Goal: Transaction & Acquisition: Purchase product/service

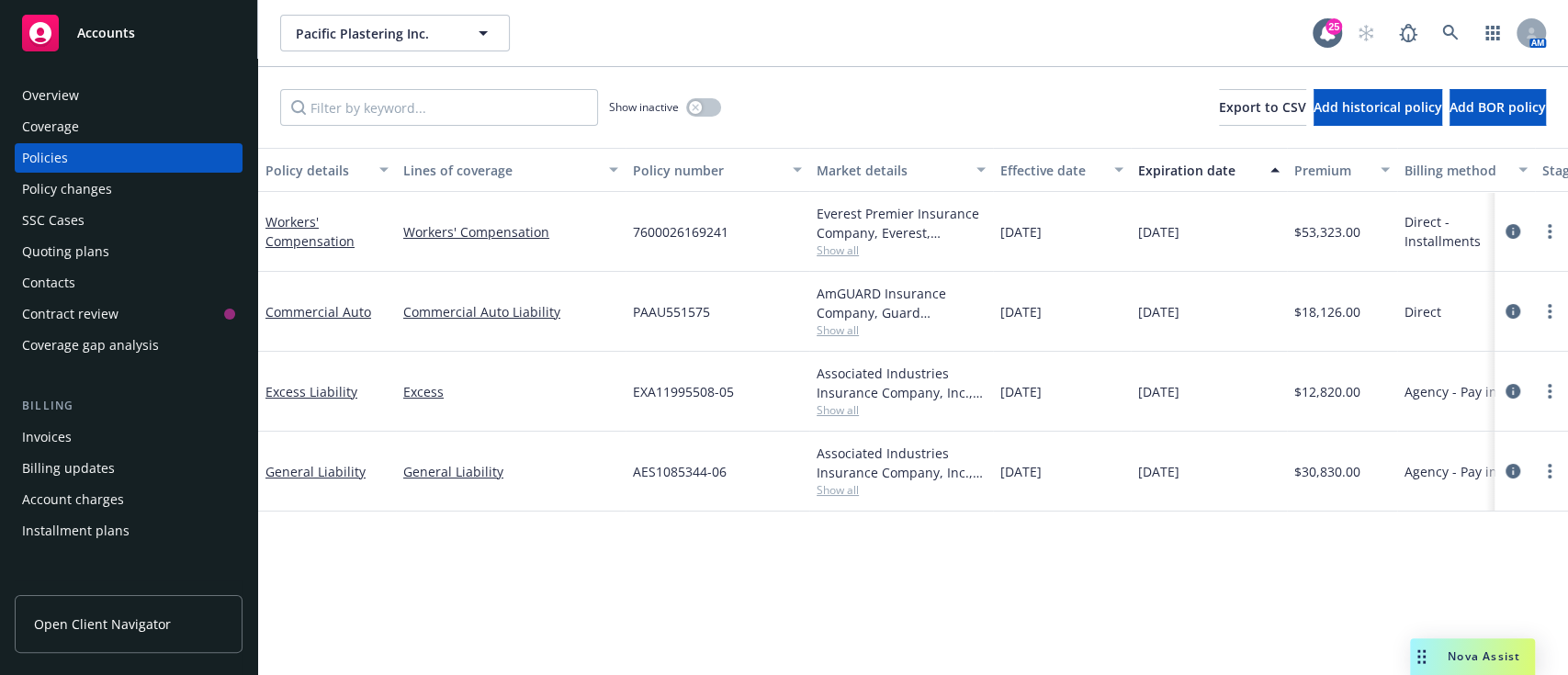
click at [71, 103] on div "Overview" at bounding box center [51, 95] width 57 height 30
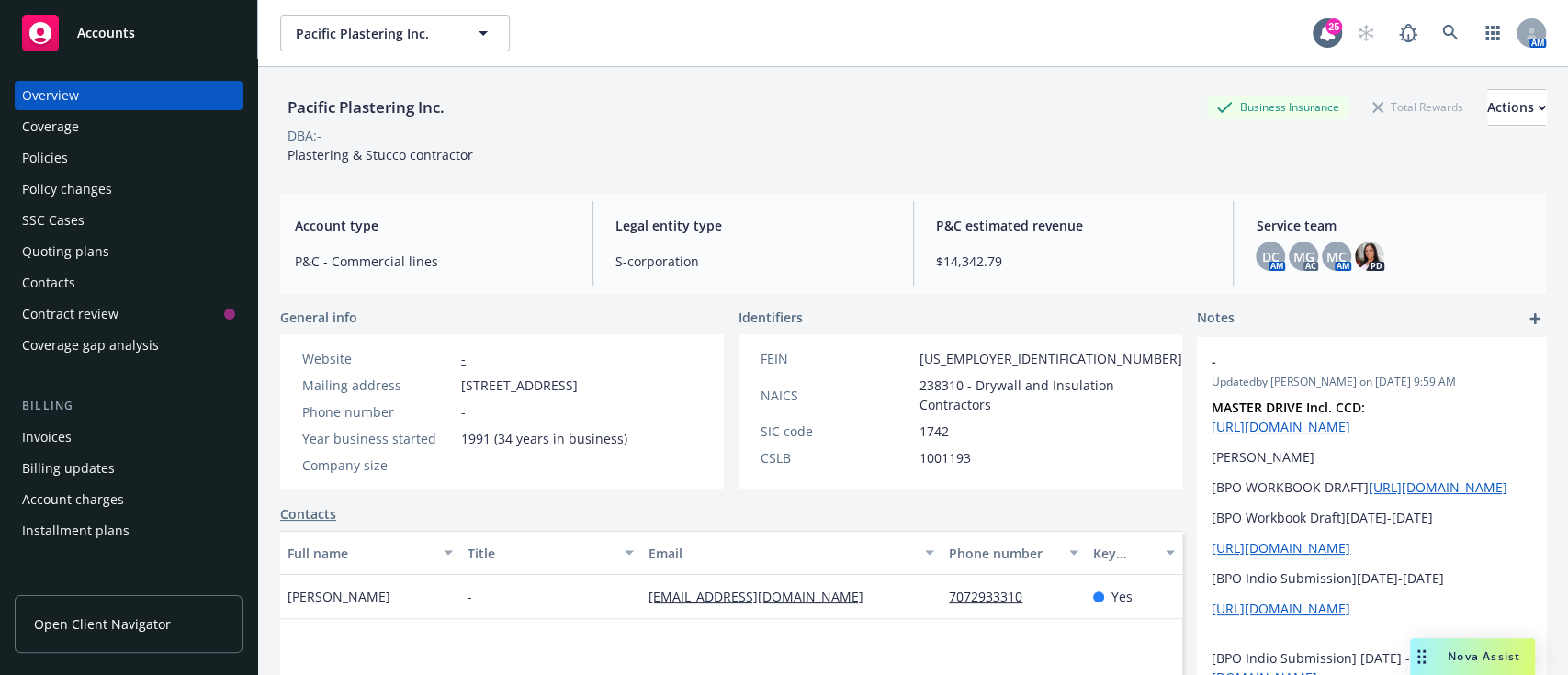
scroll to position [305, 0]
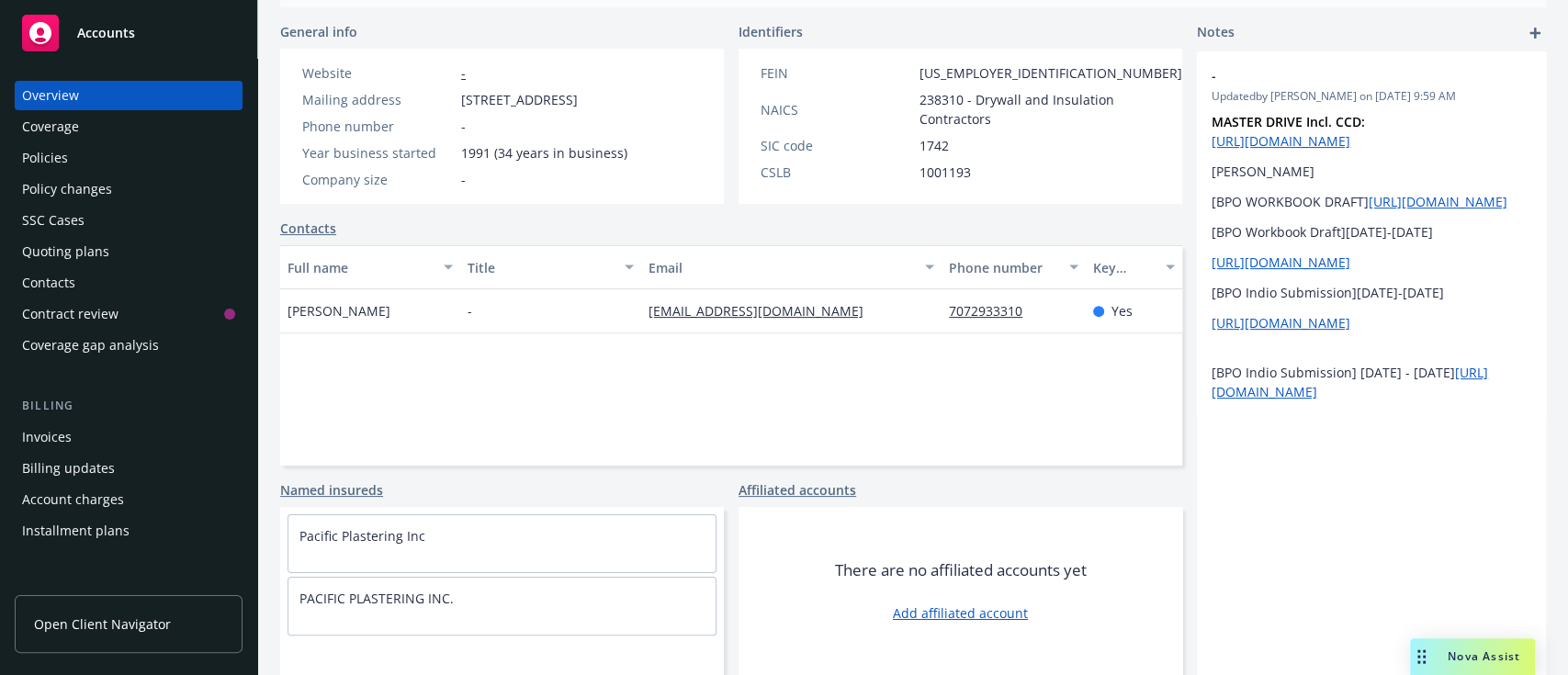
click at [50, 224] on div "SSC Cases" at bounding box center [52, 221] width 62 height 30
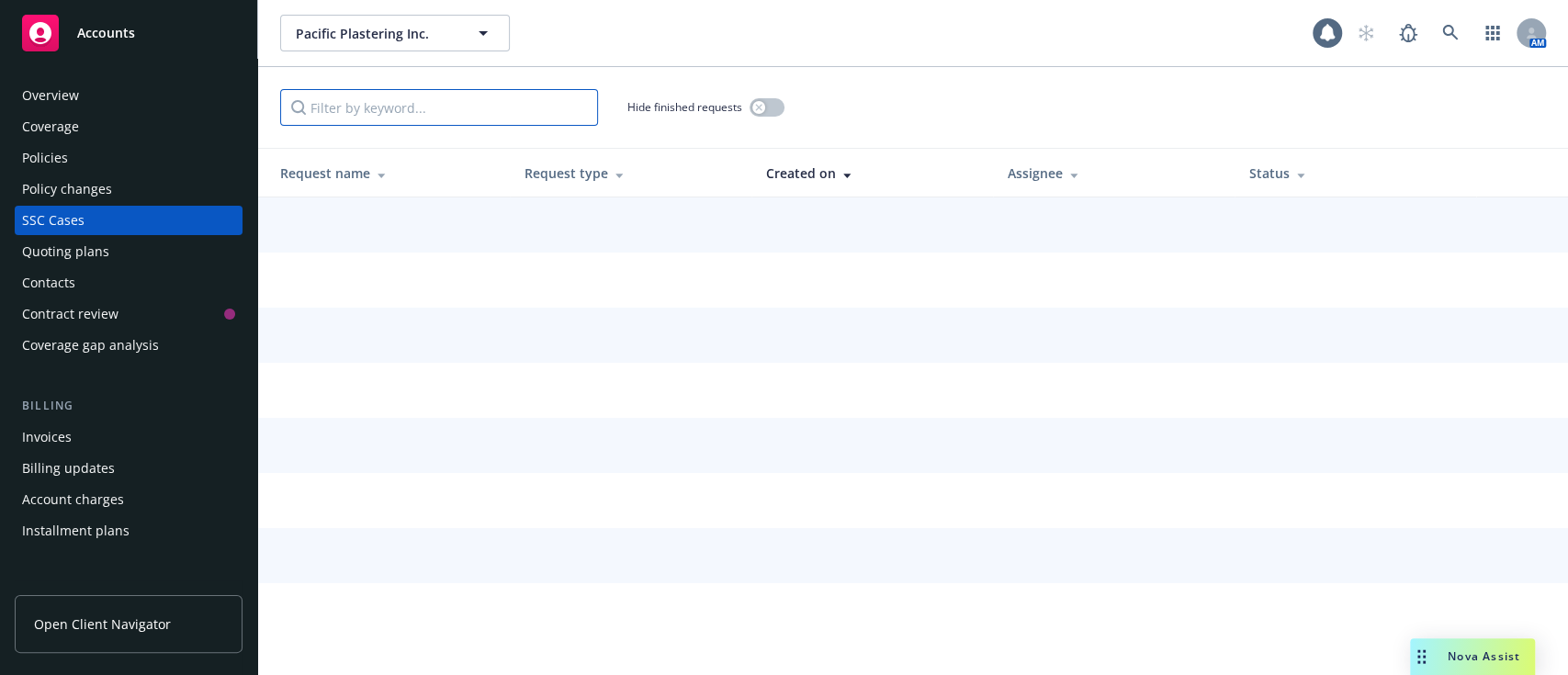
click at [390, 116] on input "Filter by keyword..." at bounding box center [439, 107] width 318 height 36
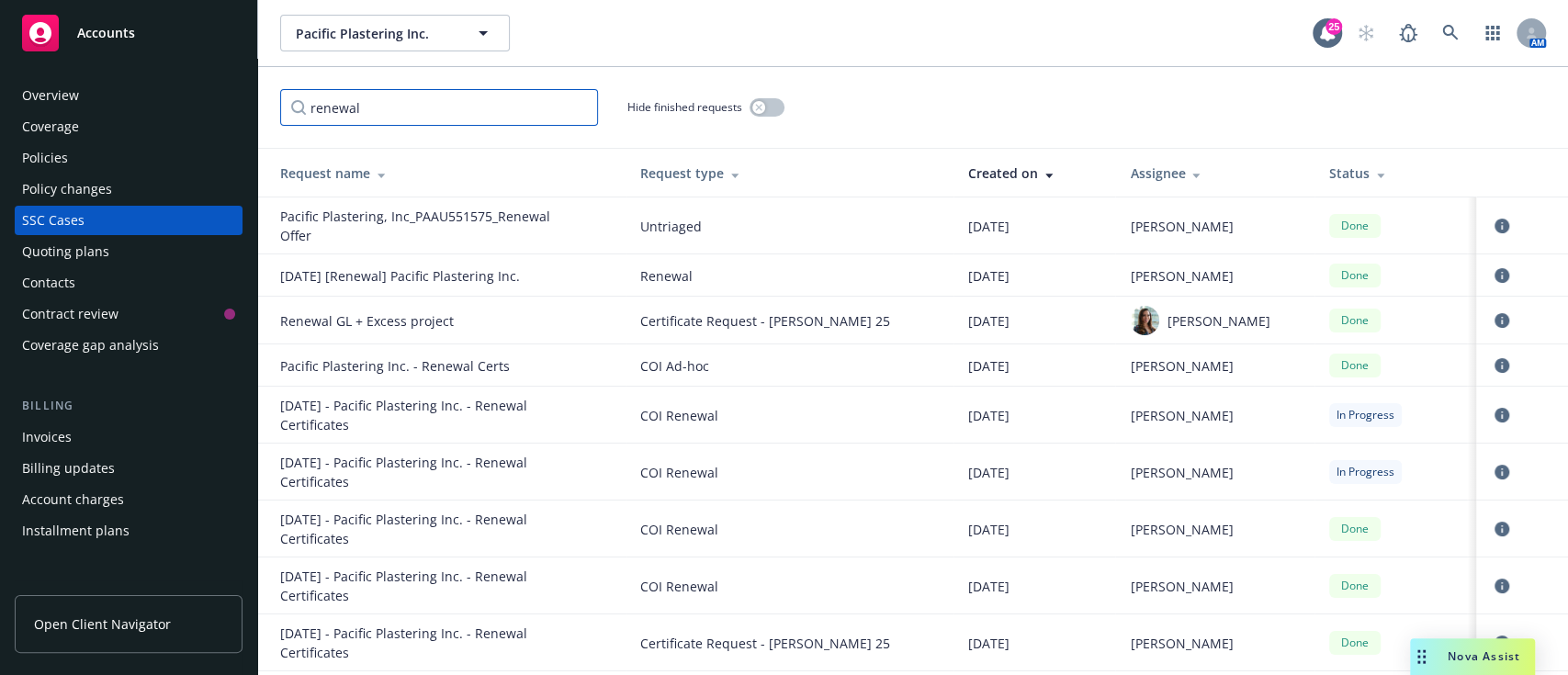
type input "renewal"
click at [1038, 169] on div at bounding box center [1046, 173] width 16 height 13
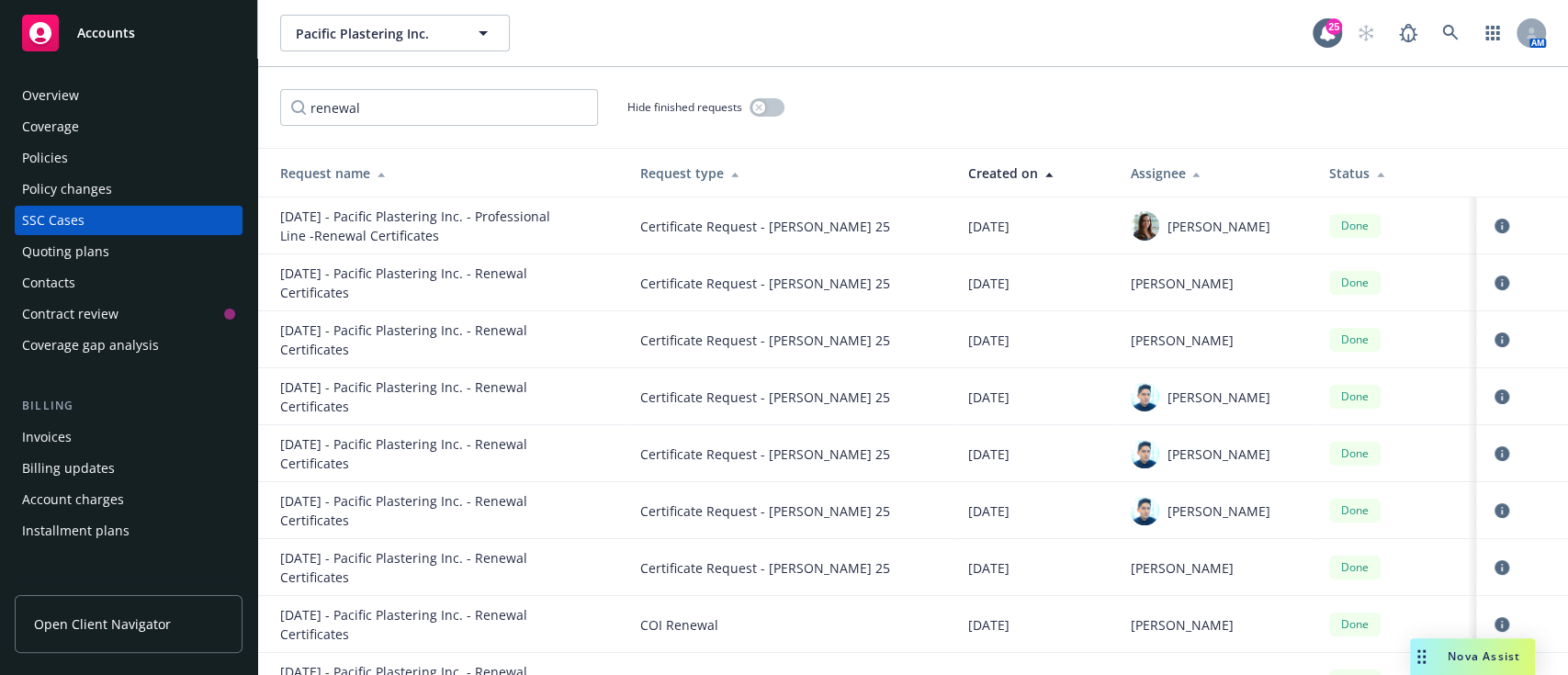
click at [1038, 169] on div at bounding box center [1046, 173] width 16 height 13
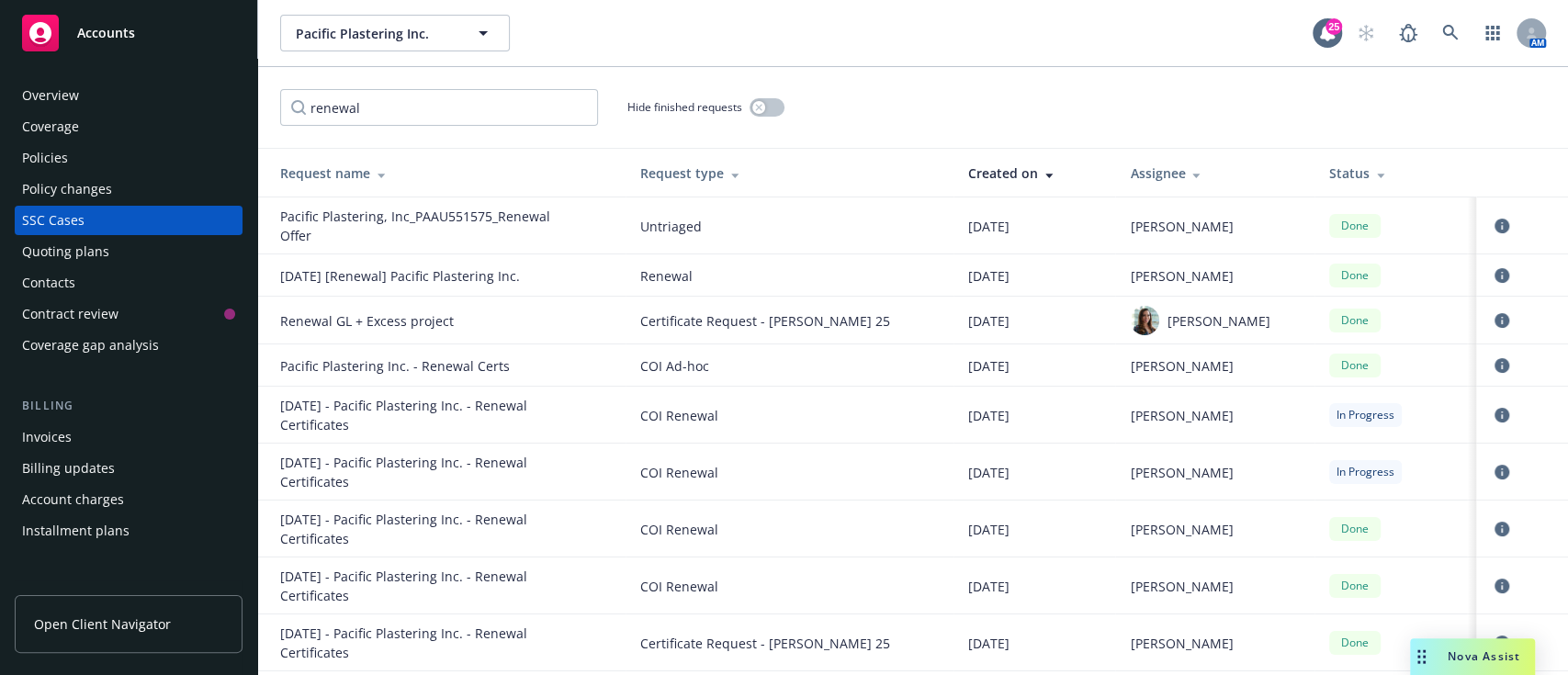
click at [705, 176] on div "Request type" at bounding box center [789, 173] width 299 height 19
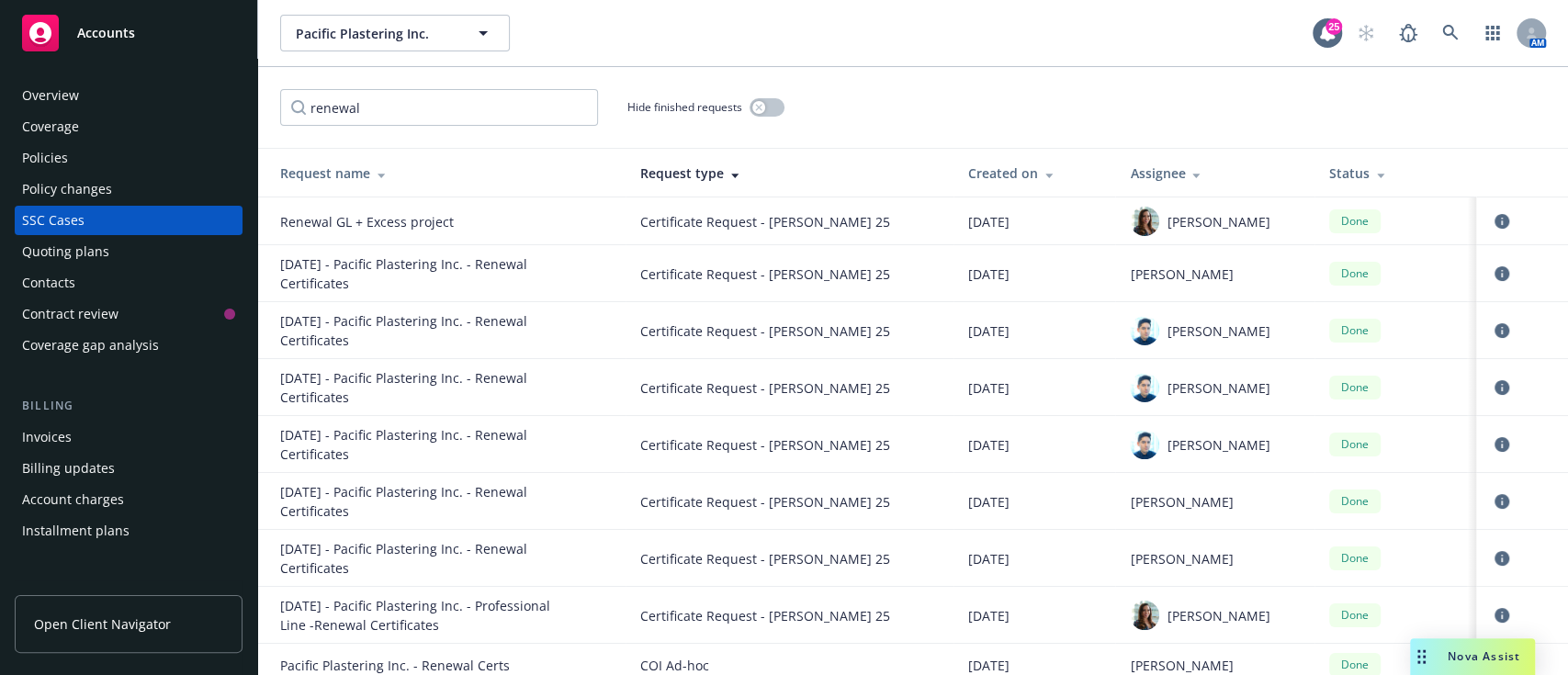
click at [57, 88] on div "Overview" at bounding box center [51, 95] width 57 height 30
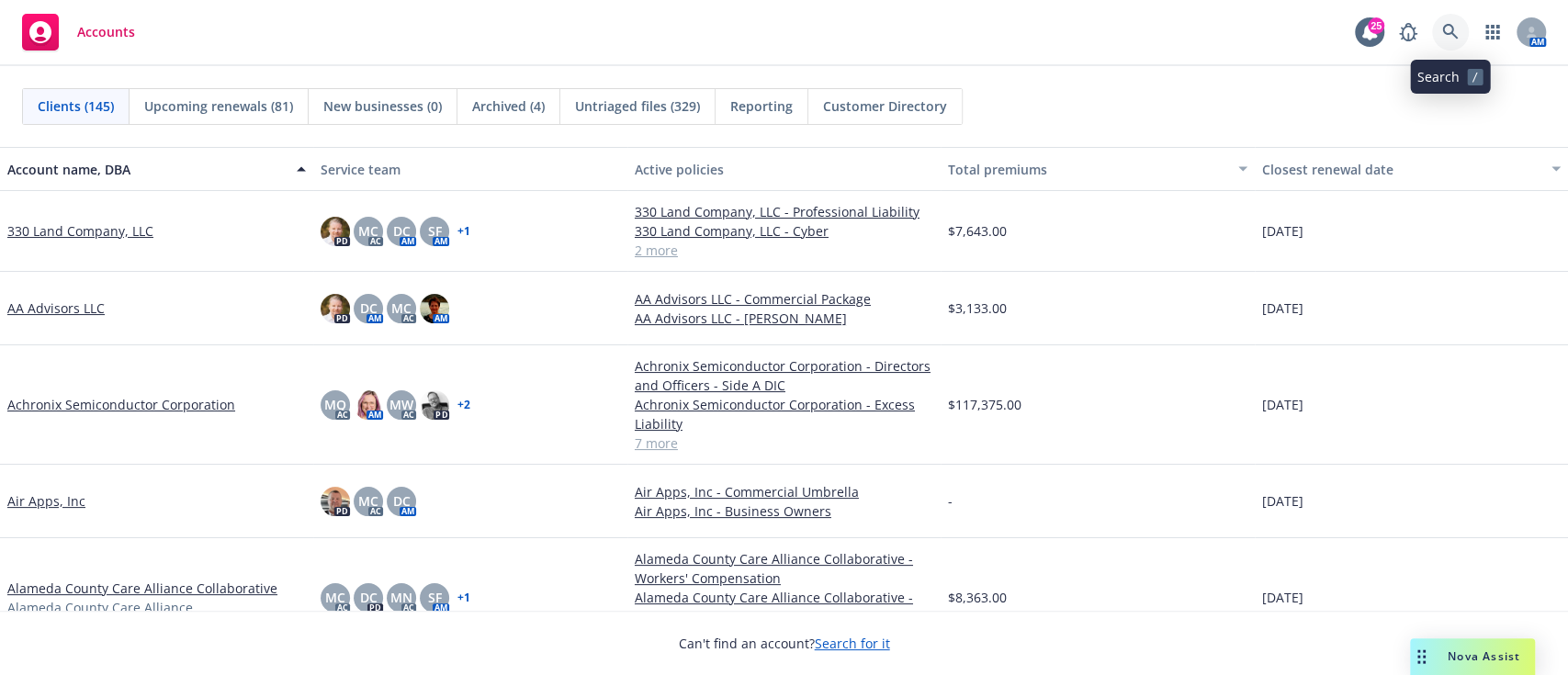
click at [1442, 24] on icon at bounding box center [1450, 32] width 16 height 16
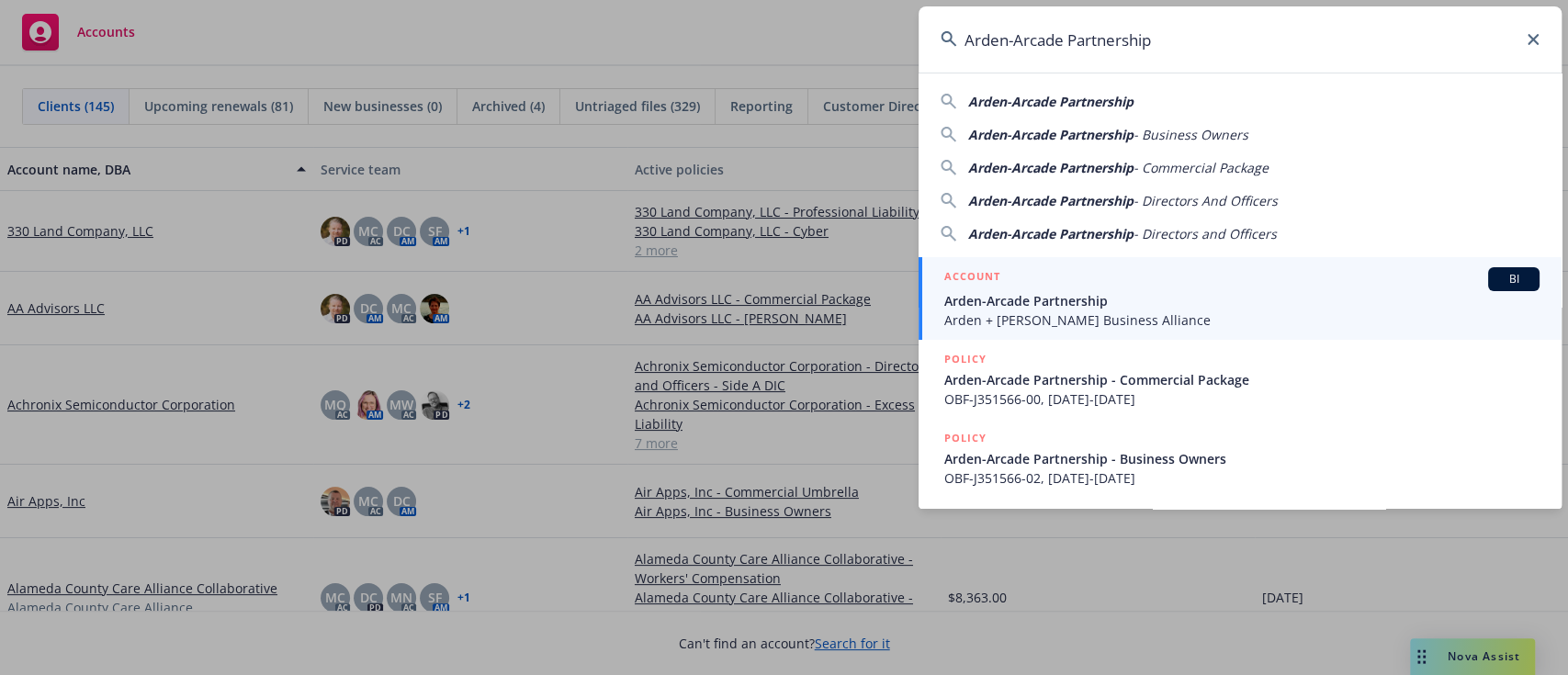
type input "Arden-Arcade Partnership"
click at [1181, 289] on div "ACCOUNT BI" at bounding box center [1242, 279] width 596 height 24
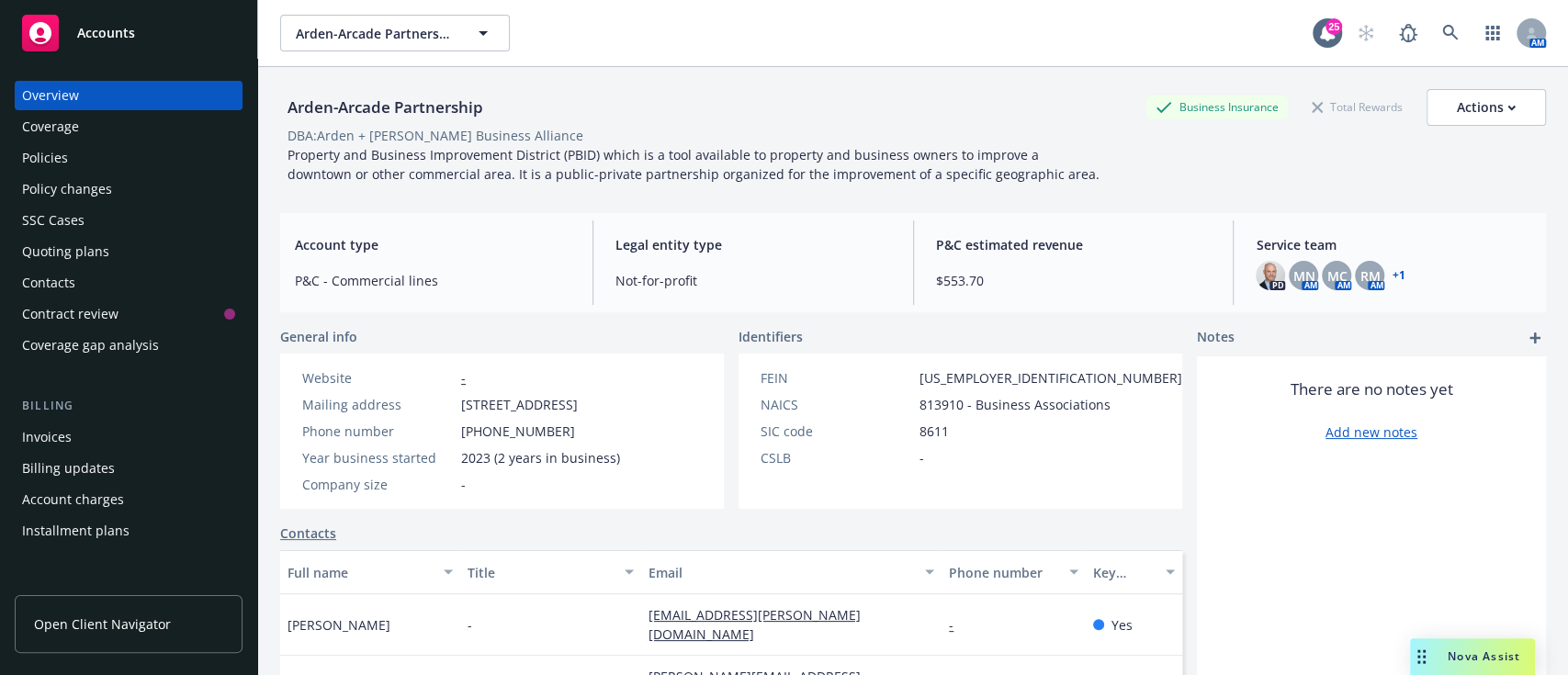
click at [1391, 272] on link "+ 1" at bounding box center [1397, 276] width 12 height 11
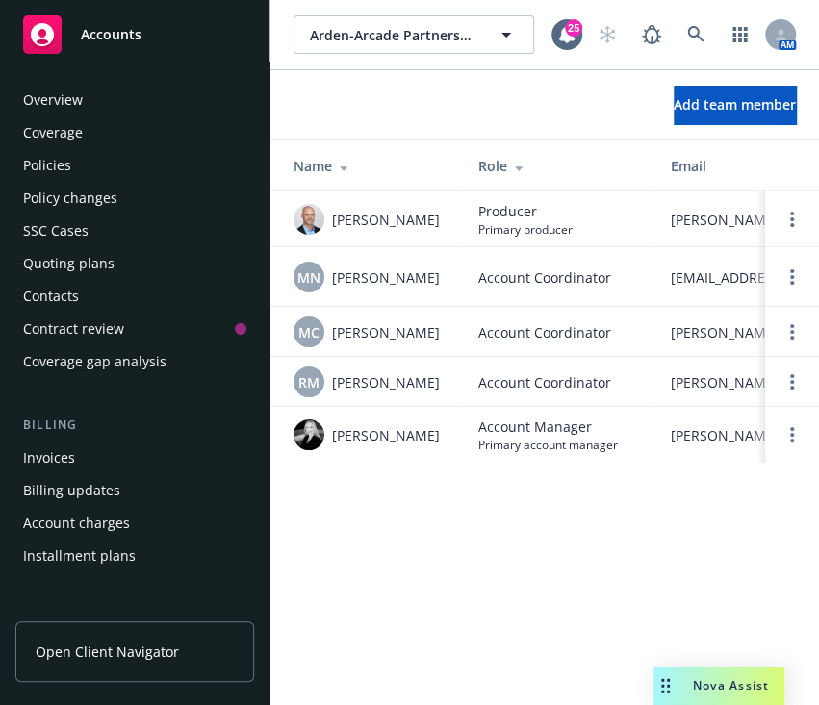
click at [108, 167] on div "Policies" at bounding box center [134, 165] width 223 height 31
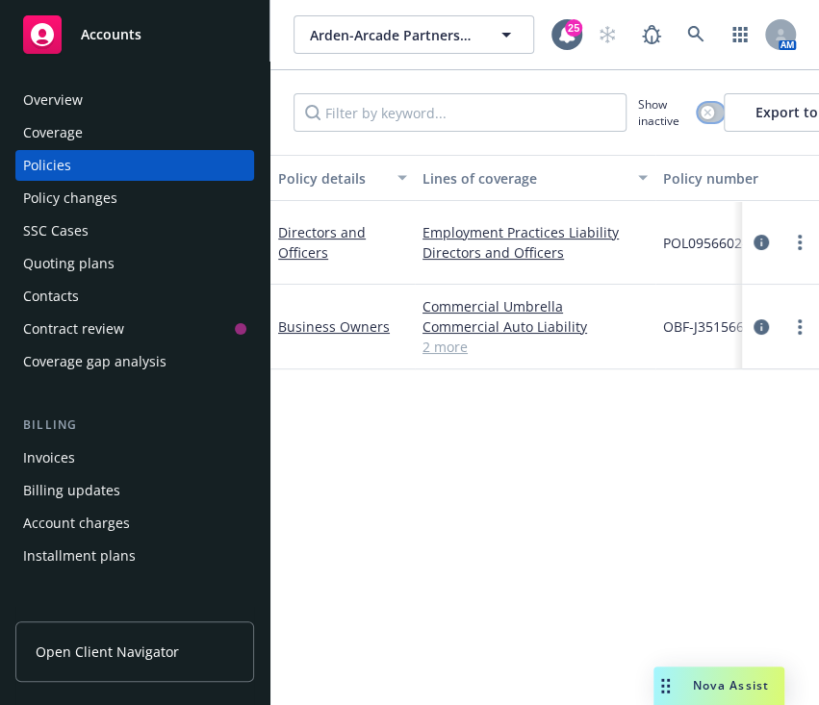
click at [700, 117] on button "button" at bounding box center [711, 112] width 26 height 19
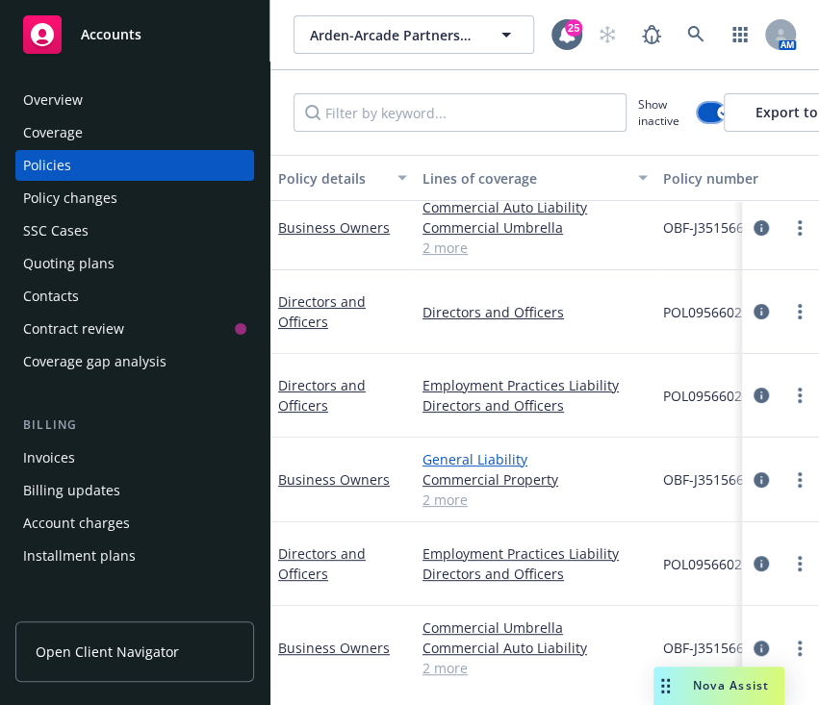
scroll to position [38, 0]
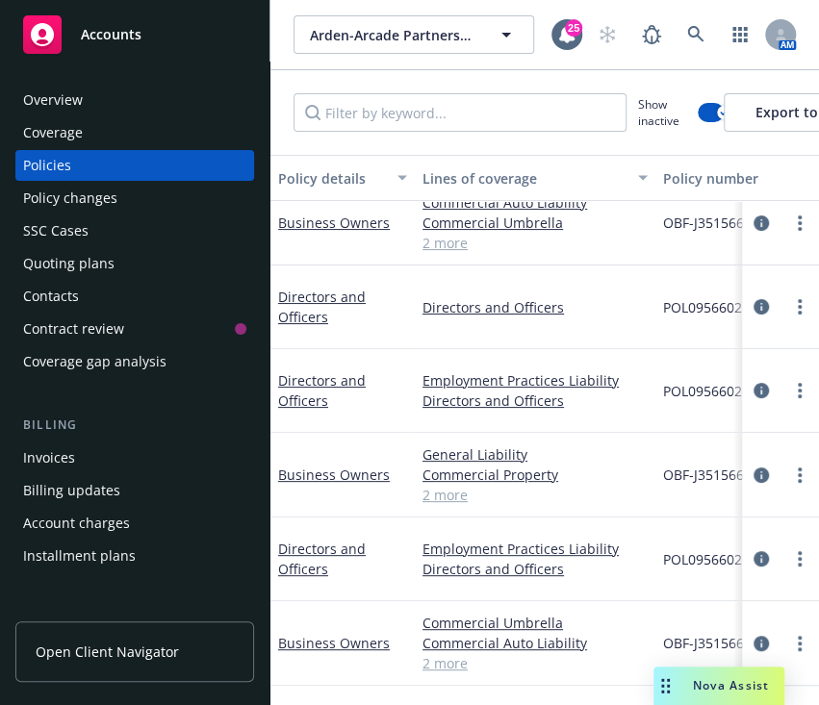
click at [56, 266] on div "Quoting plans" at bounding box center [68, 263] width 91 height 31
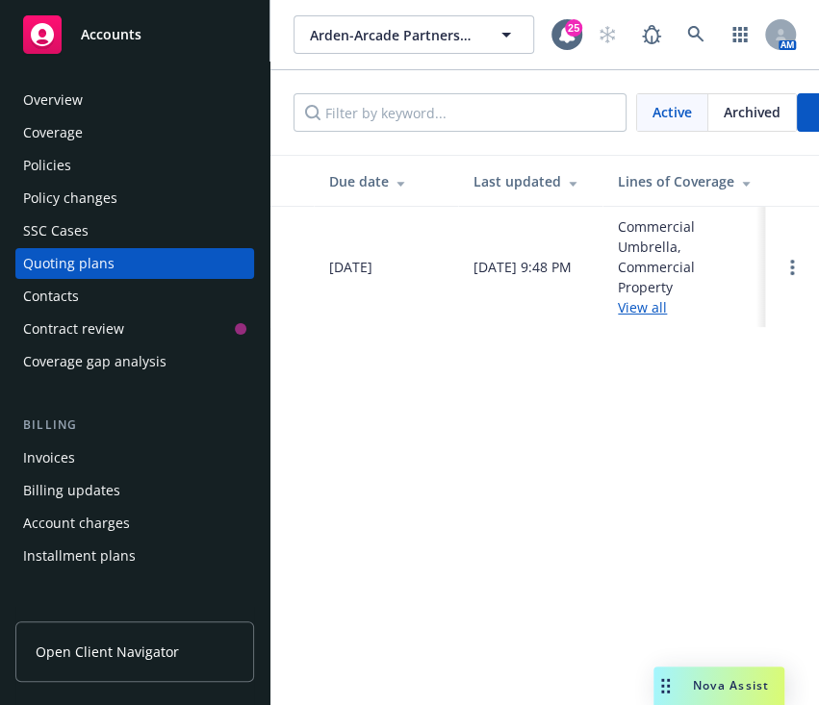
scroll to position [0, 169]
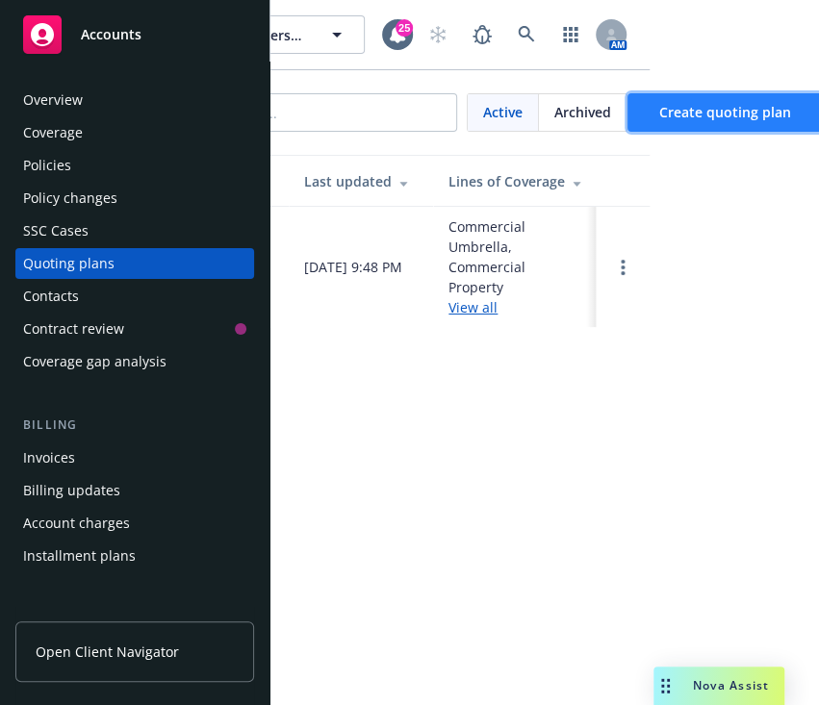
click at [694, 114] on span "Create quoting plan" at bounding box center [725, 112] width 132 height 18
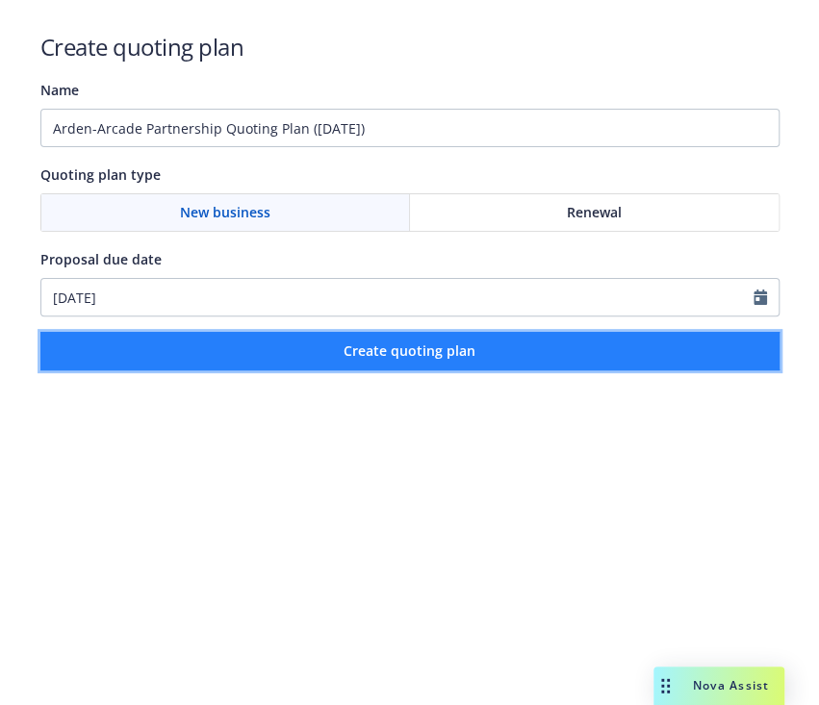
click at [400, 360] on button "Create quoting plan" at bounding box center [409, 351] width 739 height 38
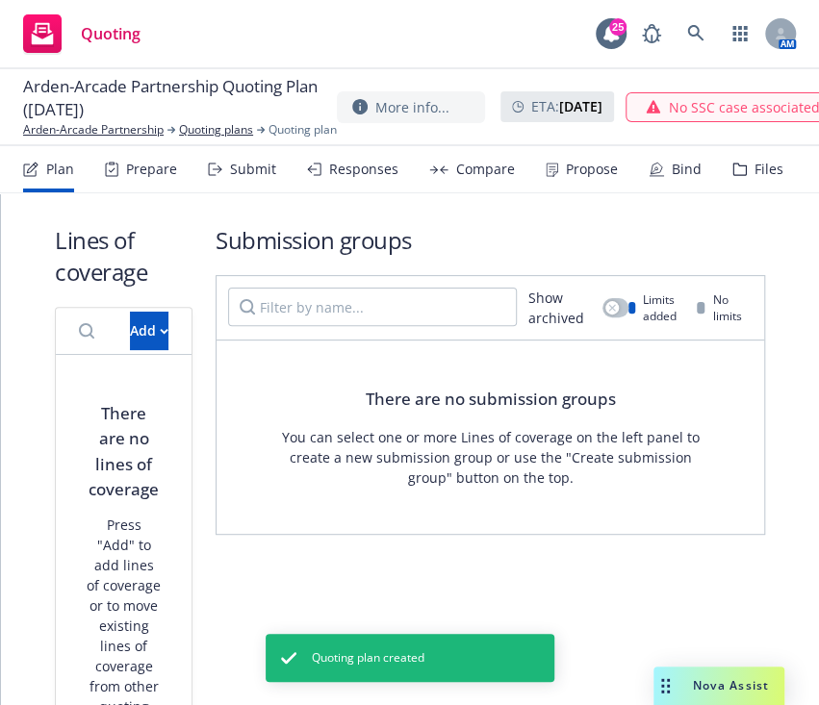
click at [599, 173] on div "Propose" at bounding box center [592, 169] width 52 height 15
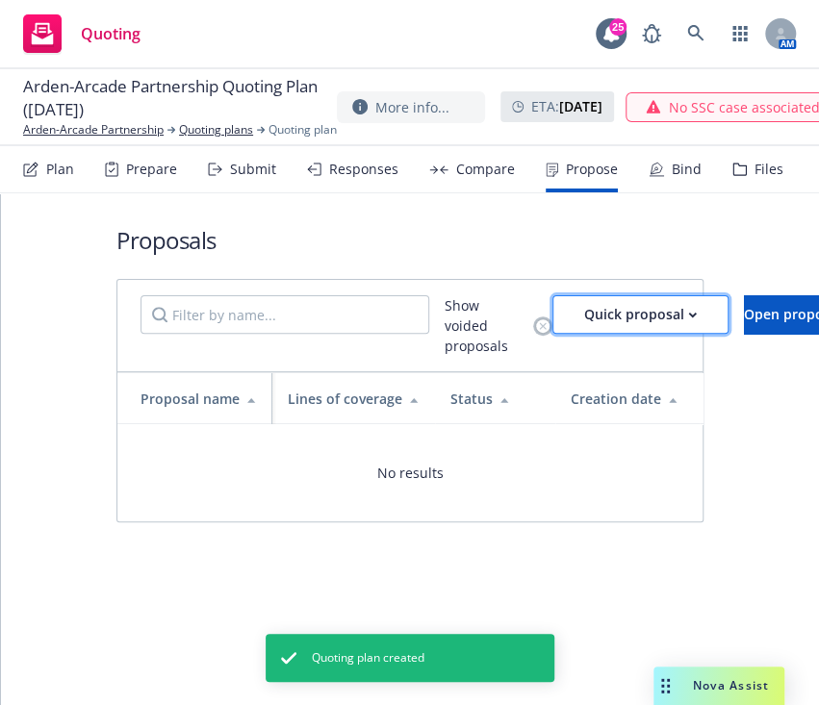
click at [710, 313] on button "Quick proposal" at bounding box center [640, 314] width 176 height 38
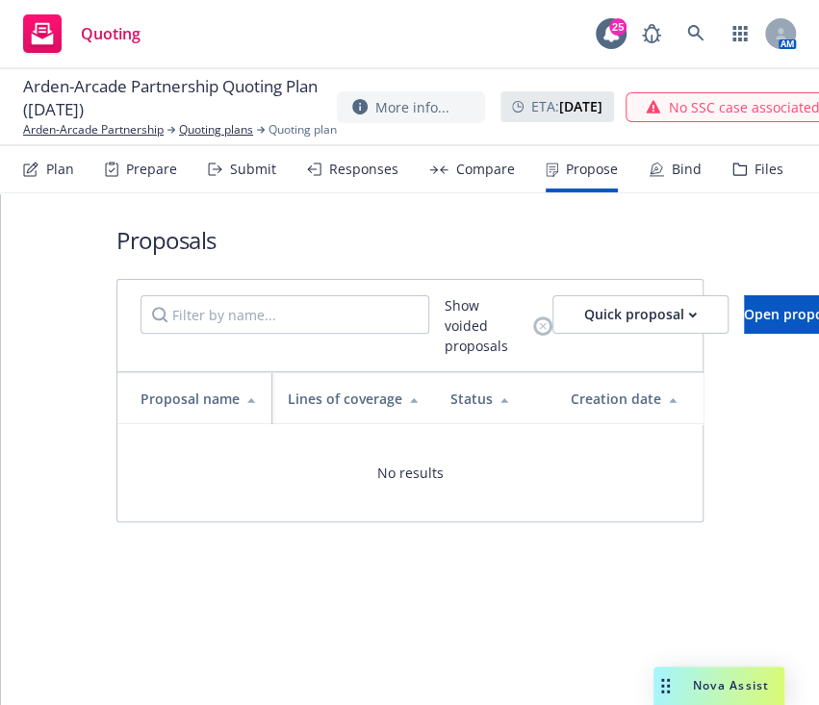
click at [317, 176] on div "Responses" at bounding box center [352, 169] width 91 height 46
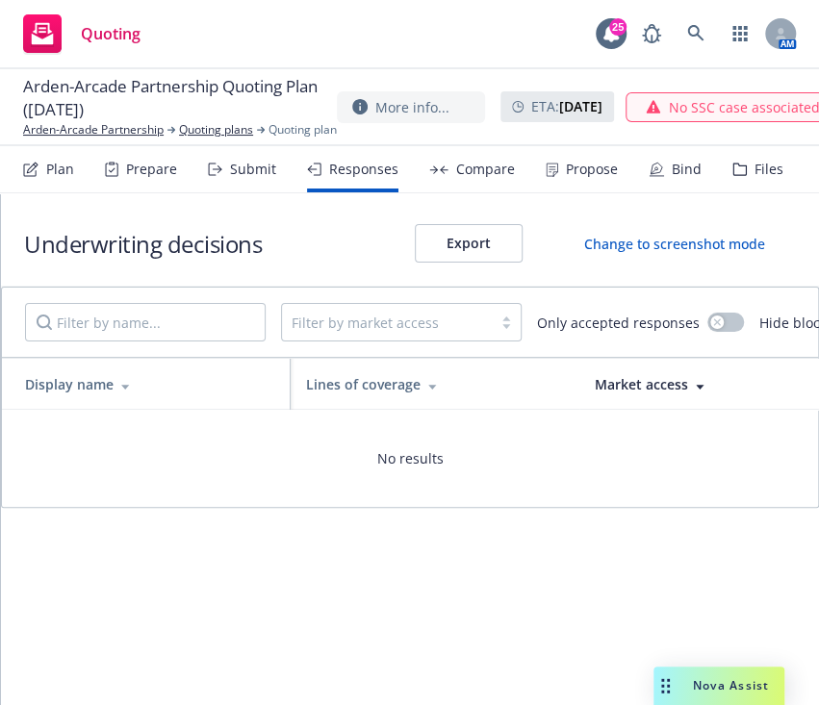
click at [145, 167] on div "Prepare" at bounding box center [151, 169] width 51 height 15
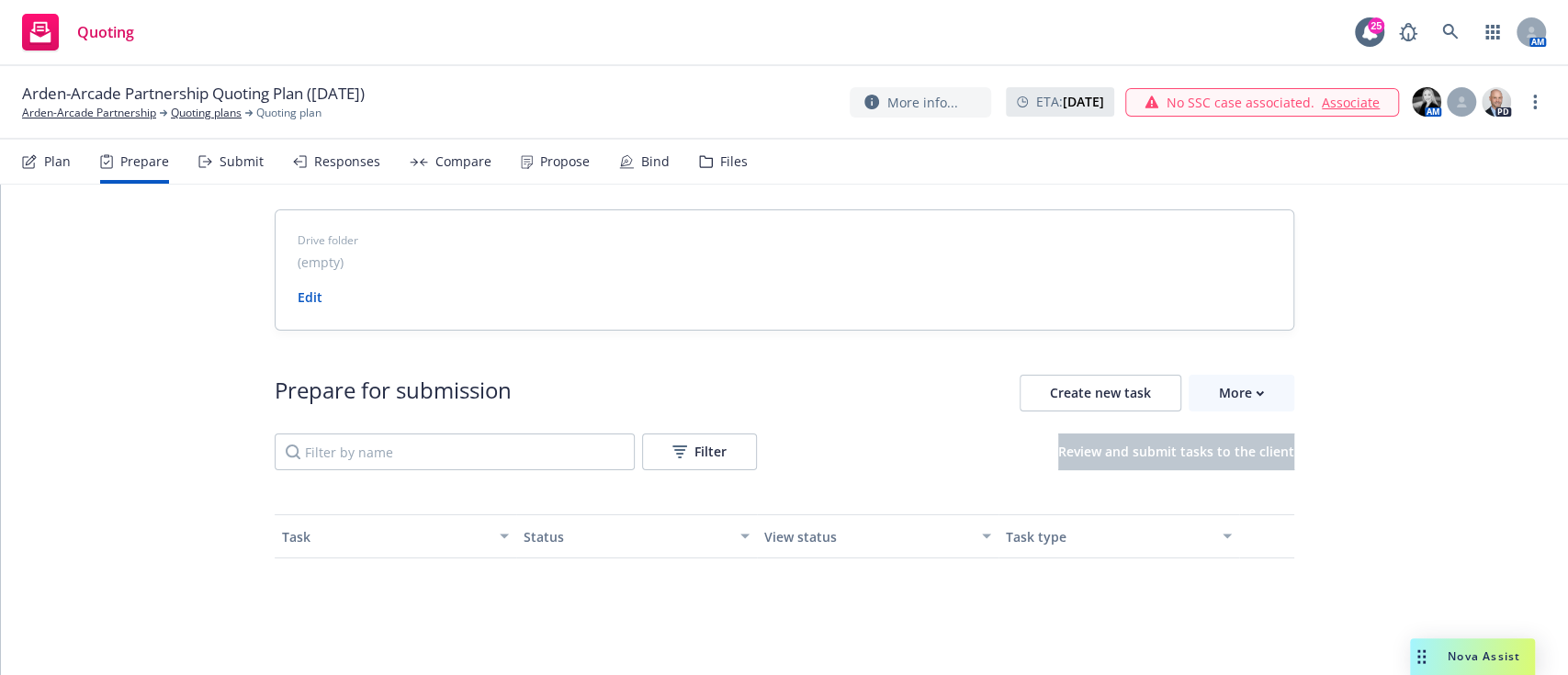
scroll to position [107, 0]
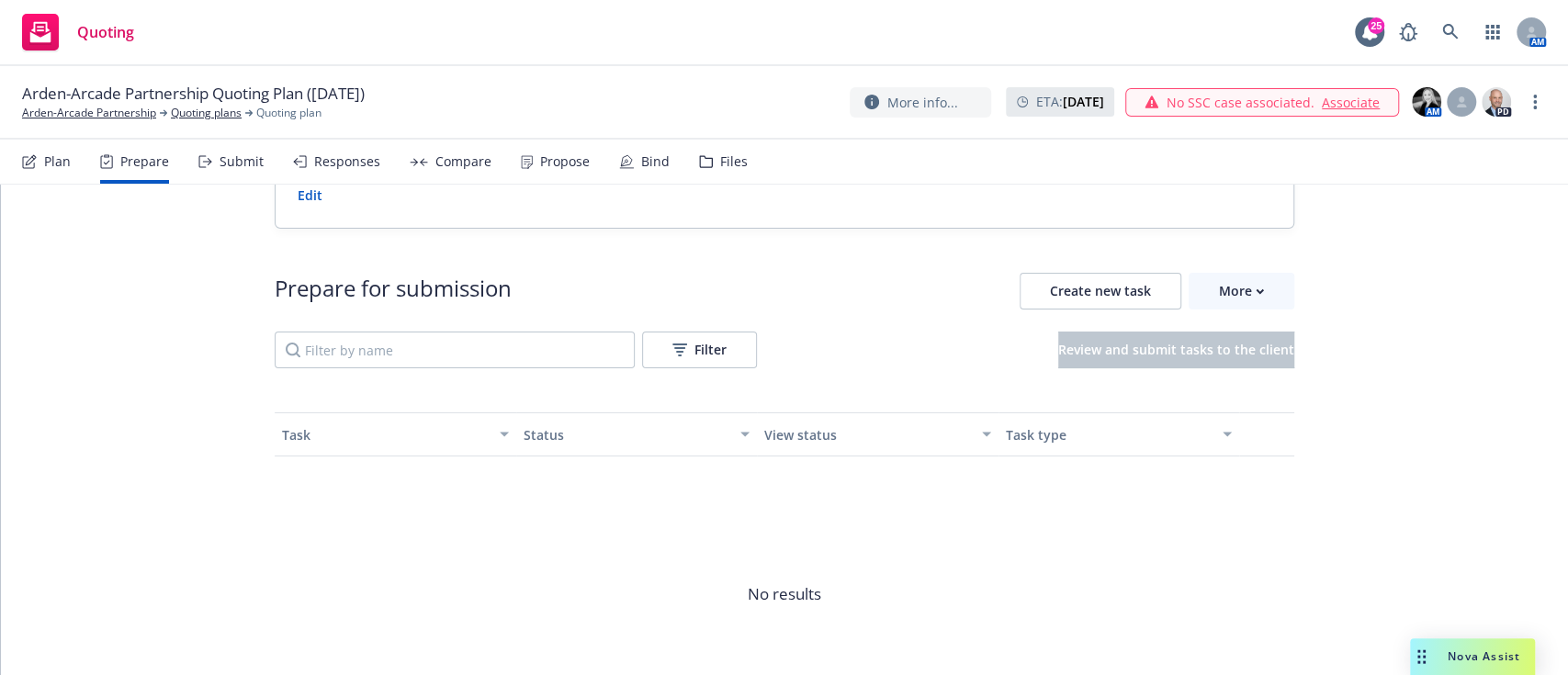
click at [51, 164] on div "Plan" at bounding box center [57, 161] width 27 height 14
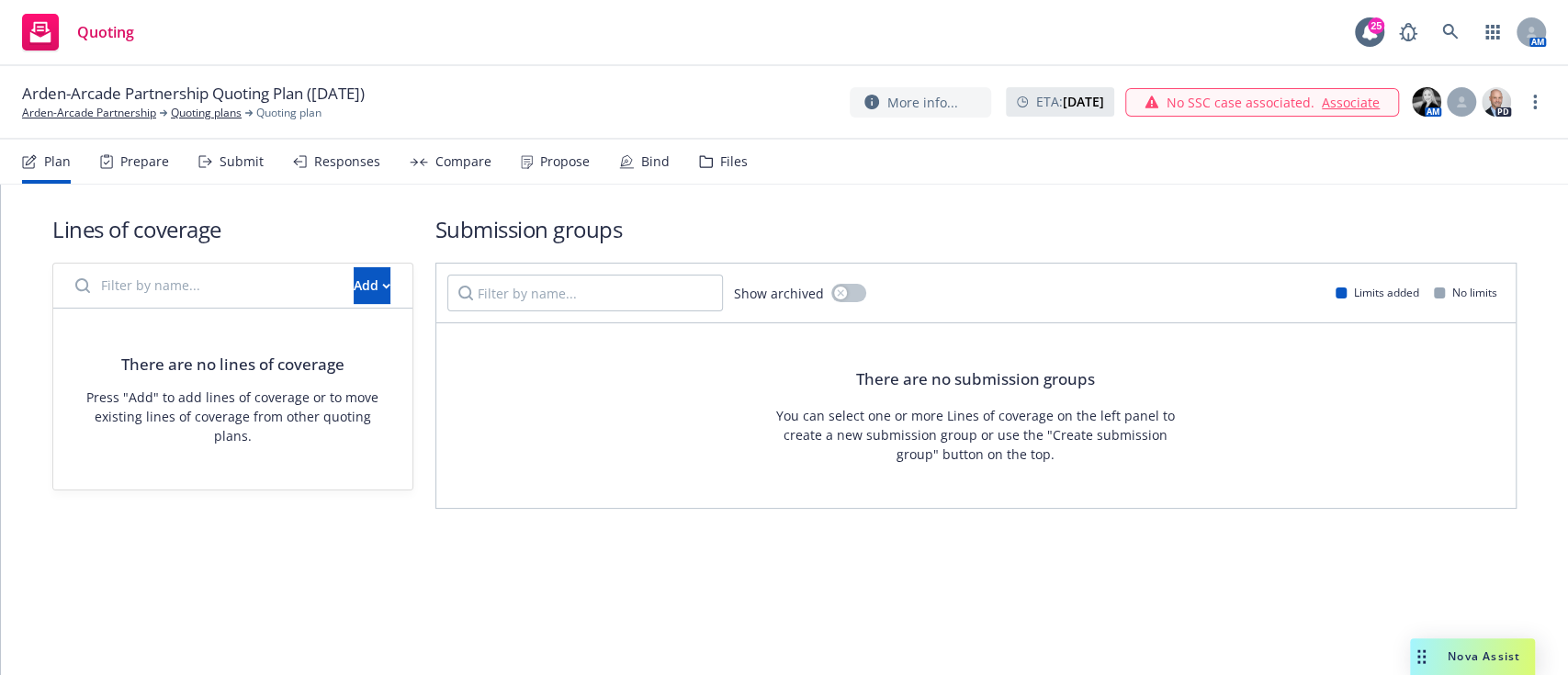
click at [340, 305] on div "Add" at bounding box center [233, 285] width 359 height 45
click at [354, 291] on div "Add" at bounding box center [372, 285] width 36 height 35
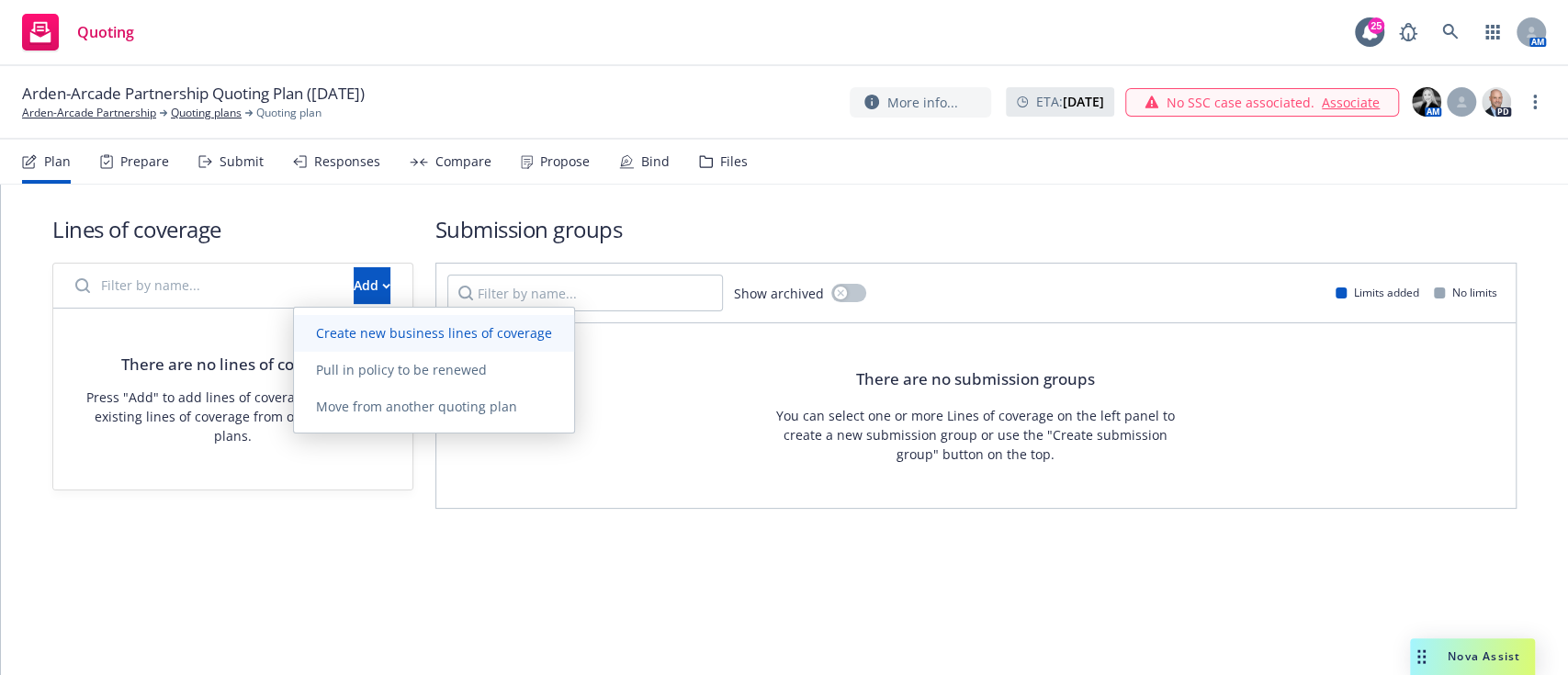
click at [394, 342] on link "Create new business lines of coverage" at bounding box center [434, 333] width 281 height 36
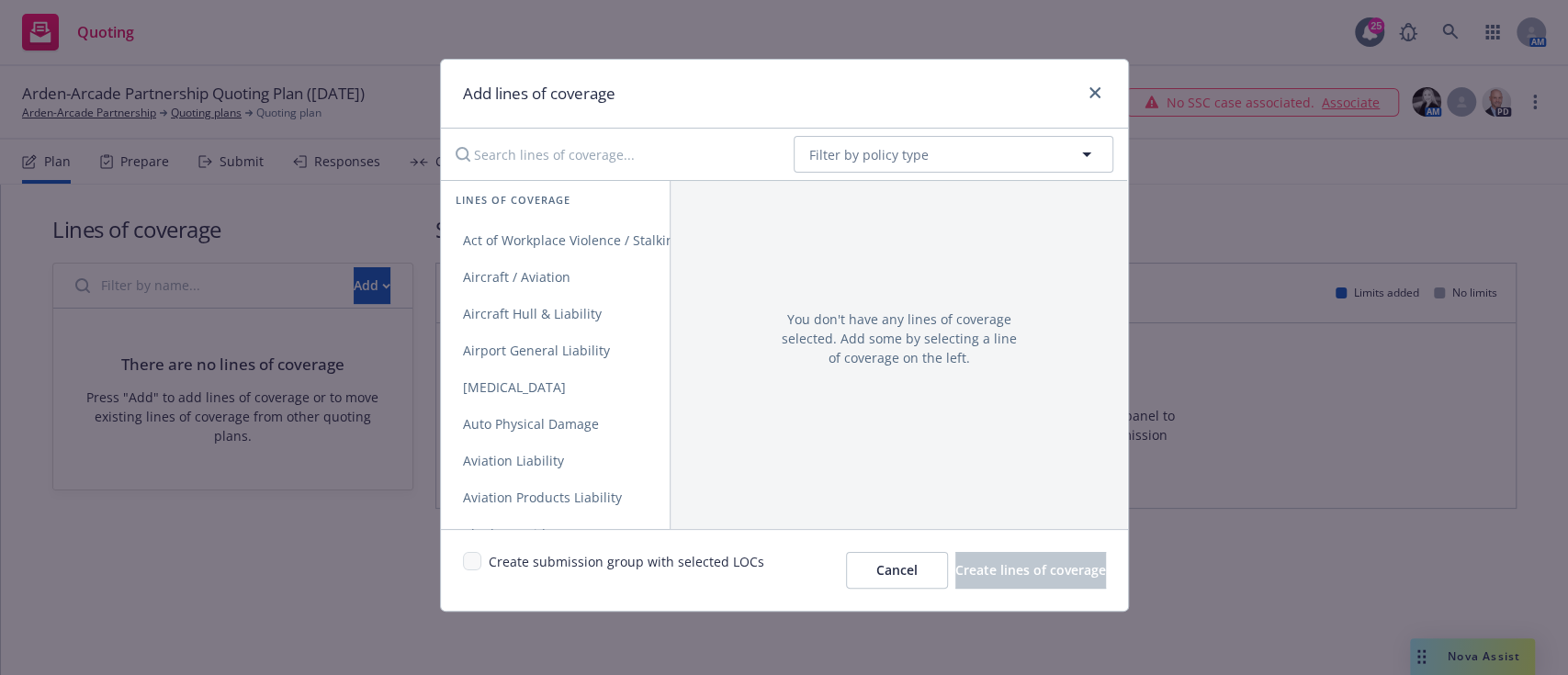
click at [595, 158] on input "Search lines of coverage..." at bounding box center [612, 154] width 334 height 36
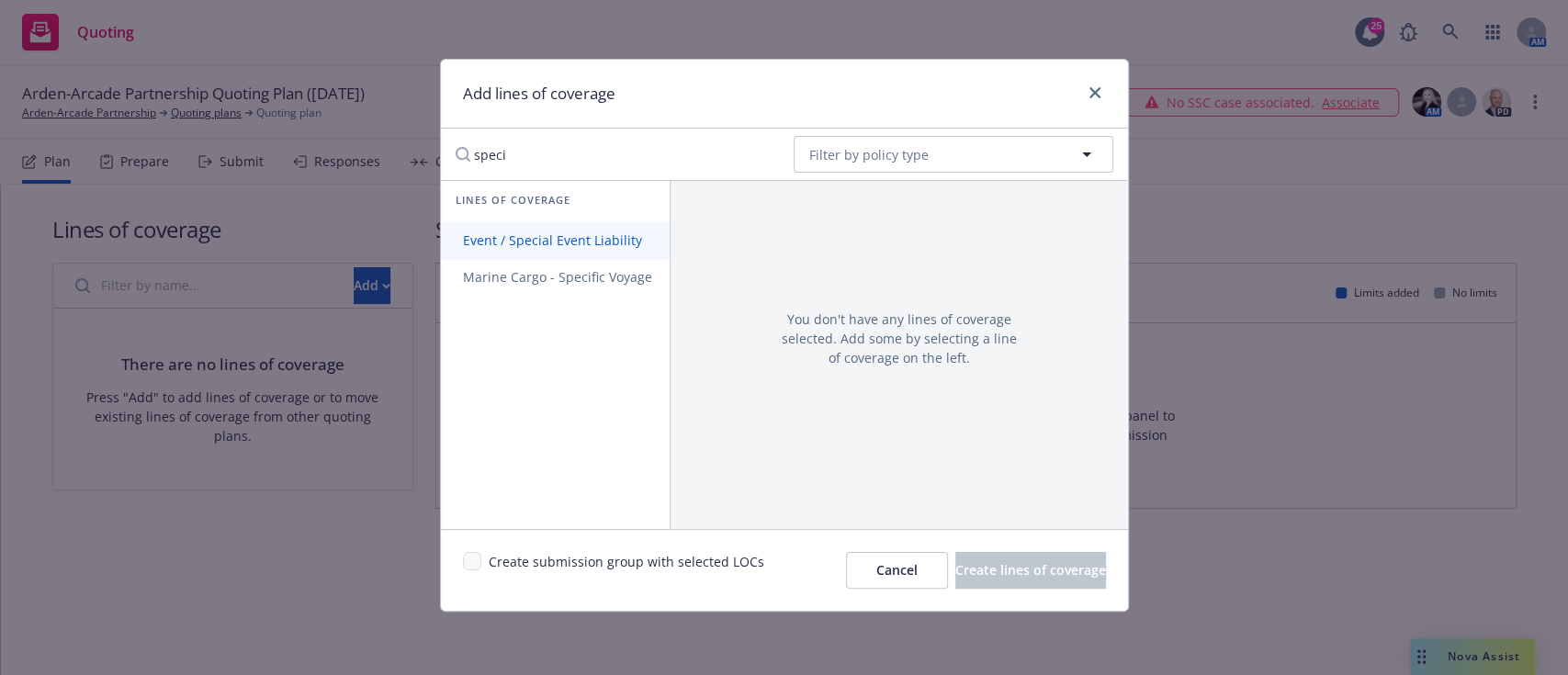
type input "speci"
click at [566, 229] on link "Event / Special Event Liability" at bounding box center [557, 241] width 233 height 36
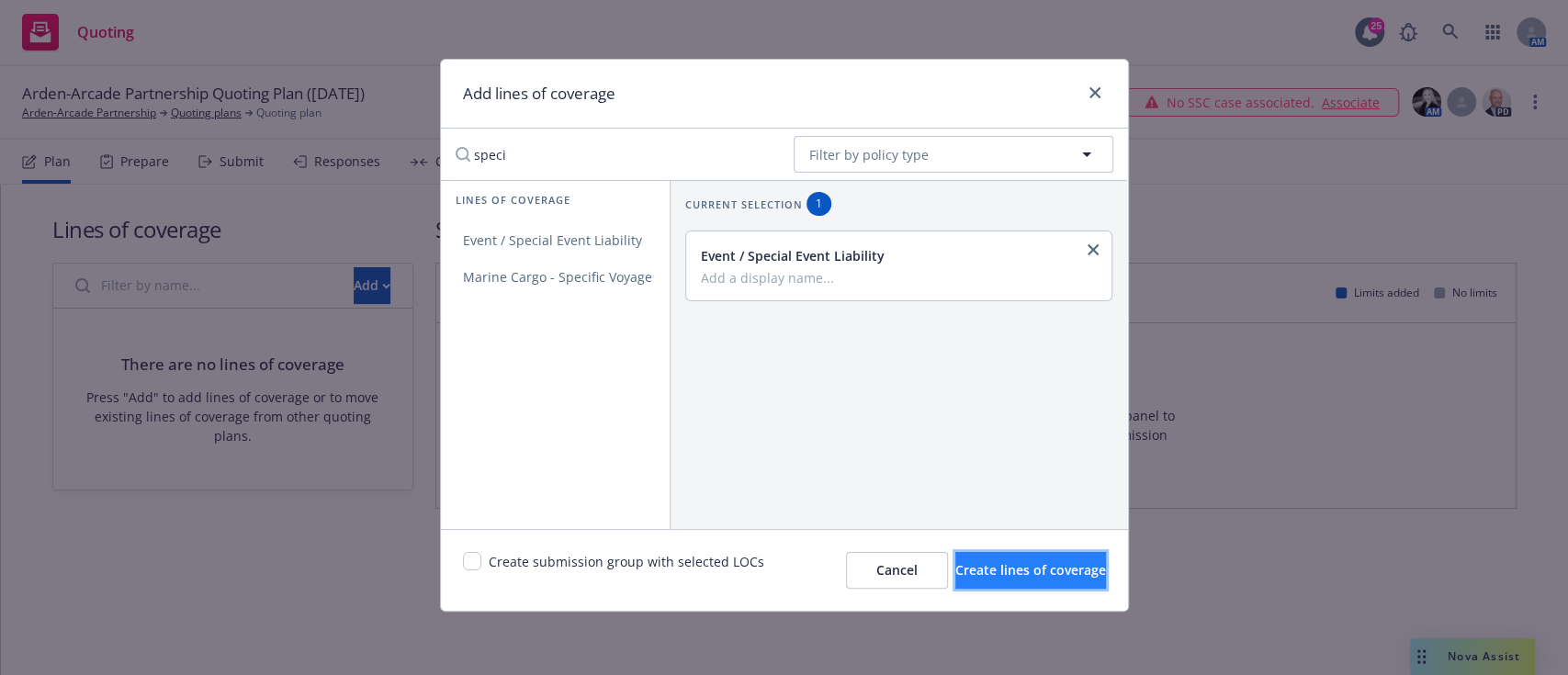
click at [781, 571] on span "Create lines of coverage" at bounding box center [1031, 570] width 151 height 17
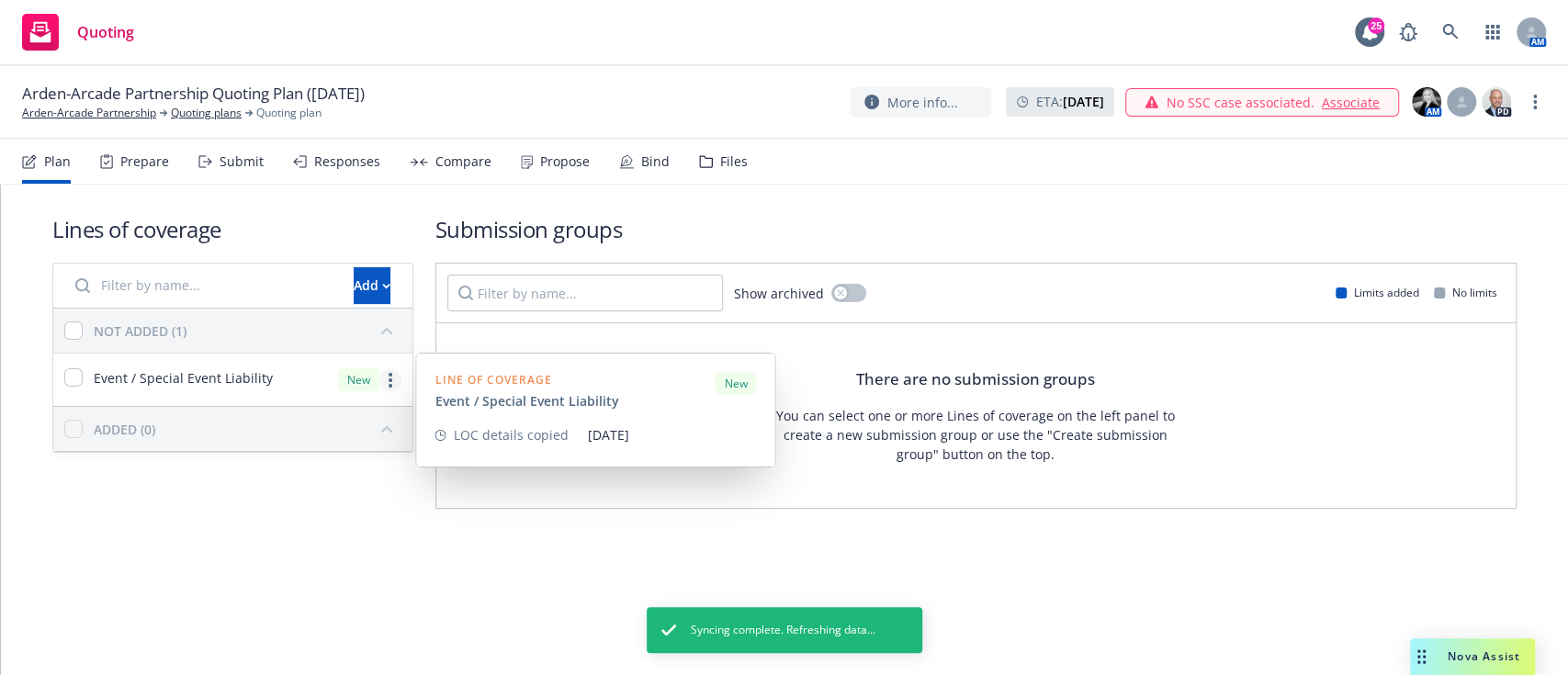
click at [395, 378] on link "more" at bounding box center [390, 380] width 22 height 22
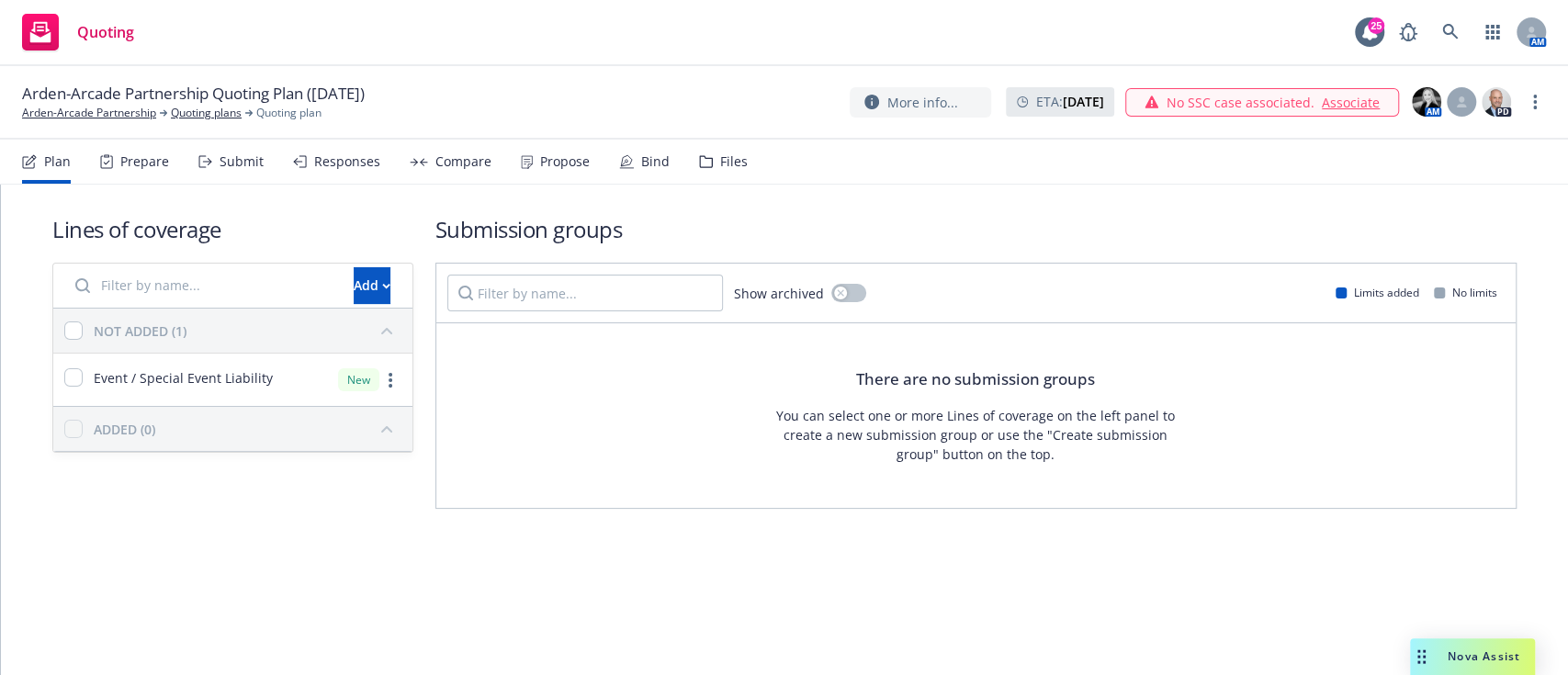
click at [520, 590] on div "Lines of coverage Add NOT ADDED (1) Event / Special Event Liability New ADDED (…" at bounding box center [784, 430] width 1567 height 491
click at [71, 371] on input "checkbox" at bounding box center [73, 377] width 18 height 18
checkbox input "true"
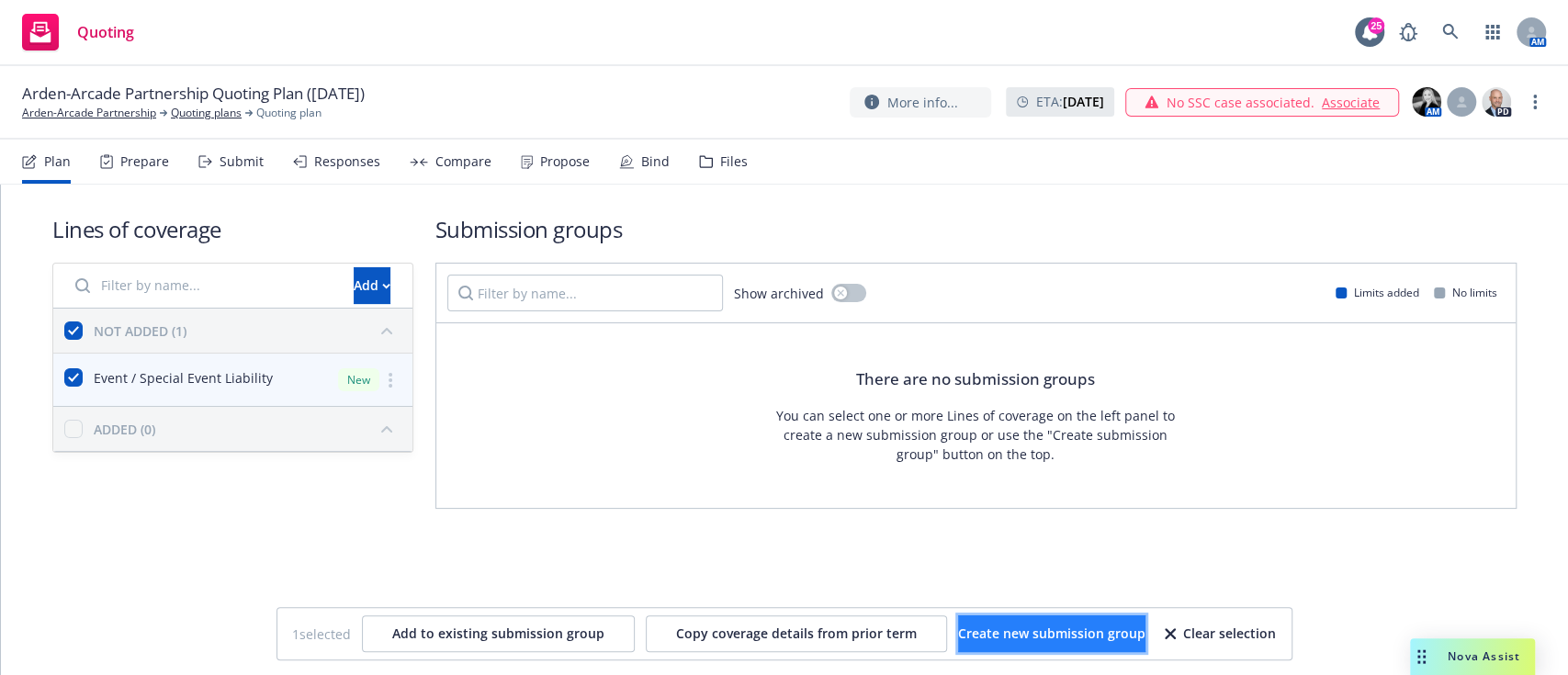
click at [781, 648] on button "Create new submission group" at bounding box center [1052, 634] width 187 height 36
checkbox input "false"
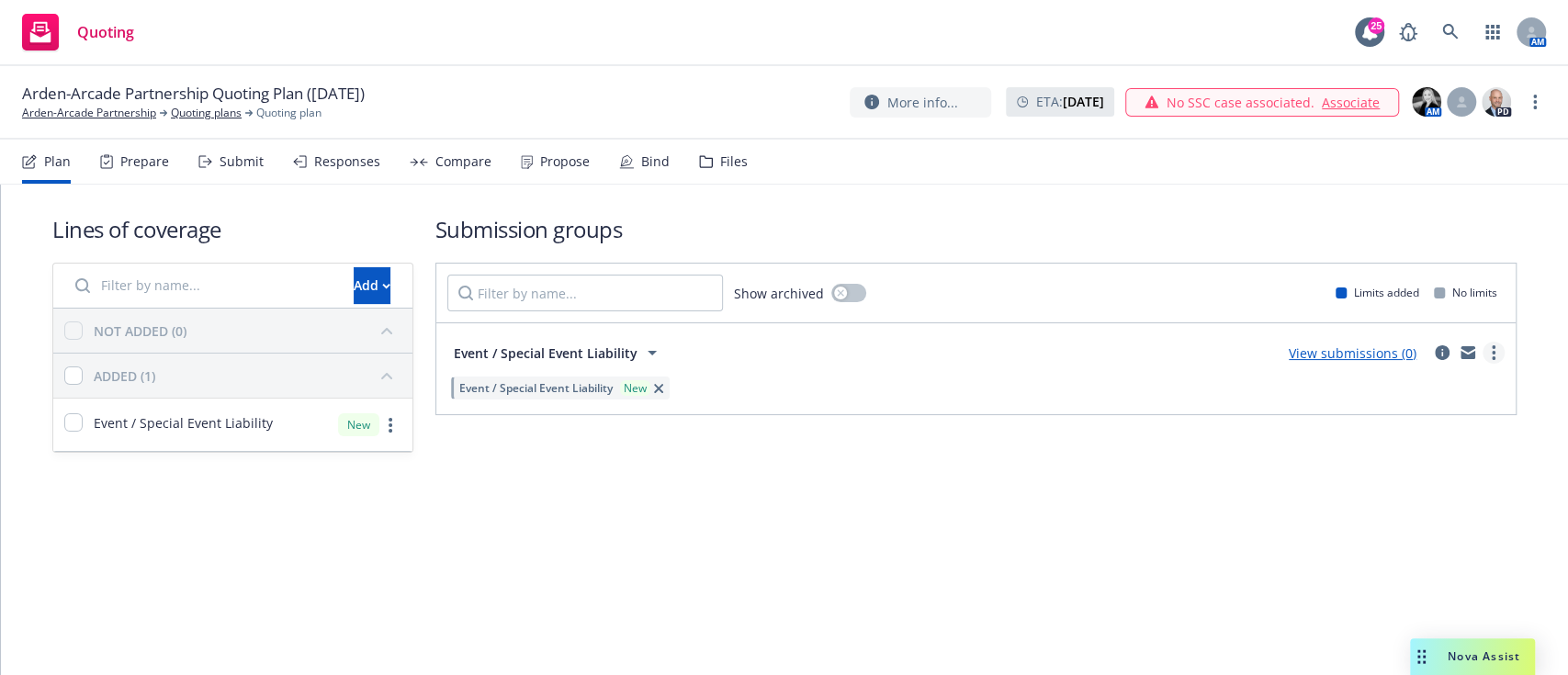
click at [781, 356] on link "more" at bounding box center [1493, 352] width 22 height 22
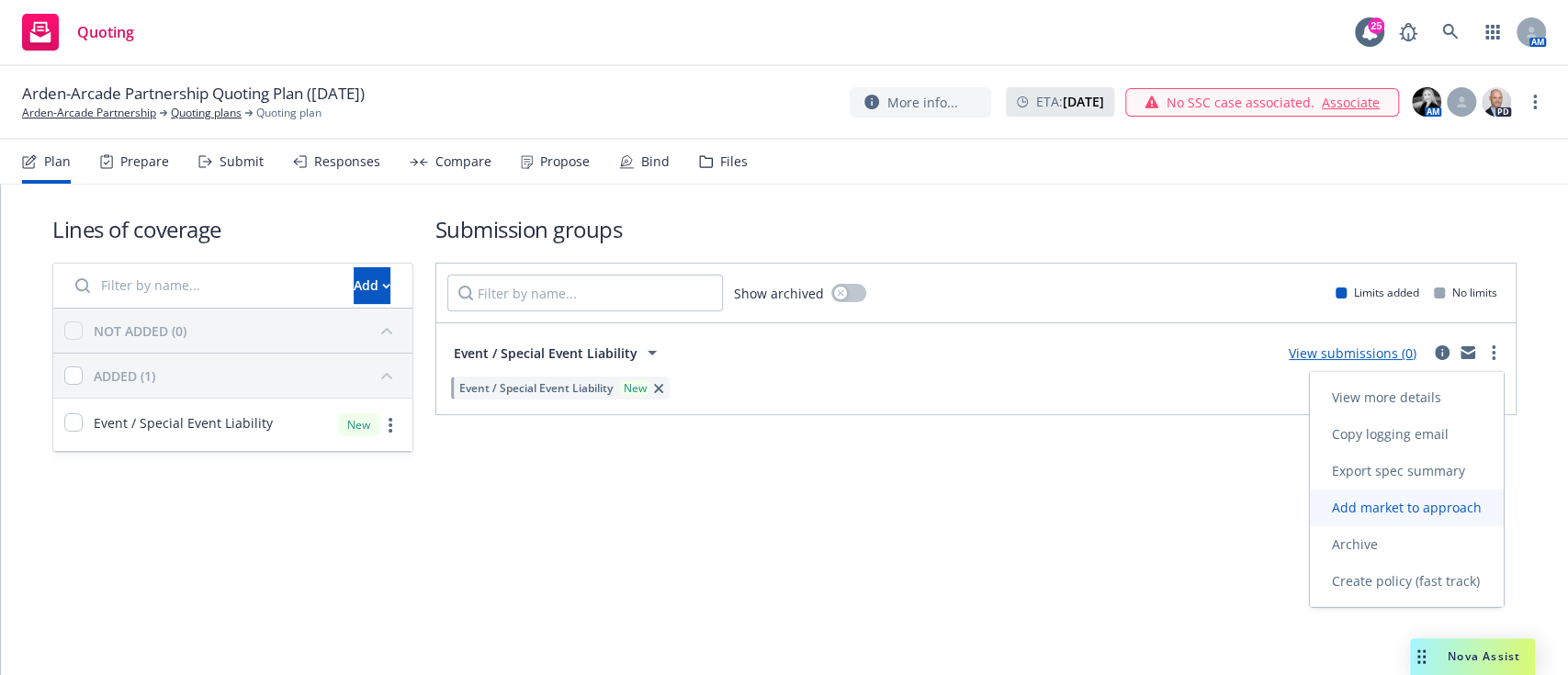
click at [781, 511] on span "Add market to approach" at bounding box center [1406, 508] width 194 height 17
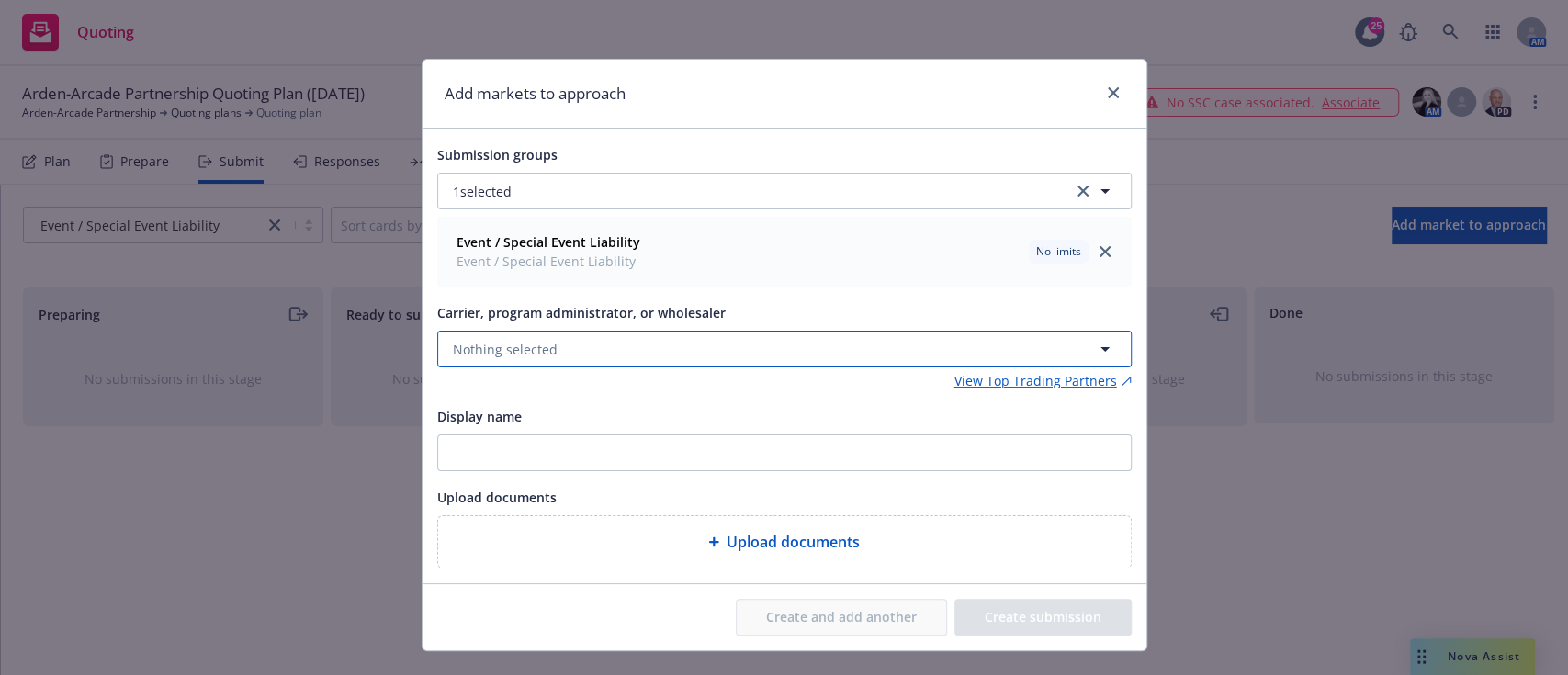
click at [620, 349] on button "Nothing selected" at bounding box center [784, 348] width 695 height 36
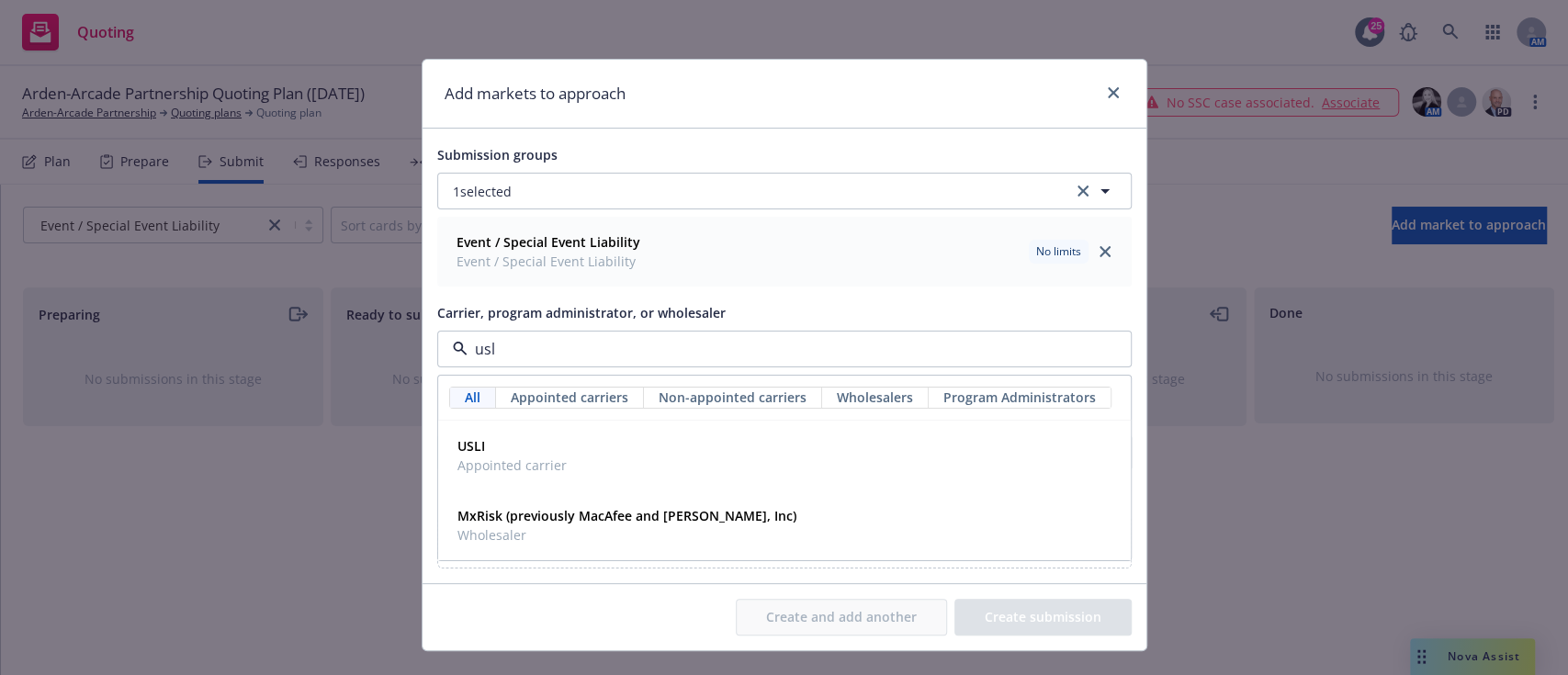
type input "usli"
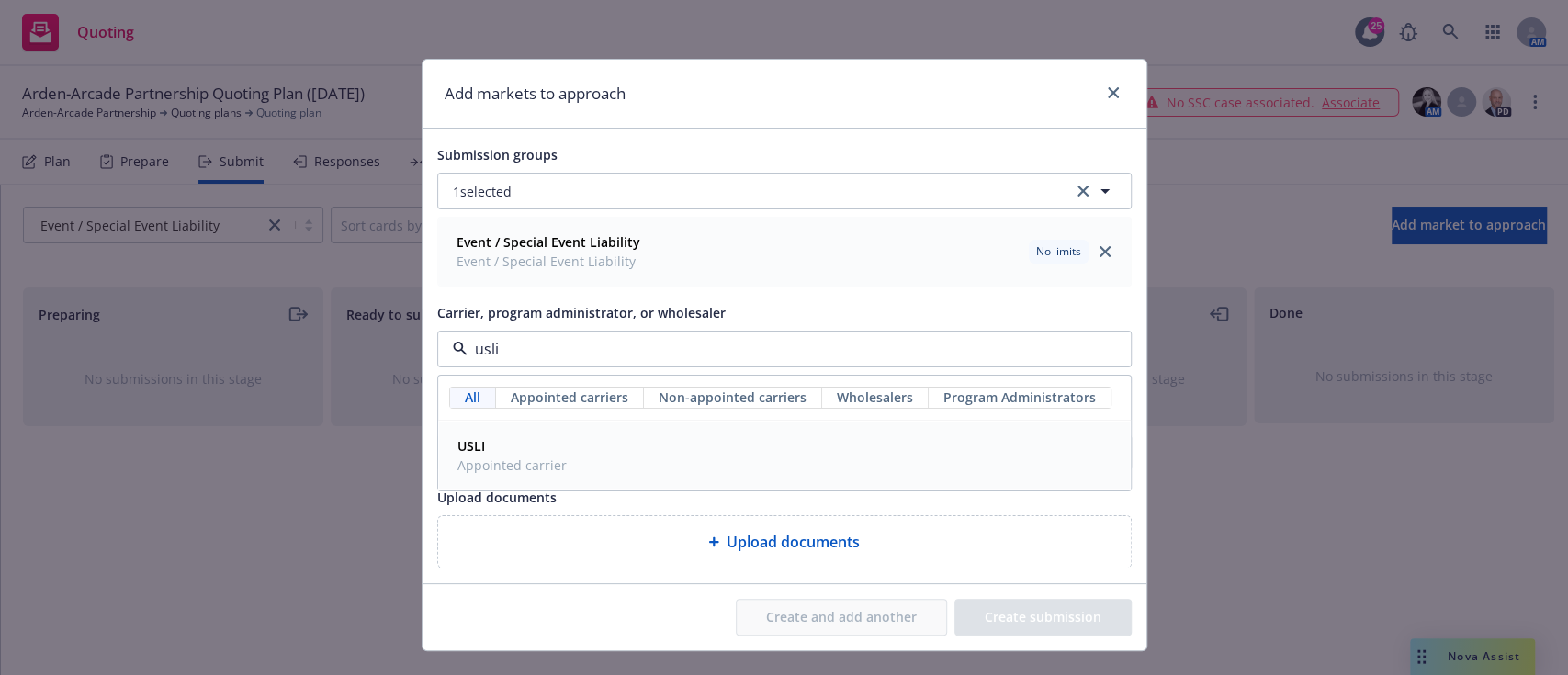
click at [570, 456] on div "USLI Appointed carrier" at bounding box center [784, 455] width 669 height 46
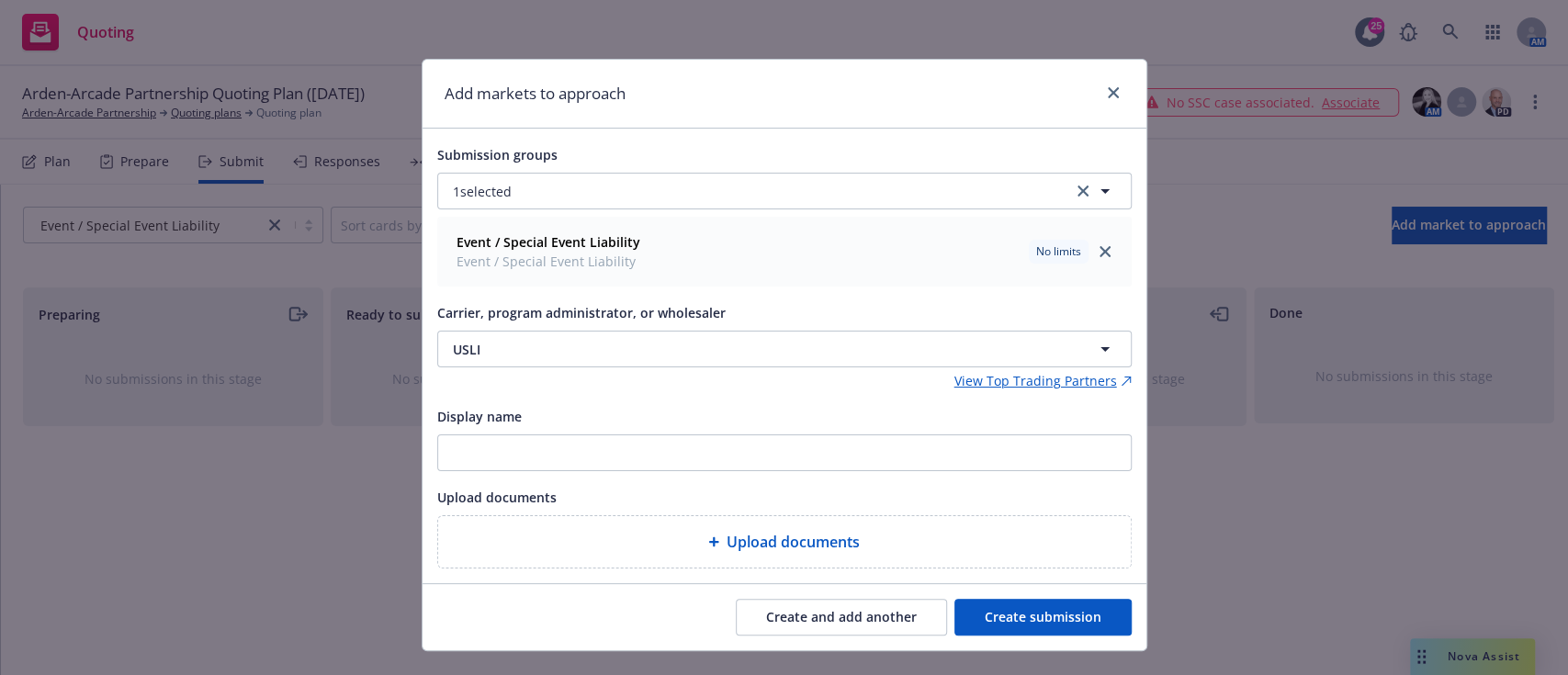
click at [781, 622] on button "Create submission" at bounding box center [1043, 618] width 178 height 36
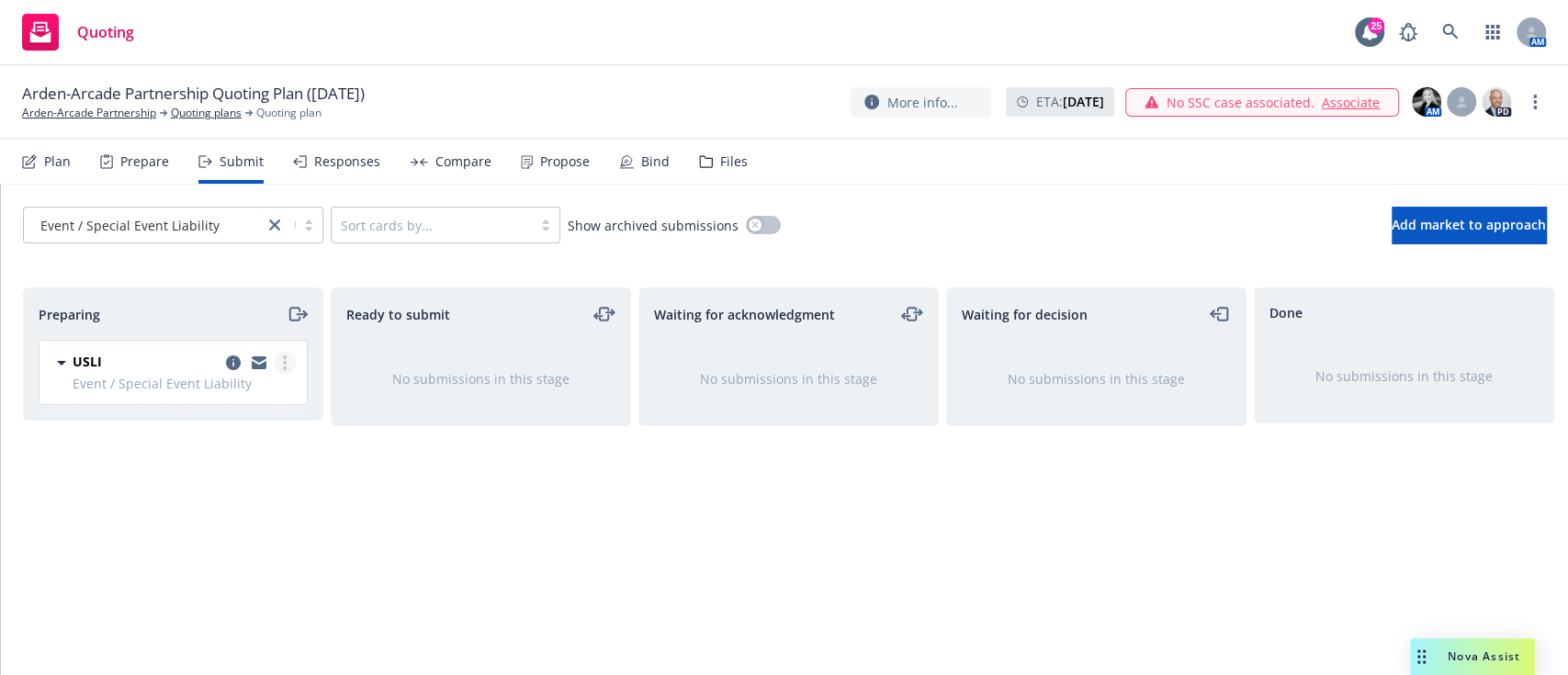
click at [285, 368] on circle "more" at bounding box center [284, 369] width 4 height 4
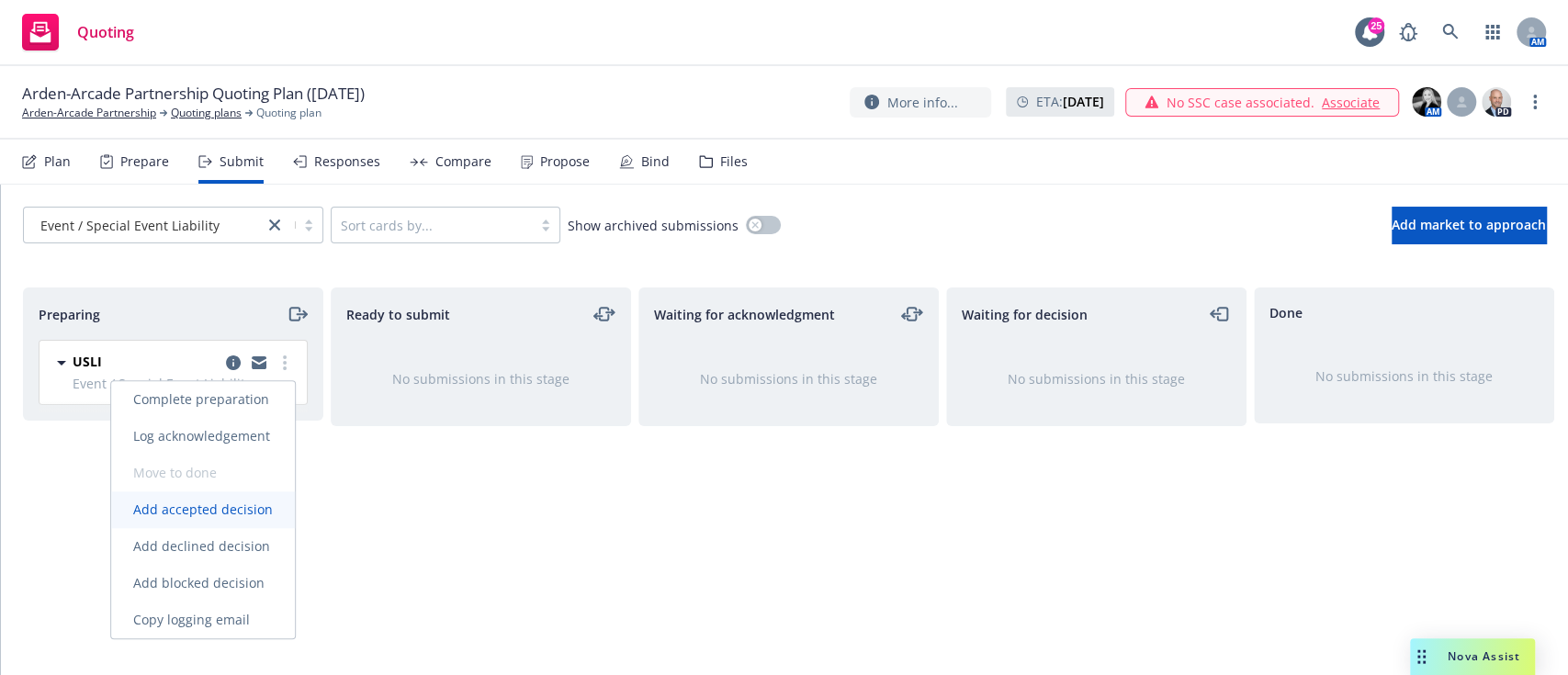
click at [224, 511] on span "Add accepted decision" at bounding box center [202, 510] width 183 height 17
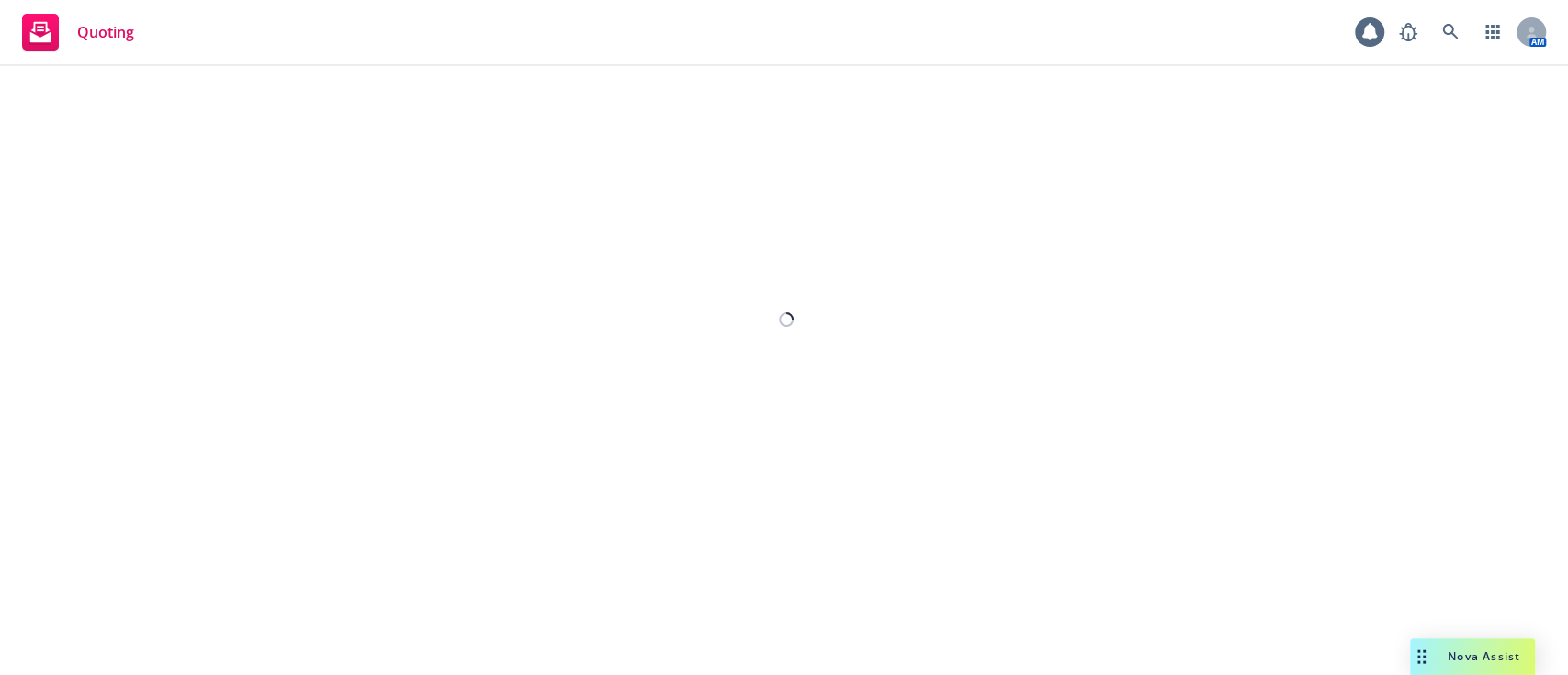
select select "12"
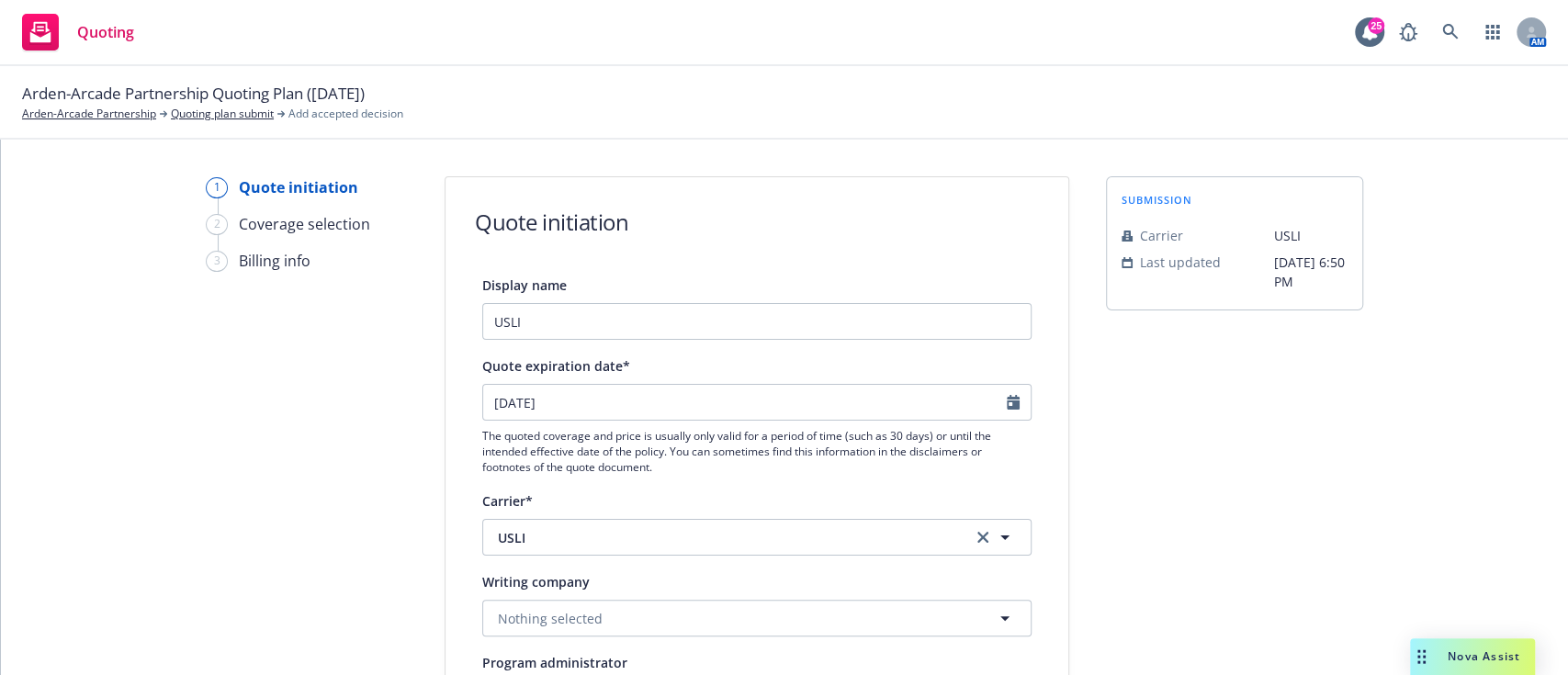
scroll to position [769, 0]
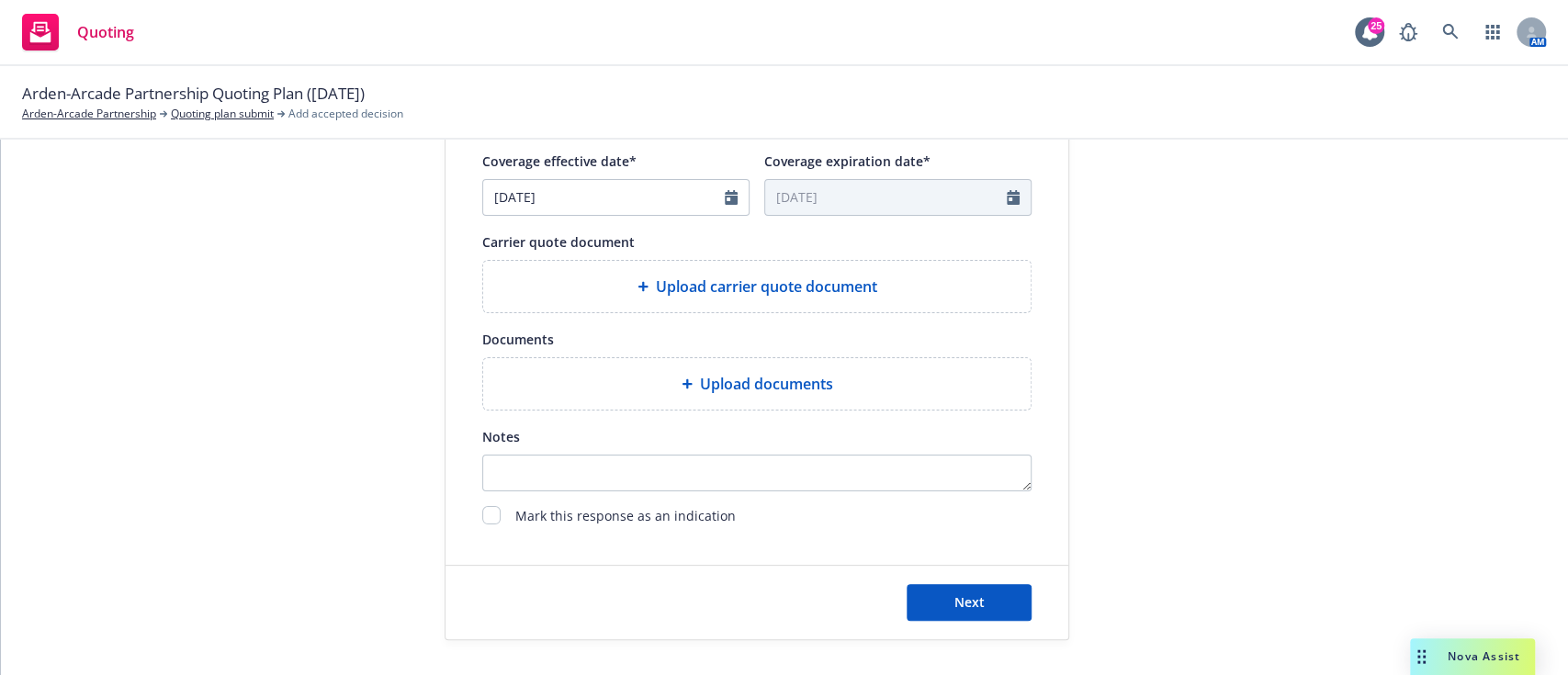
click at [781, 298] on div "Upload carrier quote document" at bounding box center [757, 286] width 548 height 52
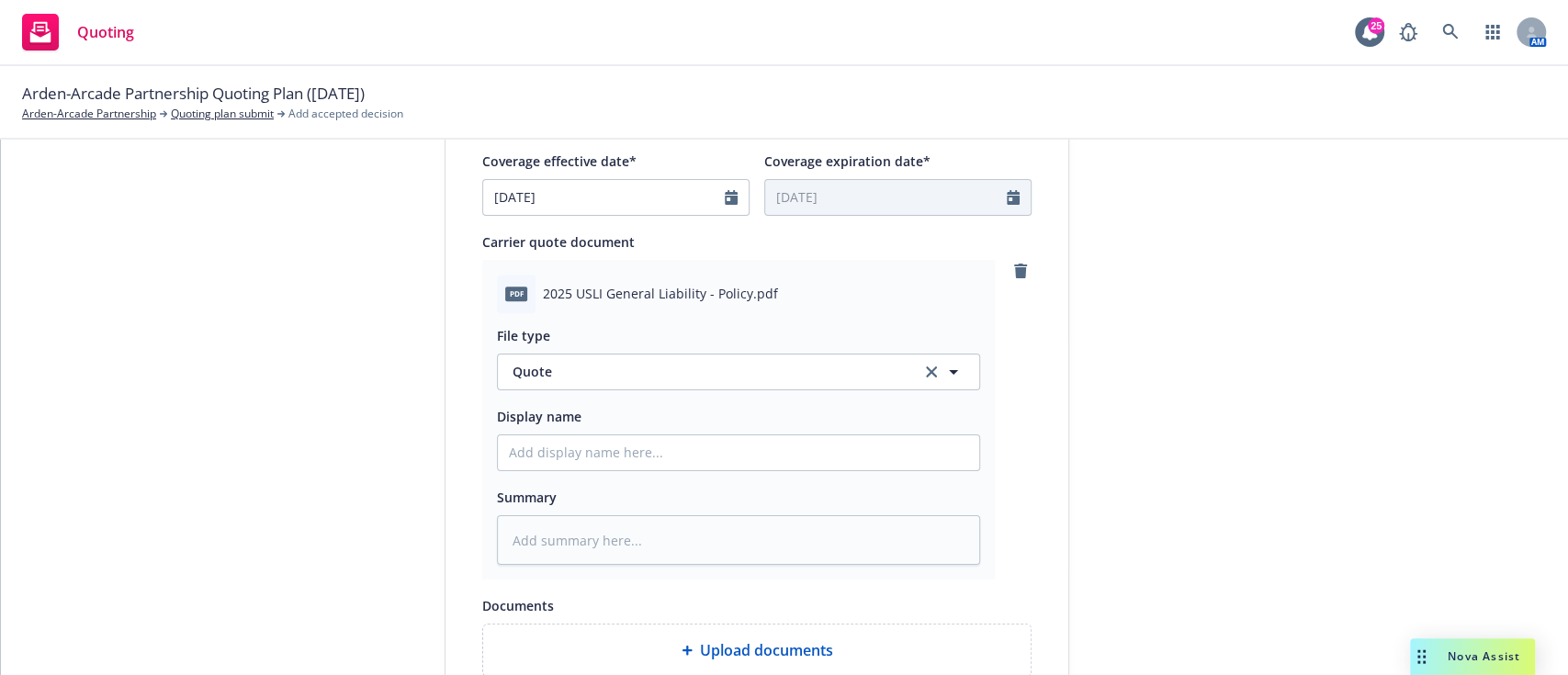
drag, startPoint x: 522, startPoint y: 390, endPoint x: 574, endPoint y: 364, distance: 58.1
click at [574, 364] on div "File type Quote Quote Display name Summary" at bounding box center [739, 439] width 483 height 253
click at [574, 364] on span "Quote" at bounding box center [705, 371] width 387 height 19
click at [424, 416] on div "1 Quote initiation 2 Coverage selection 3 Billing info Quote initiation Display…" at bounding box center [784, 158] width 1523 height 1499
click at [620, 438] on input "Display name" at bounding box center [739, 453] width 481 height 35
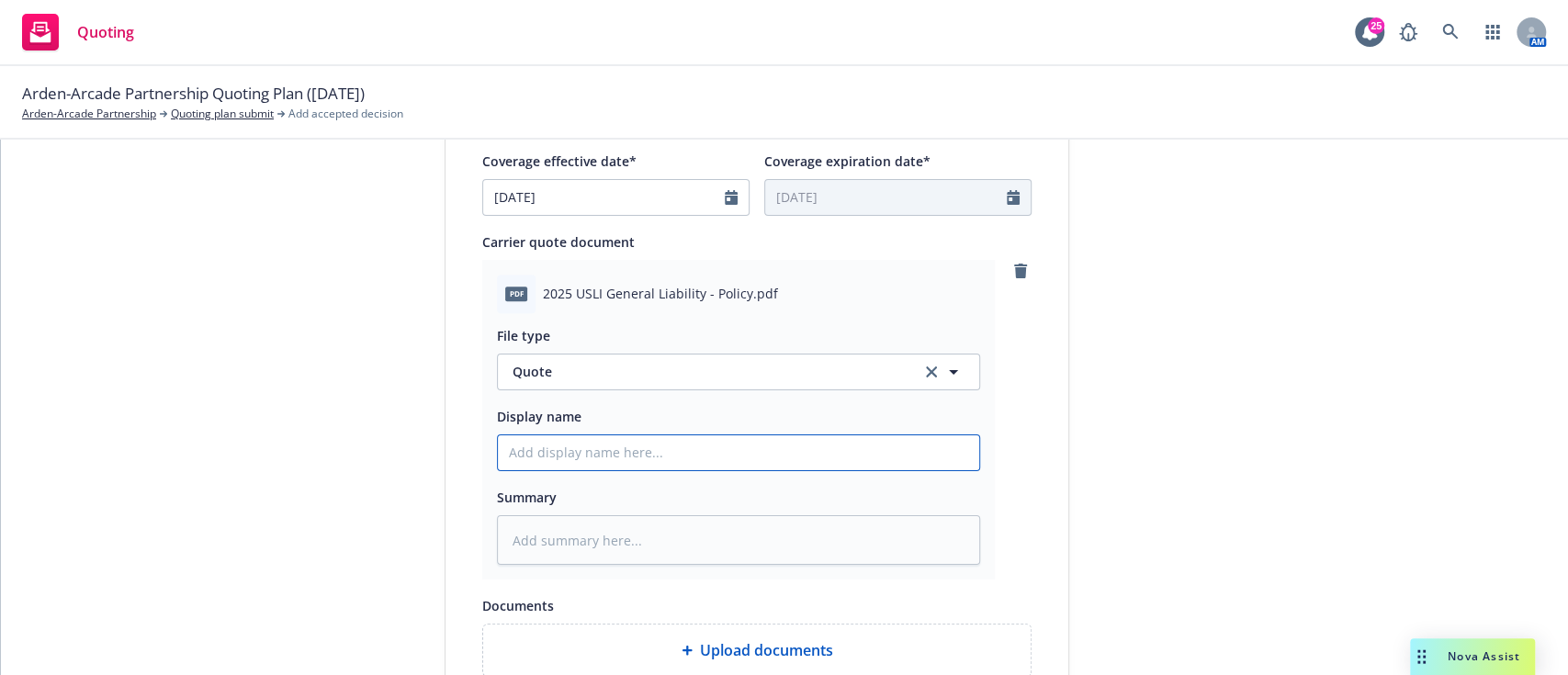
type textarea "x"
type input "2"
type textarea "x"
type input "25"
type textarea "x"
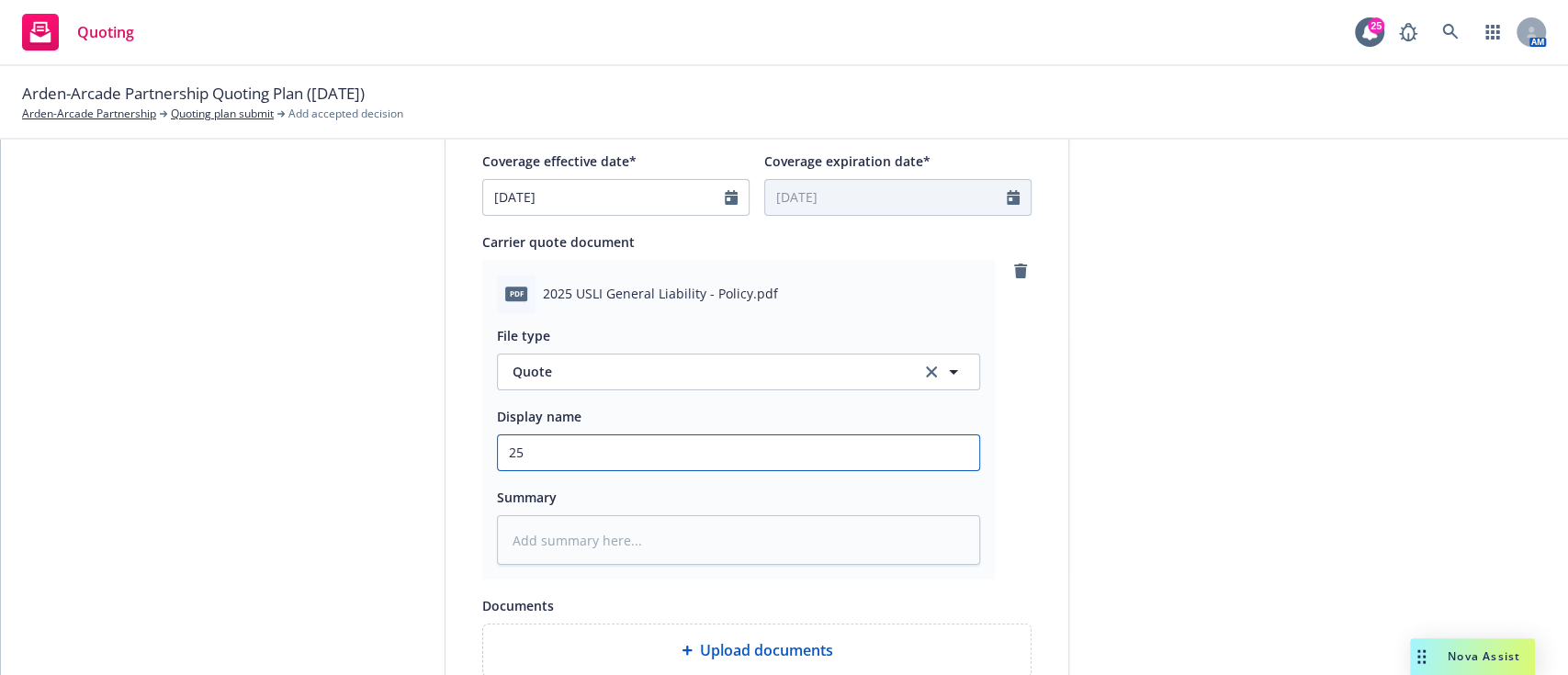
type input "25."
type textarea "x"
type input "25.2"
type textarea "x"
type input "25.25"
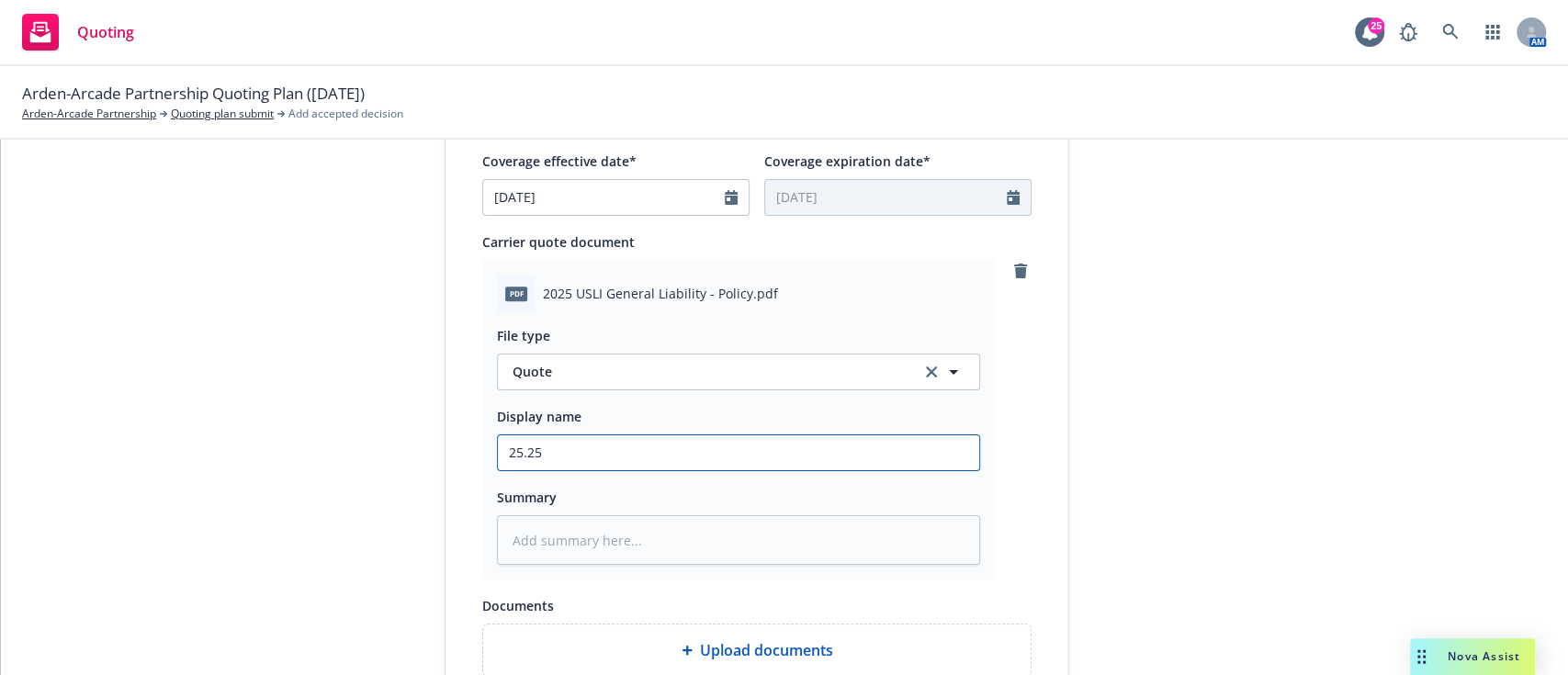
type textarea "x"
type input "25.25"
type textarea "x"
type input "25.25 S"
type textarea "x"
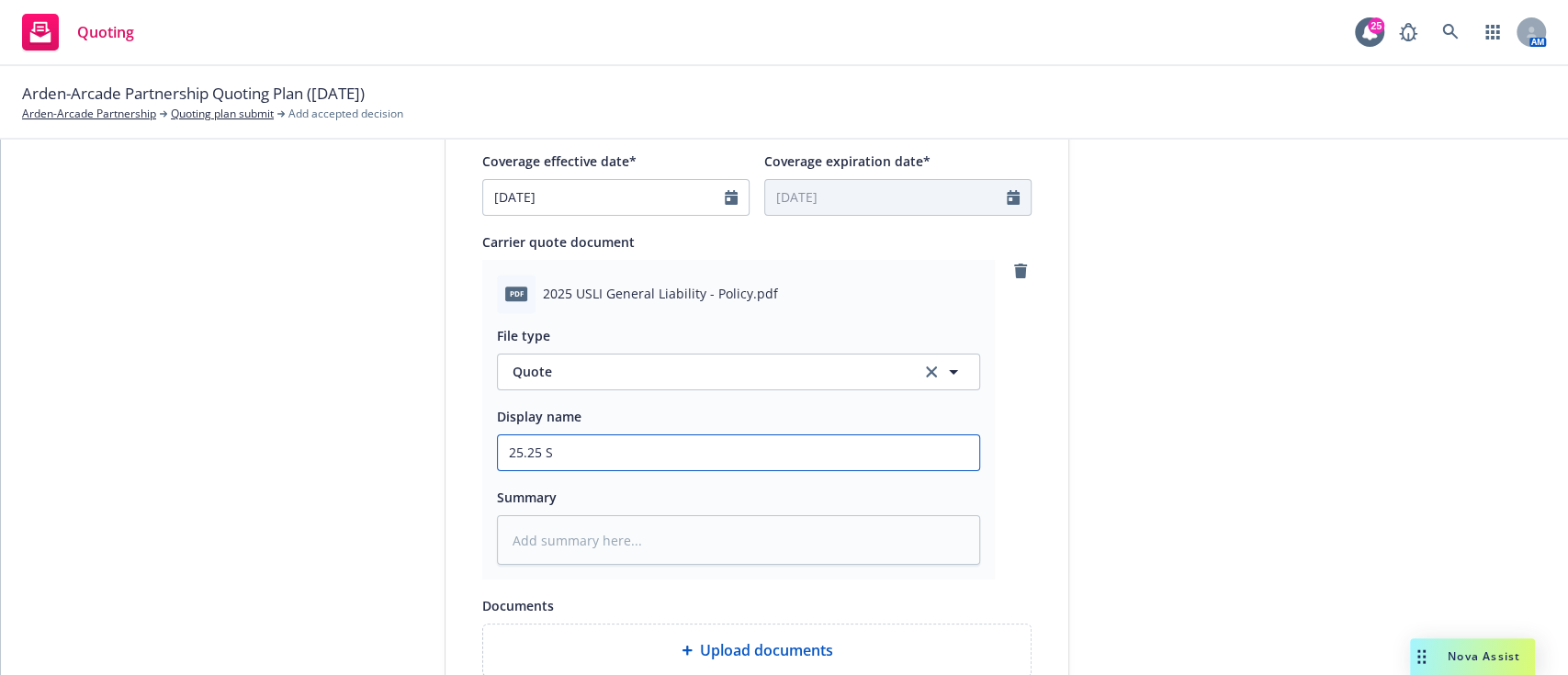
type input "25.25 Sp"
type textarea "x"
type input "25.25 Spe"
type textarea "x"
type input "25.25 Spei"
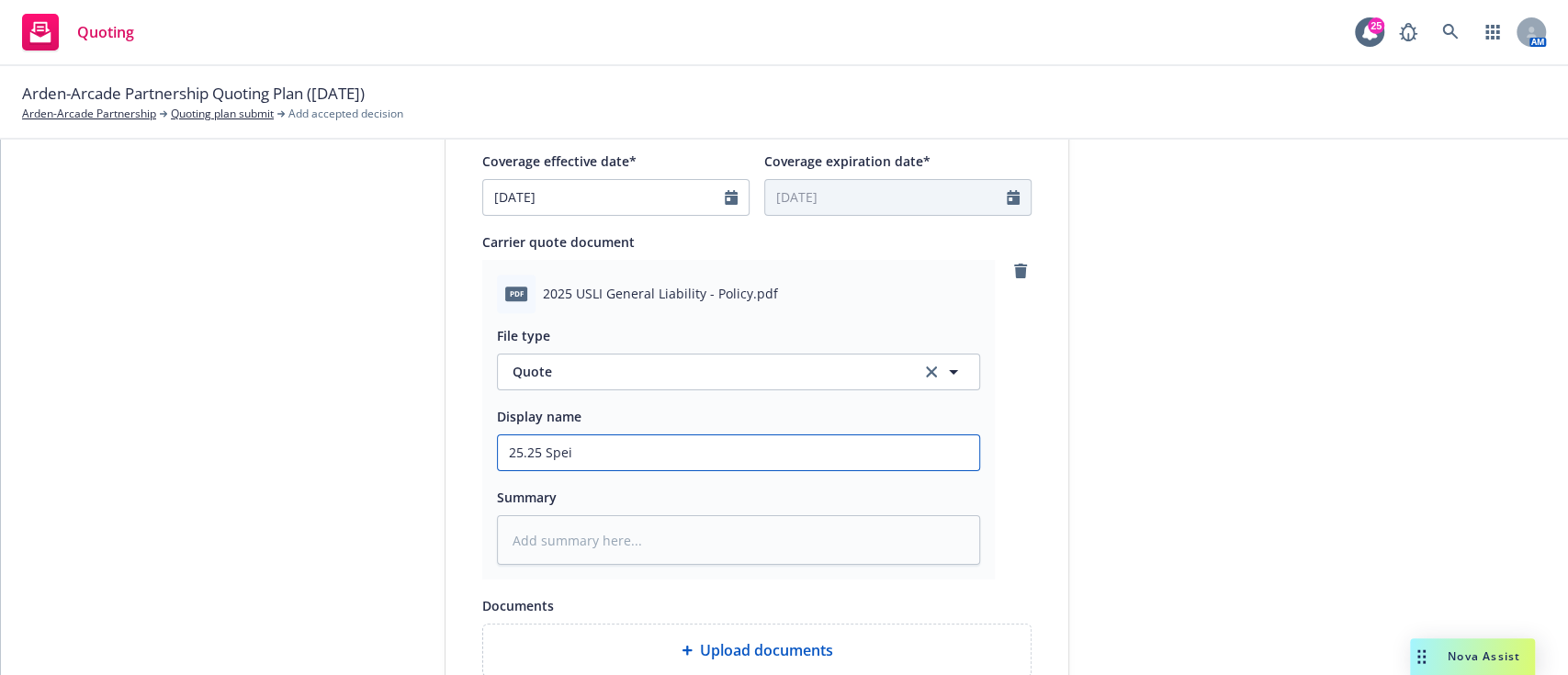
type textarea "x"
type input "25.25 Speic"
type textarea "x"
type input "25.25 Speica"
type textarea "x"
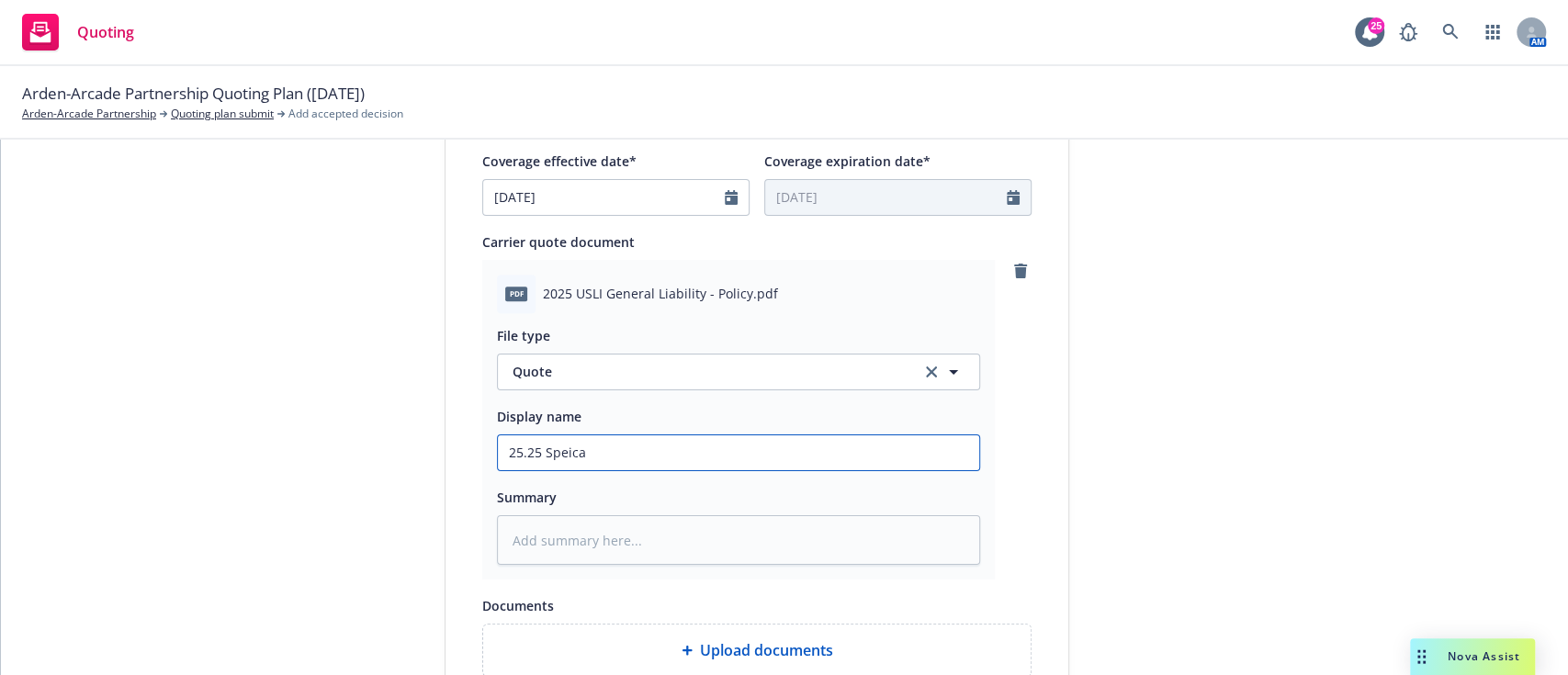
type input "25.25 Speical"
type textarea "x"
type input "25.25 Speica"
type textarea "x"
type input "25.25 Speic"
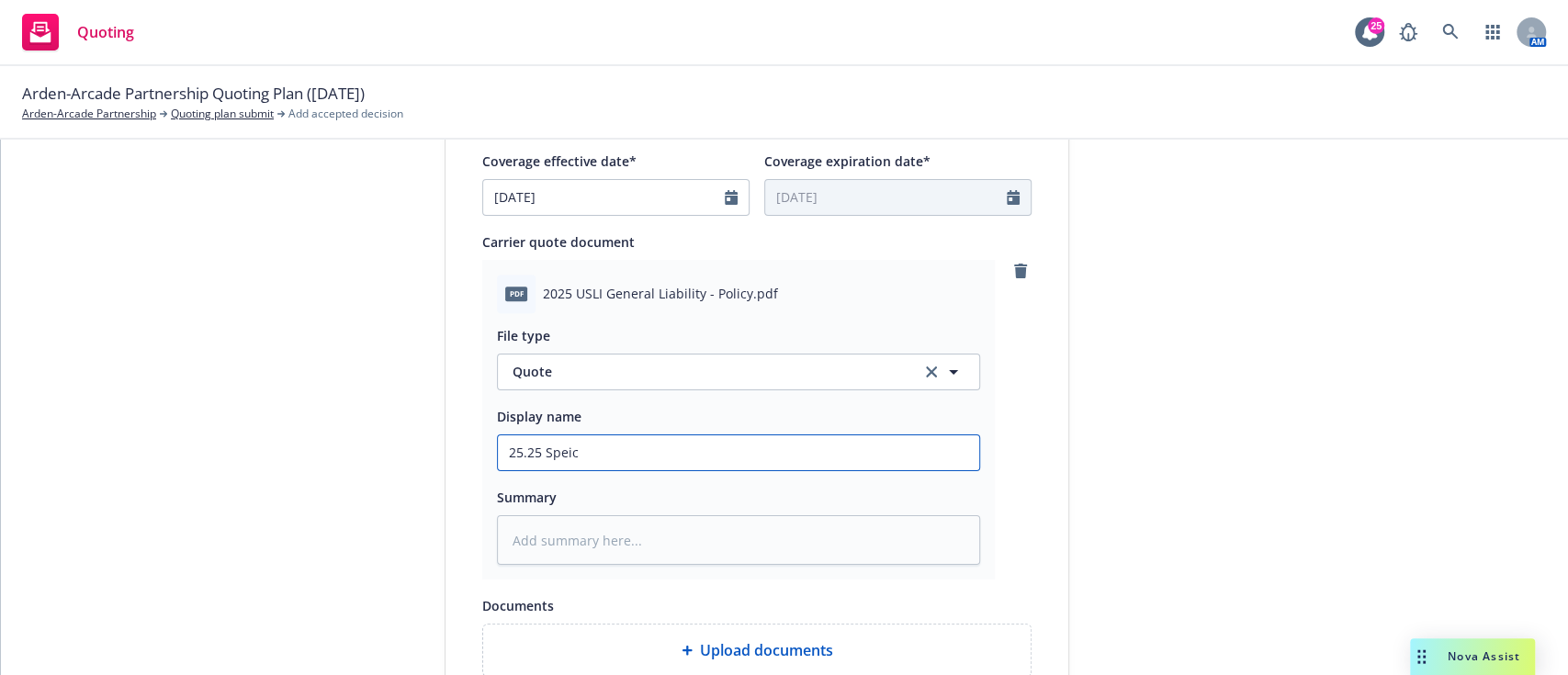
type textarea "x"
type input "25.25 Spei"
type textarea "x"
type input "25.25 Spe"
type textarea "x"
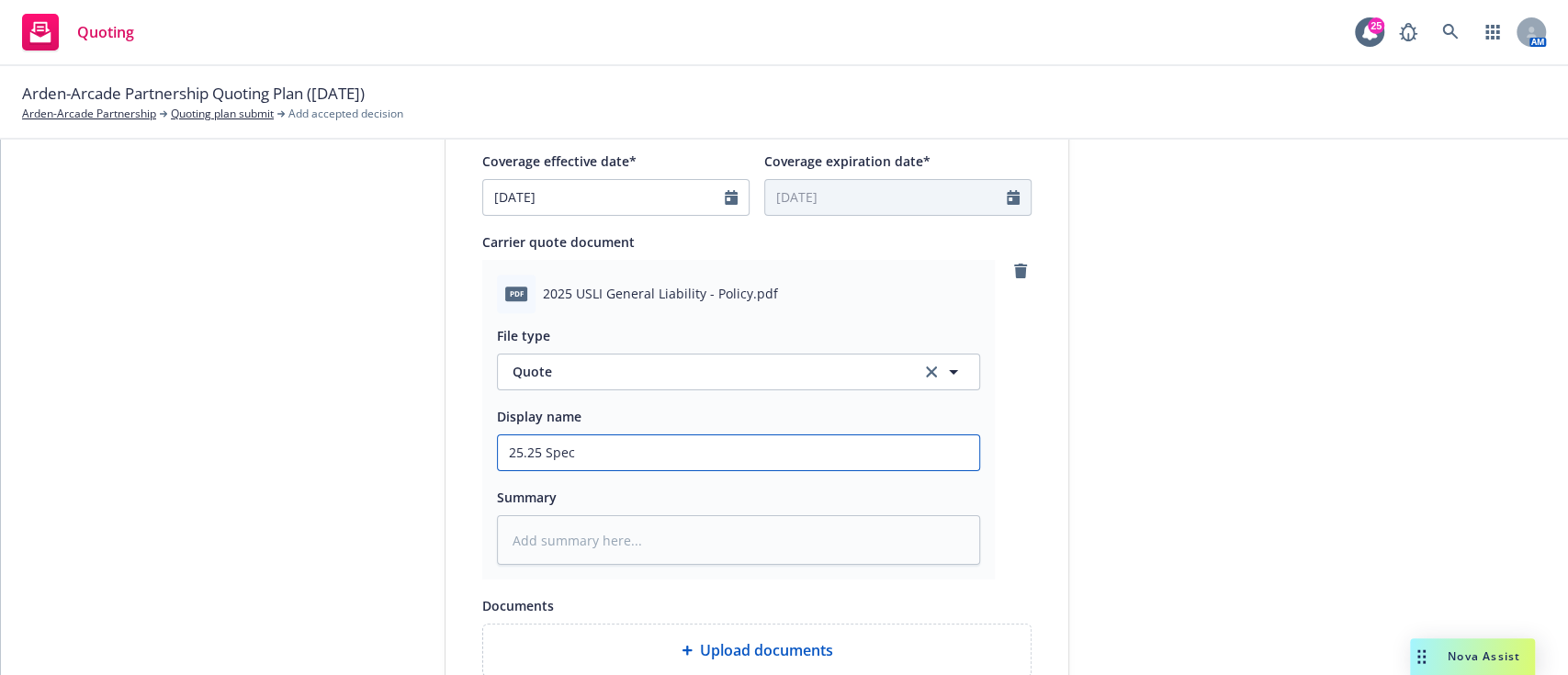
type input "25.25 Speci"
type textarea "x"
type input "25.25 Specia"
type textarea "x"
type input "25.25 Special"
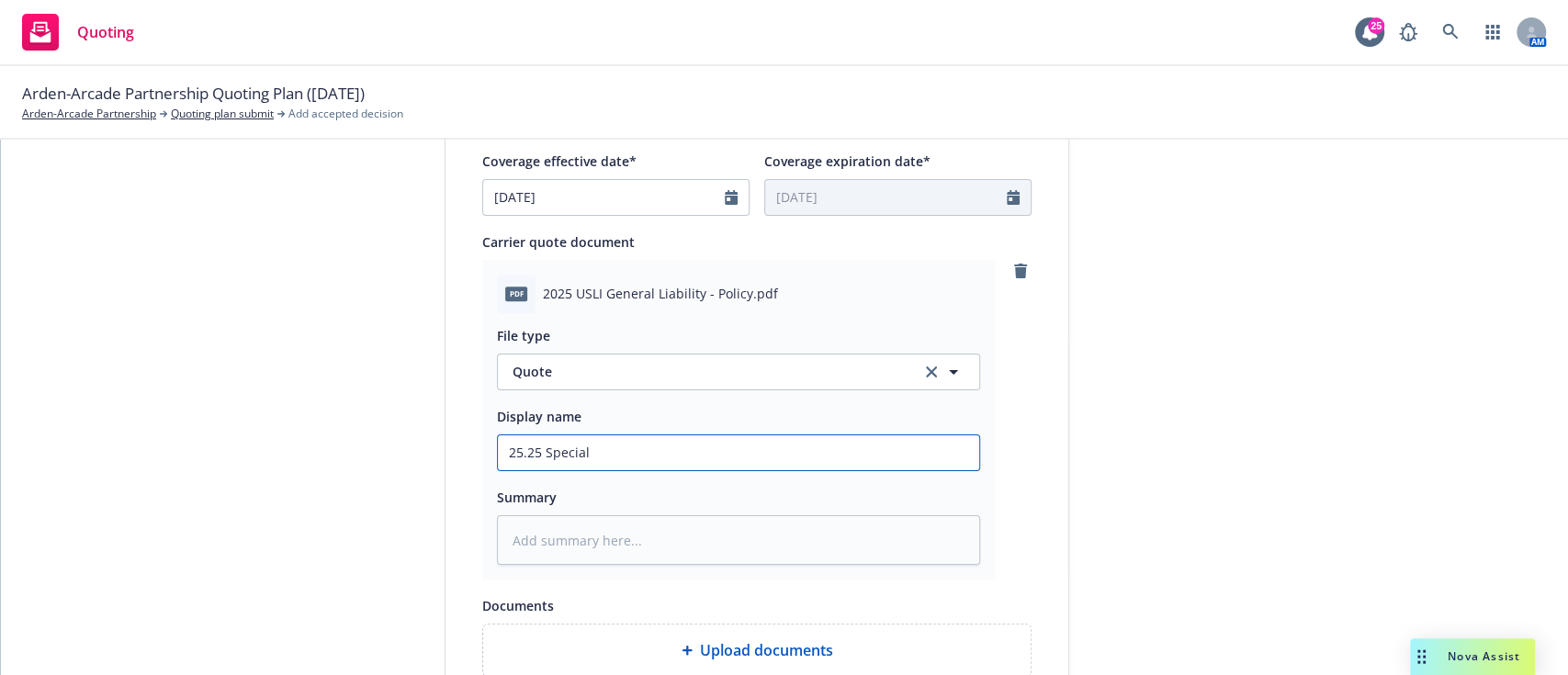
type textarea "x"
type input "25.25 Special"
type textarea "x"
type input "25.25 Special E"
type textarea "x"
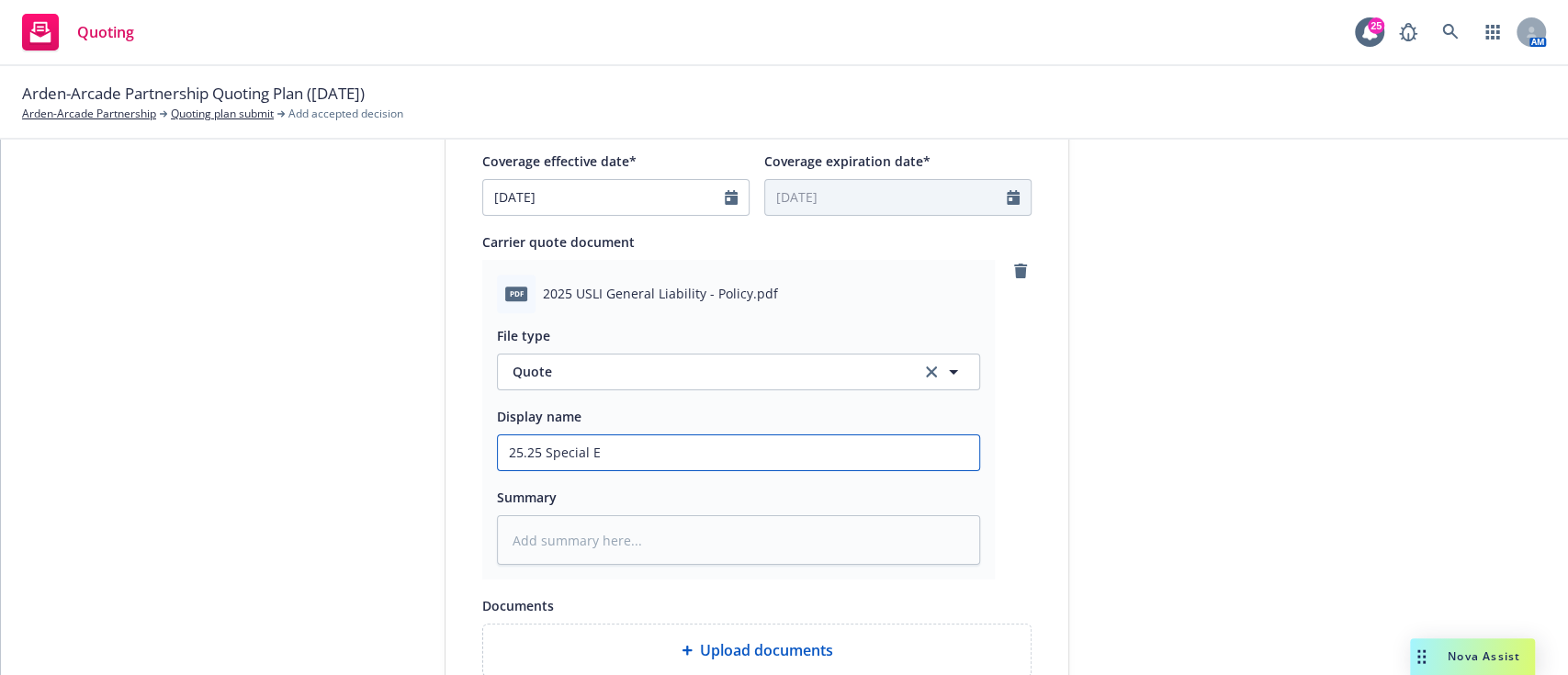
type input "25.25 Special Ev"
type textarea "x"
type input "25.25 Special Eve"
type textarea "x"
type input "25.25 Special Even"
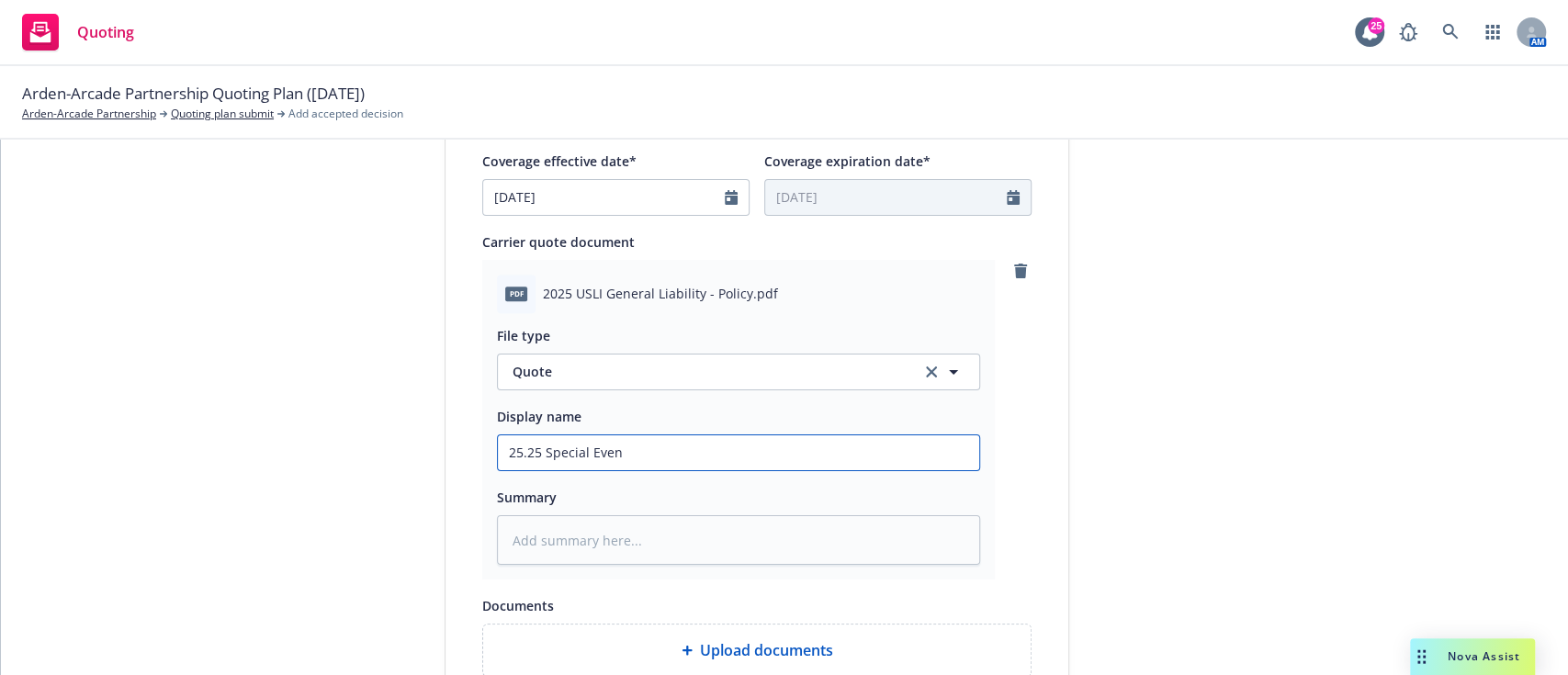
type textarea "x"
type input "25.25 Special Event"
type textarea "x"
type input "25.25 Special Event"
type textarea "x"
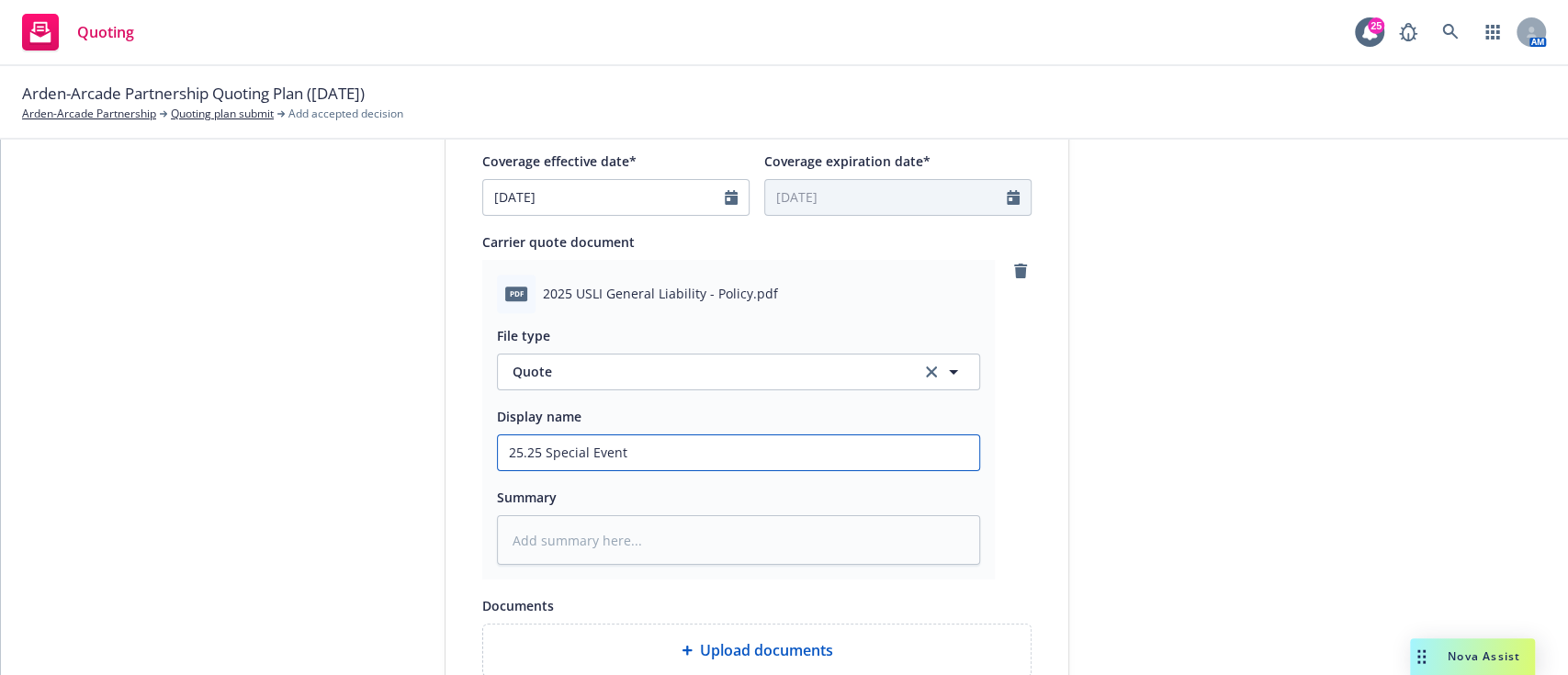
type input "25.25 Special Event L"
type textarea "x"
type input "25.25 Special Event Li"
type textarea "x"
type input "25.25 Special Event Lia"
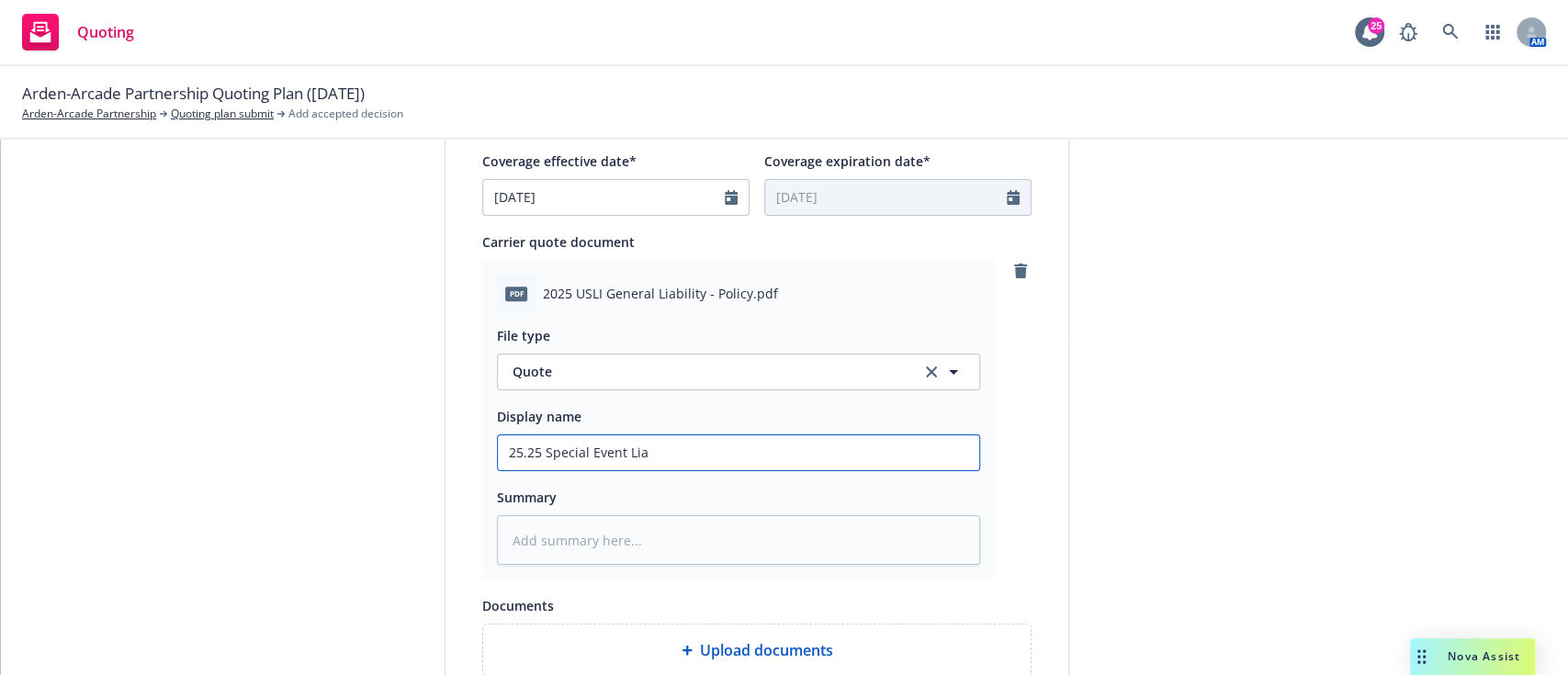
type textarea "x"
type input "25.25 Special Event Liab"
type textarea "x"
type input "25.25 Special Event Liabi"
type textarea "x"
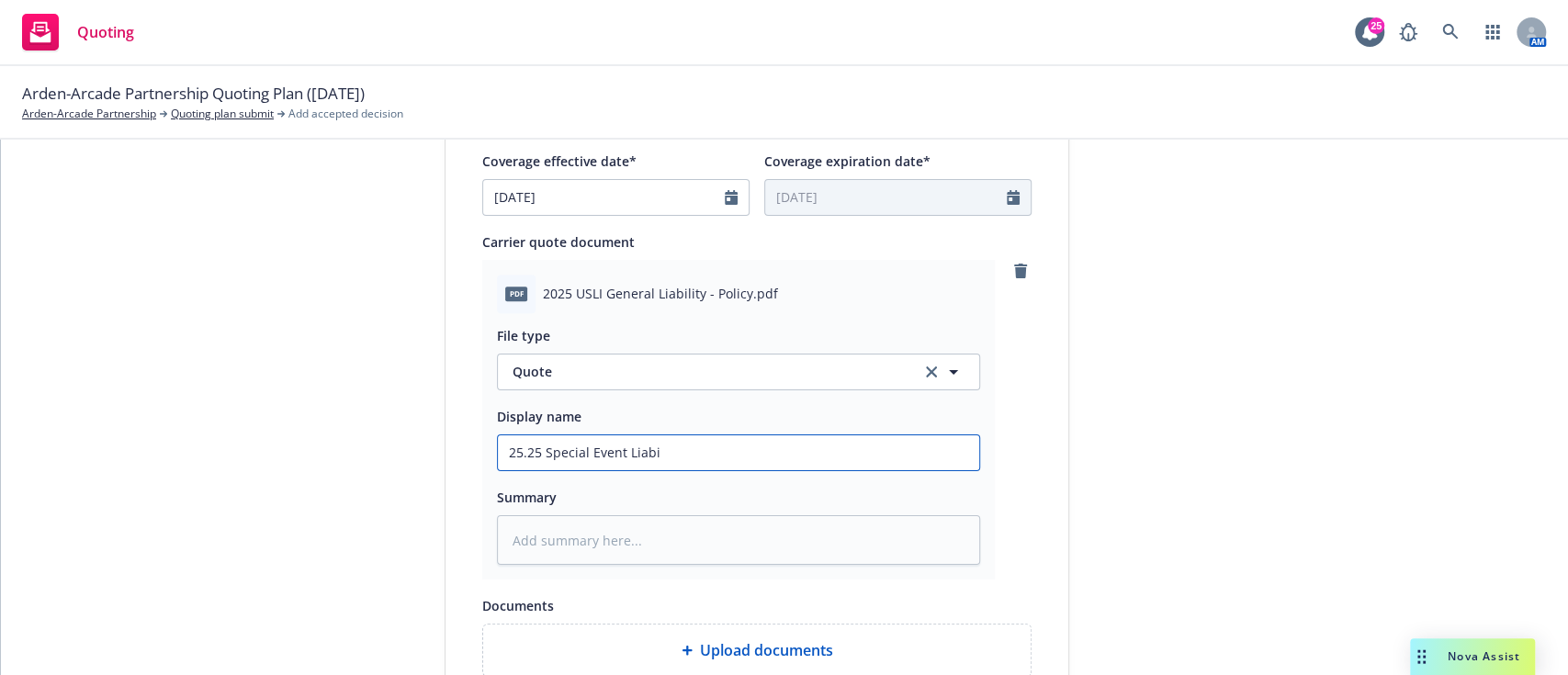
type input "25.25 Special Event Liabil"
type textarea "x"
type input "25.25 Special Event Liabili"
type textarea "x"
type input "25.25 Special Event Liabilit"
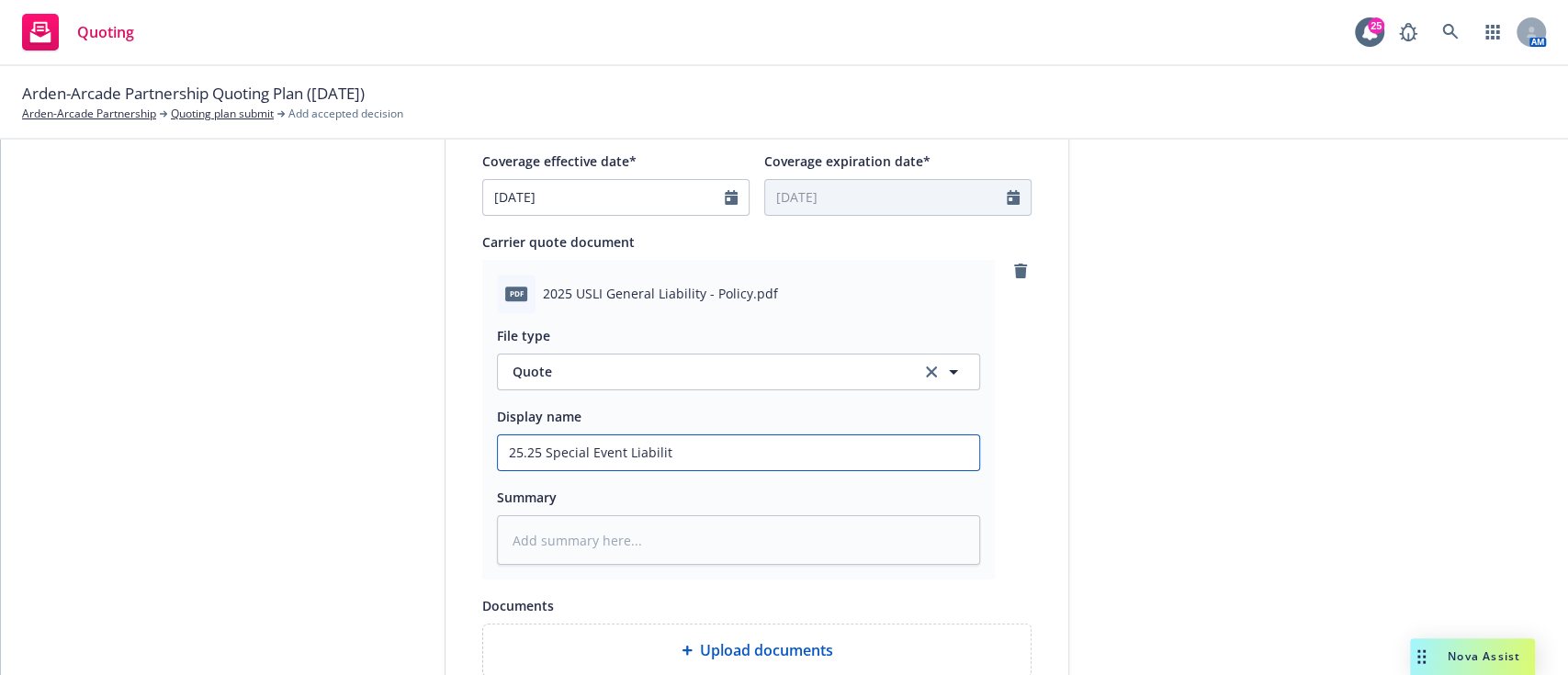
type textarea "x"
type input "25.25 Special Event Liability"
type textarea "x"
type input "25.25 Special Event Liability"
type textarea "x"
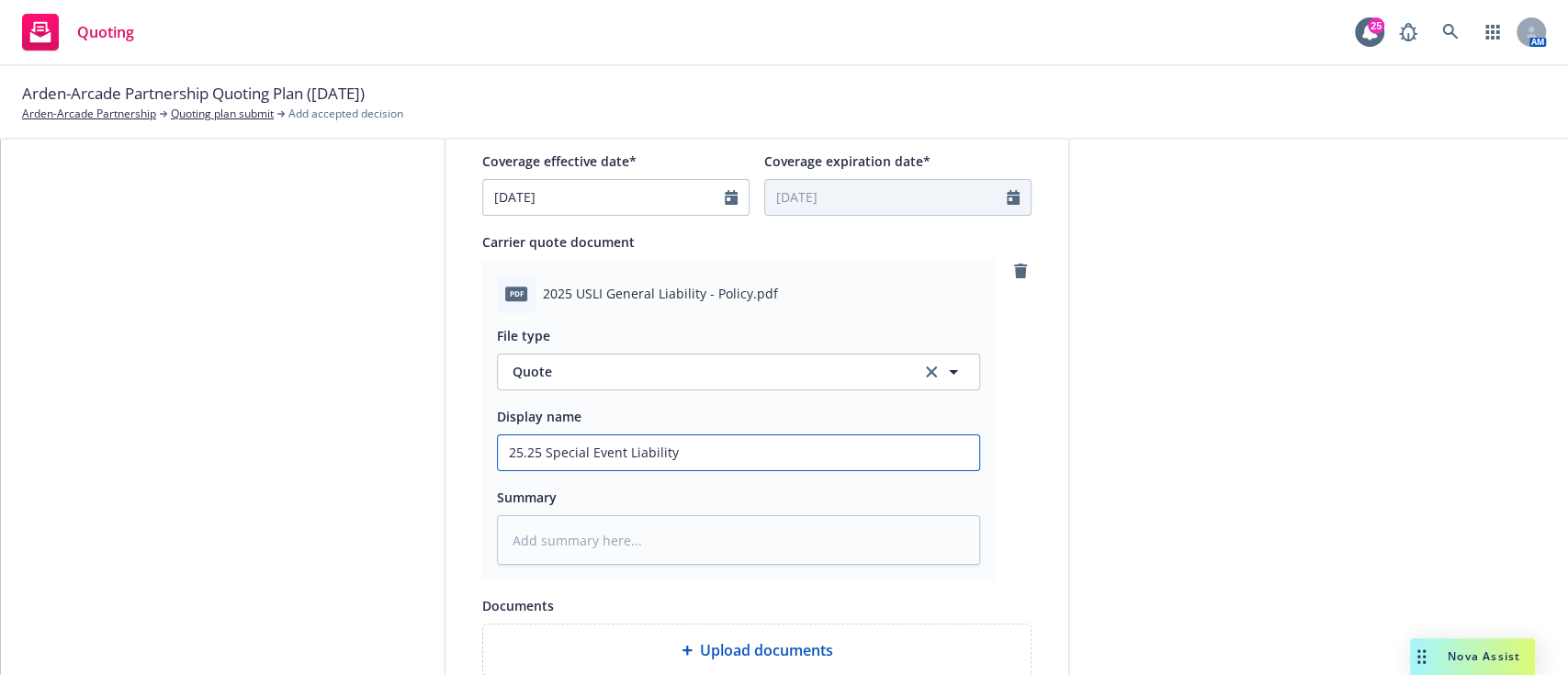
type input "25.25 Special Event Liability P"
type textarea "x"
type input "25.25 Special Event Liability Po"
type textarea "x"
type input "25.25 Special Event Liability Pol"
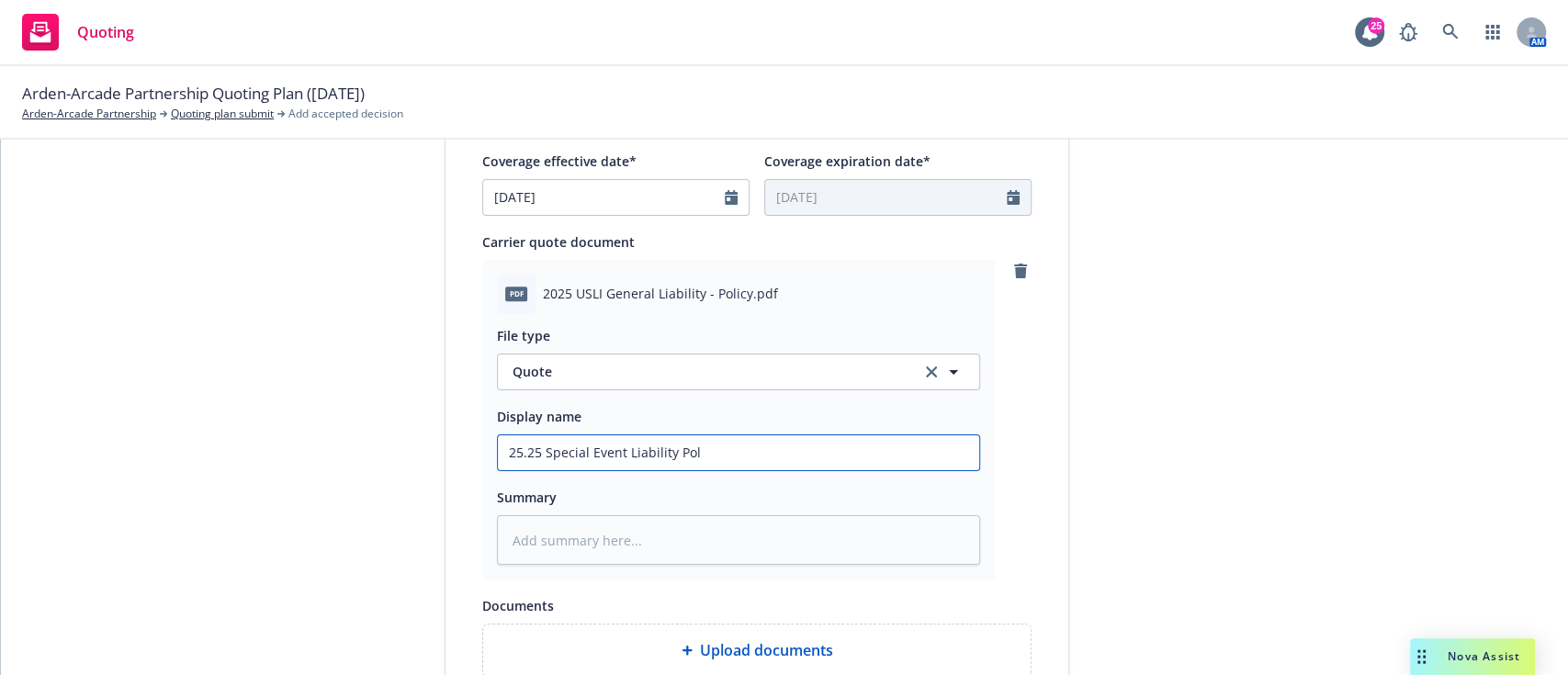
type textarea "x"
type input "25.25 Special Event Liability Poli"
type textarea "x"
type input "25.25 Special Event Liability Polic"
type textarea "x"
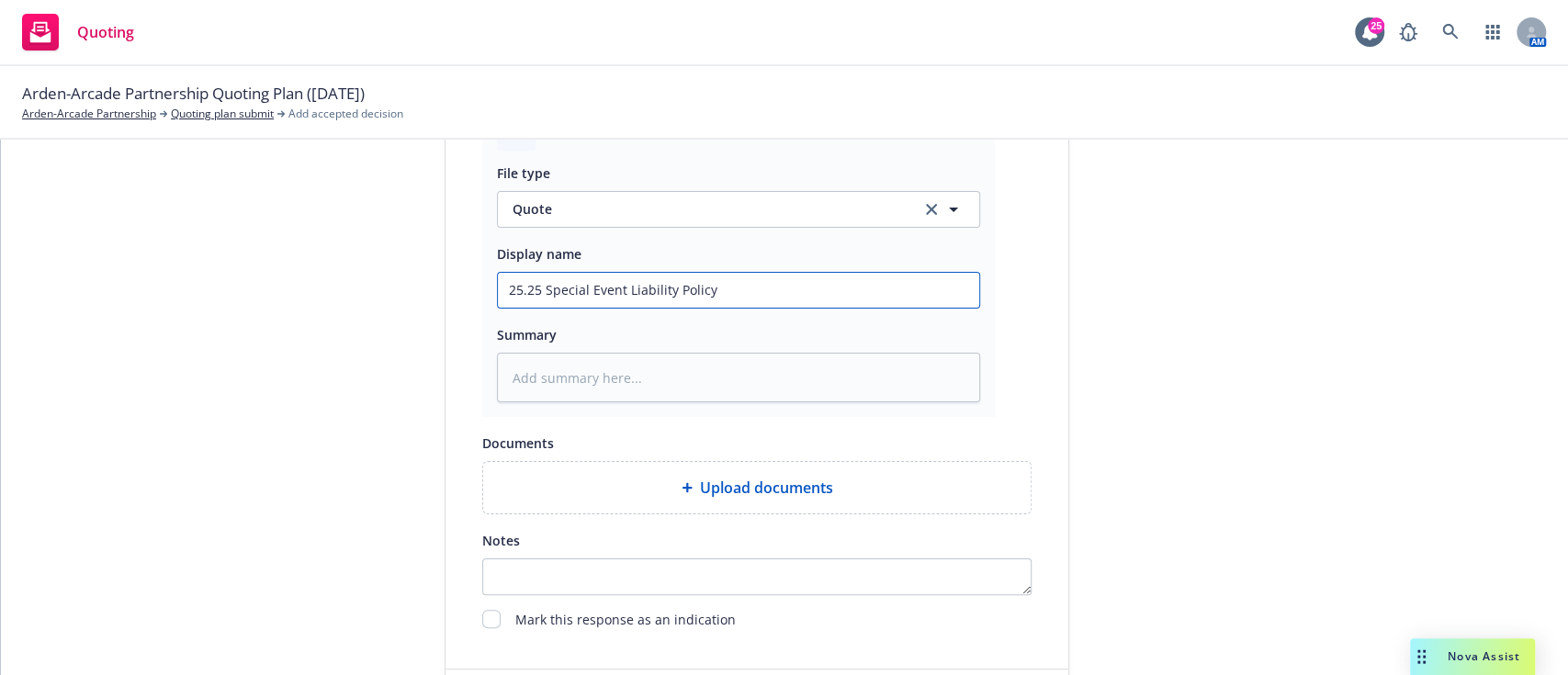
scroll to position [1037, 0]
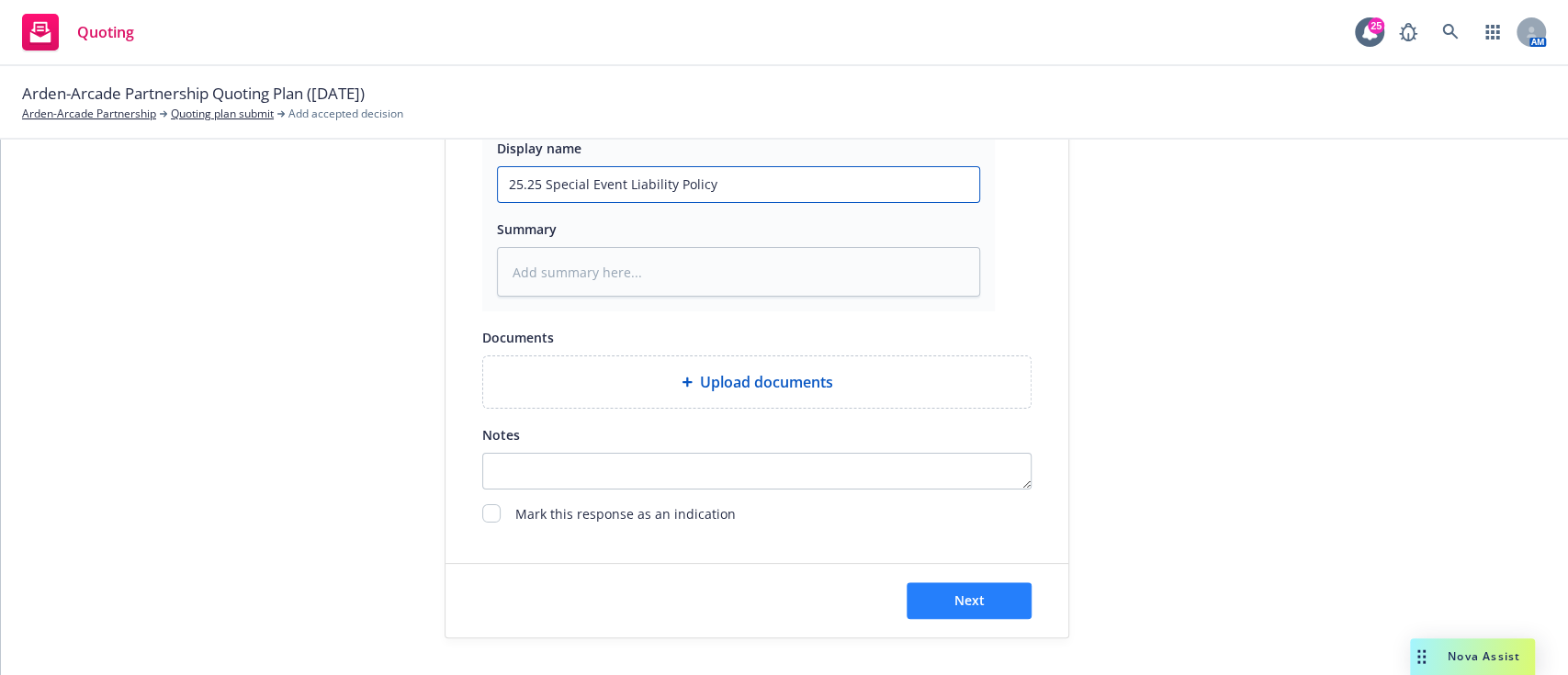
type input "25.25 Special Event Liability Policy"
click at [781, 585] on button "Next" at bounding box center [969, 601] width 125 height 36
type textarea "x"
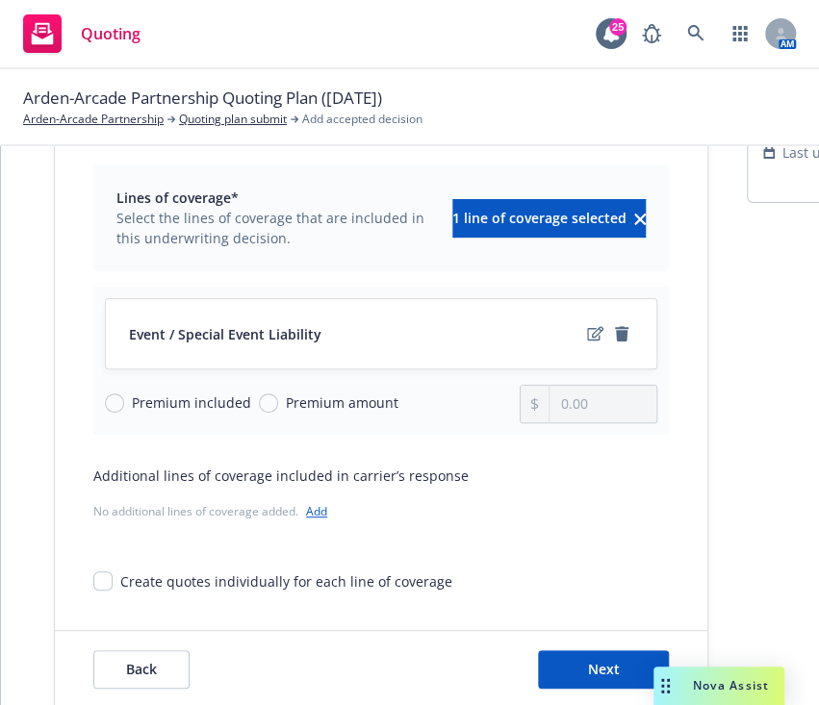
scroll to position [123, 0]
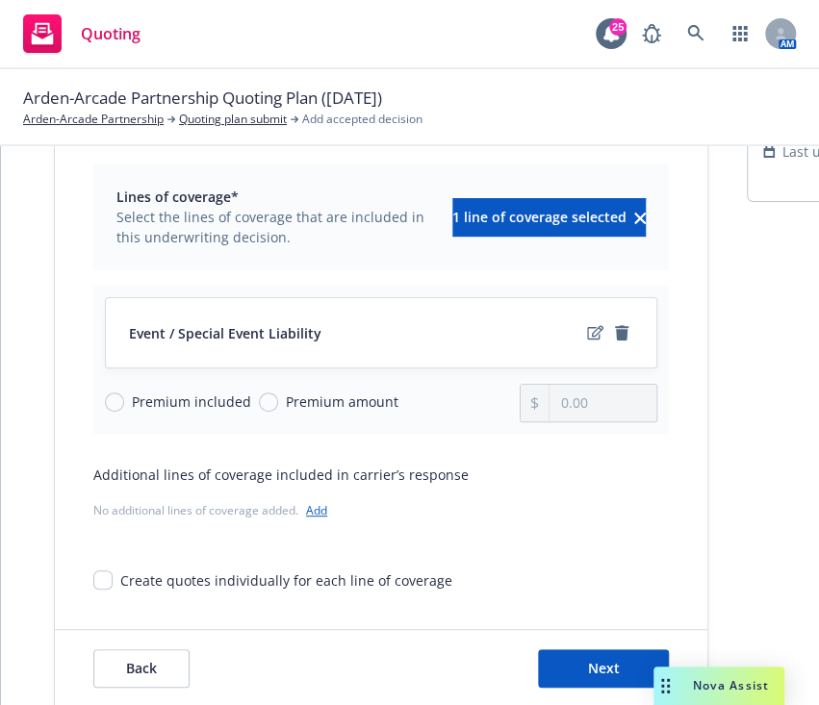
click at [261, 392] on div "Premium amount" at bounding box center [329, 402] width 140 height 20
click at [261, 393] on input "Premium amount" at bounding box center [268, 402] width 19 height 19
radio input "true"
click at [591, 411] on input "0.00" at bounding box center [603, 403] width 107 height 37
type input "0.00"
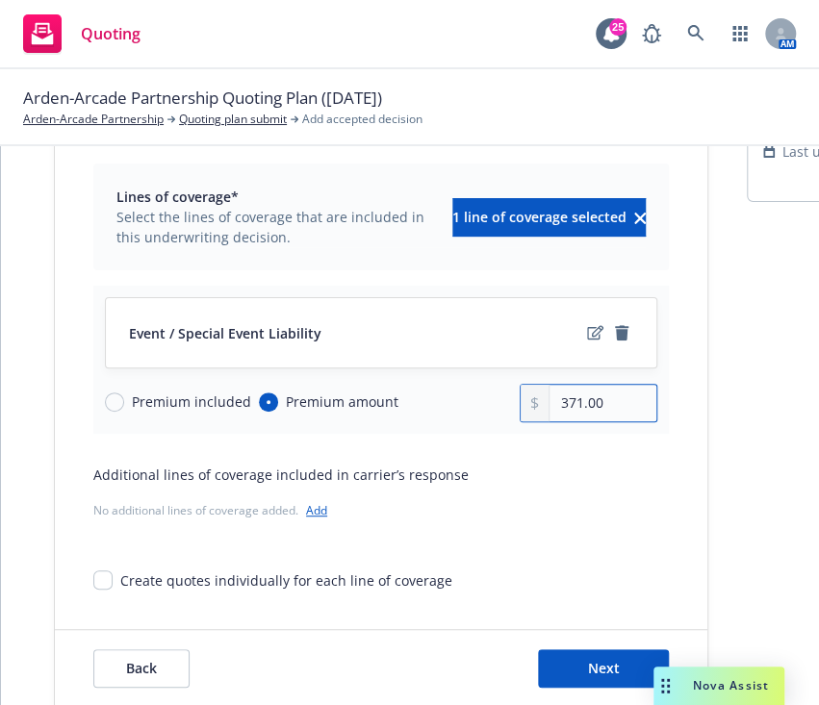
type input "371.00"
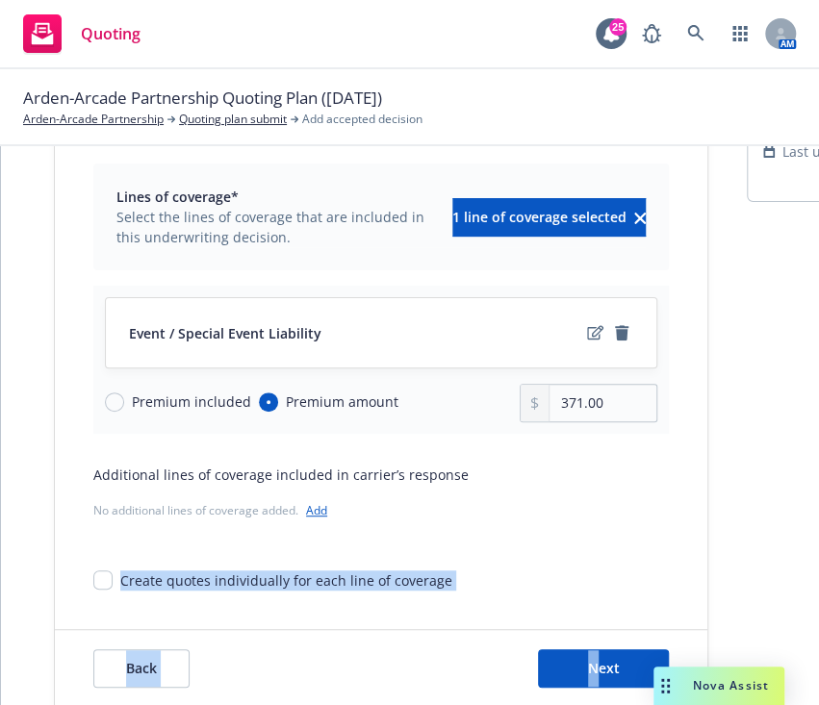
drag, startPoint x: 668, startPoint y: 507, endPoint x: 589, endPoint y: 679, distance: 188.6
click at [589, 679] on div "Quote initiation 2 Coverage selection 3 Billing info Coverage selection Lines o…" at bounding box center [410, 425] width 818 height 559
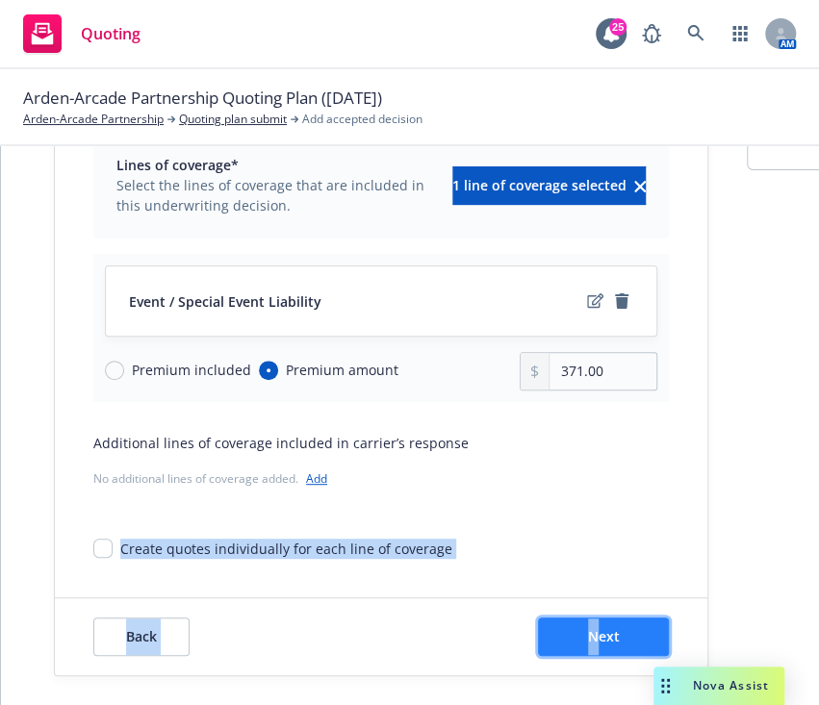
click at [593, 632] on span "Next" at bounding box center [604, 637] width 32 height 18
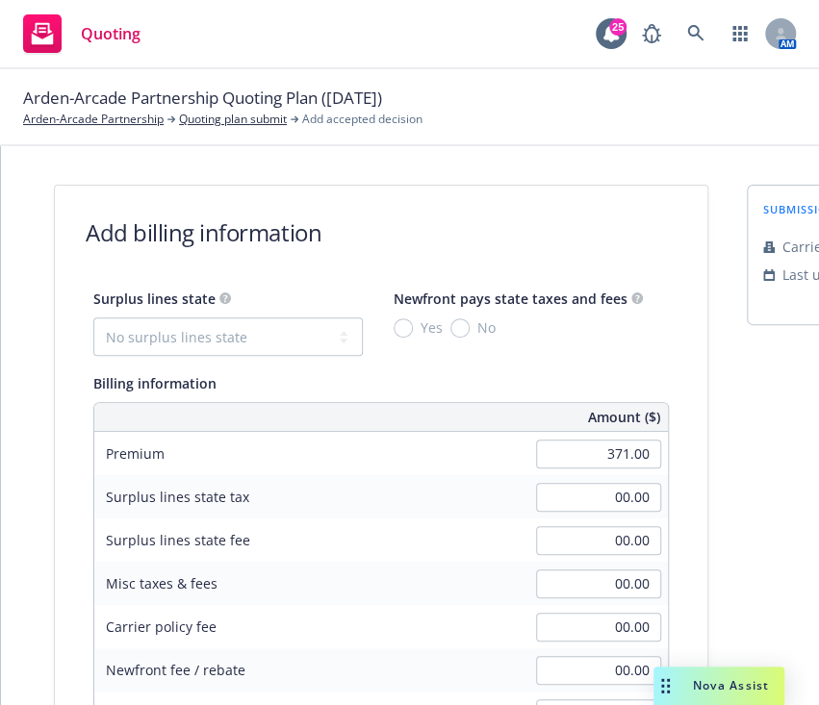
scroll to position [521, 0]
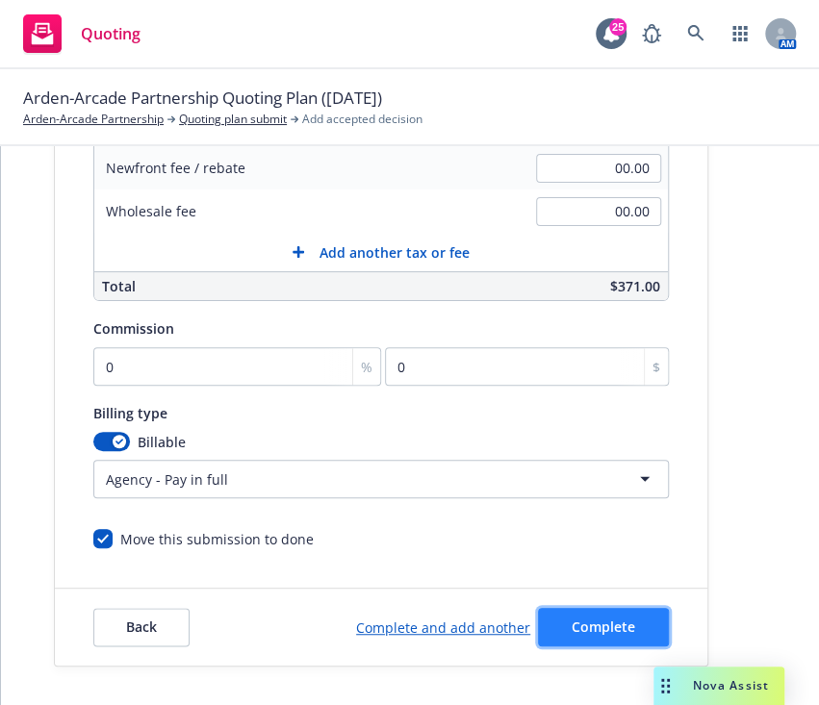
click at [584, 625] on button "Complete" at bounding box center [603, 627] width 131 height 38
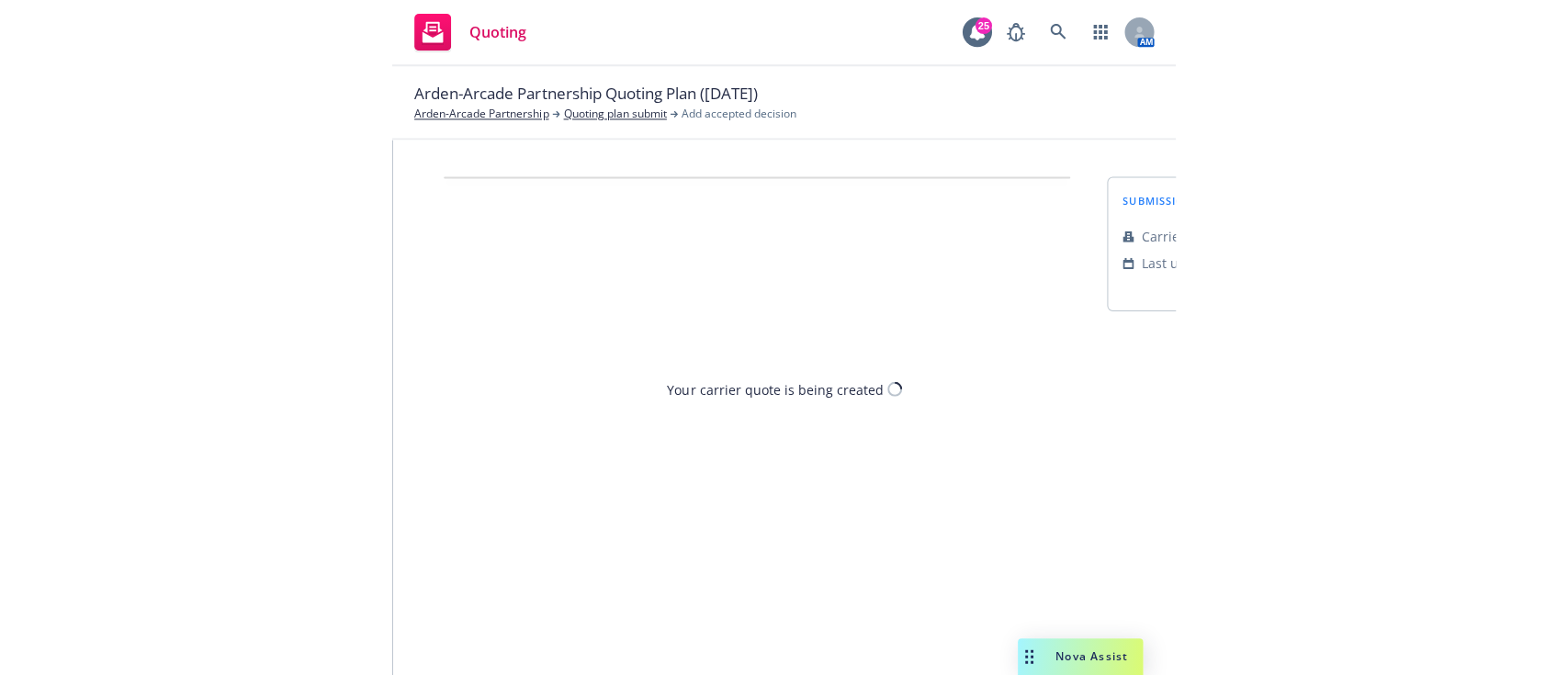
scroll to position [0, 0]
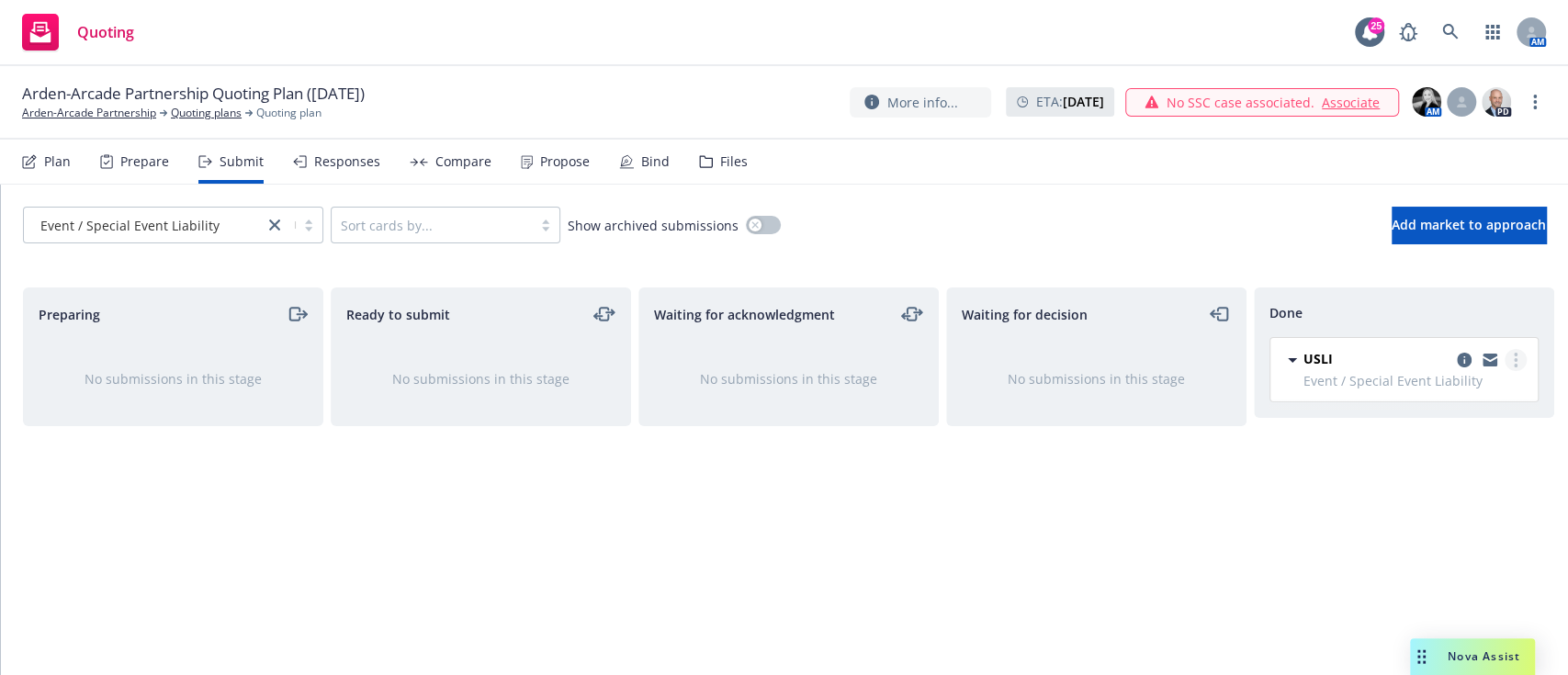
click at [781, 365] on link "more" at bounding box center [1516, 360] width 22 height 22
click at [544, 179] on div "Propose" at bounding box center [555, 161] width 69 height 44
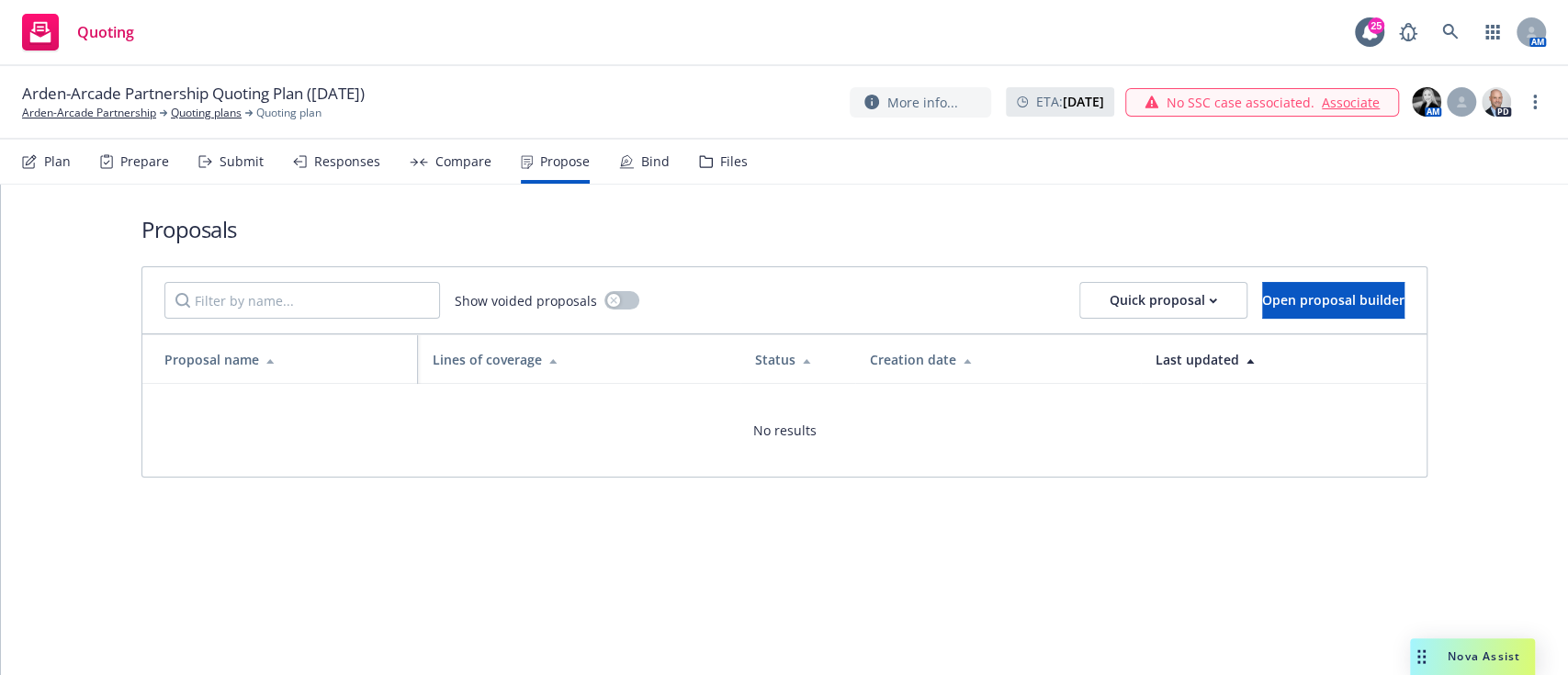
click at [354, 159] on div "Responses" at bounding box center [346, 161] width 66 height 14
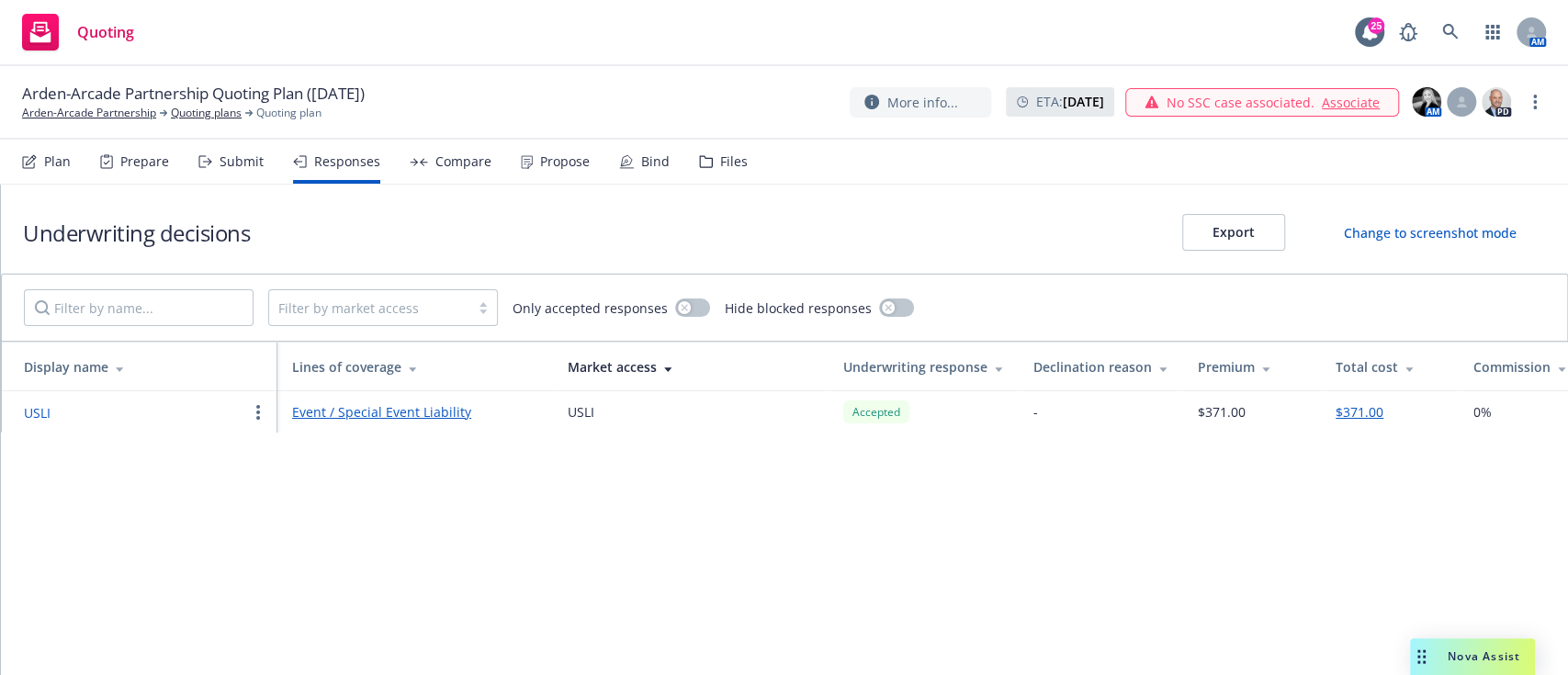
click at [573, 178] on div "Propose" at bounding box center [555, 161] width 69 height 44
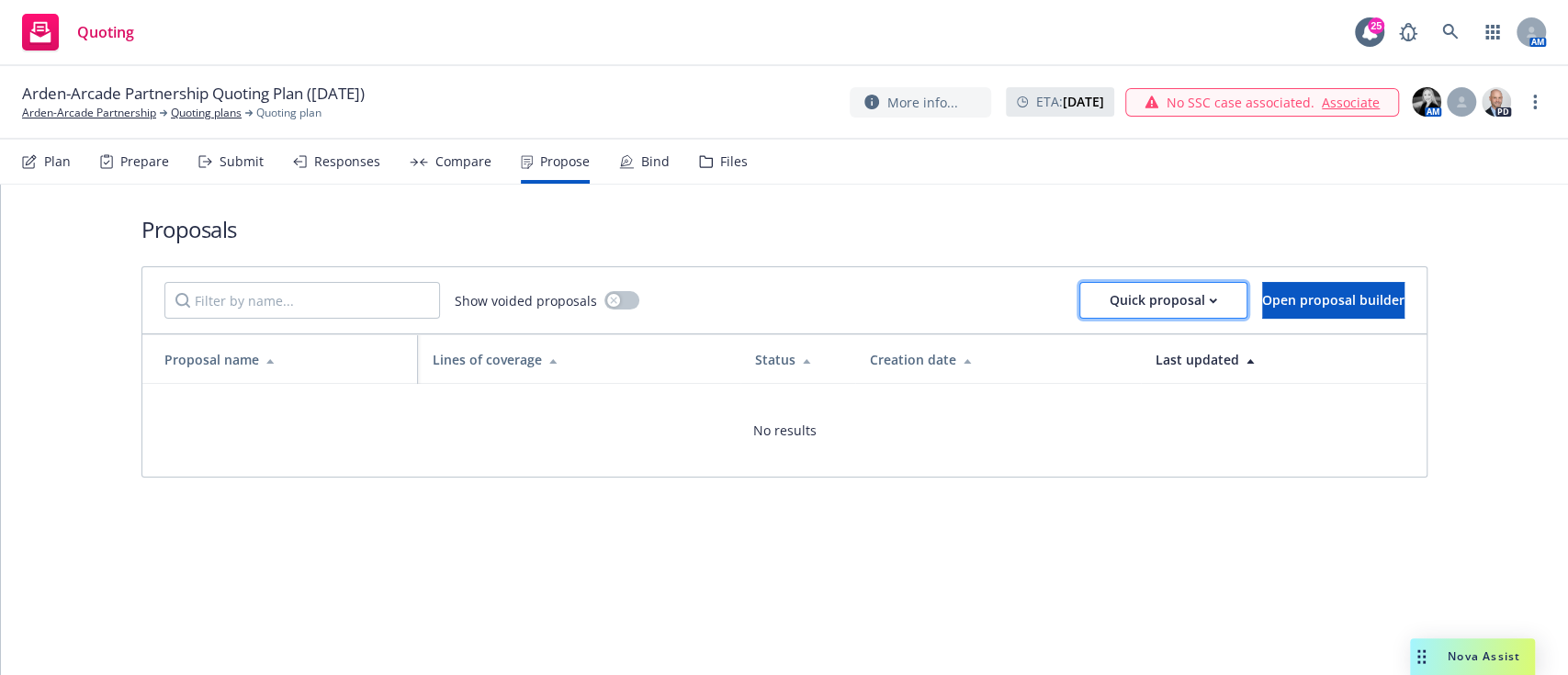
click at [781, 283] on div "Quick proposal" at bounding box center [1163, 300] width 108 height 35
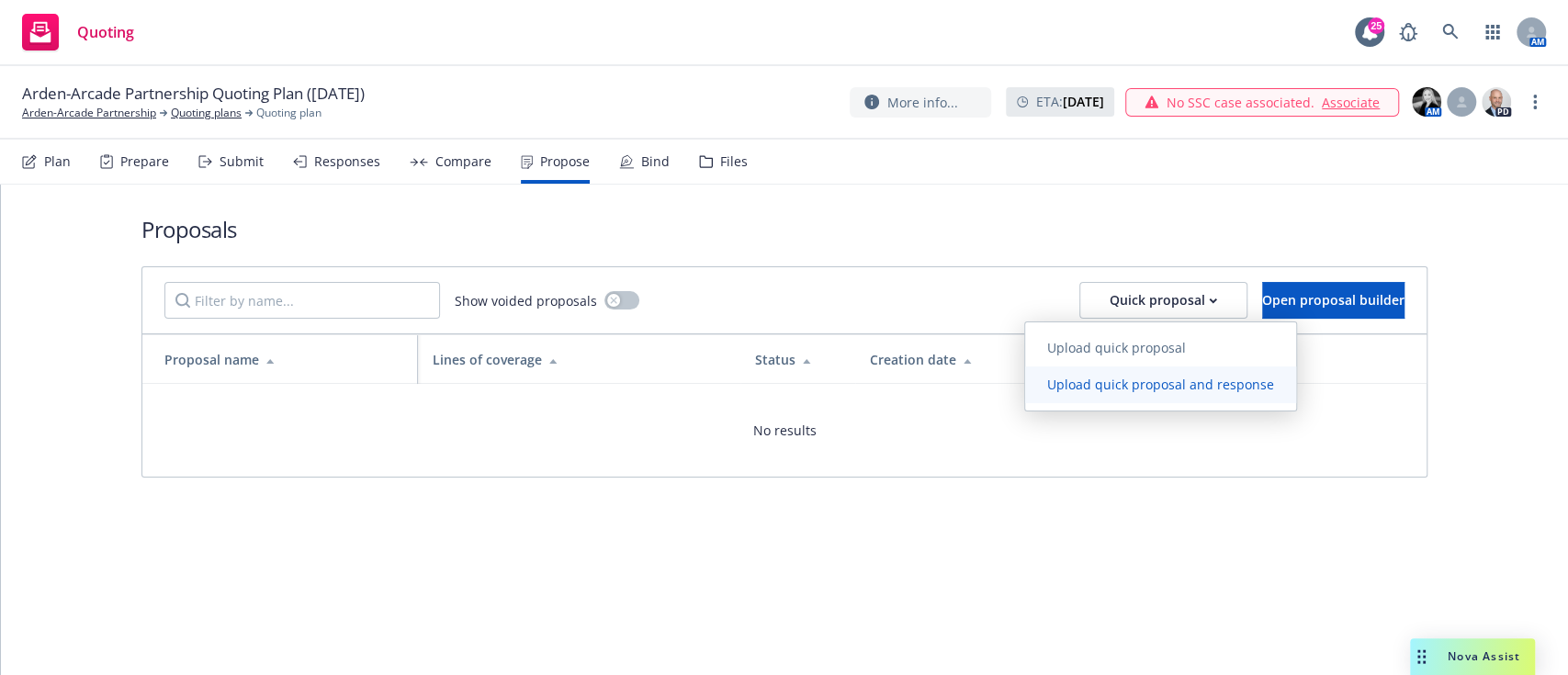
click at [781, 391] on span "Upload quick proposal and response" at bounding box center [1160, 385] width 271 height 17
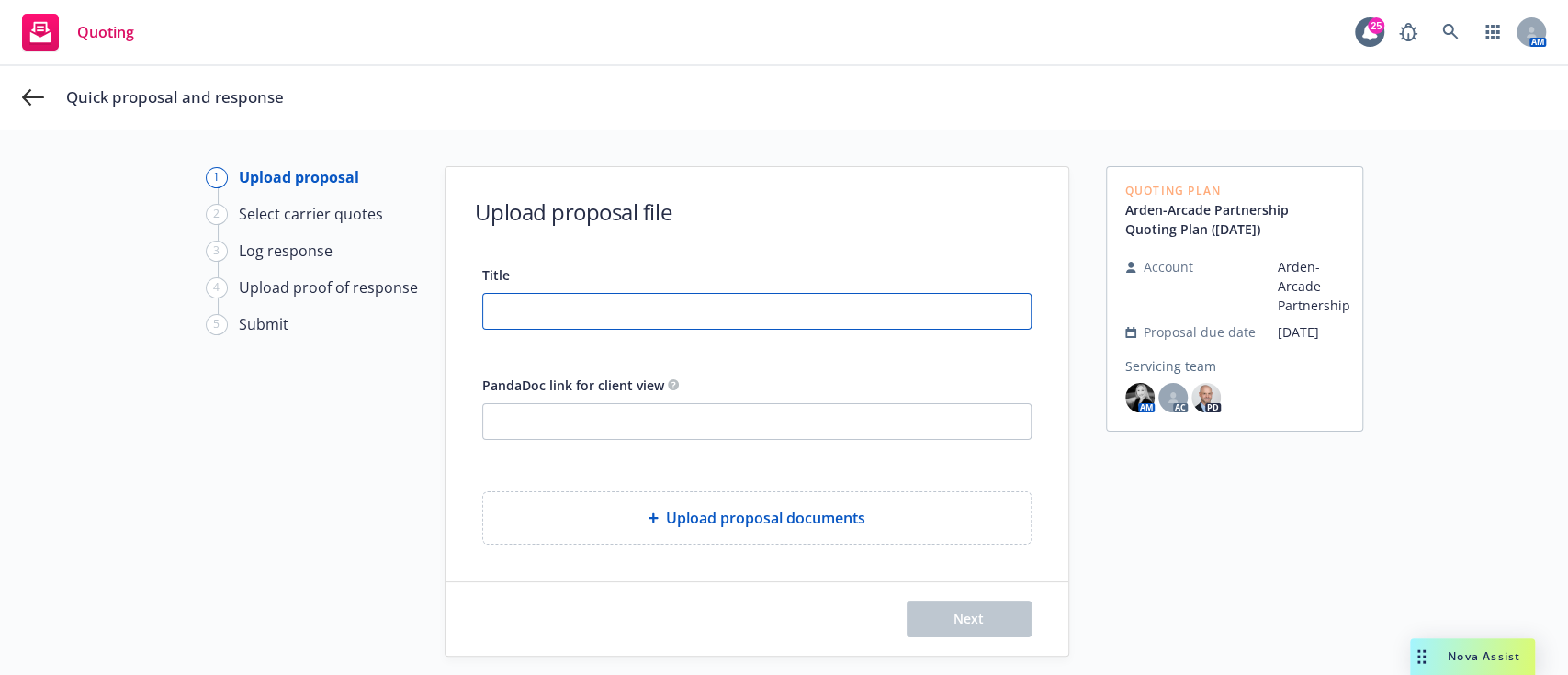
click at [640, 315] on input "Title" at bounding box center [757, 311] width 548 height 35
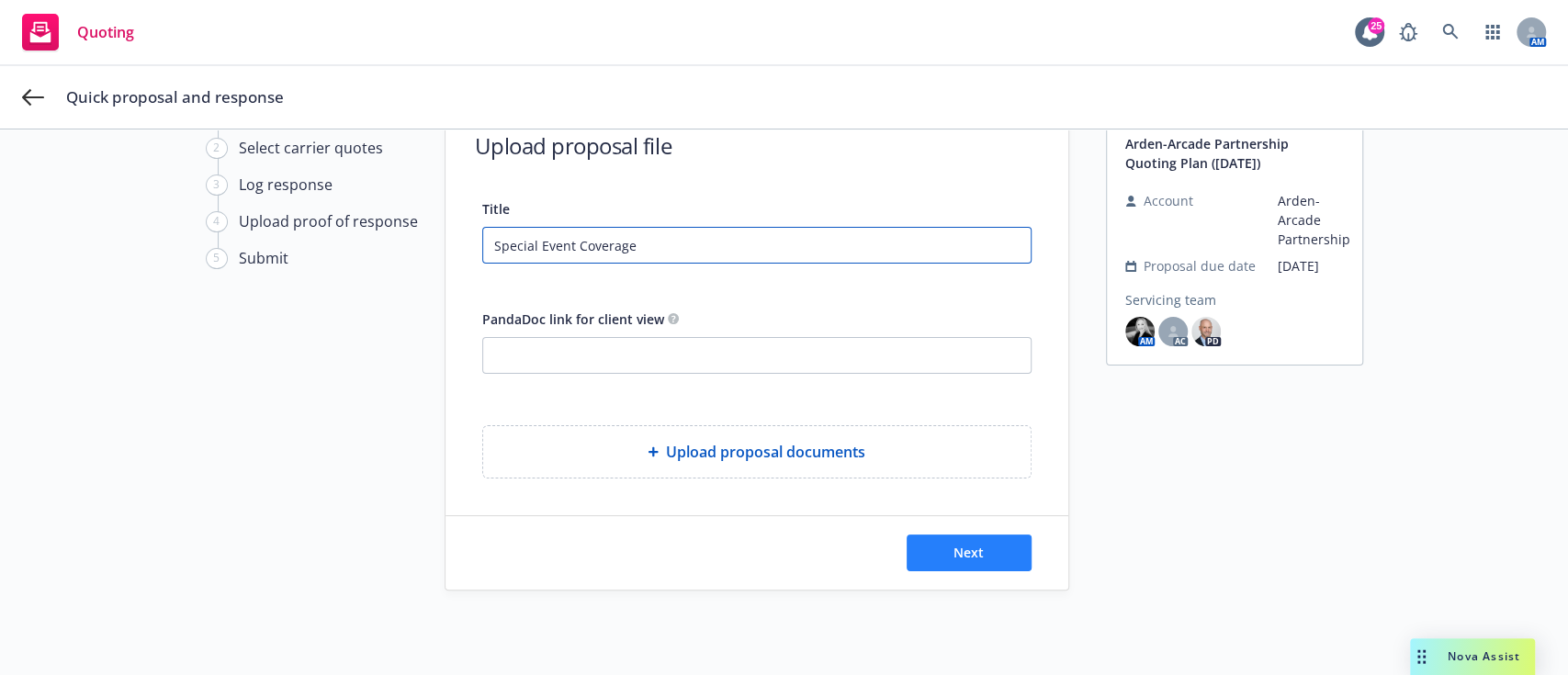
type input "Special Event Coverage"
click at [781, 548] on button "Next" at bounding box center [969, 553] width 125 height 36
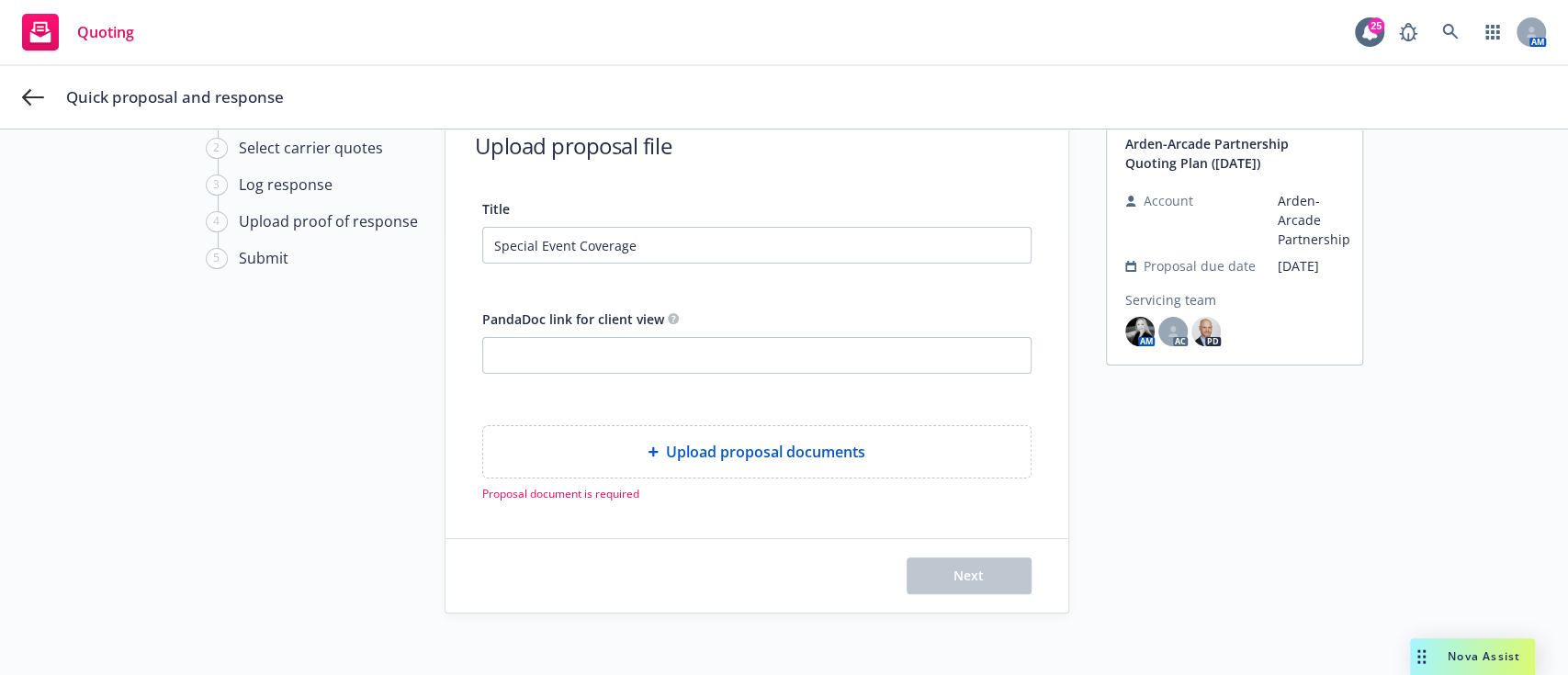
click at [721, 465] on div "Upload proposal documents" at bounding box center [757, 453] width 548 height 52
type textarea "x"
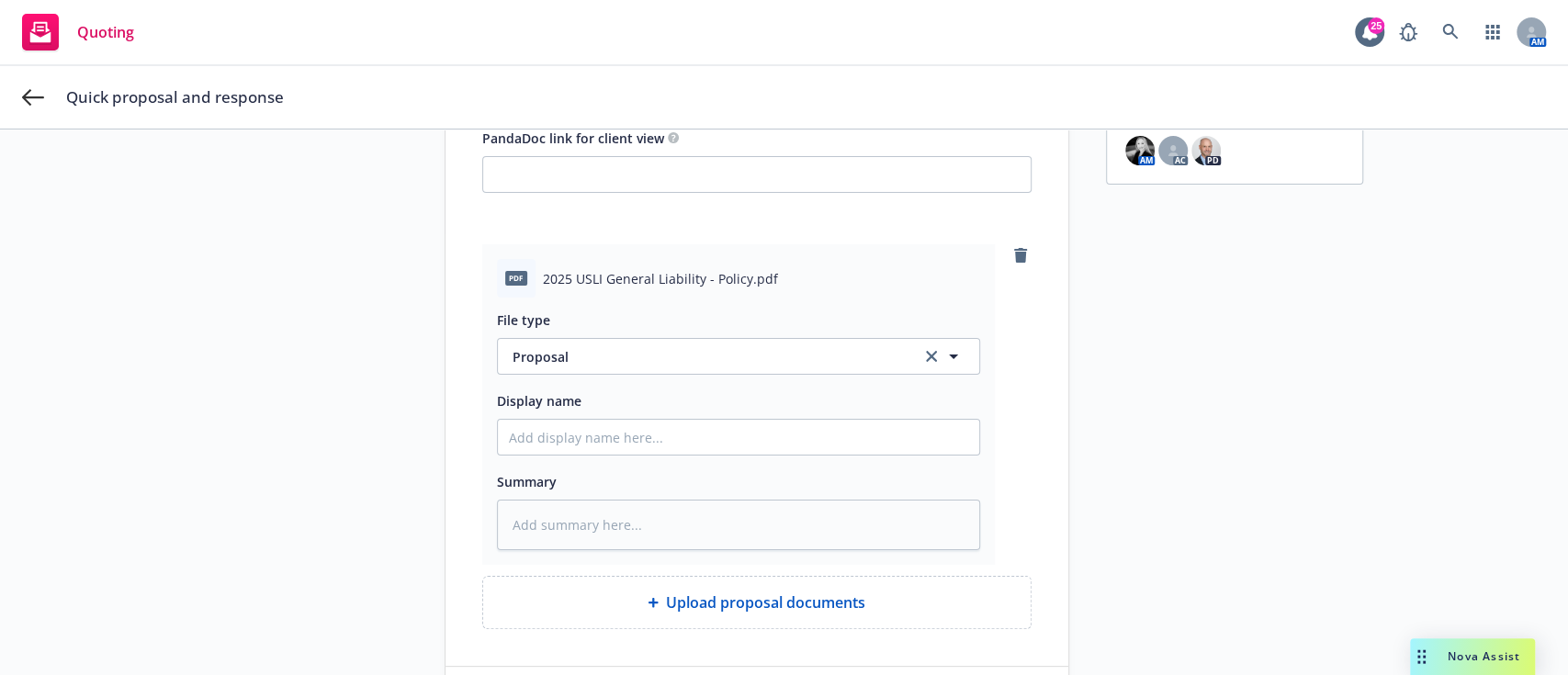
scroll to position [349, 0]
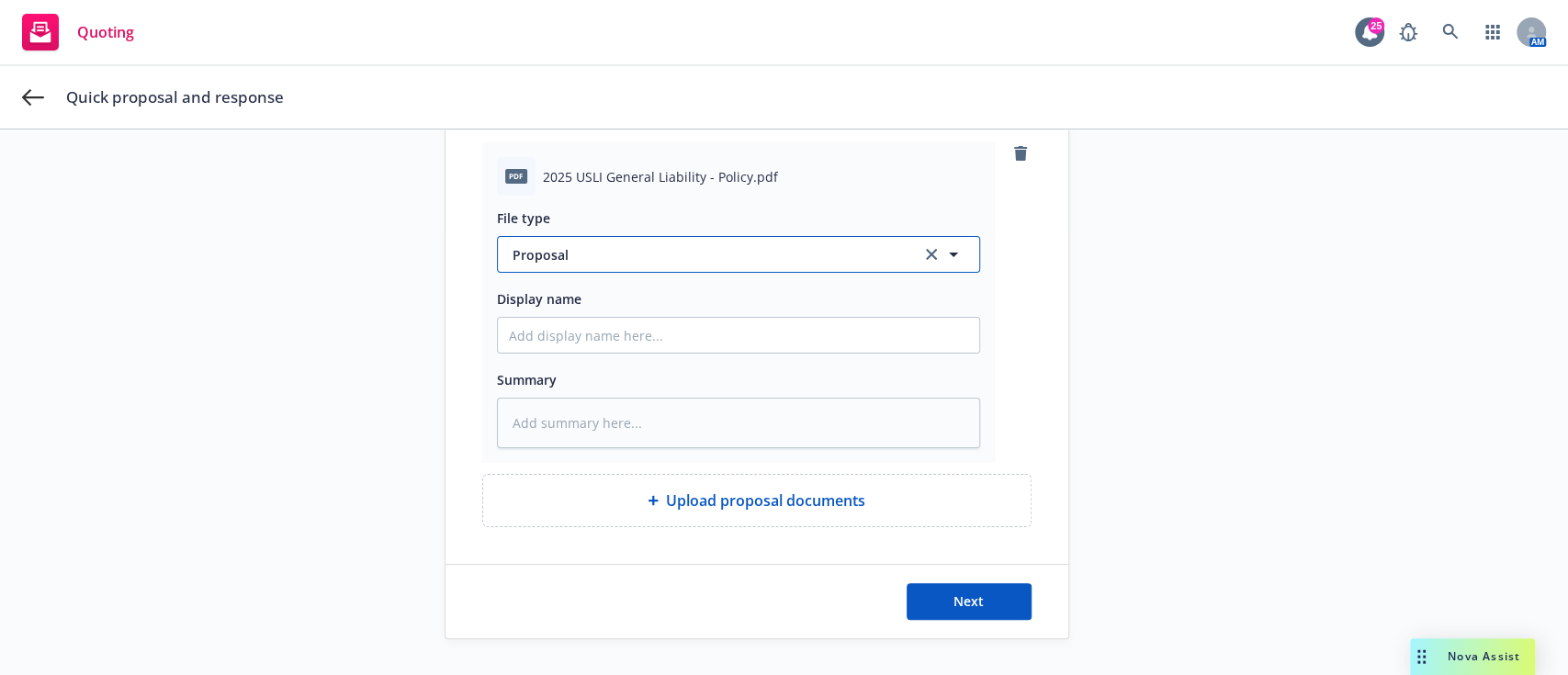
click at [735, 259] on span "Proposal" at bounding box center [705, 255] width 387 height 19
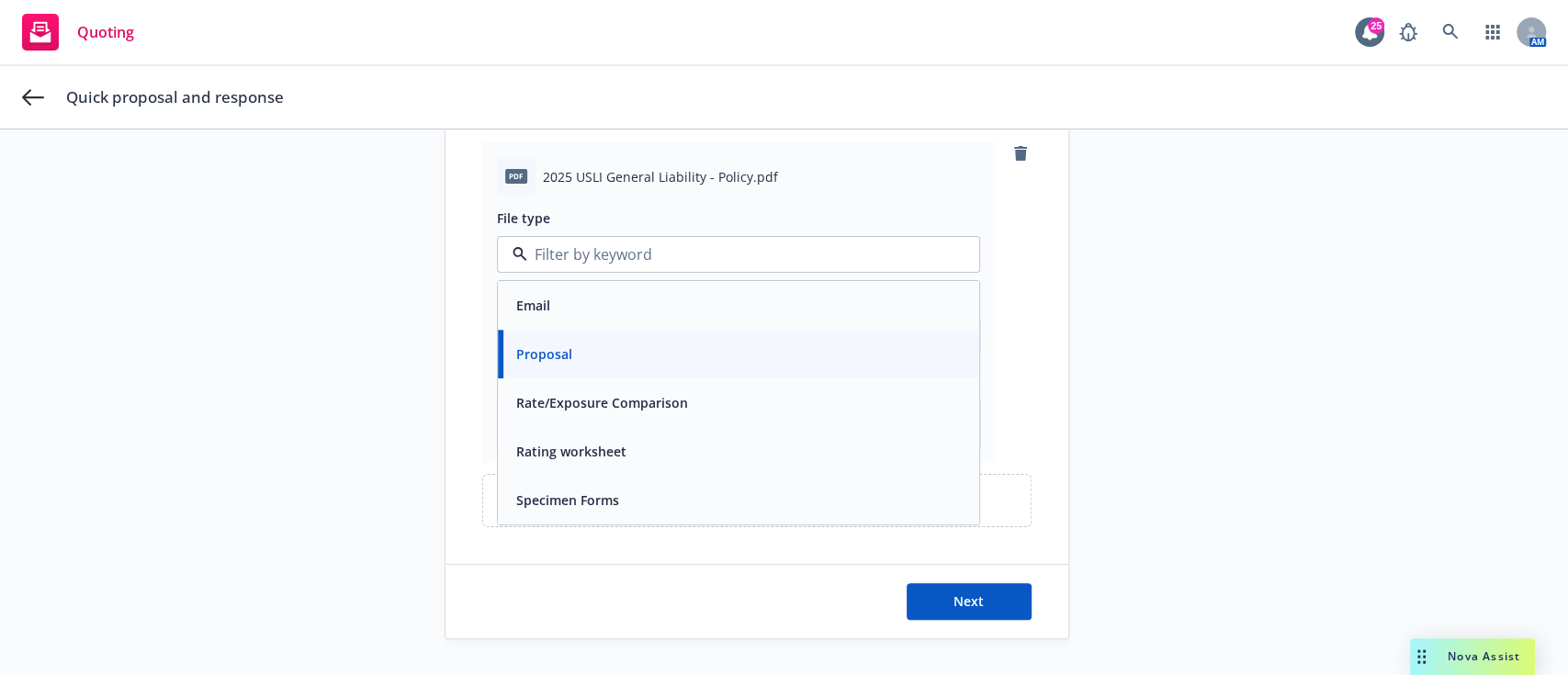
click at [389, 391] on div "1 Upload proposal 2 Select carrier quotes 3 Log response 4 Upload proof of resp…" at bounding box center [307, 227] width 202 height 822
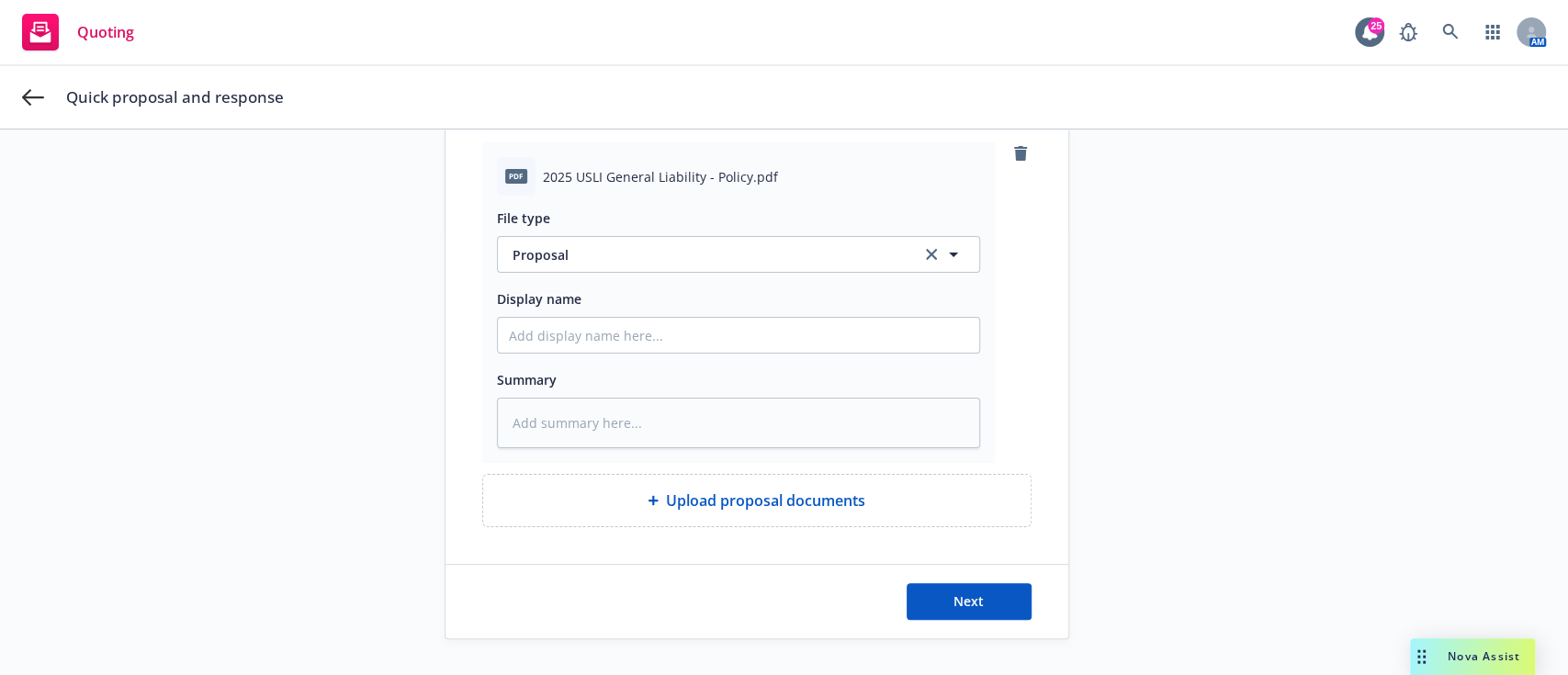
scroll to position [0, 0]
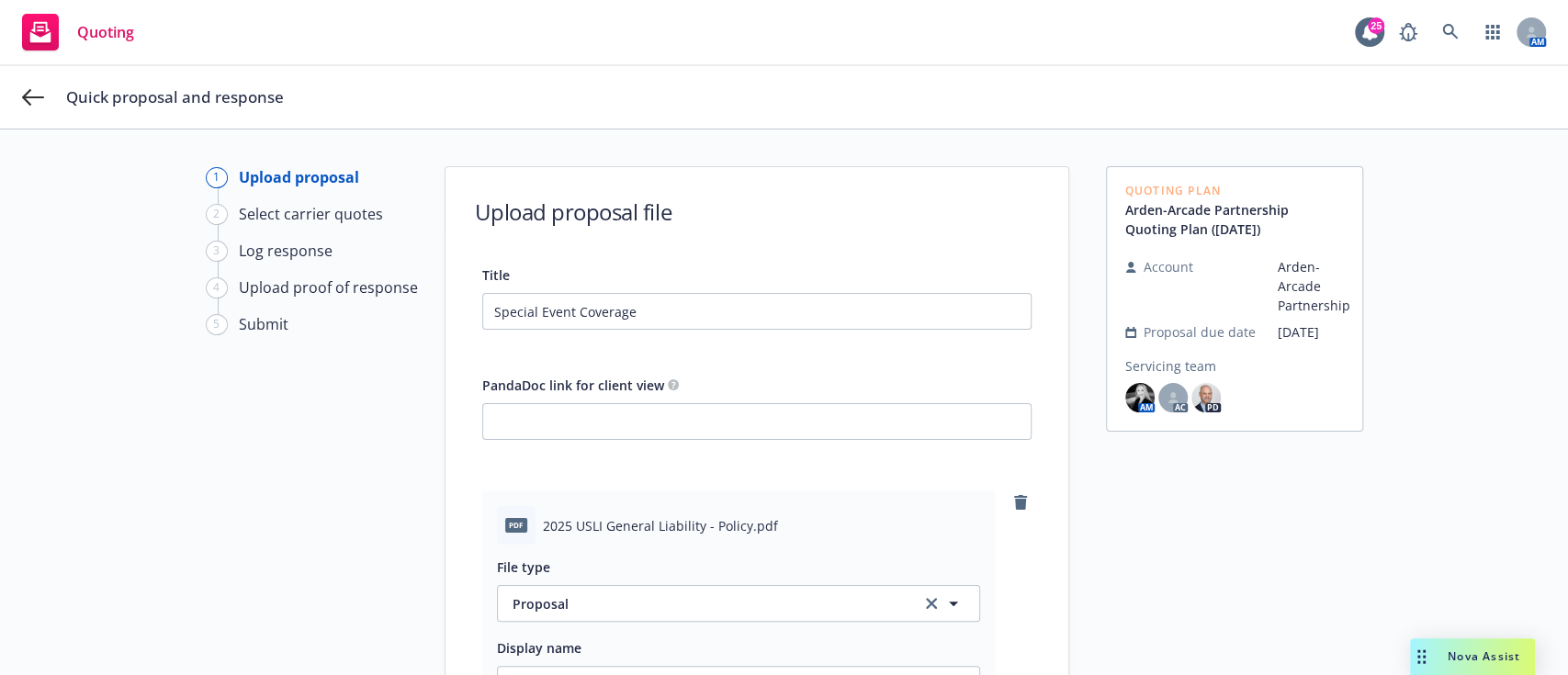
click at [35, 85] on div "Quick proposal and response" at bounding box center [784, 96] width 1568 height 62
click at [30, 89] on icon at bounding box center [32, 96] width 22 height 22
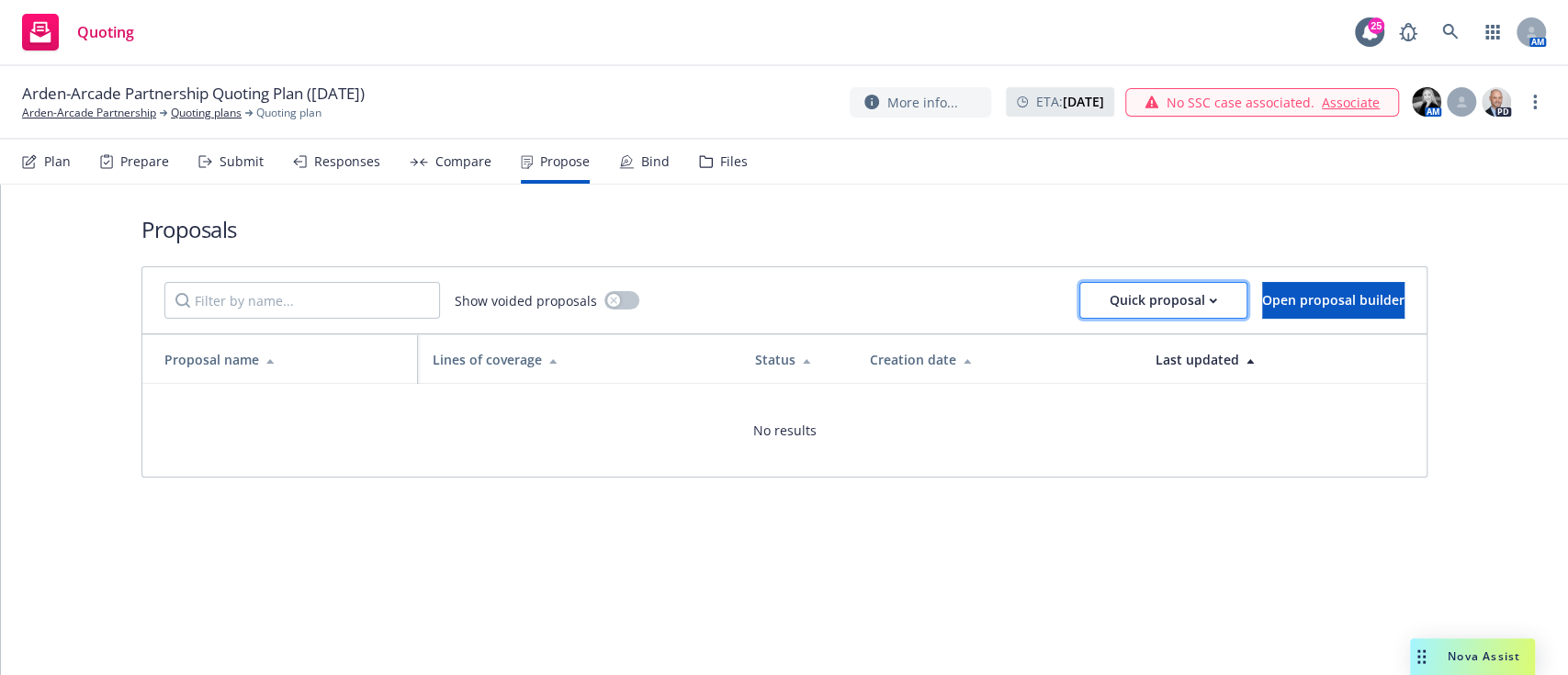
click at [781, 310] on div "Quick proposal" at bounding box center [1163, 300] width 108 height 35
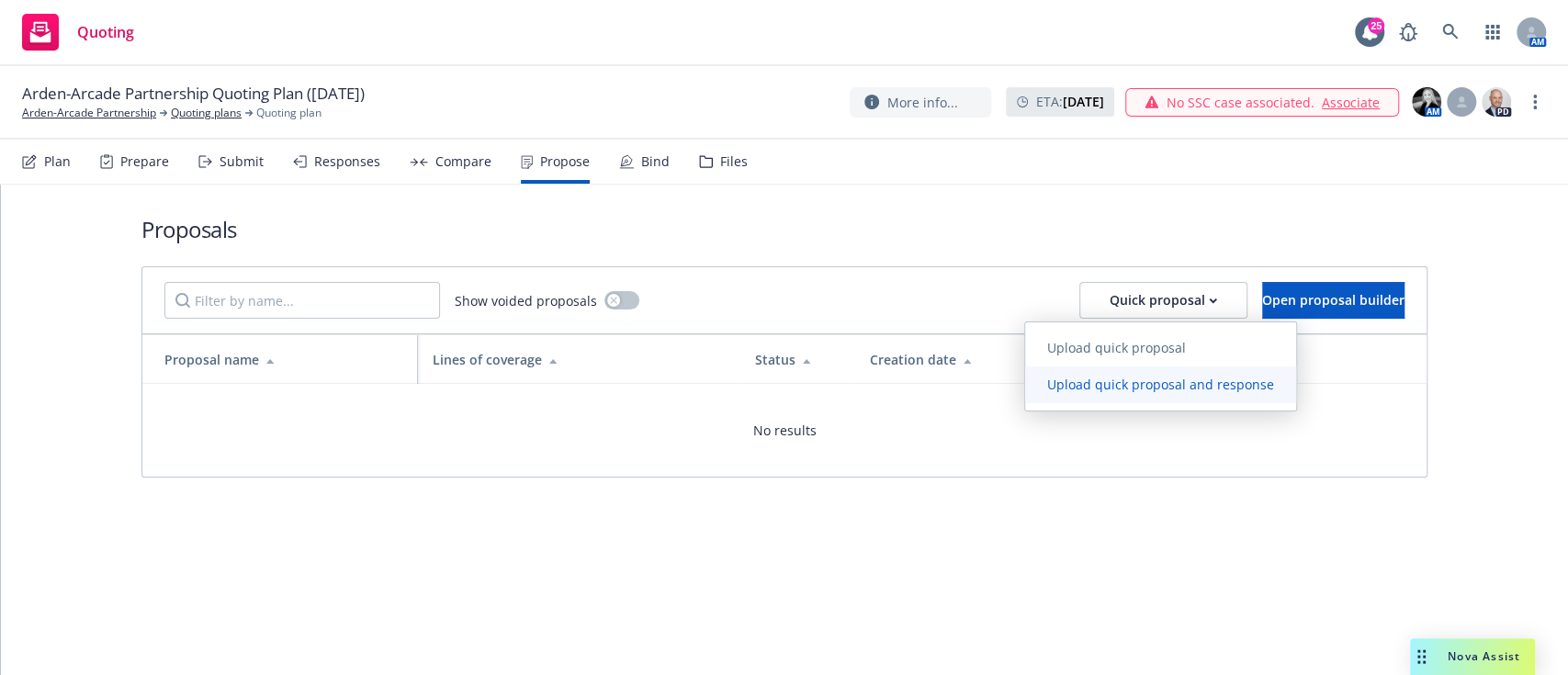
click at [781, 381] on span "Upload quick proposal and response" at bounding box center [1160, 385] width 271 height 17
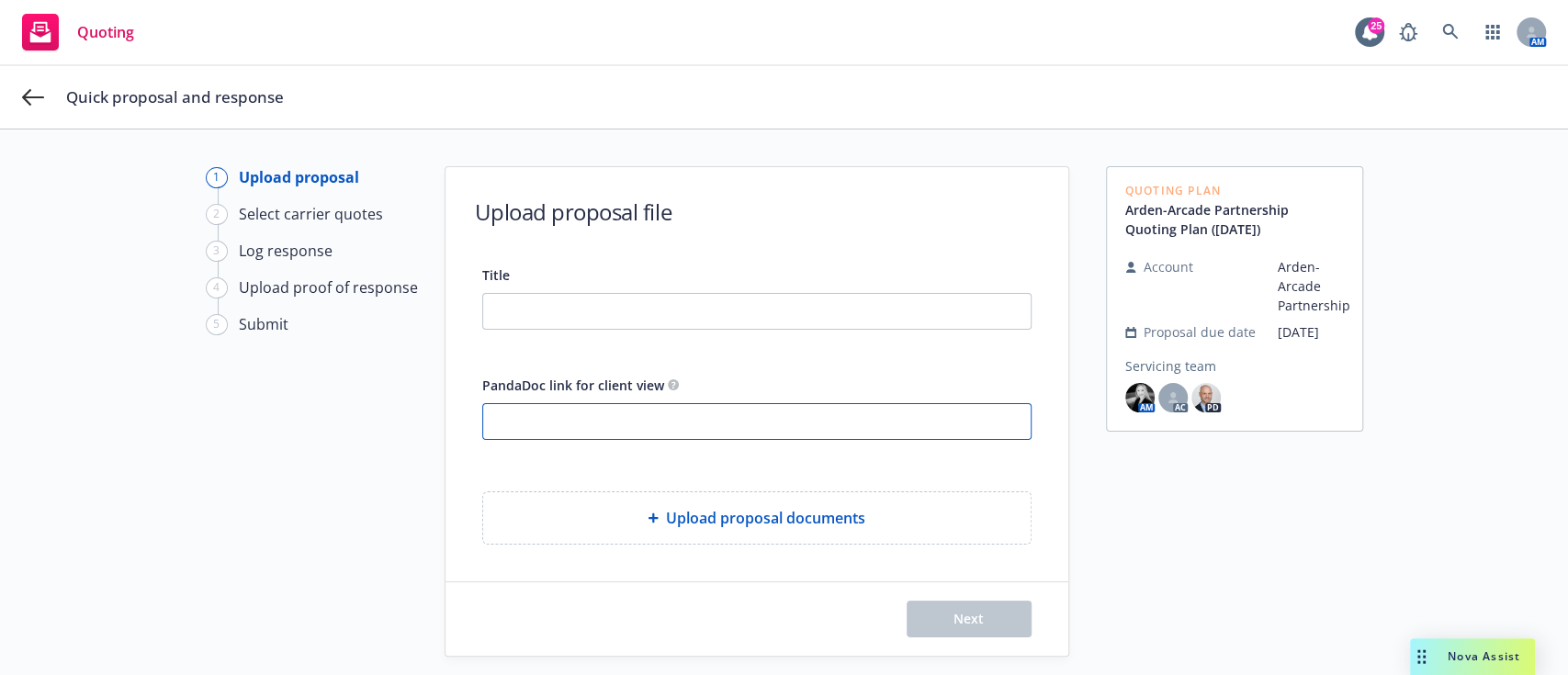
click at [624, 419] on input "PandaDoc link for client view" at bounding box center [757, 421] width 548 height 35
click at [632, 524] on div "Upload proposal documents" at bounding box center [757, 517] width 518 height 22
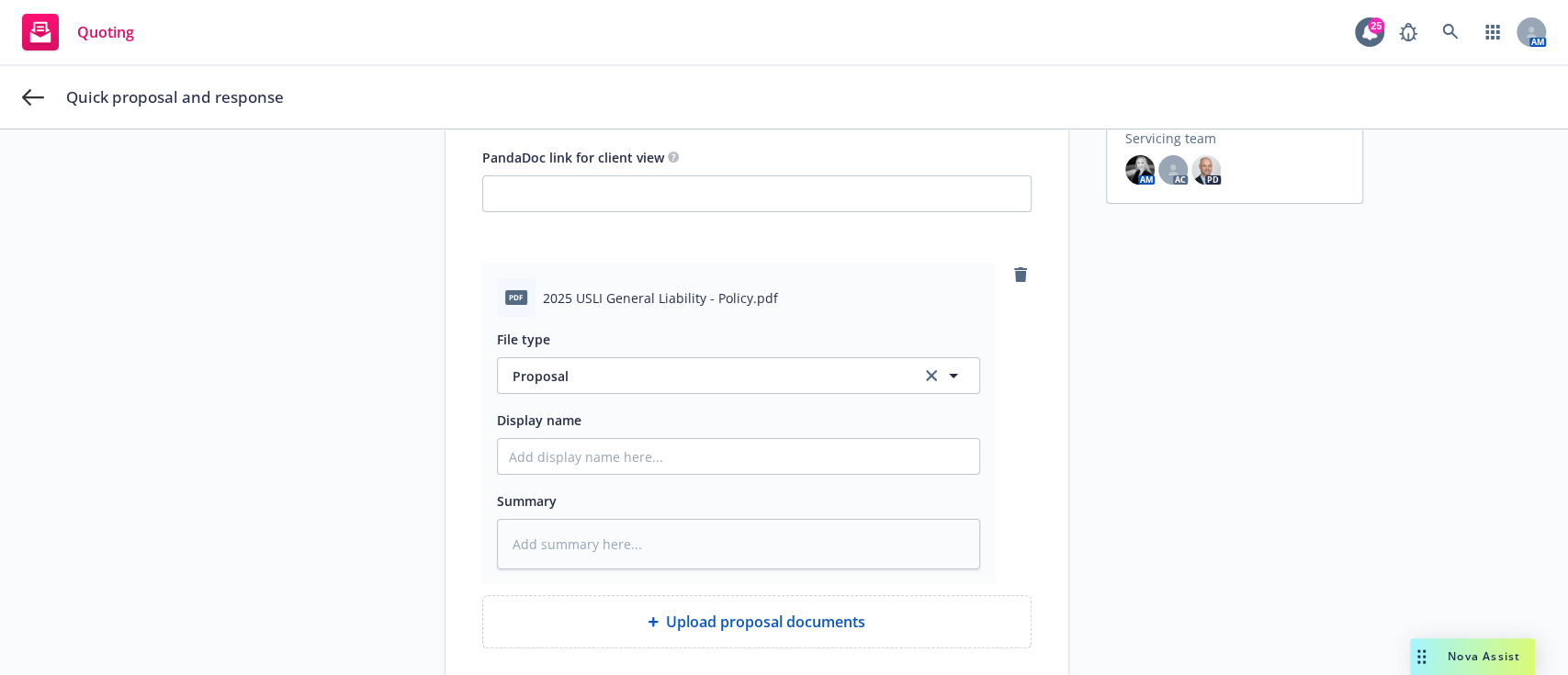
scroll to position [349, 0]
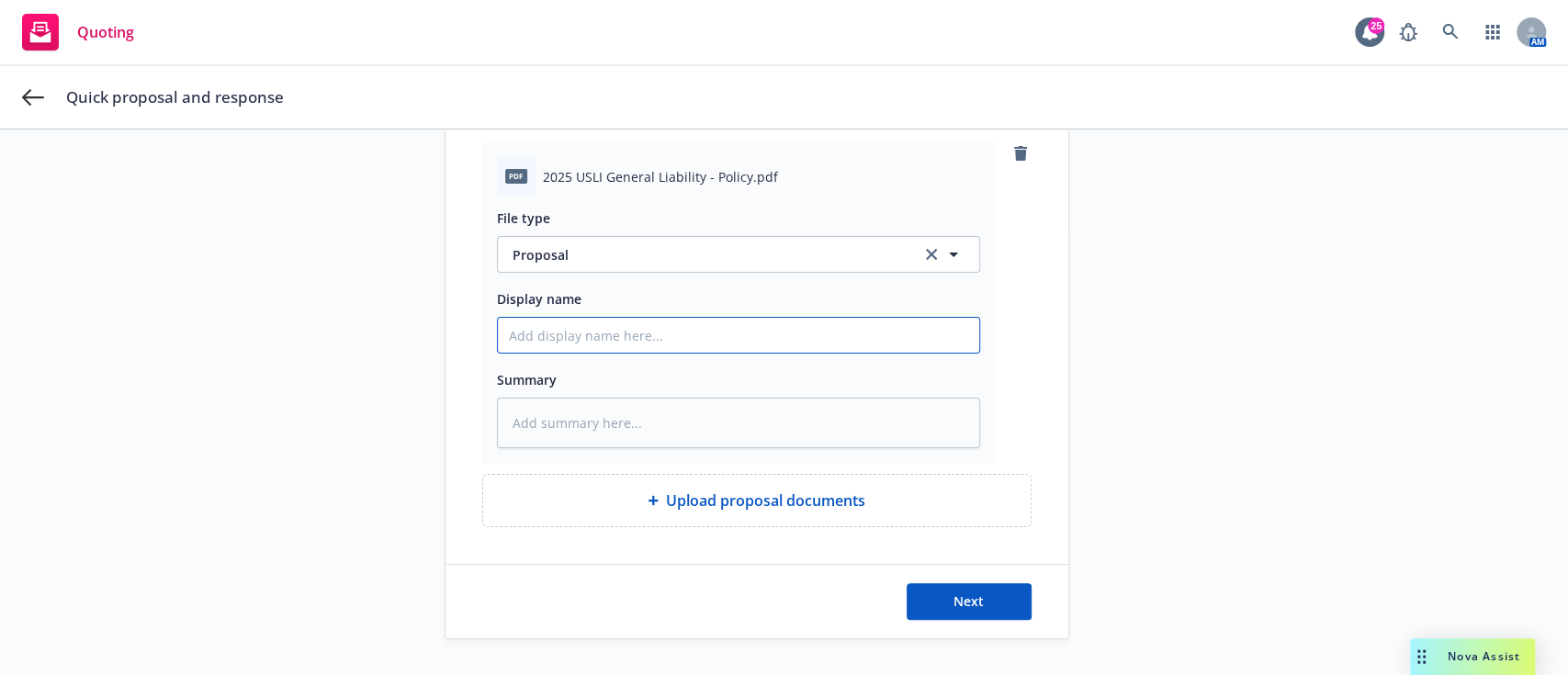
click at [652, 341] on input "Display name" at bounding box center [739, 335] width 481 height 35
type textarea "x"
type input "2"
type textarea "x"
type input "25"
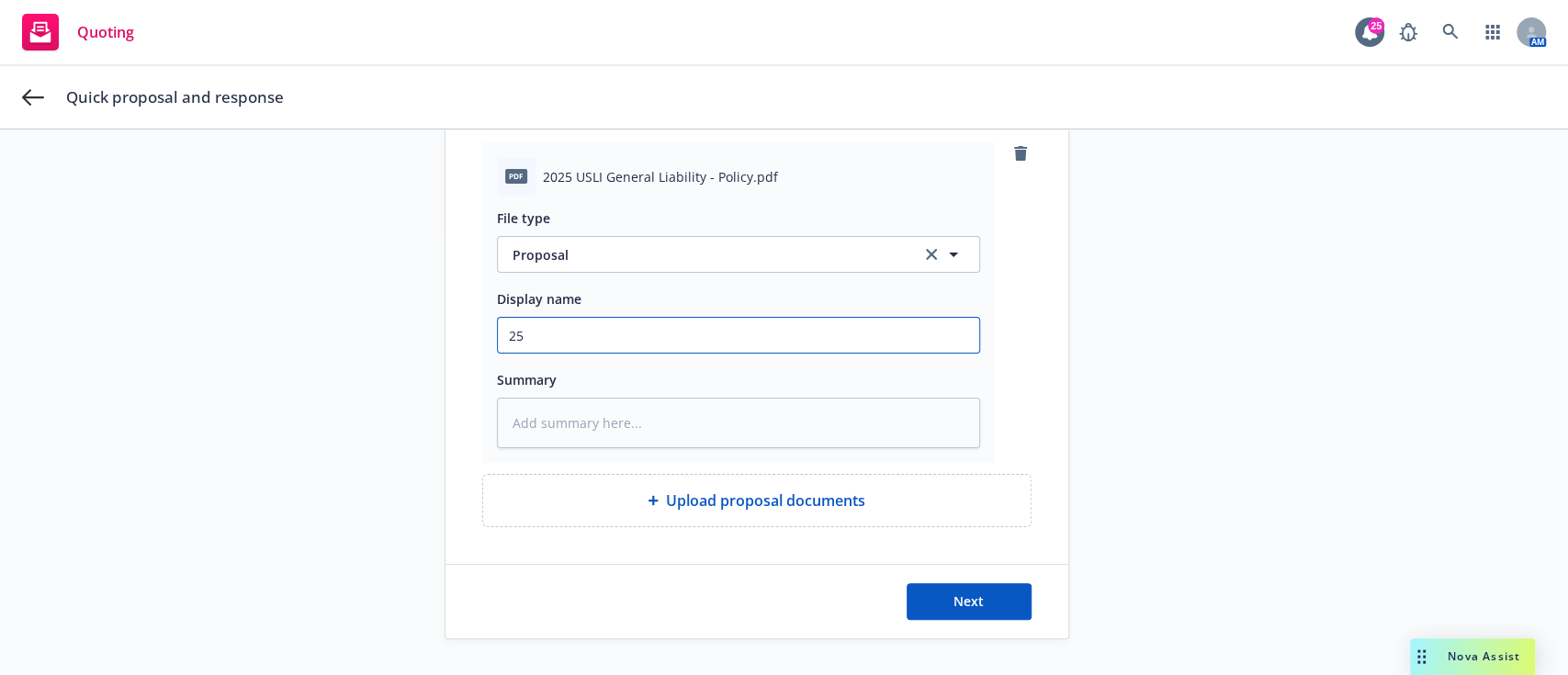
type textarea "x"
type input "25"
type textarea "x"
type input "25 U"
type textarea "x"
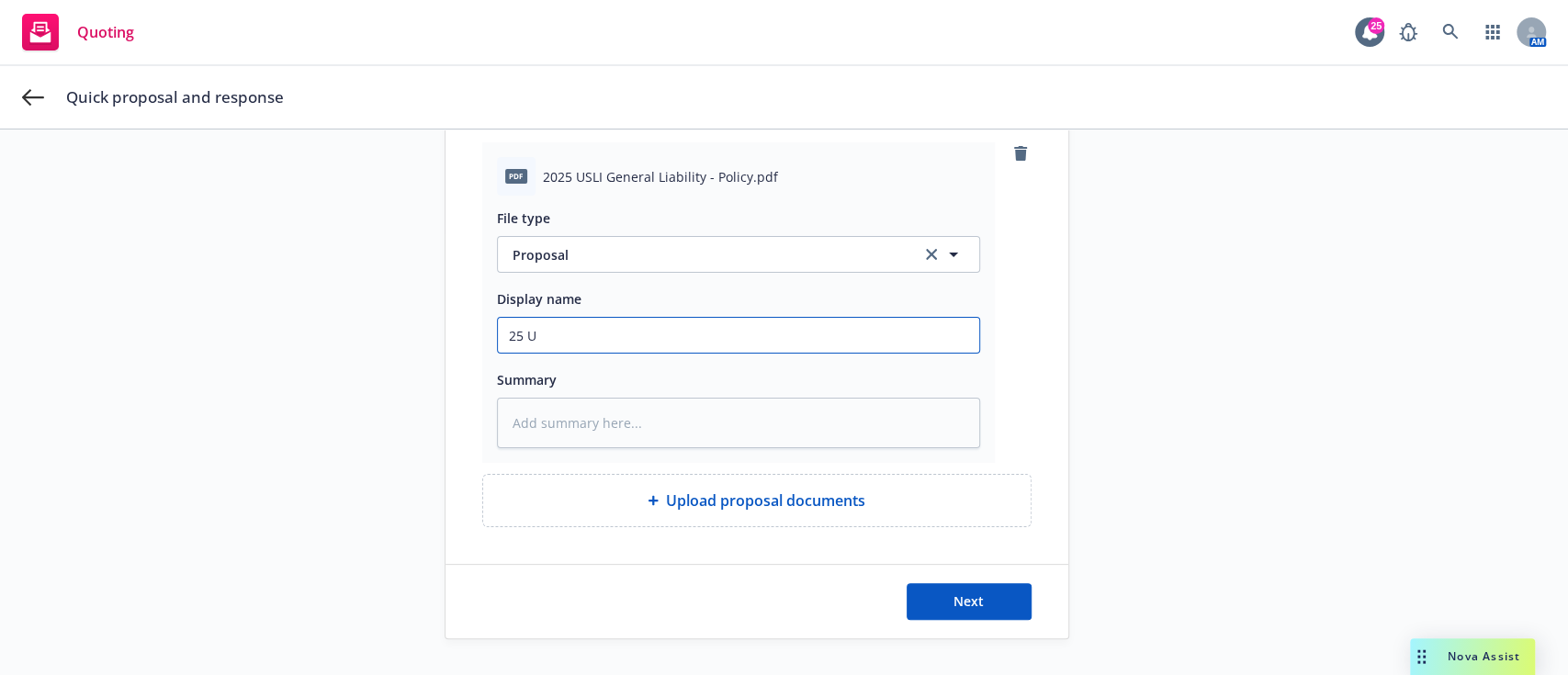
type input "25 US"
type textarea "x"
type input "25 USL"
type textarea "x"
type input "25 USLI"
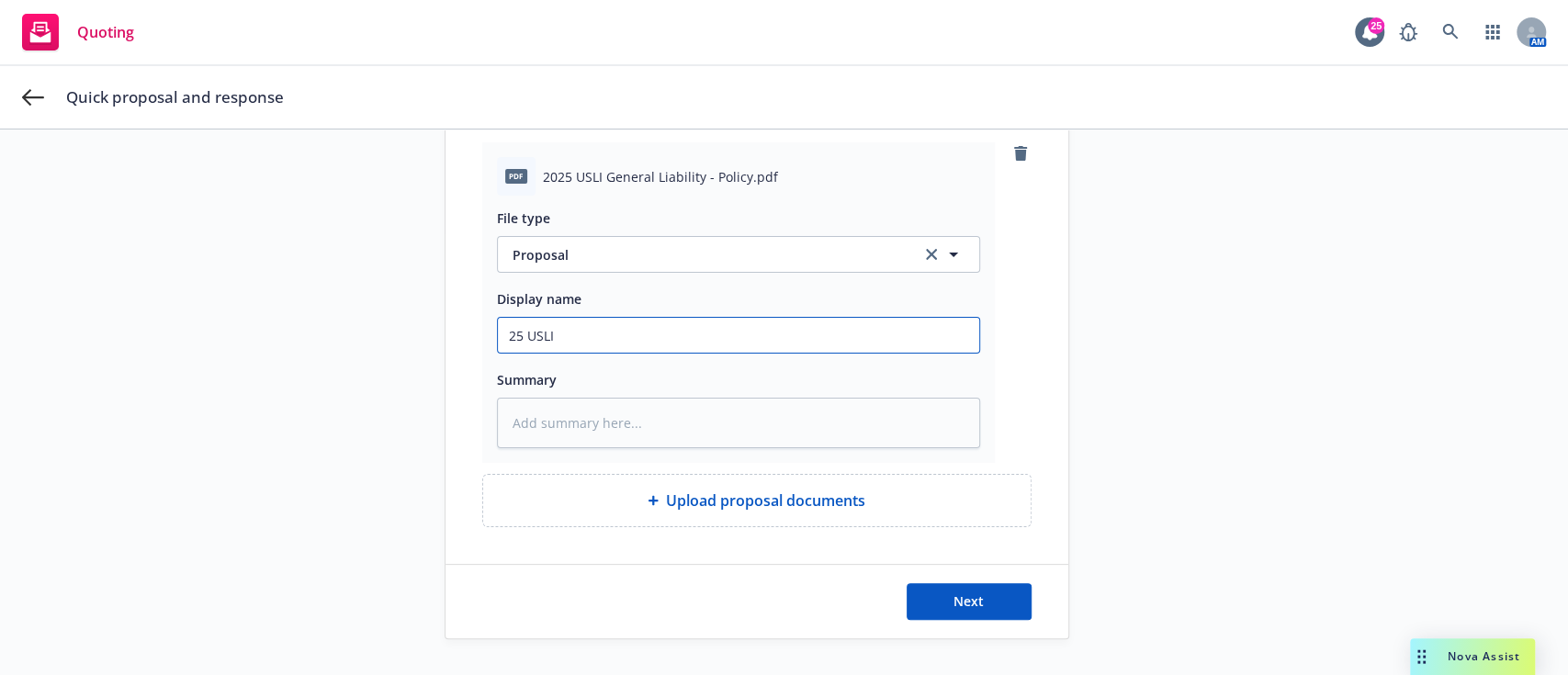
type textarea "x"
type input "25 USLI"
type textarea "x"
type input "25 USLI G"
type textarea "x"
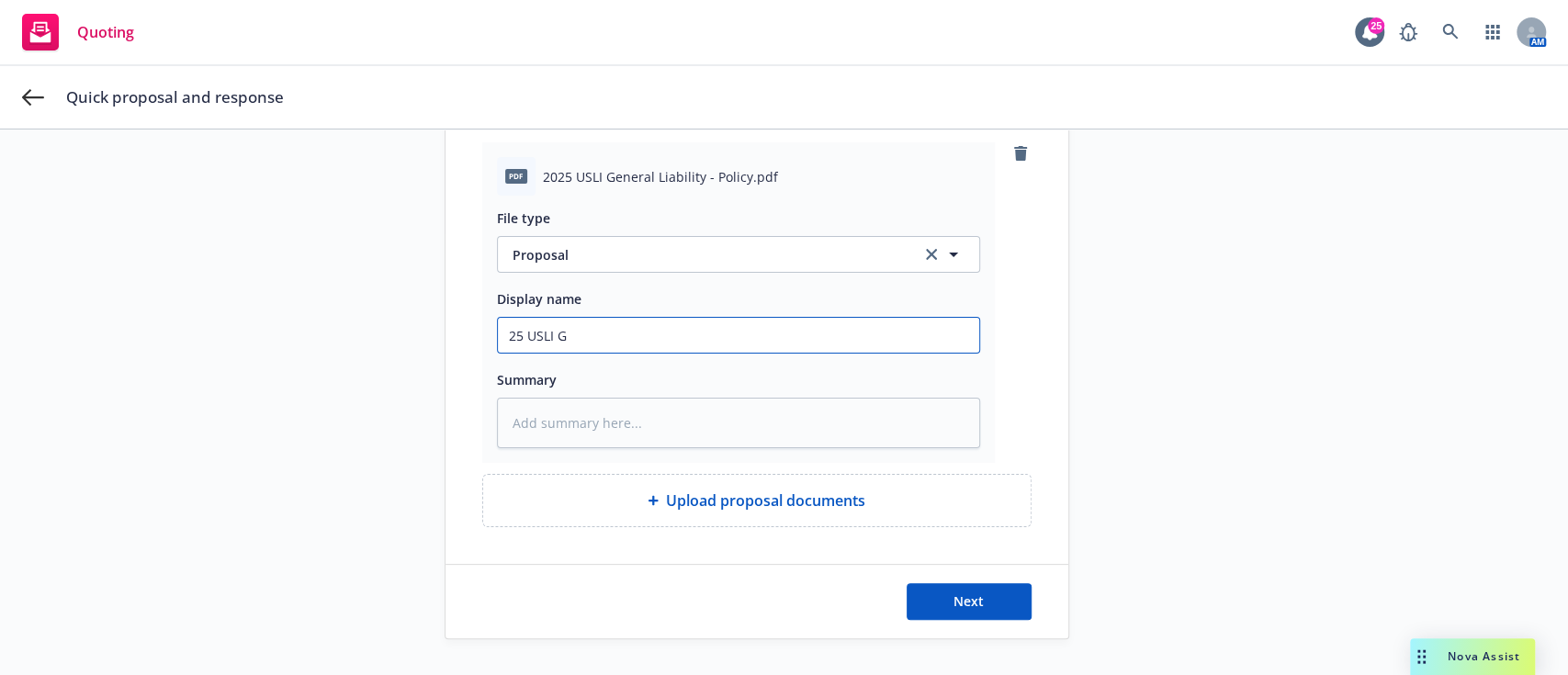
type input "25 USLI GL"
type textarea "x"
type input "25 USLI GL"
type textarea "x"
type input "25 USLI GL P"
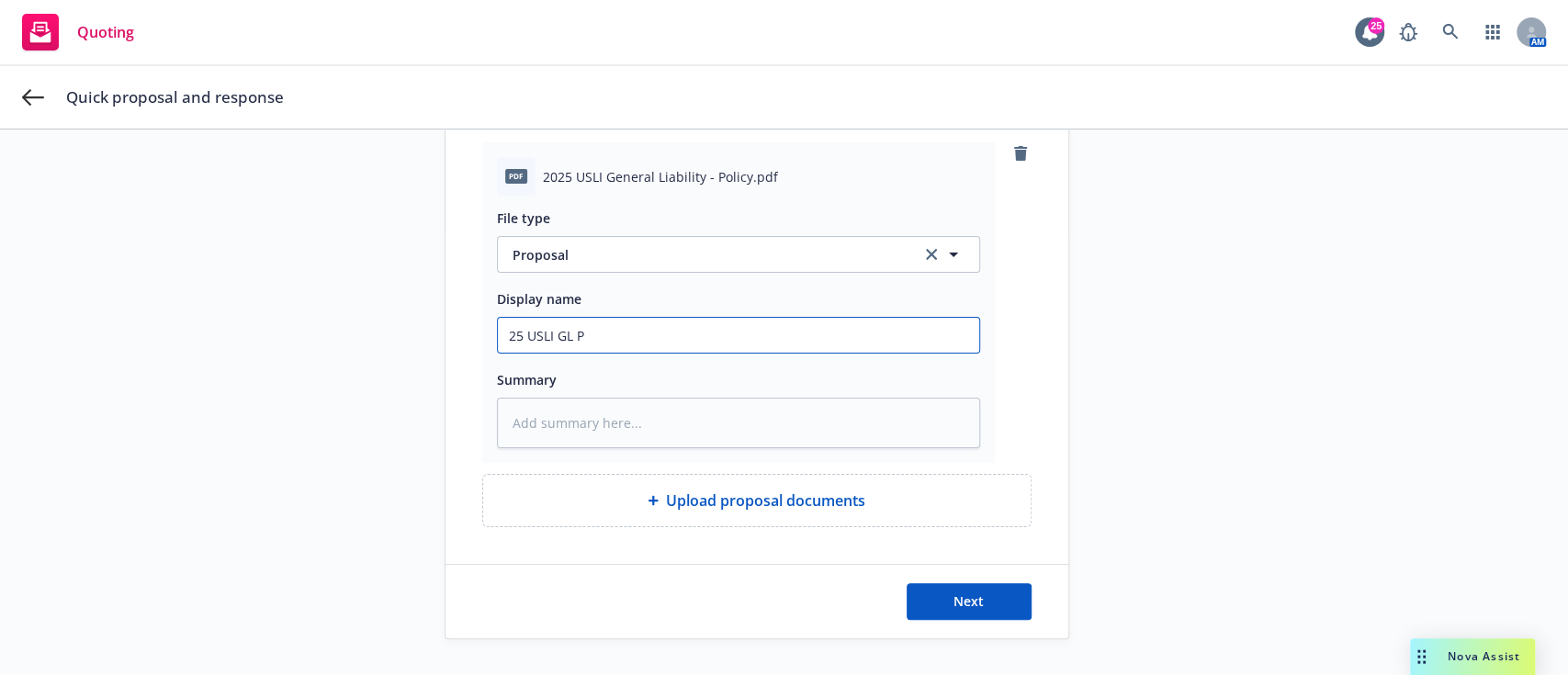
type textarea "x"
type input "25 USLI GL PS"
type textarea "x"
type input "25 USLI GL P"
type textarea "x"
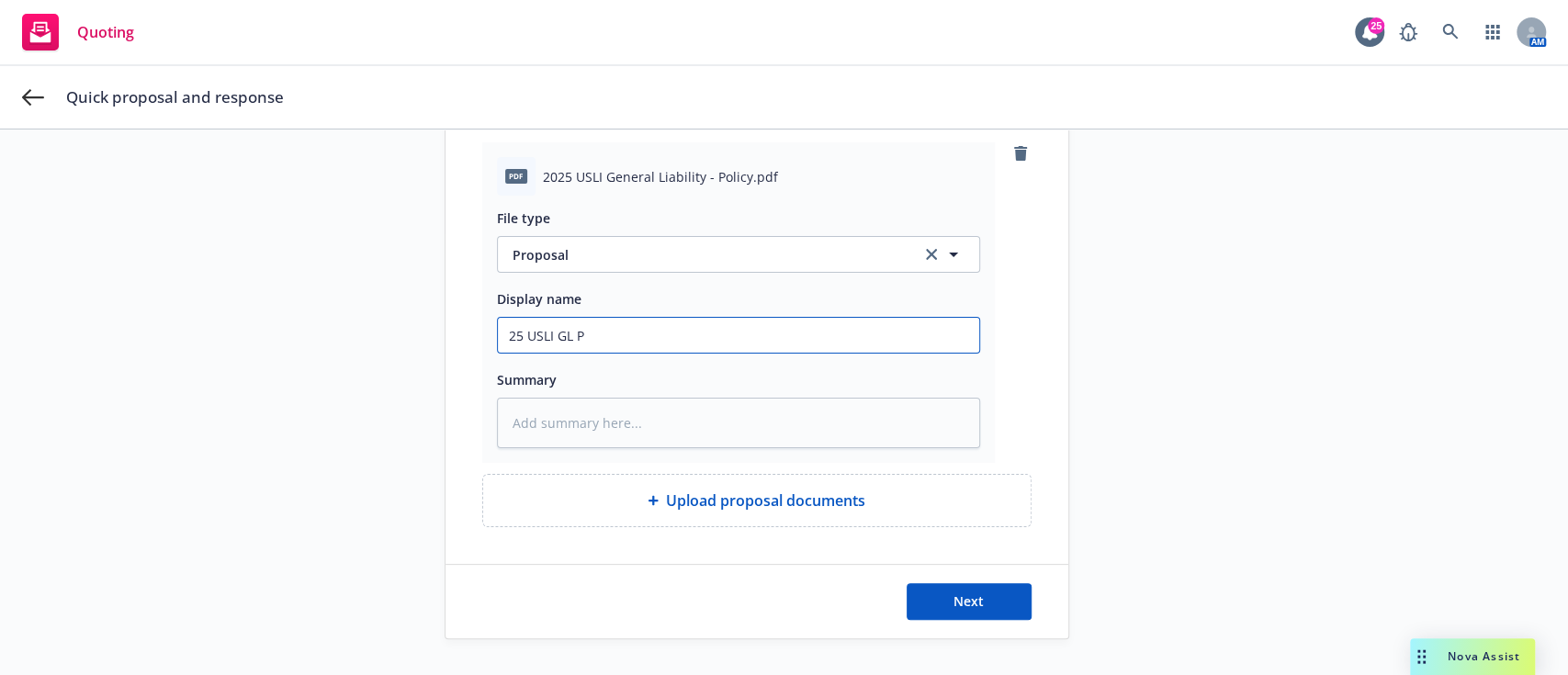
type input "25 USLI GL"
type textarea "x"
type input "25 USLI GL S"
type textarea "x"
type input "25 USLI GL Sp"
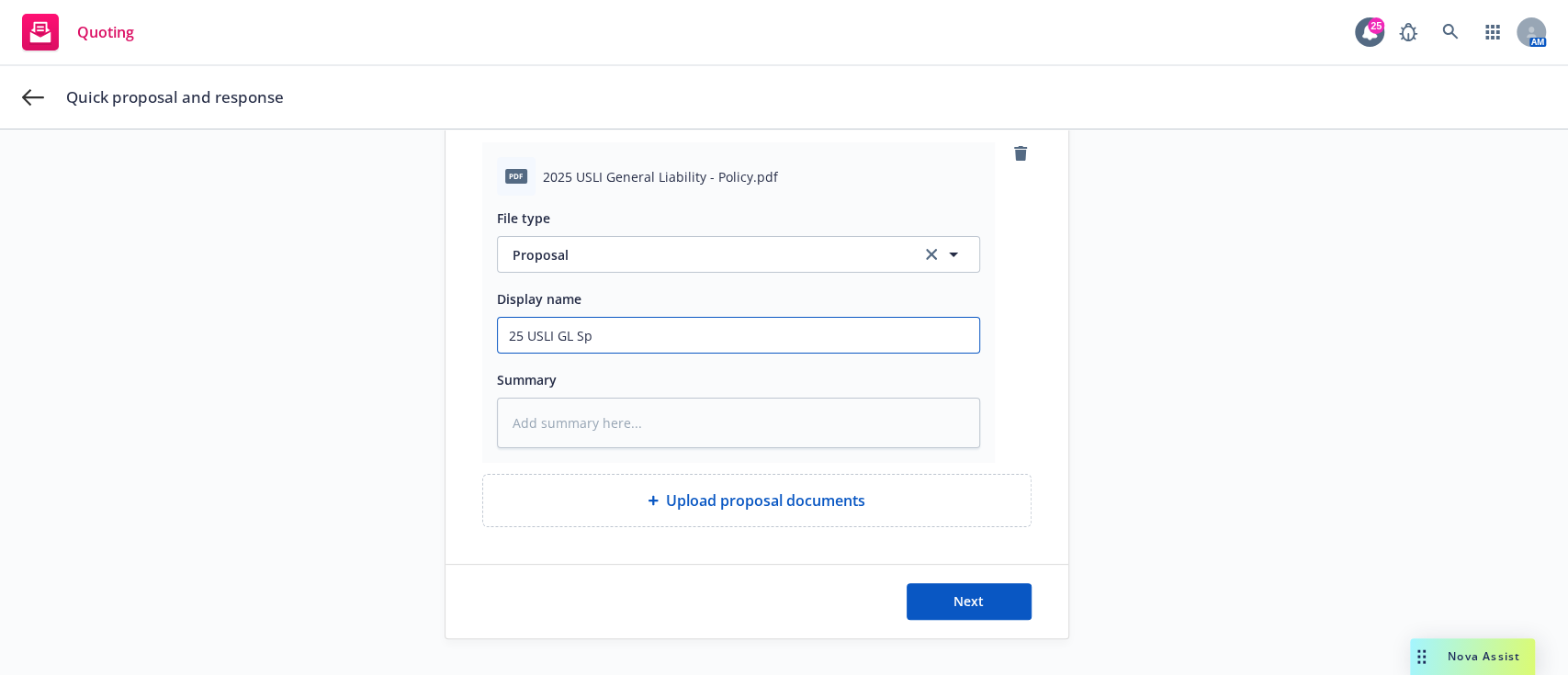
type textarea "x"
type input "25 USLI GL Spe"
type textarea "x"
type input "25 USLI GL Spei"
type textarea "x"
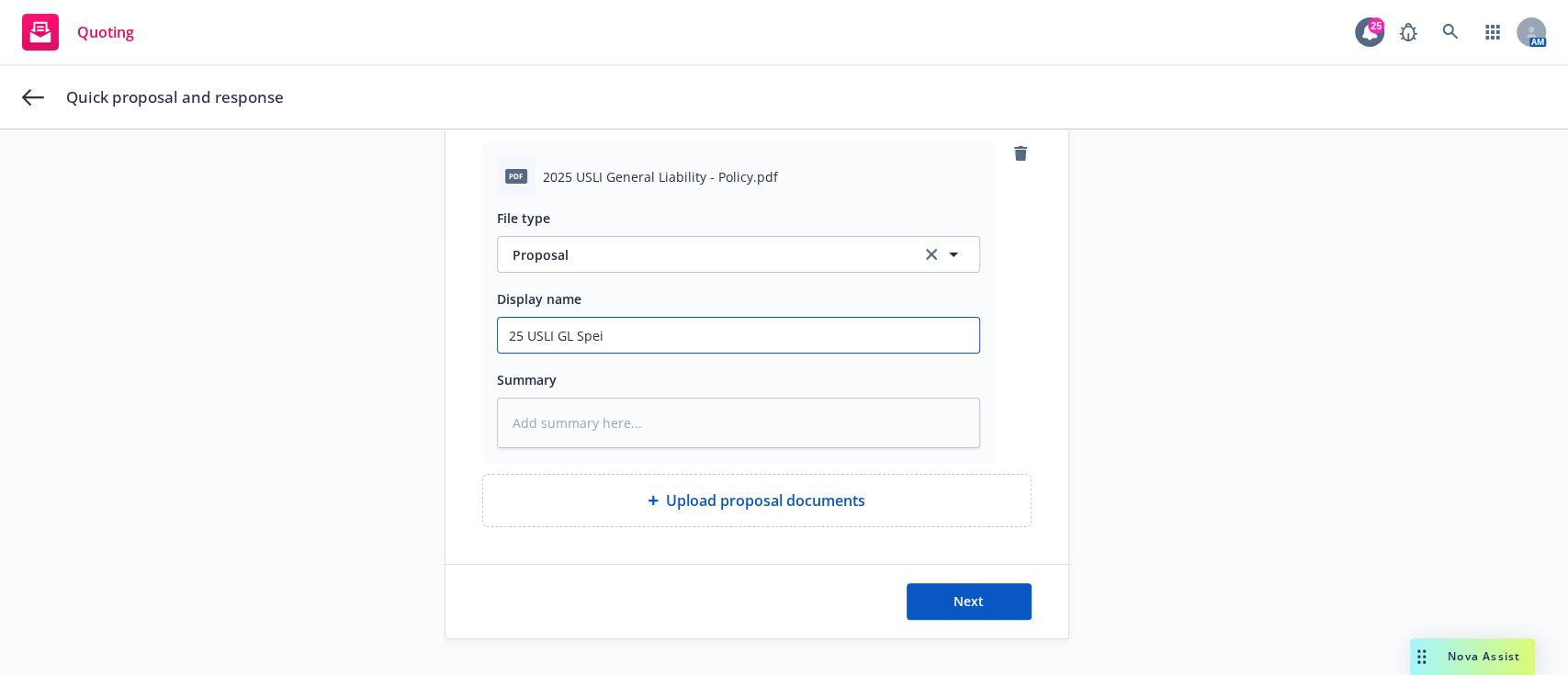
type input "25 USLI GL Speic"
type textarea "x"
type input "25 USLI GL Speica"
type textarea "x"
type input "25 USLI GL Speical"
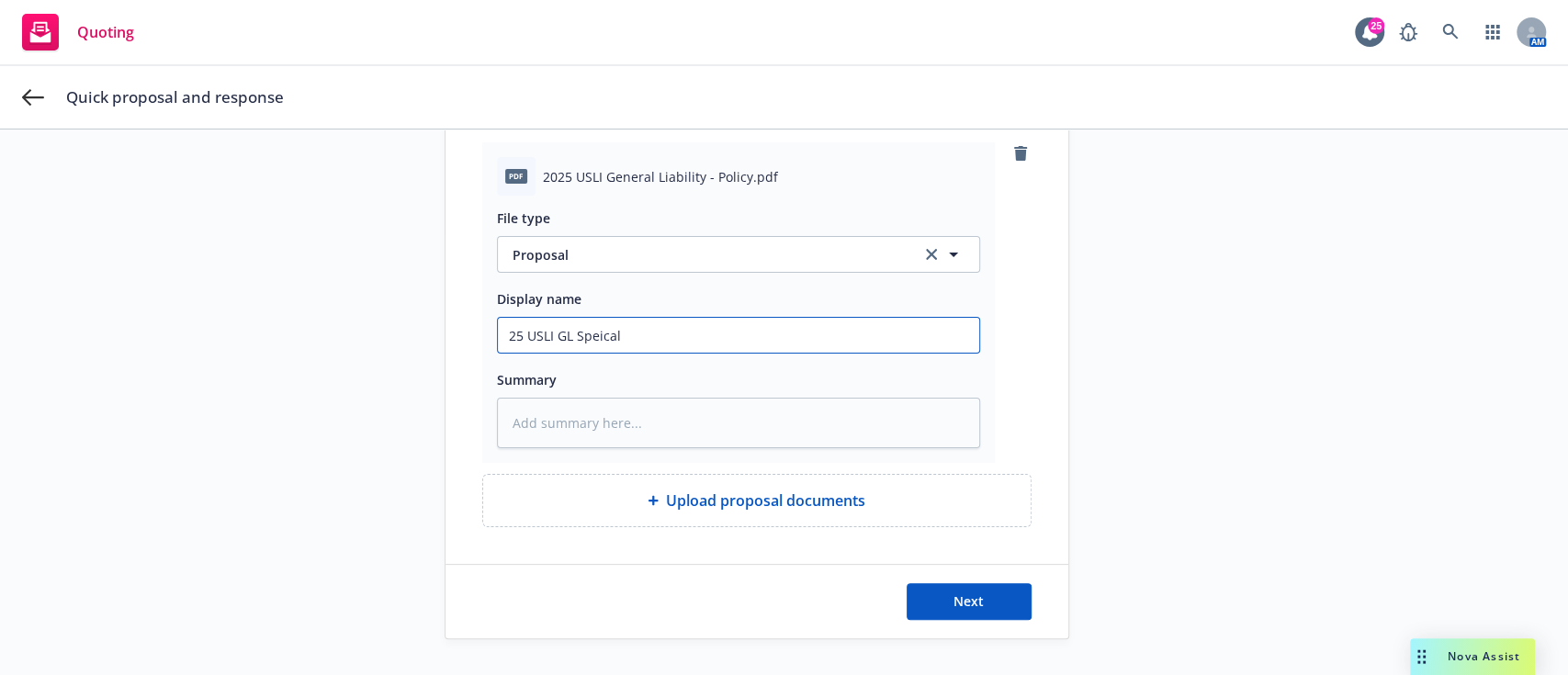
type textarea "x"
type input "25 USLI GL Speica"
type textarea "x"
type input "25 USLI GL Speic"
type textarea "x"
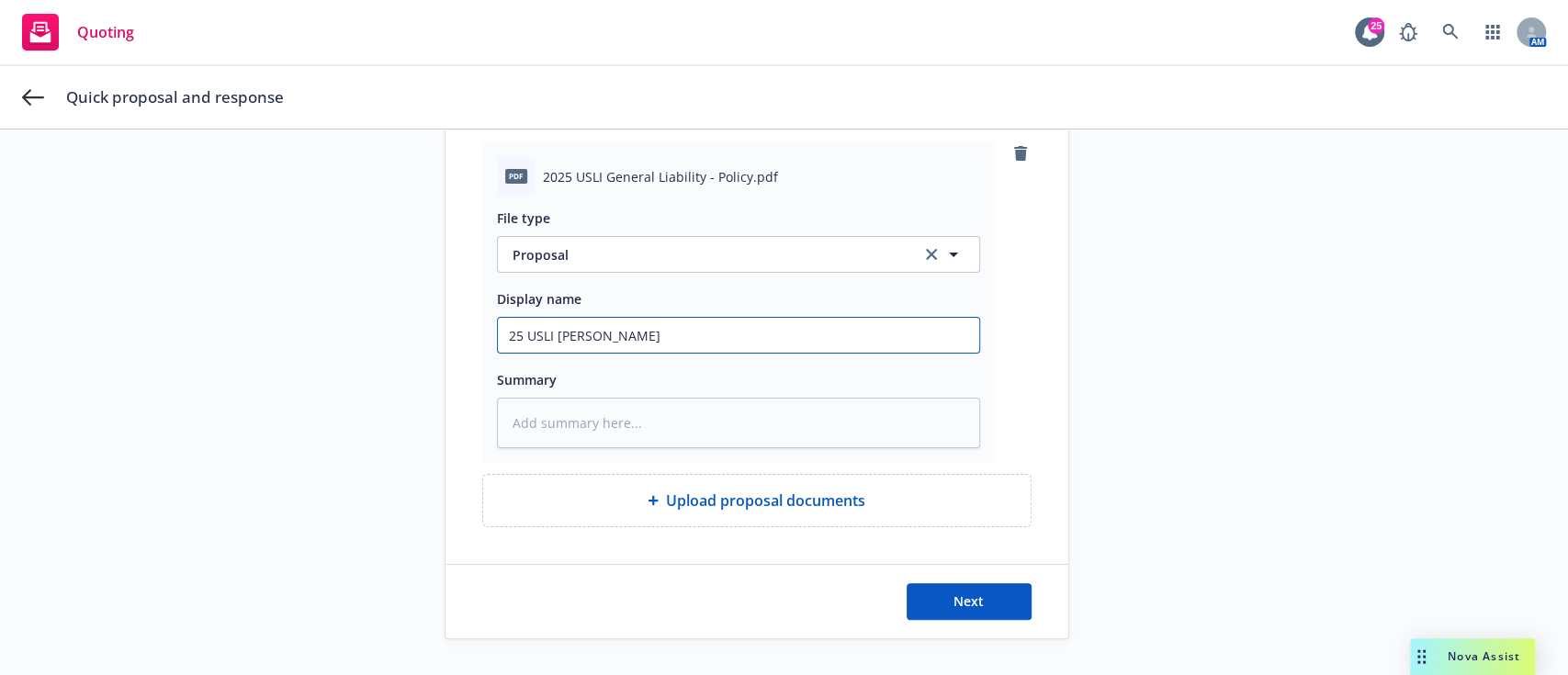
type input "25 USLI GL Spei"
type textarea "x"
type input "25 USLI GL Spe"
type textarea "x"
type input "25 USLI GL Spec"
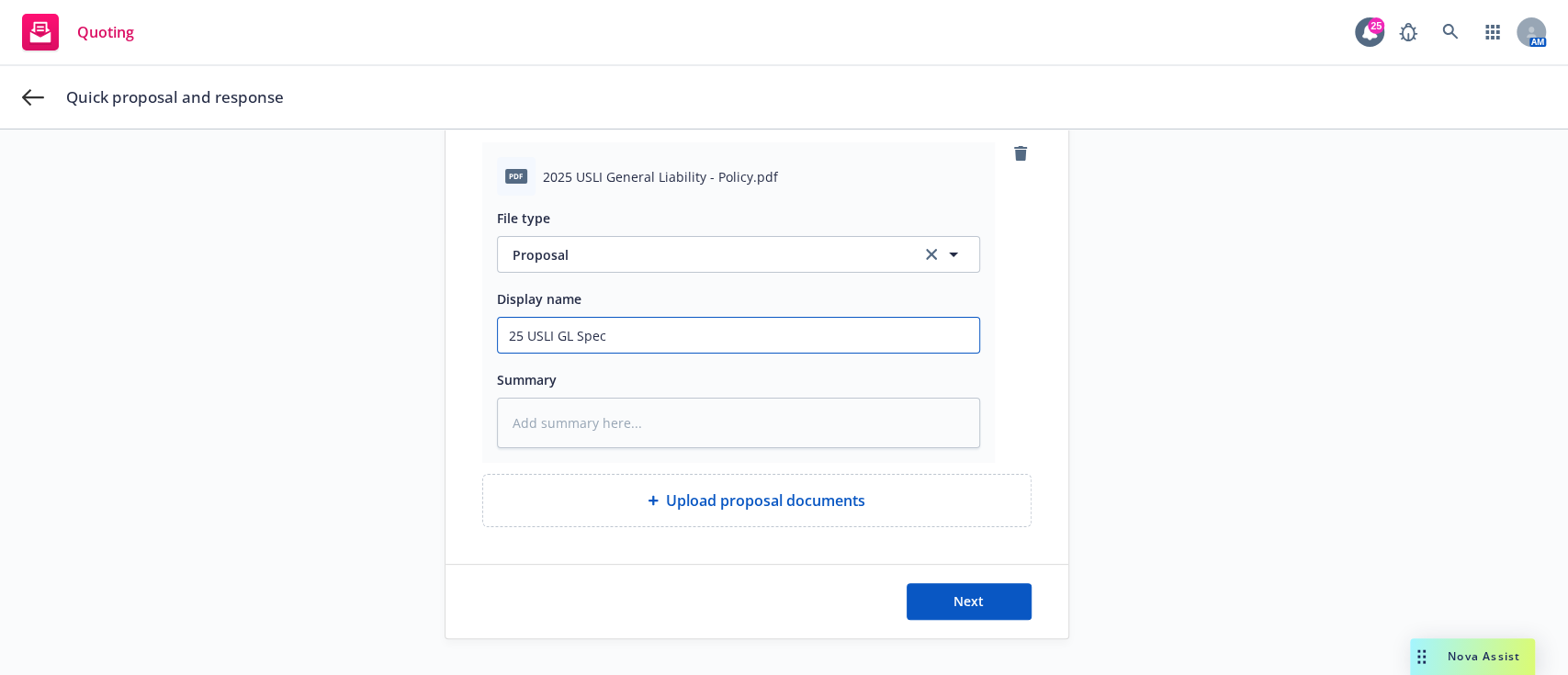
type textarea "x"
type input "25 USLI GL Speci"
type textarea "x"
type input "25 USLI GL Specia"
type textarea "x"
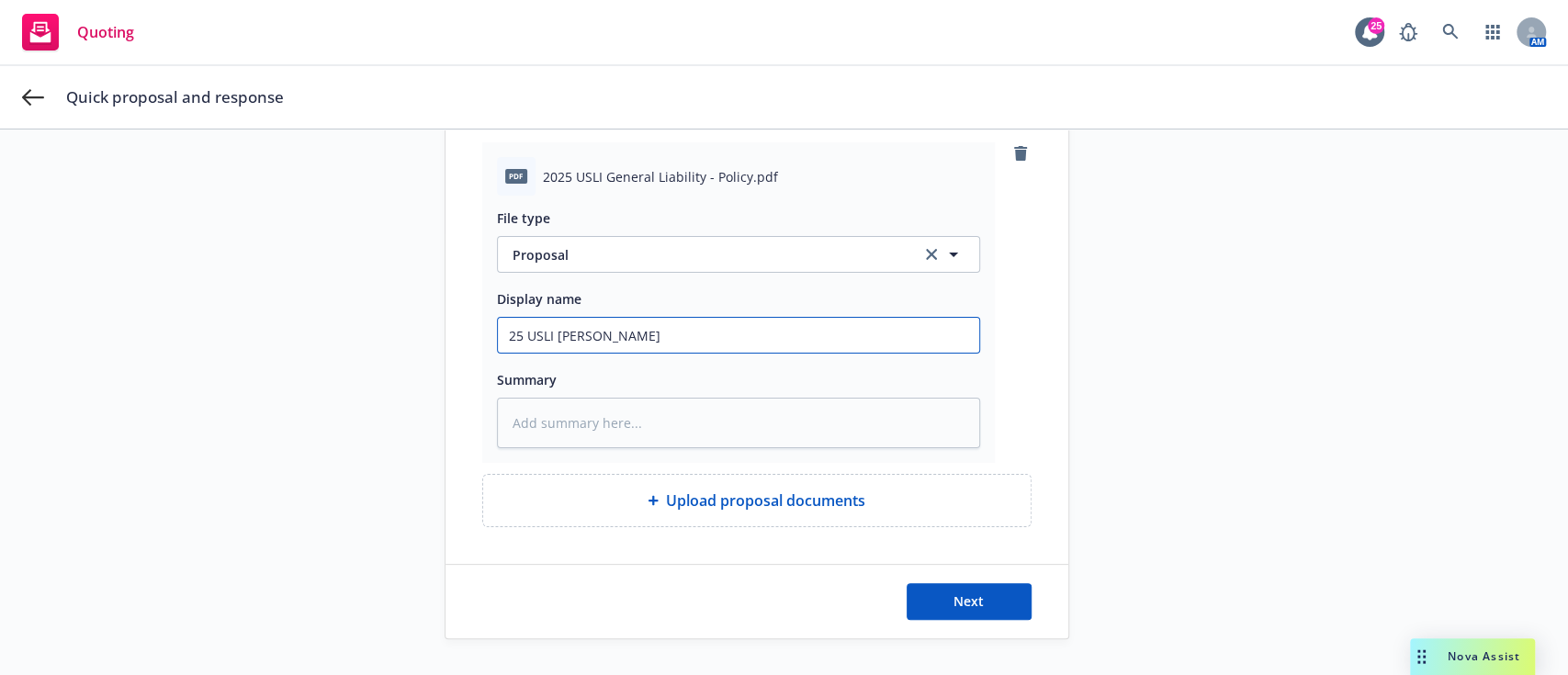
type input "25 USLI GL Special"
type textarea "x"
type input "25 USLI GL Special"
type textarea "x"
type input "25 USLI GL Special E"
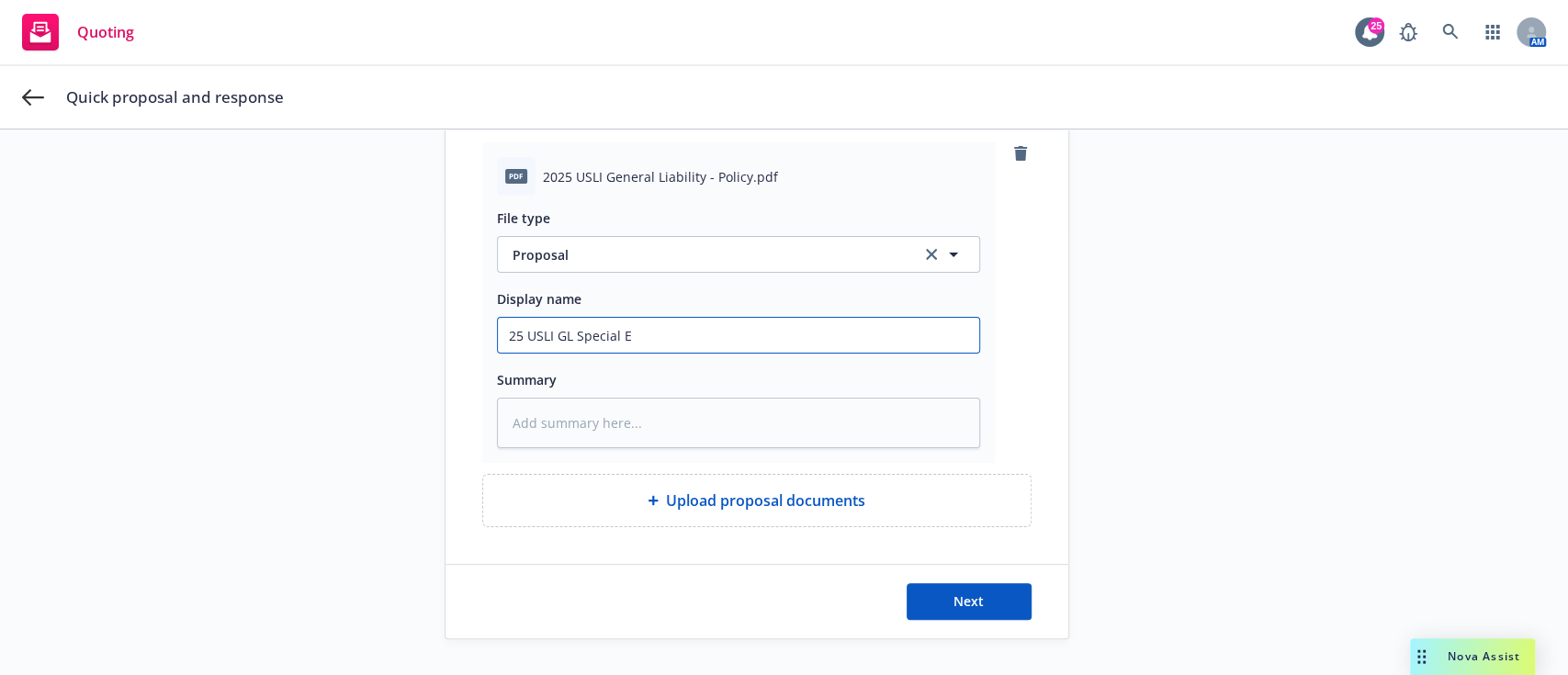
type textarea "x"
type input "25 USLI GL Special Ev"
type textarea "x"
type input "25 USLI GL Special Eve"
type textarea "x"
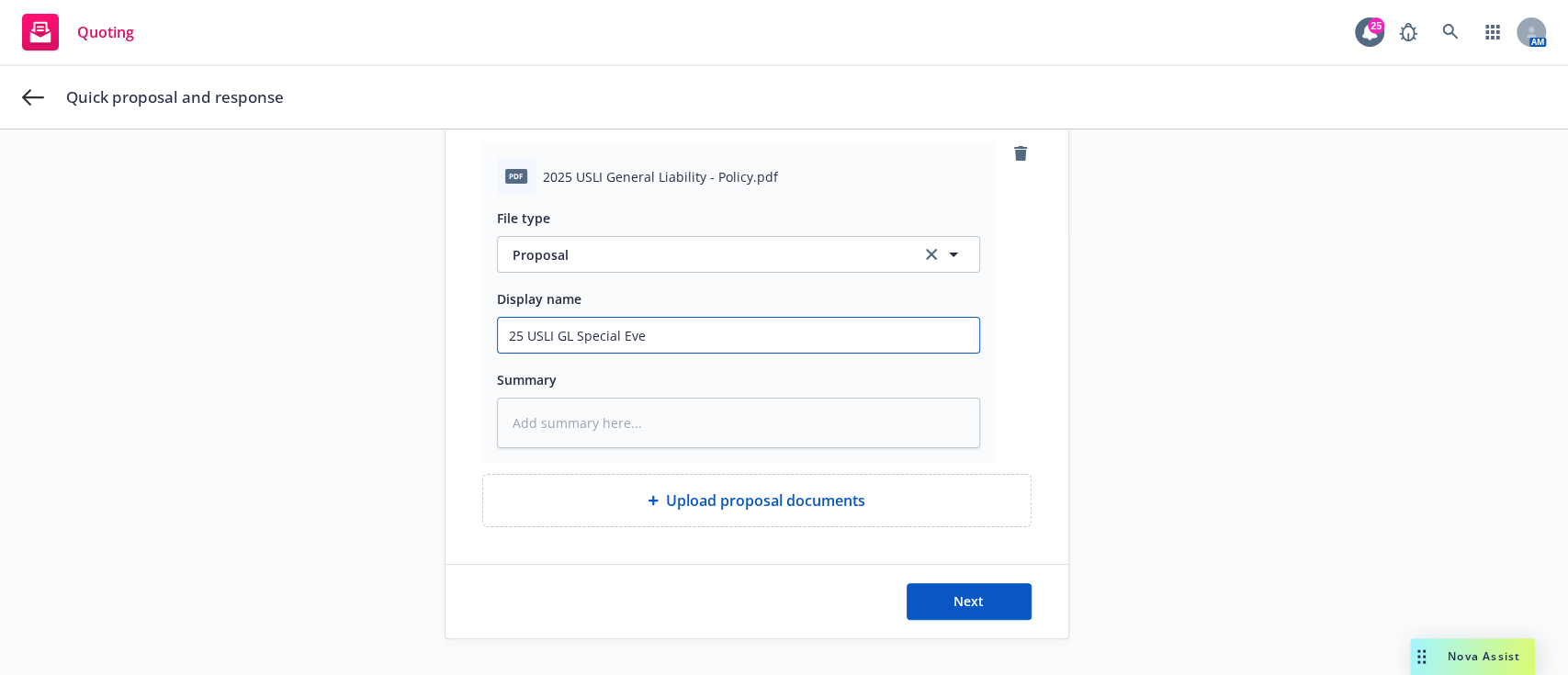
type input "25 USLI GL Special Even"
type textarea "x"
type input "25 USLI GL Special Event"
type textarea "x"
type input "25 USLI GL Special Event"
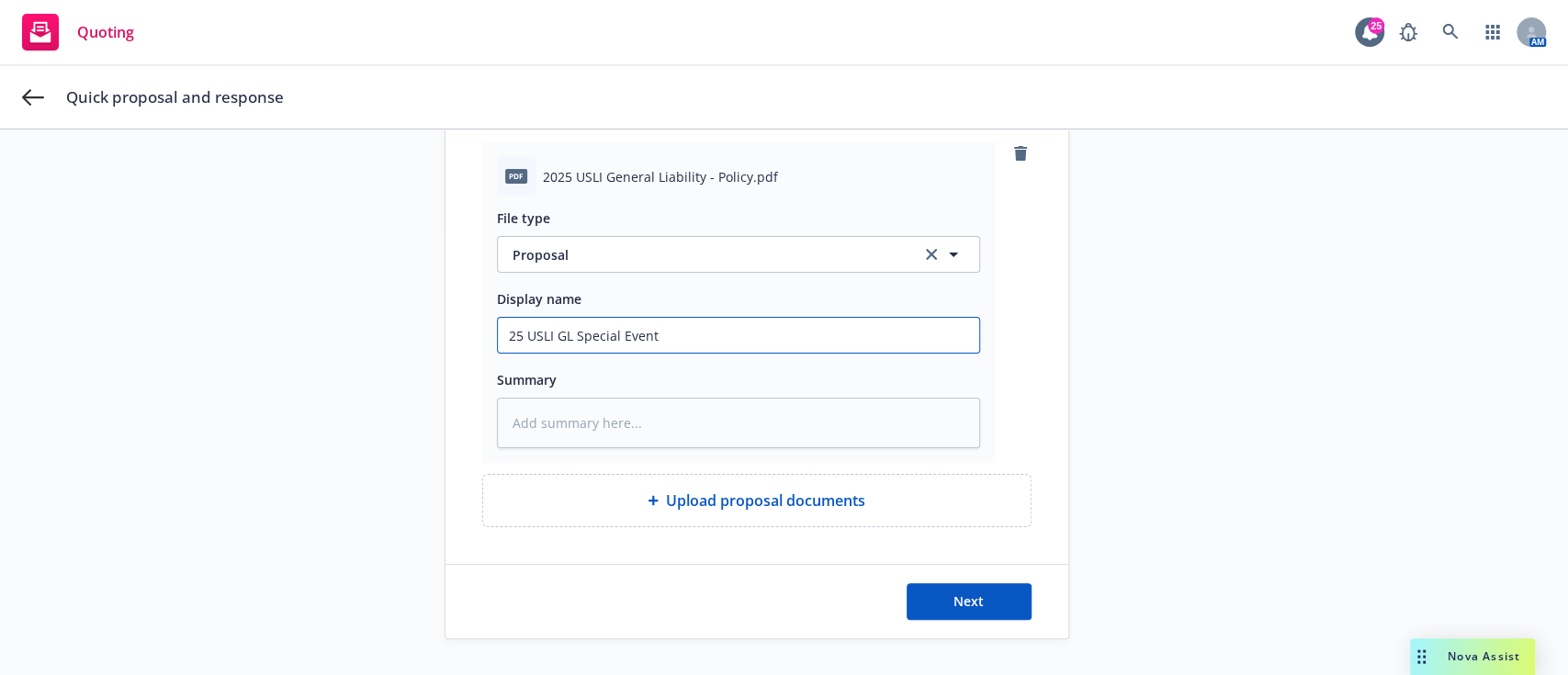
type textarea "x"
type input "25 USLI GL Special Event P"
type textarea "x"
type input "25 USLI GL Special Event Pr"
type textarea "x"
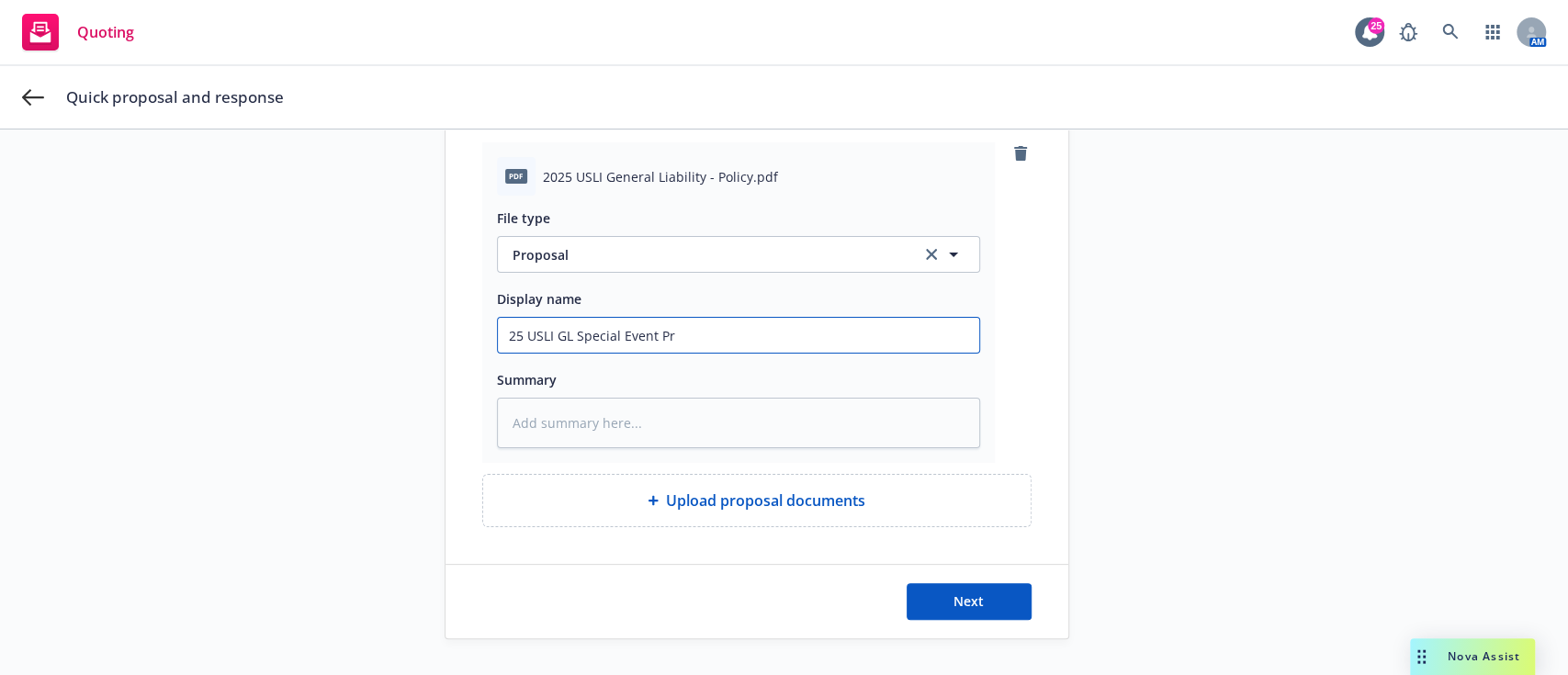
type input "25 USLI GL Special Event Pro"
type textarea "x"
type input "25 USLI GL Special Event Prop"
type textarea "x"
type input "25 USLI GL Special Event Propo"
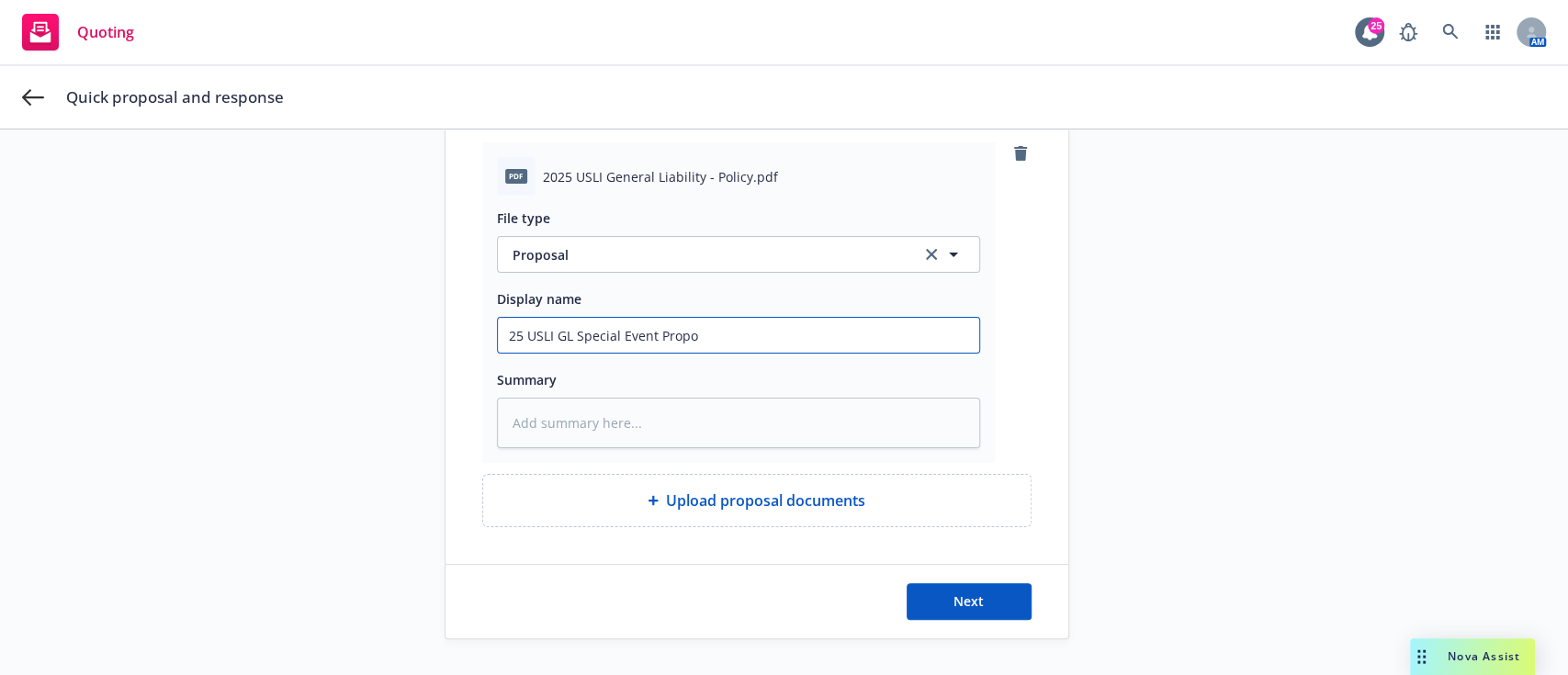
type textarea "x"
type input "25 USLI GL Special Event Propos"
type textarea "x"
type input "25 USLI GL Special Event Proposa"
type textarea "x"
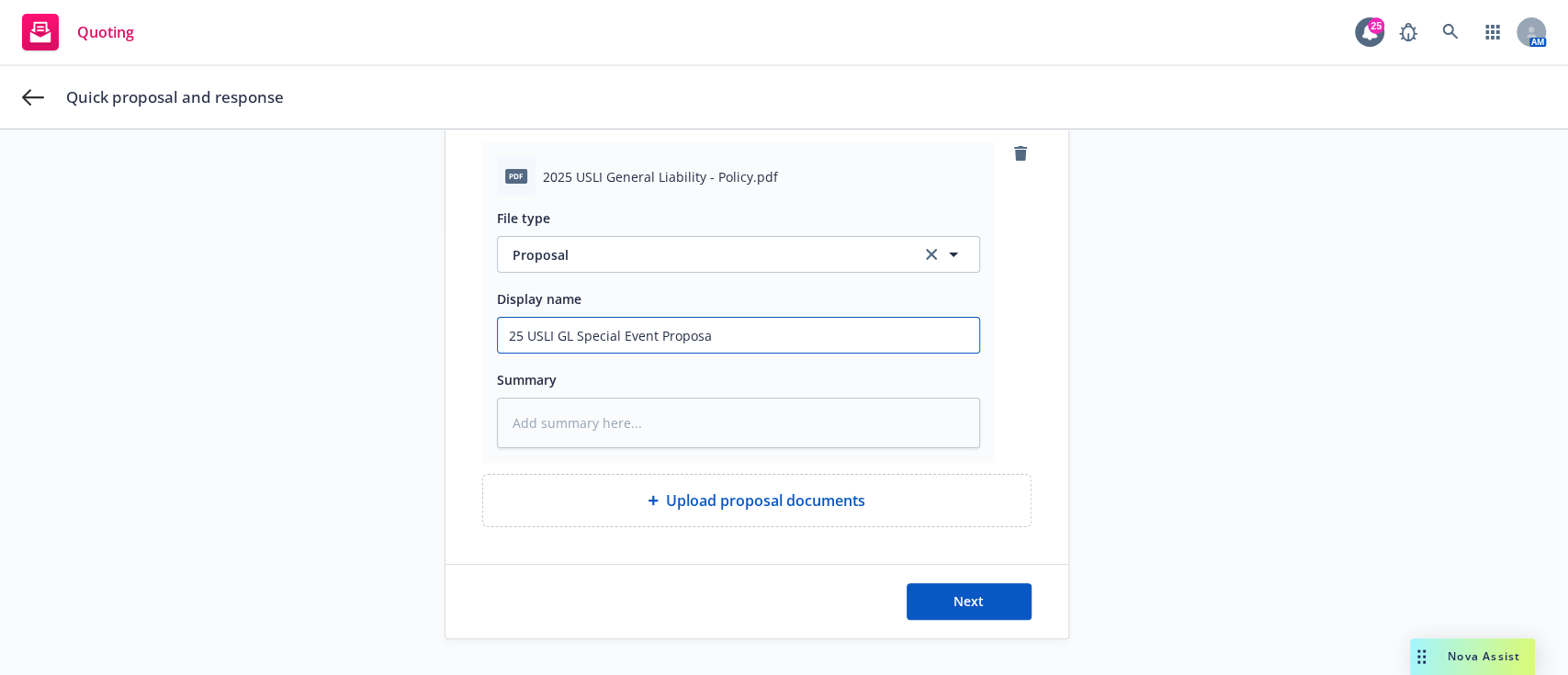
type input "25 USLI GL Special Event Proposal"
type textarea "x"
type input "25 USLI GL Special Event Proposal/"
type textarea "x"
type input "25 USLI GL Special Event Proposal/Q"
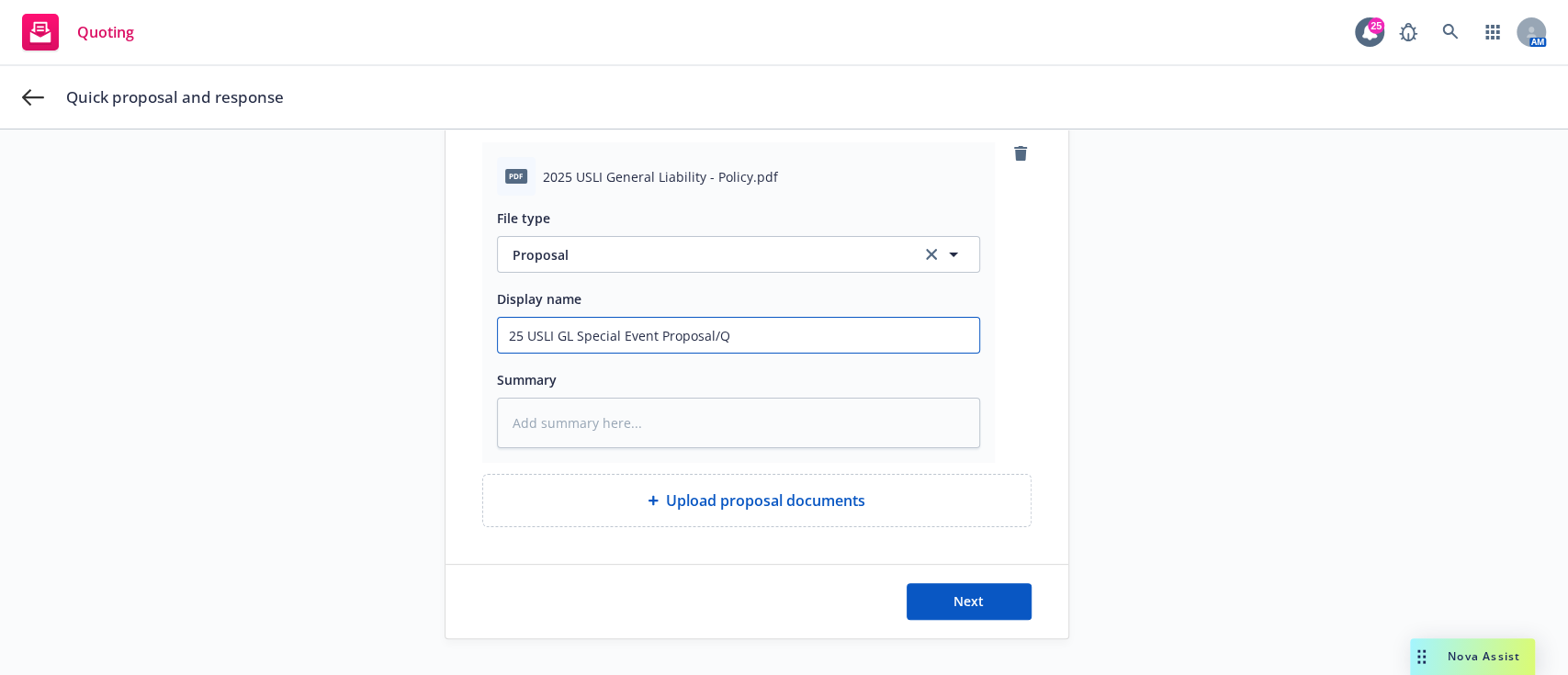
type textarea "x"
type input "25 USLI GL Special Event Proposal/Qu"
type textarea "x"
type input "25 USLI GL Special Event Proposal/Quo"
type textarea "x"
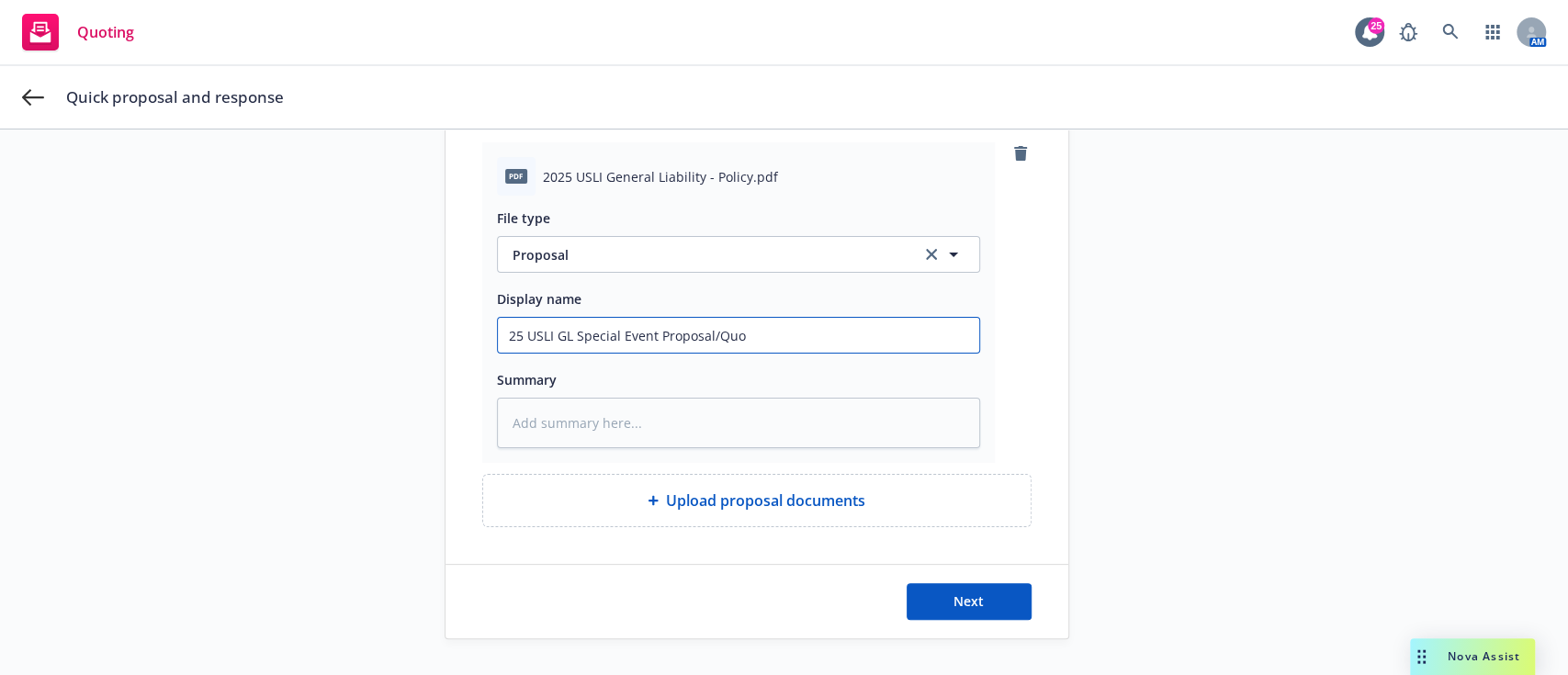
type input "25 USLI GL Special Event Proposal/Quot"
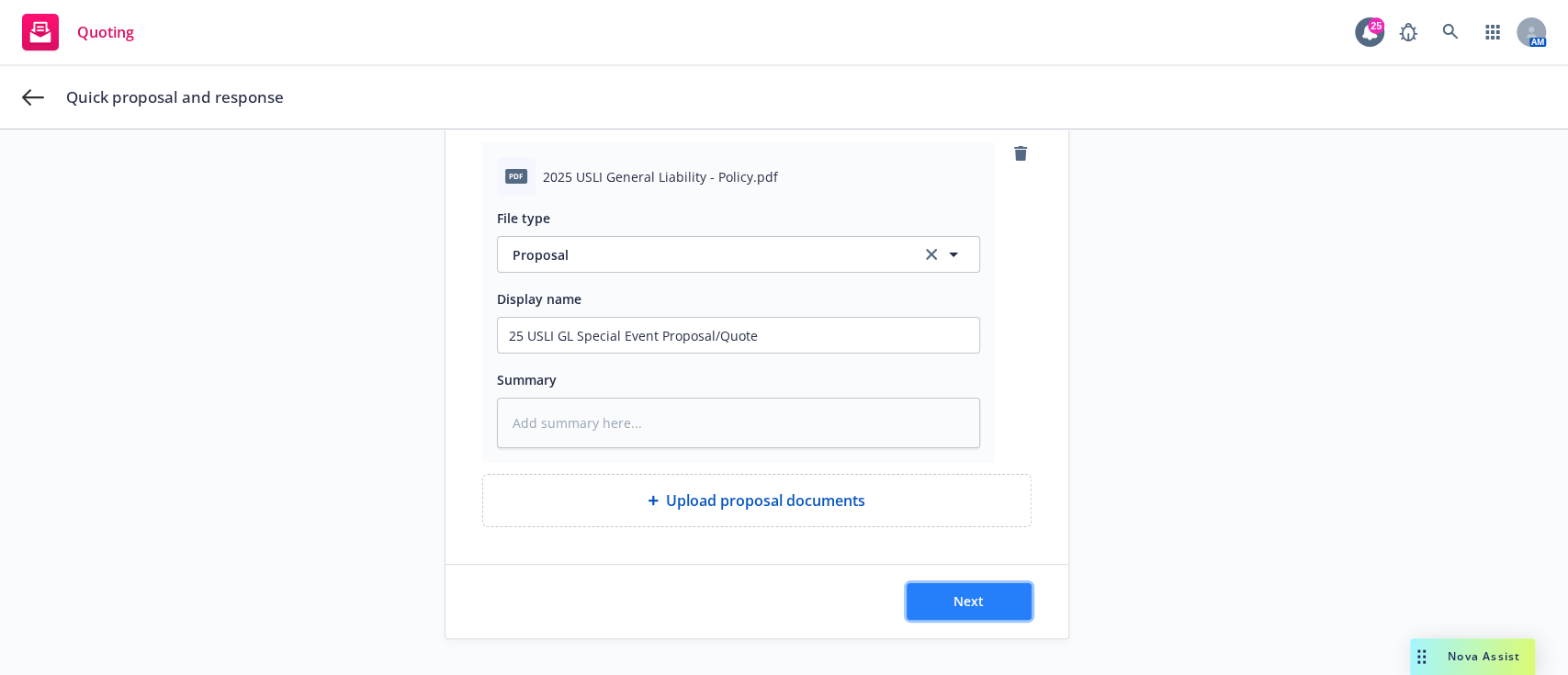
click at [781, 609] on button "Next" at bounding box center [969, 601] width 125 height 36
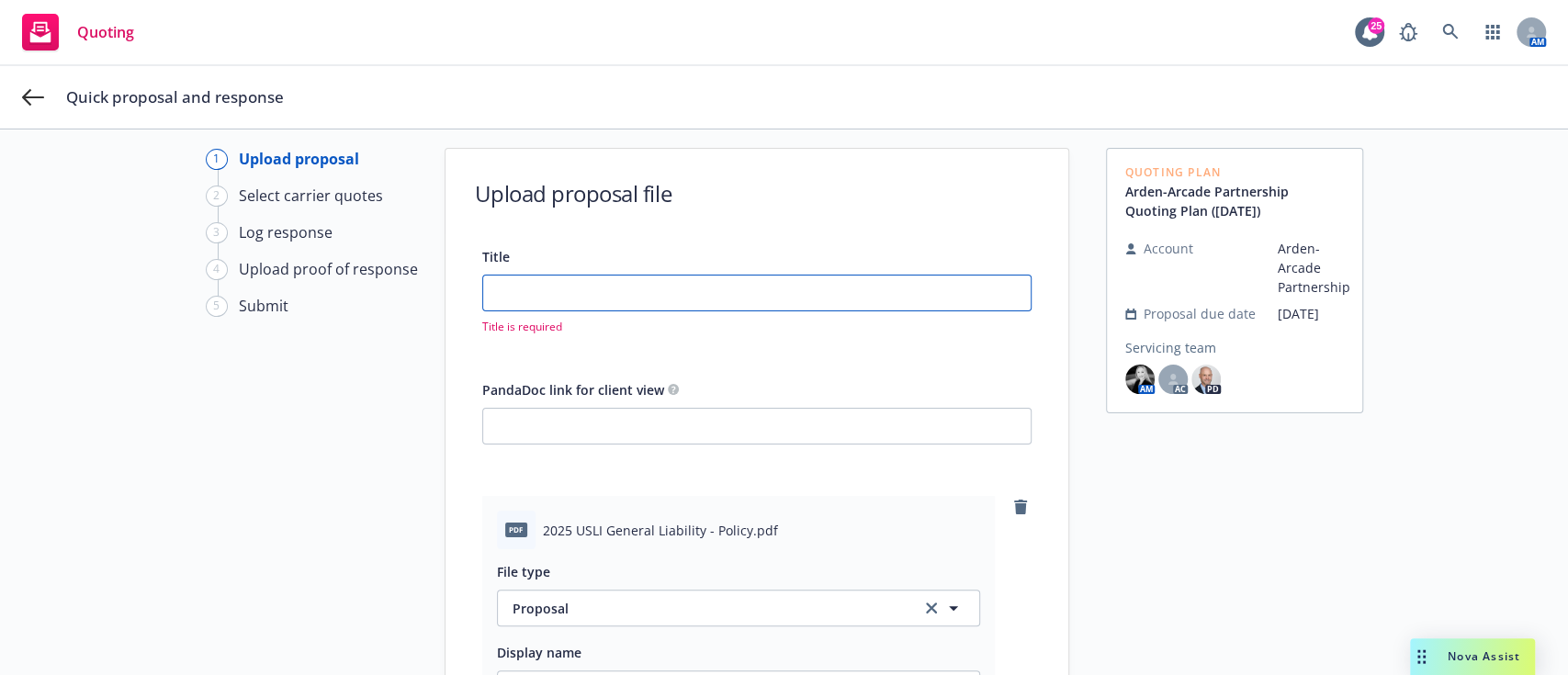
click at [781, 281] on input "Title" at bounding box center [757, 293] width 548 height 35
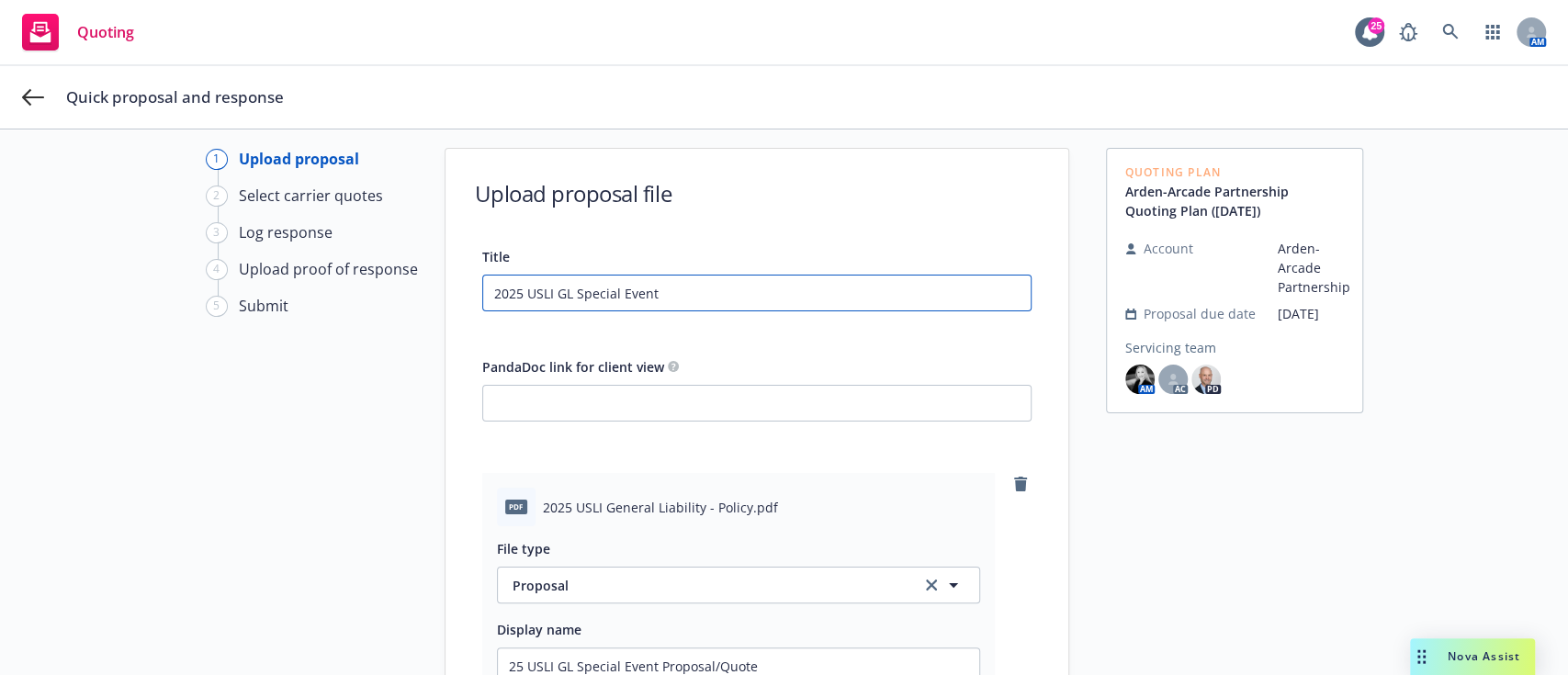
scroll to position [349, 0]
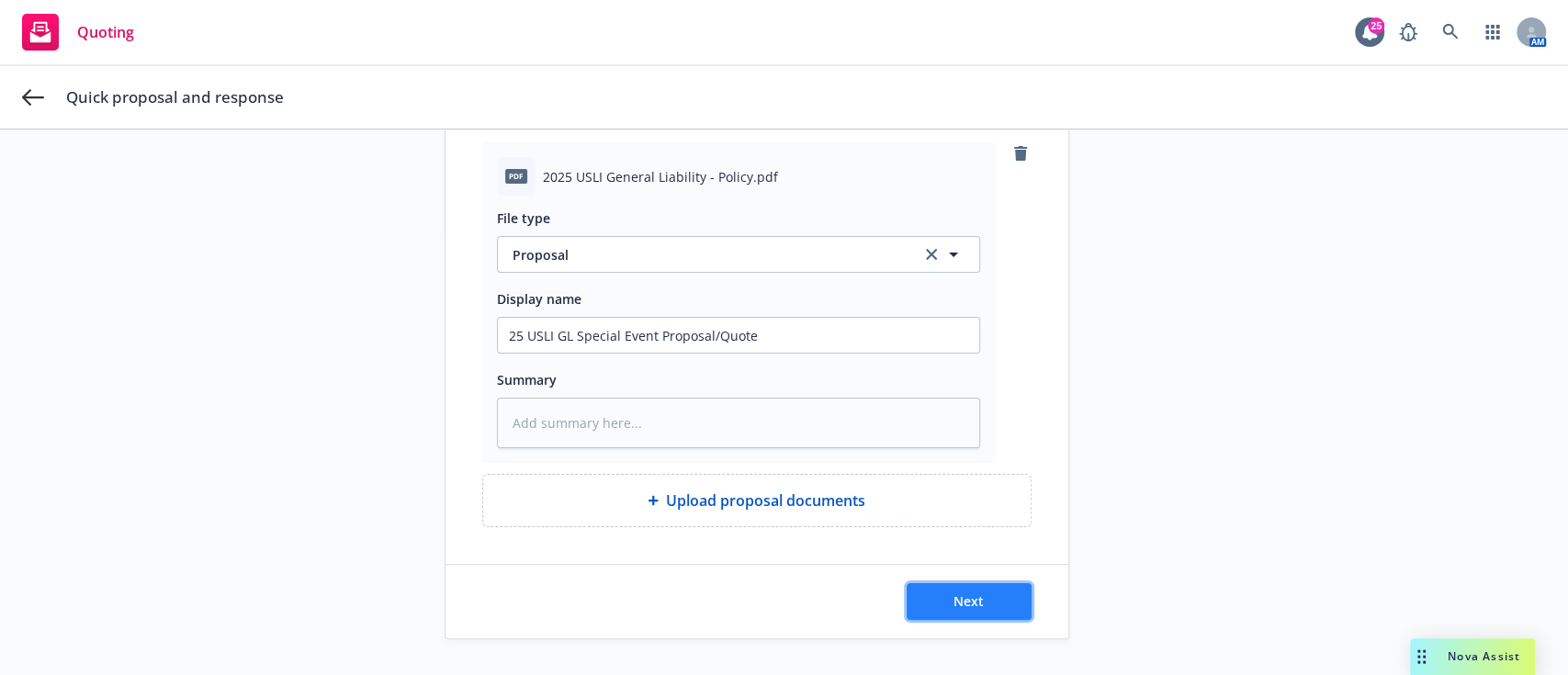
click at [781, 604] on button "Next" at bounding box center [969, 601] width 125 height 36
click at [781, 166] on div "Title 2025 USLI GL Special Event PandaDoc link for client view pdf 2025 USLI Ge…" at bounding box center [757, 221] width 623 height 613
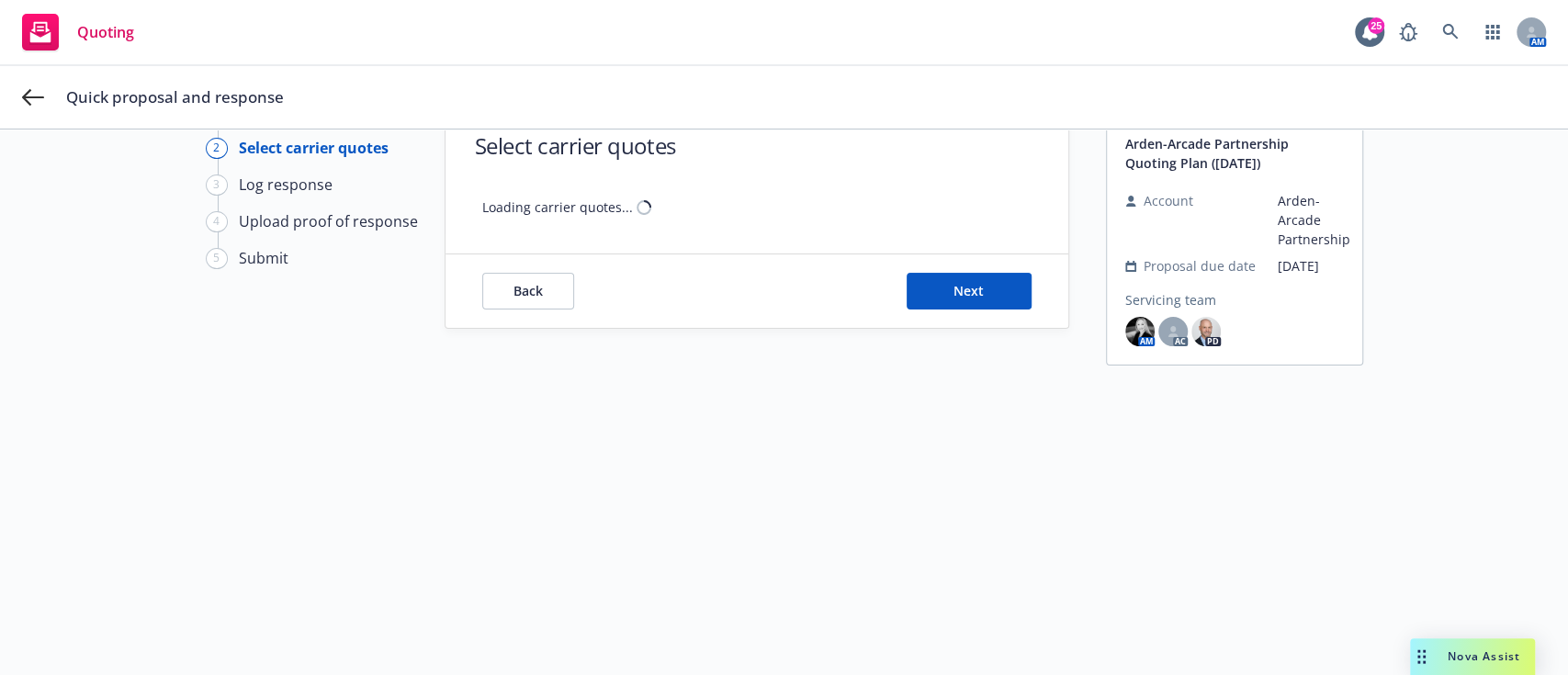
scroll to position [0, 0]
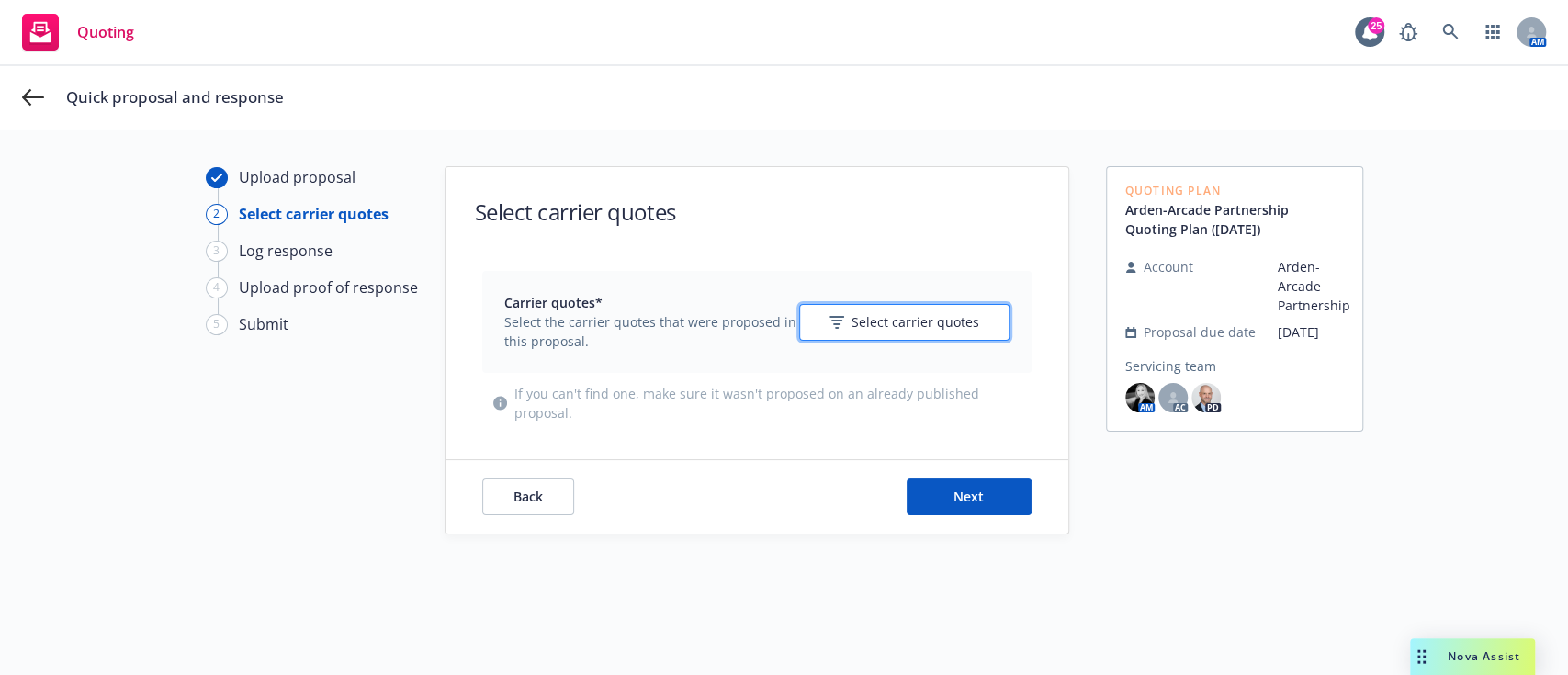
click at [781, 327] on span "Select carrier quotes" at bounding box center [915, 322] width 128 height 19
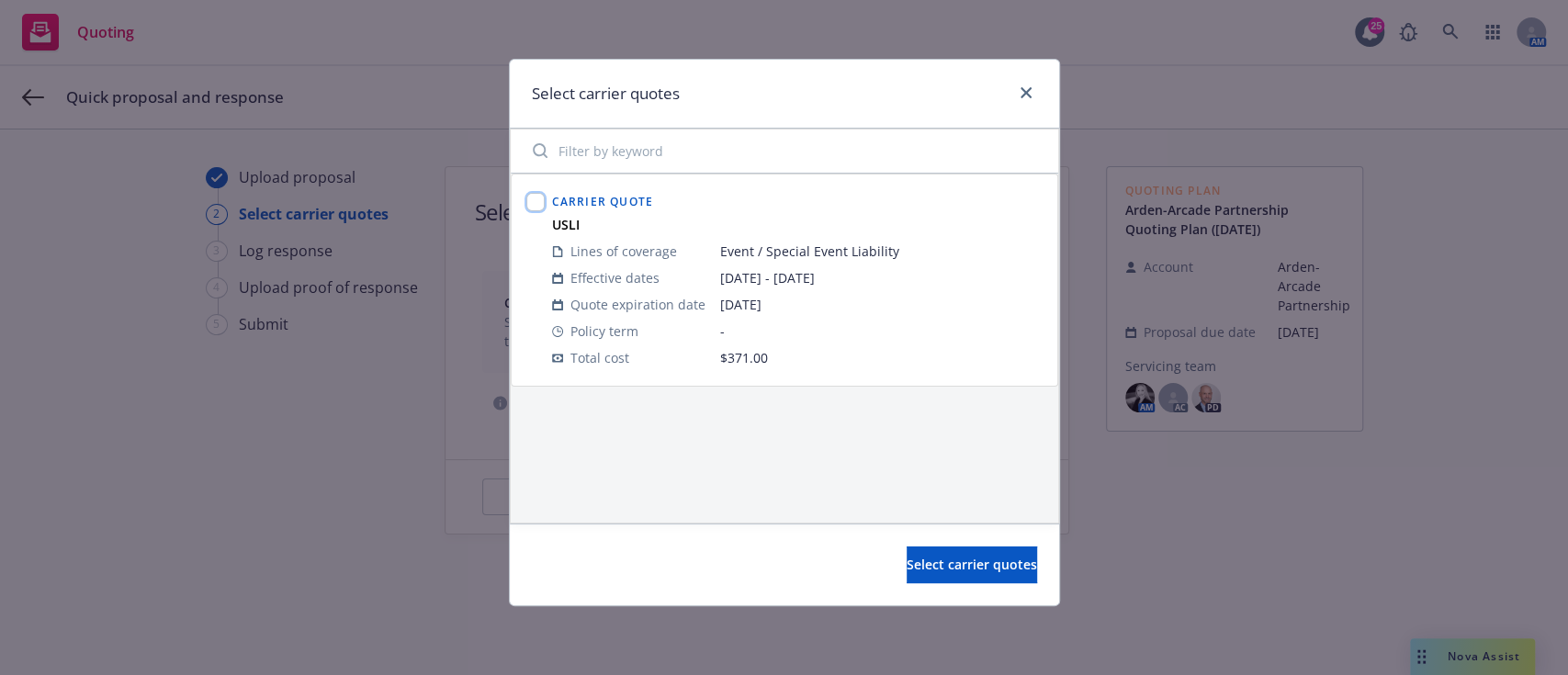
click at [533, 200] on input "checkbox" at bounding box center [534, 201] width 18 height 18
click at [781, 576] on button "Select carrier quotes" at bounding box center [972, 565] width 131 height 36
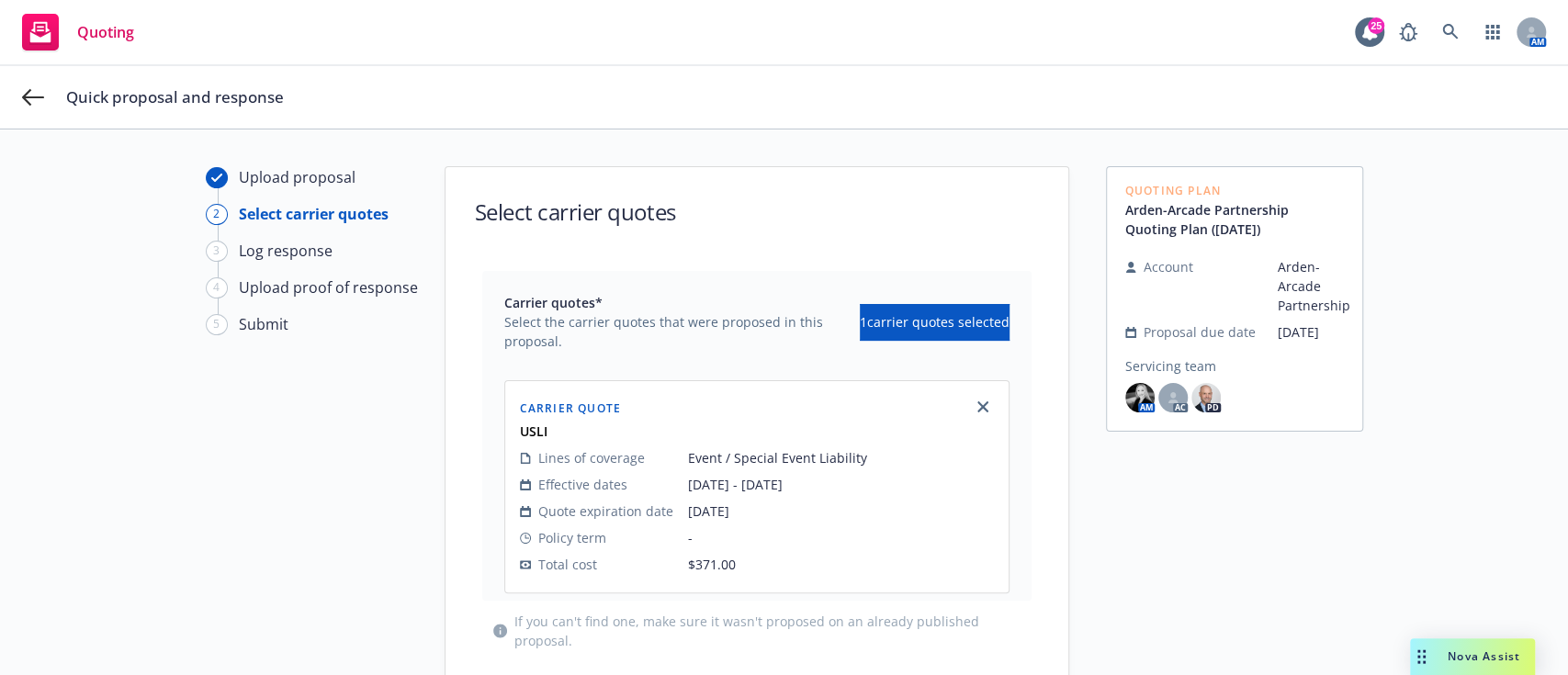
scroll to position [123, 0]
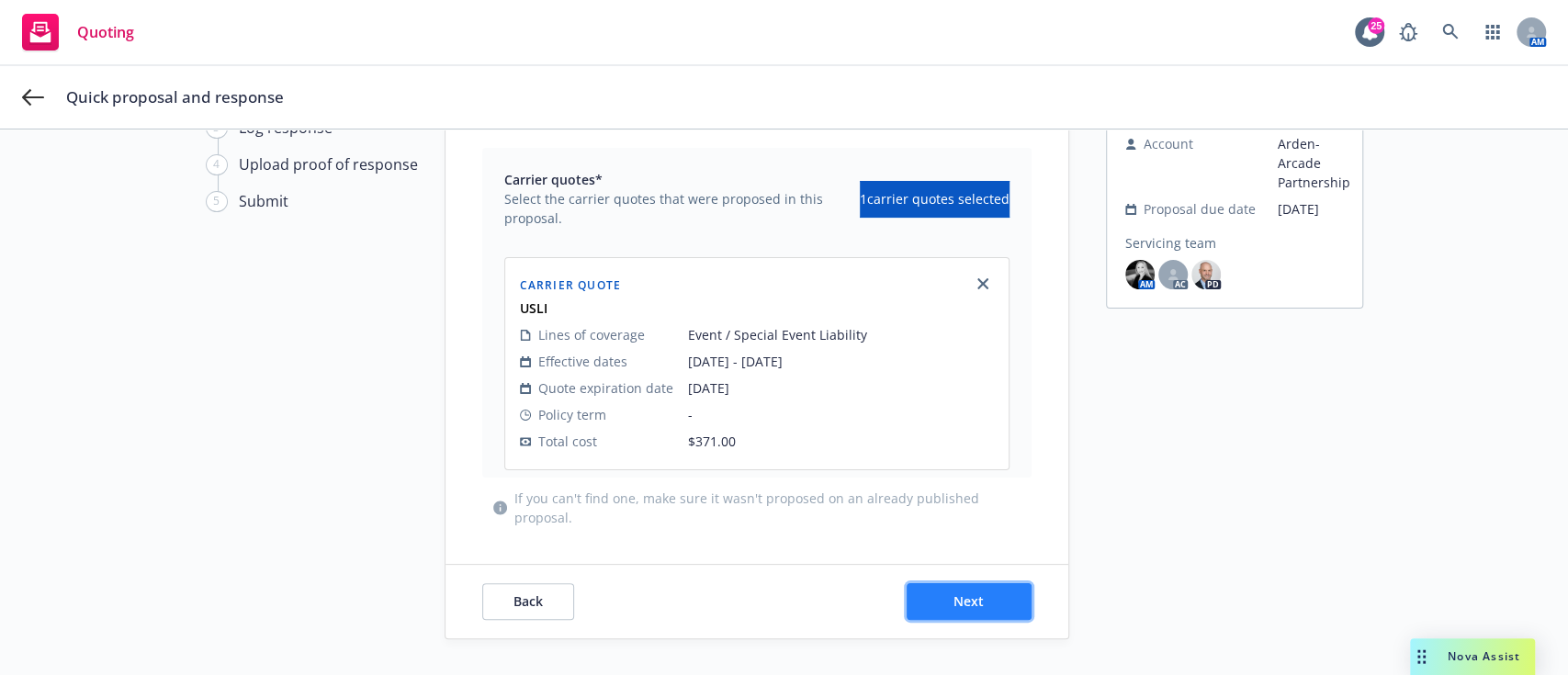
click at [781, 603] on button "Next" at bounding box center [969, 601] width 125 height 36
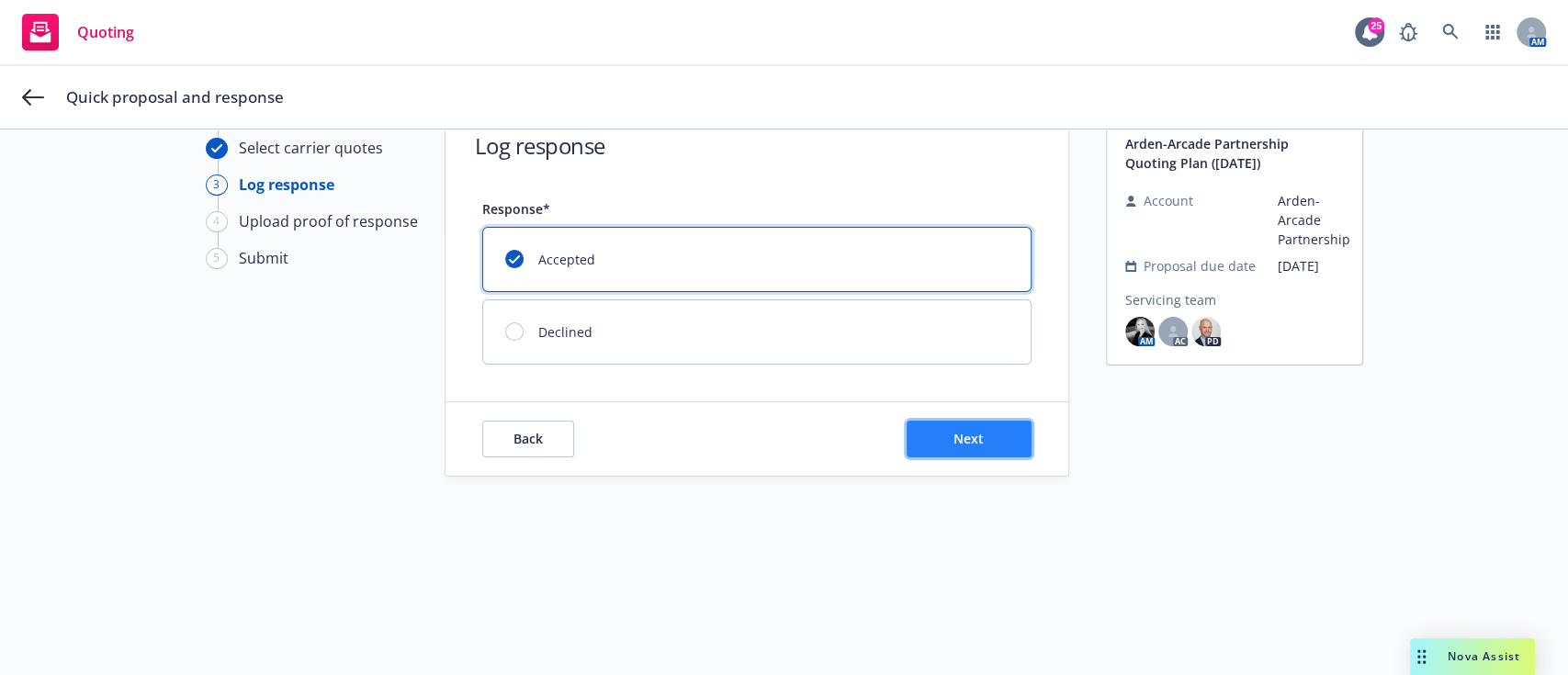
click at [781, 427] on button "Next" at bounding box center [969, 439] width 125 height 36
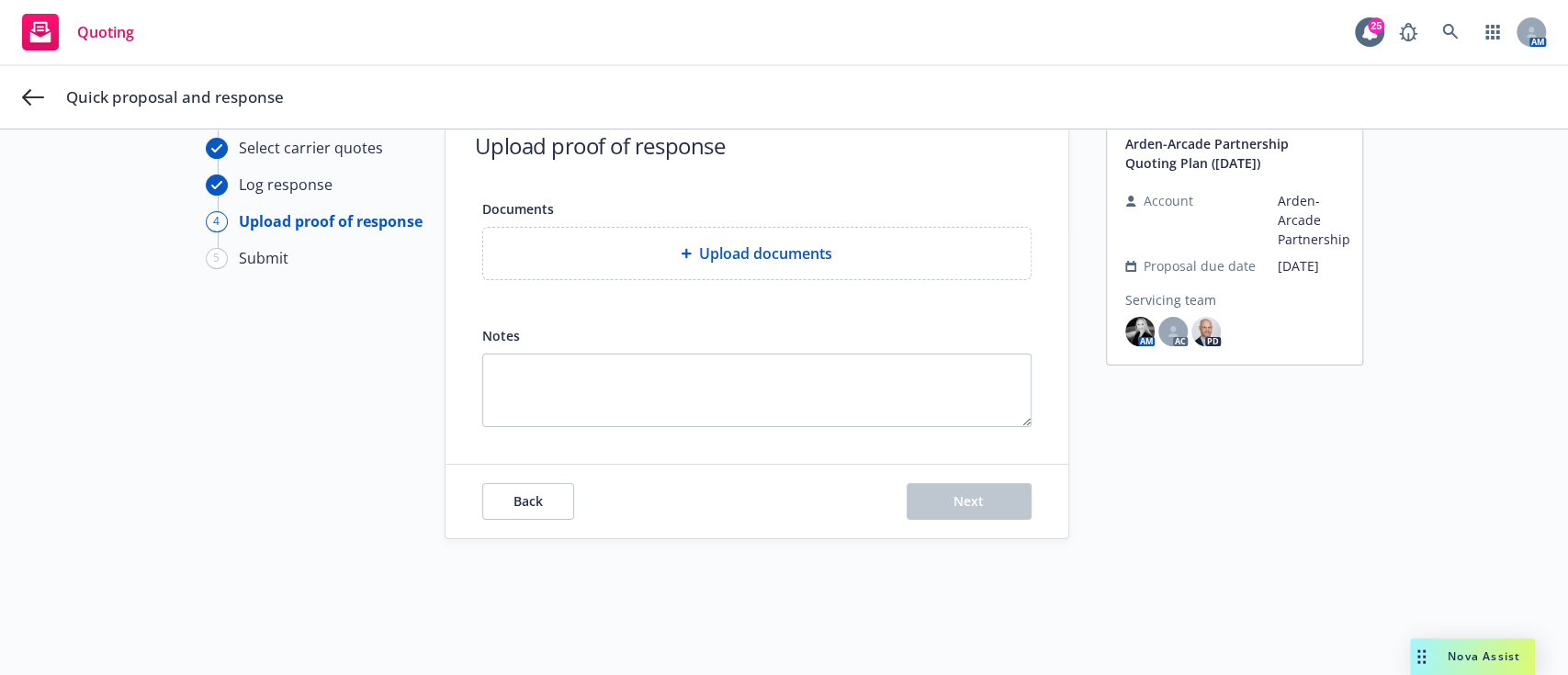
scroll to position [0, 0]
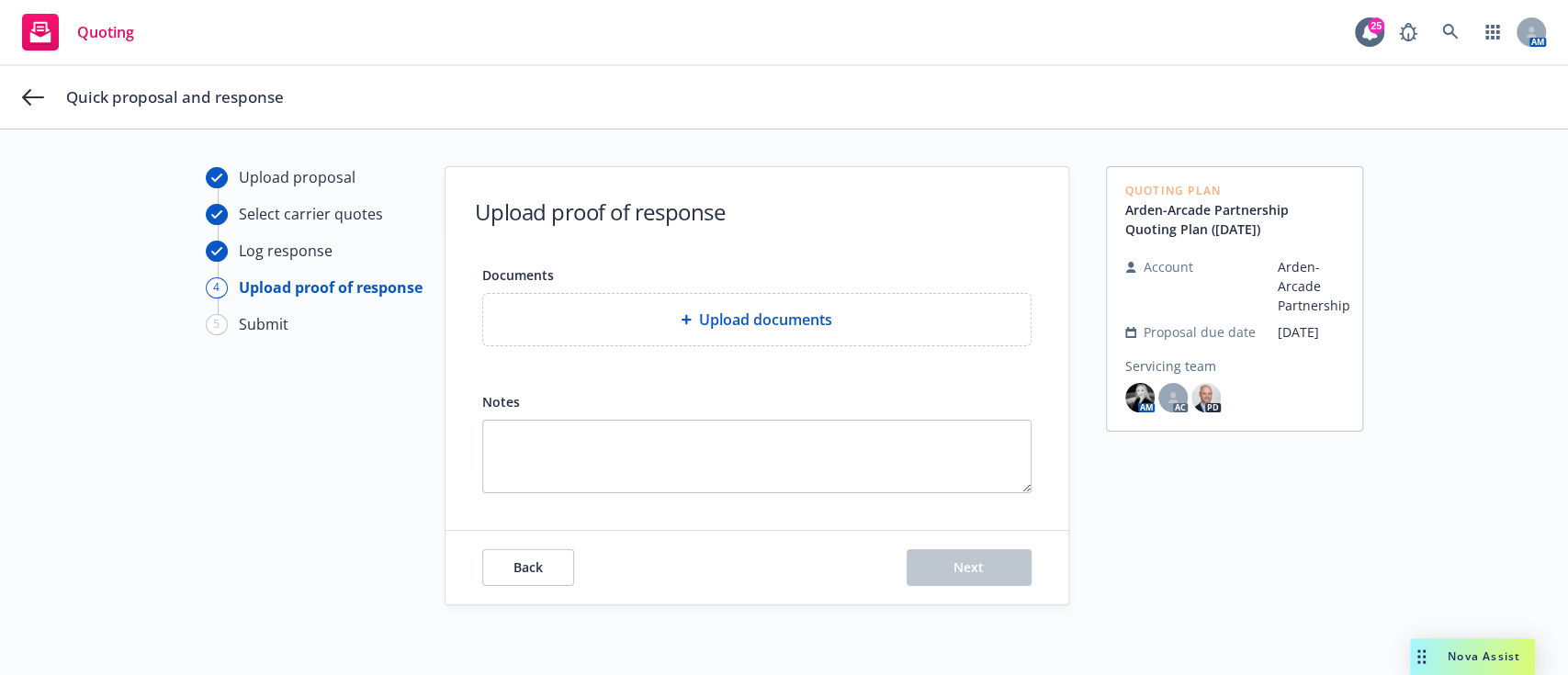
click at [764, 306] on div "Upload documents" at bounding box center [757, 320] width 548 height 52
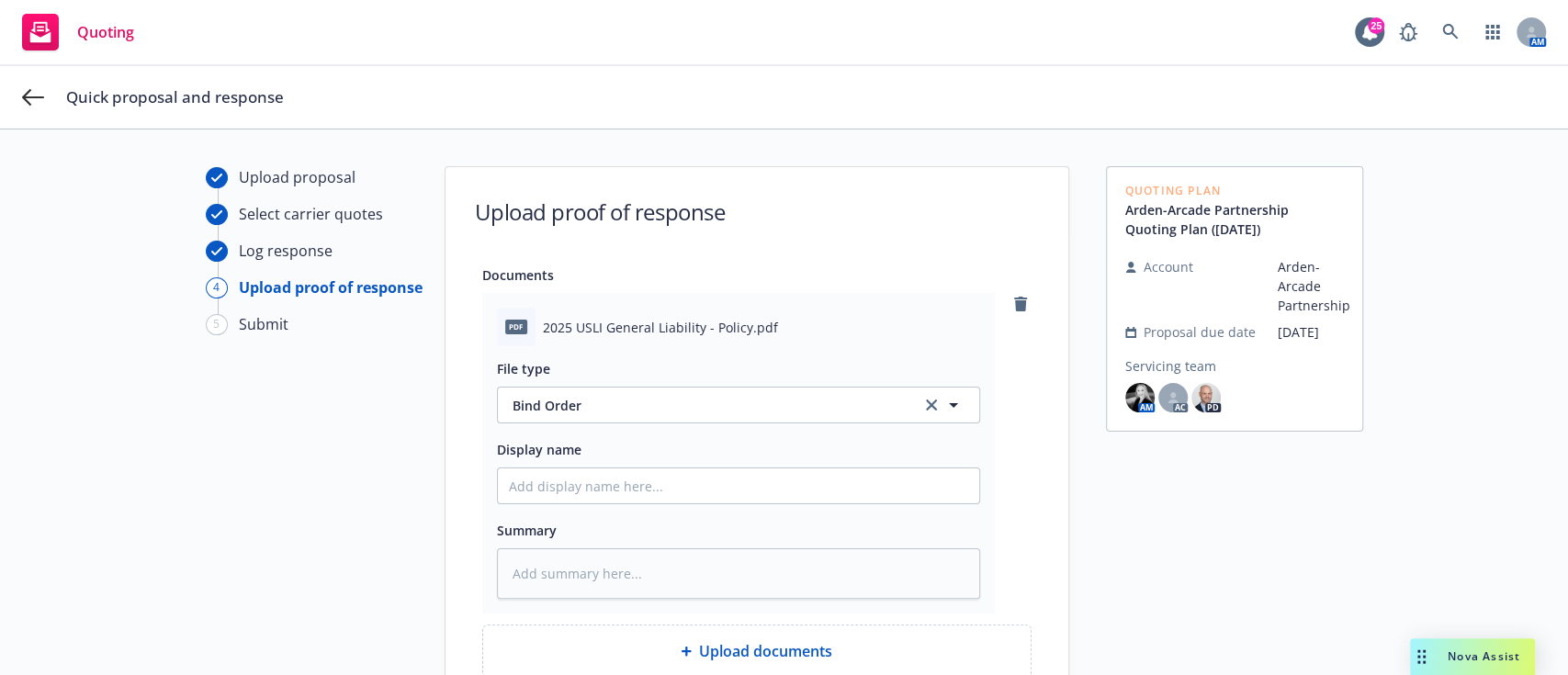
scroll to position [139, 0]
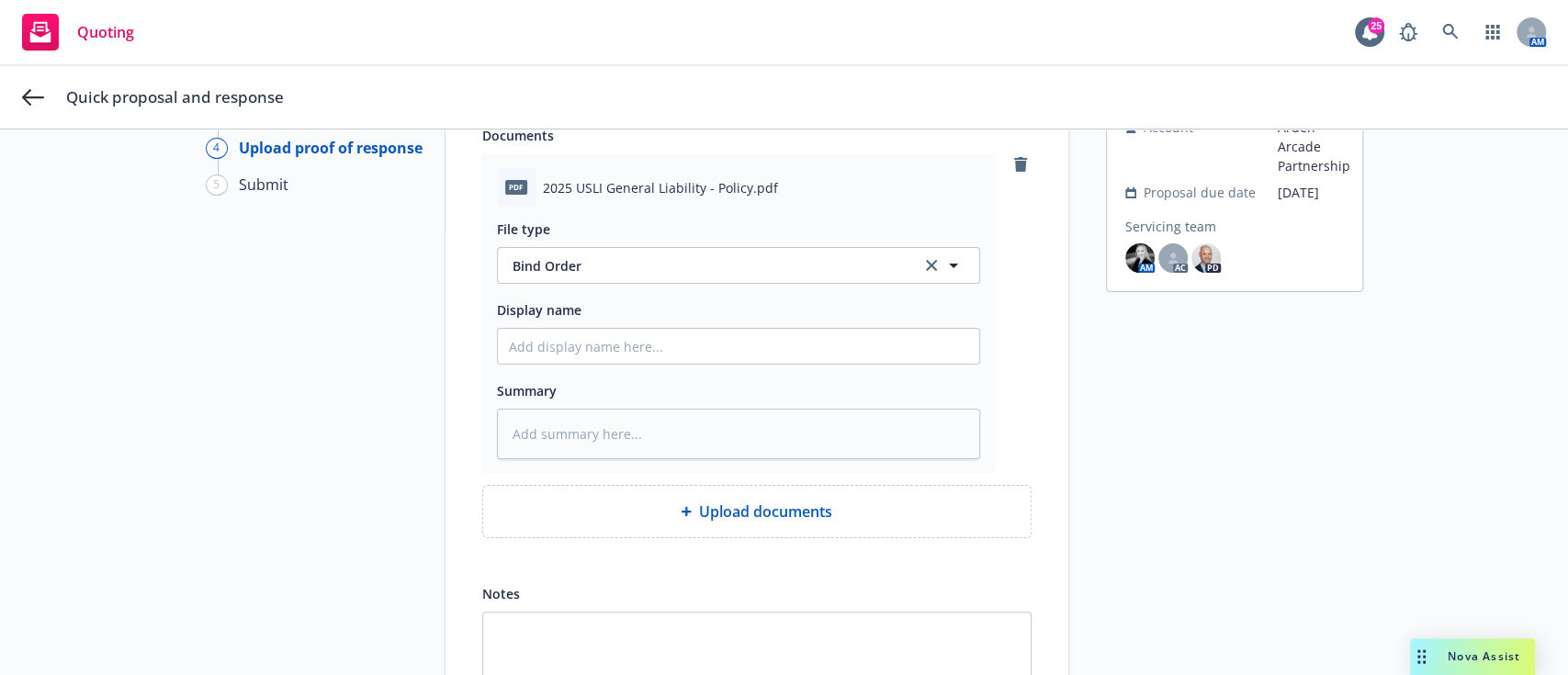
drag, startPoint x: 613, startPoint y: 167, endPoint x: 612, endPoint y: 182, distance: 15.0
click at [612, 182] on div "pdf 2025 USLI General Liability - Policy.pdf" at bounding box center [739, 187] width 483 height 38
click at [612, 182] on span "2025 USLI General Liability - Policy.pdf" at bounding box center [660, 188] width 235 height 19
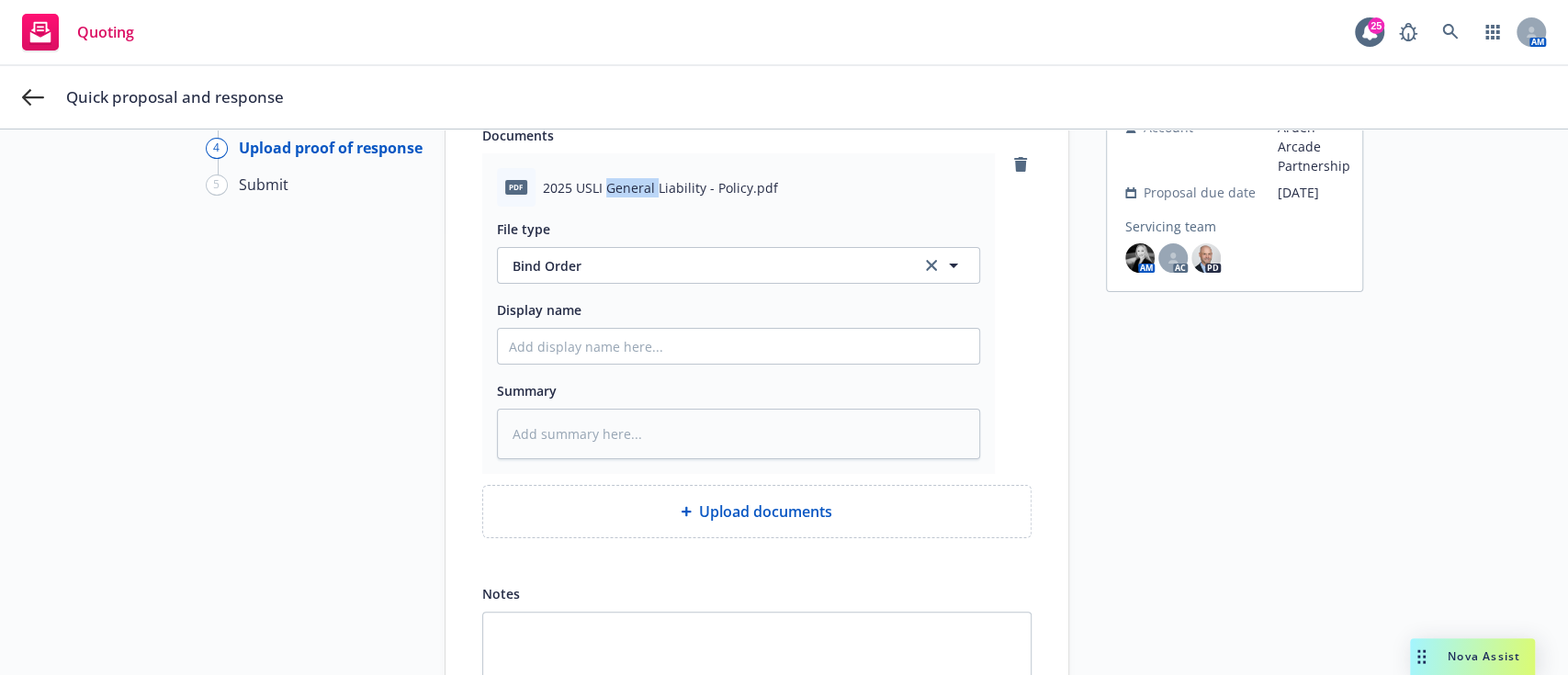
click at [612, 182] on span "2025 USLI General Liability - Policy.pdf" at bounding box center [660, 188] width 235 height 19
paste input "2025 USLI General Liability - Policy.pdf"
click at [629, 349] on input "2025 USLI General Liability - Policy.pdf" at bounding box center [739, 347] width 481 height 35
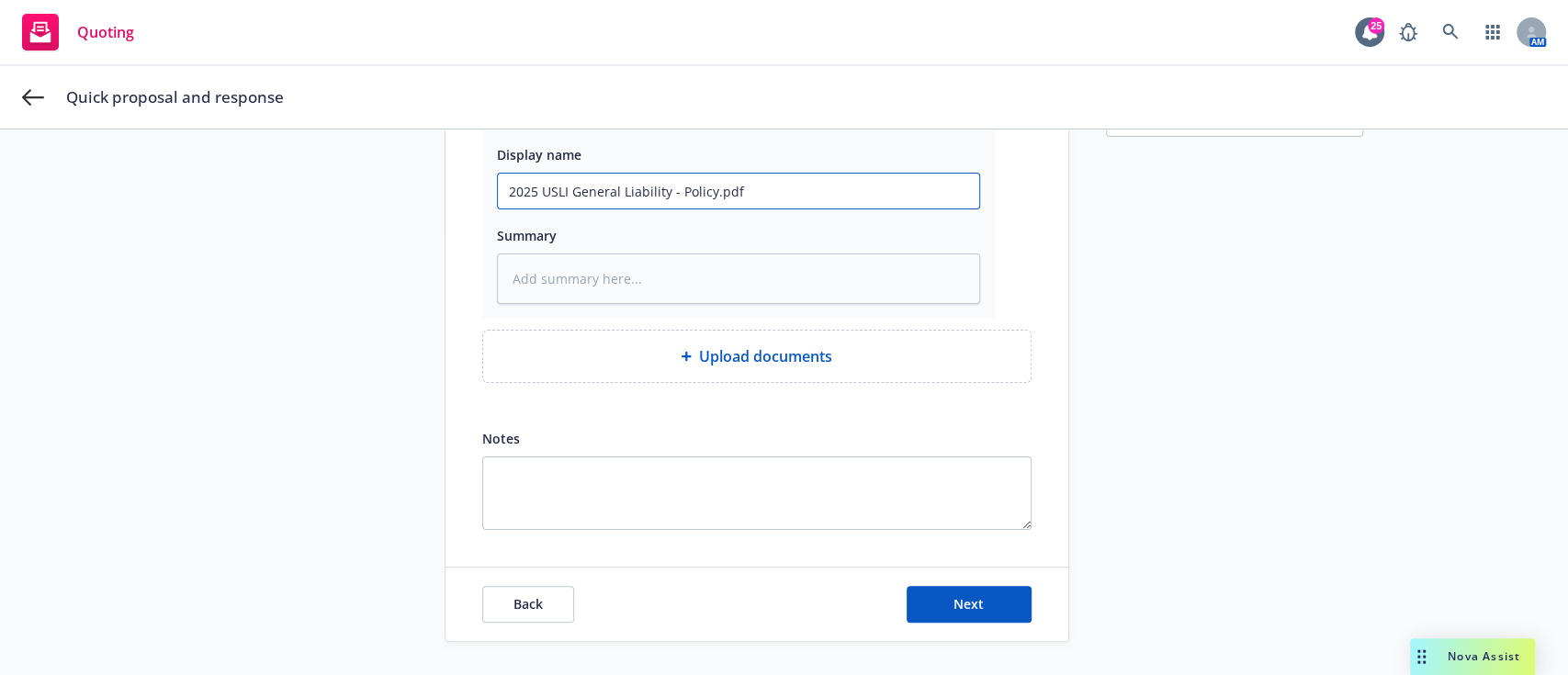
scroll to position [298, 0]
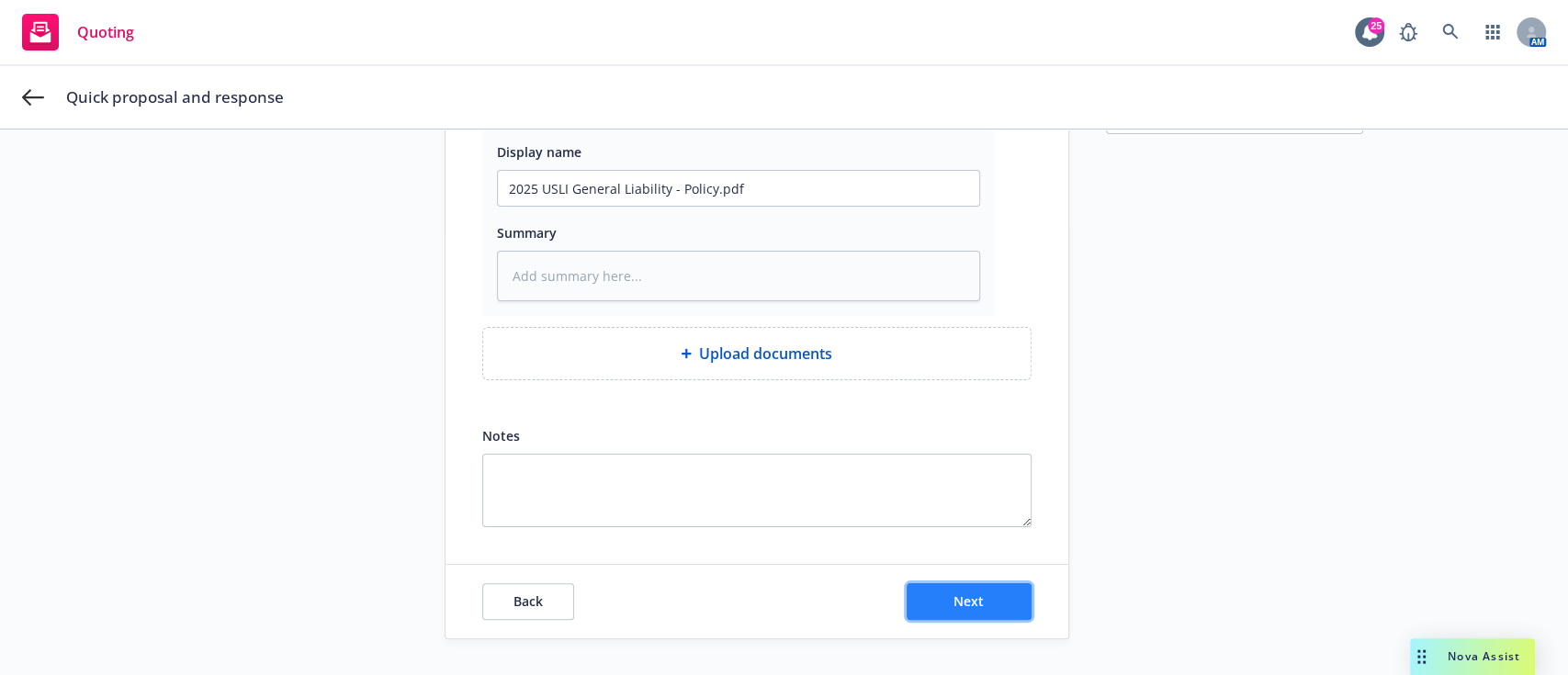
click at [781, 617] on button "Next" at bounding box center [969, 601] width 125 height 36
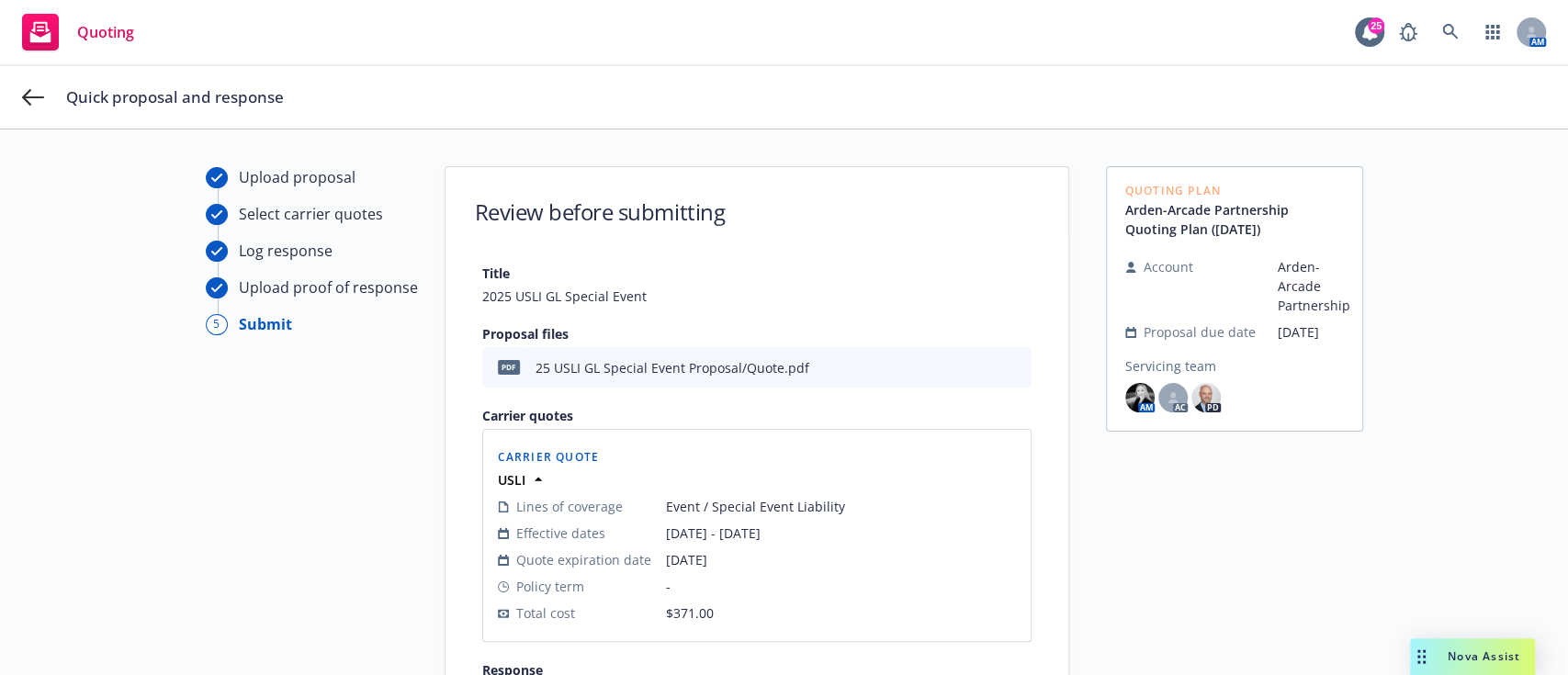
scroll to position [340, 0]
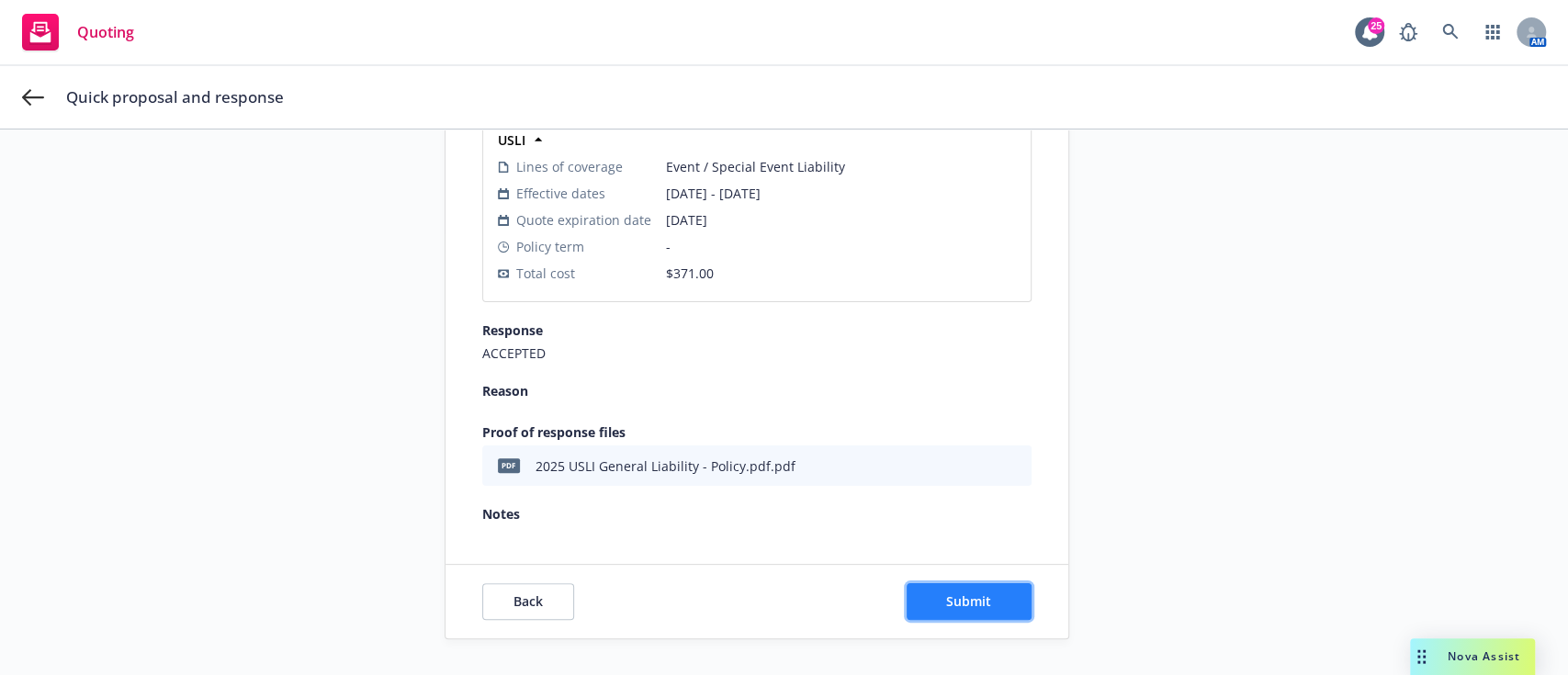
click at [781, 612] on button "Submit" at bounding box center [969, 601] width 125 height 36
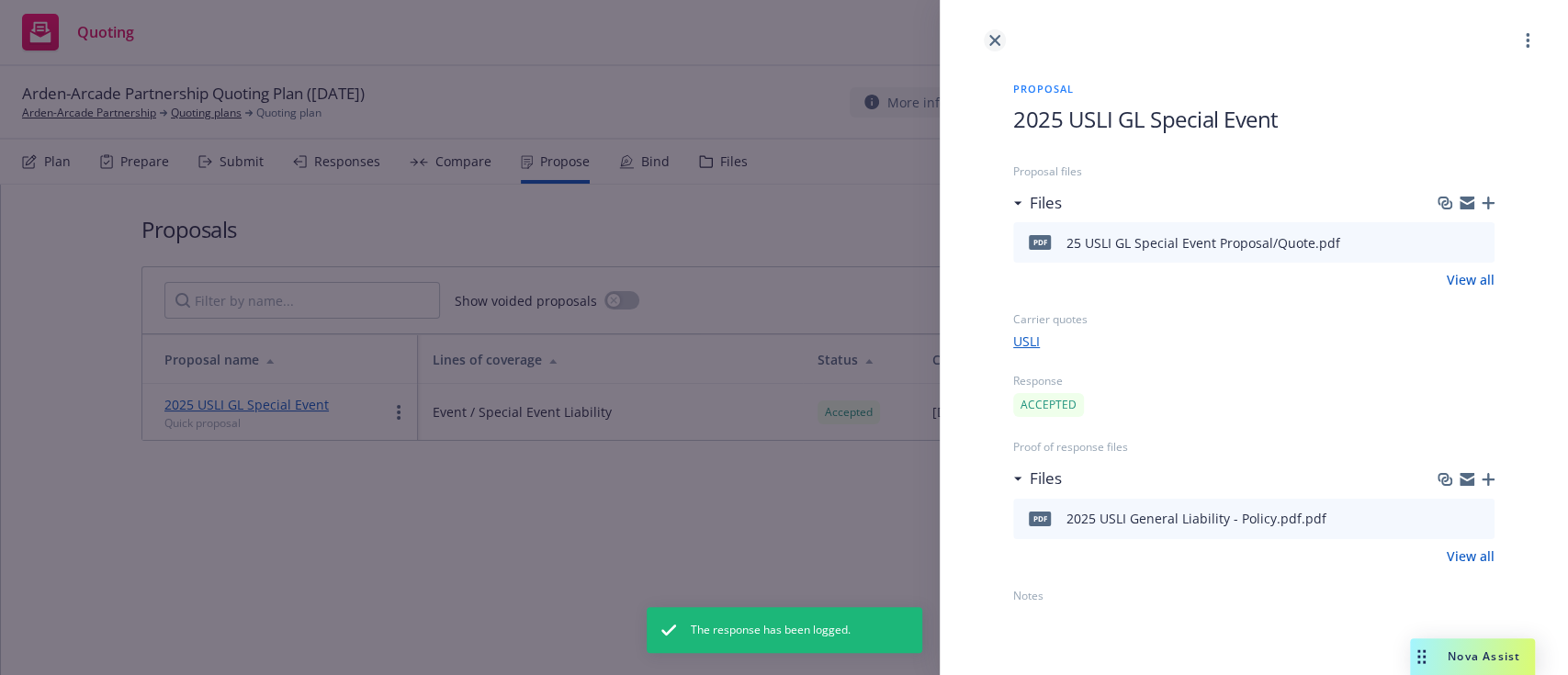
click at [781, 46] on link "close" at bounding box center [994, 40] width 22 height 22
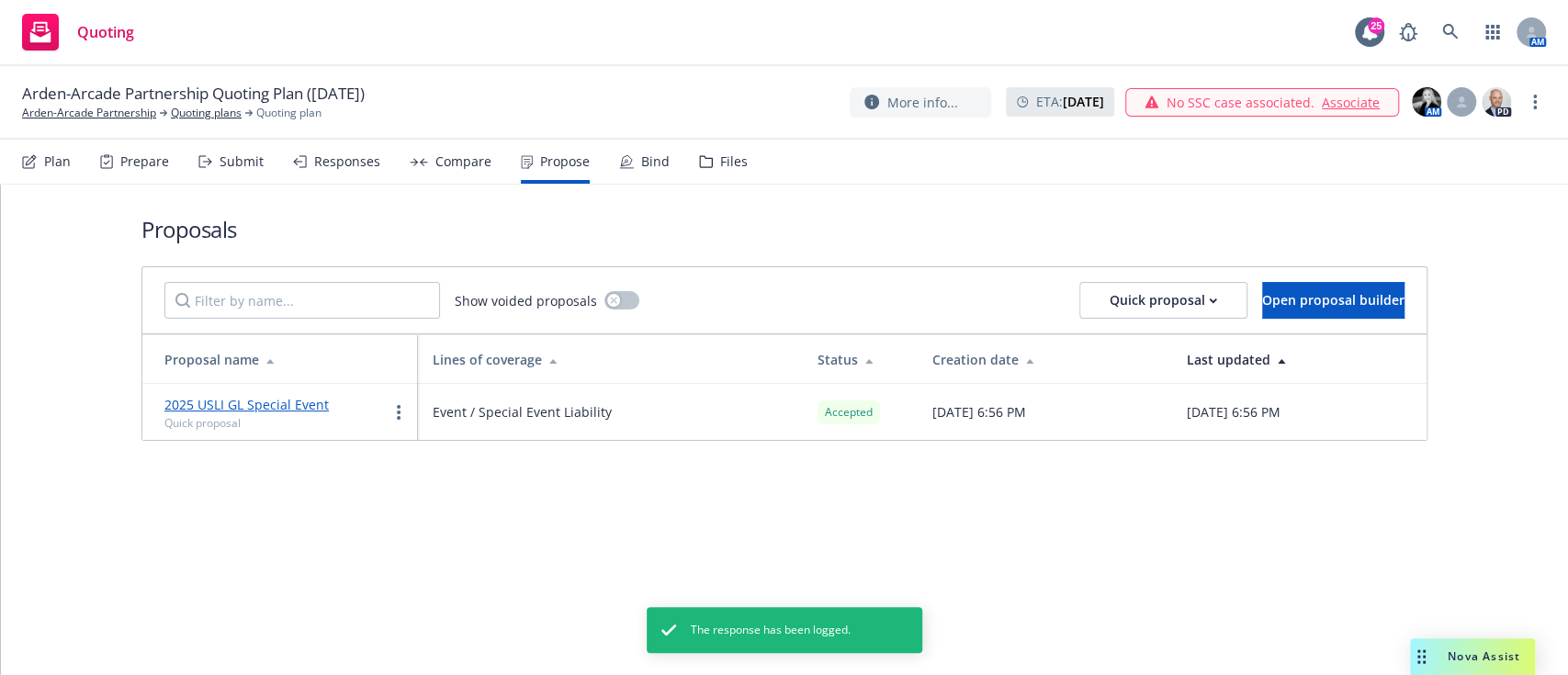
click at [633, 166] on div "Bind" at bounding box center [644, 161] width 51 height 44
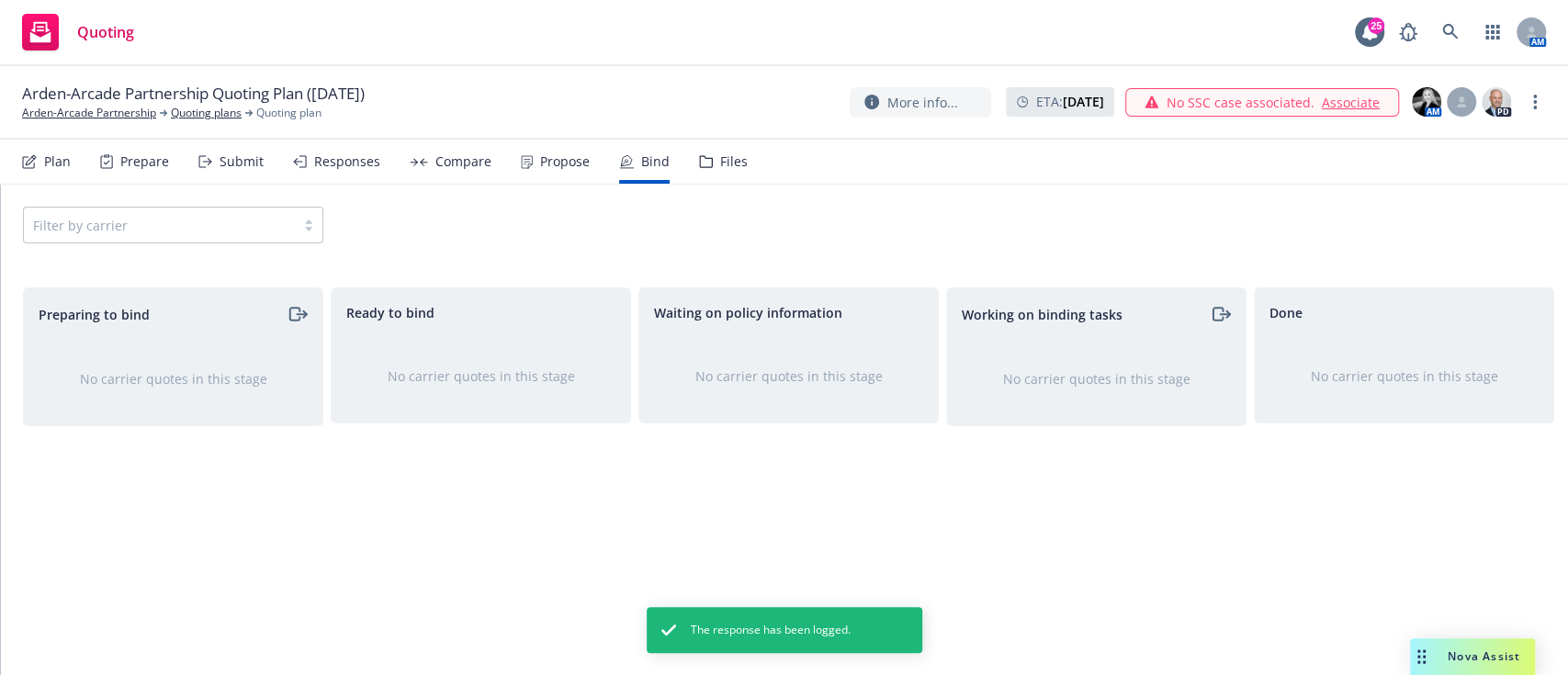
click at [257, 207] on div "Filter by carrier" at bounding box center [173, 225] width 301 height 36
click at [250, 219] on div "Filter by carrier" at bounding box center [173, 225] width 301 height 36
click at [568, 174] on div "Propose" at bounding box center [555, 161] width 69 height 44
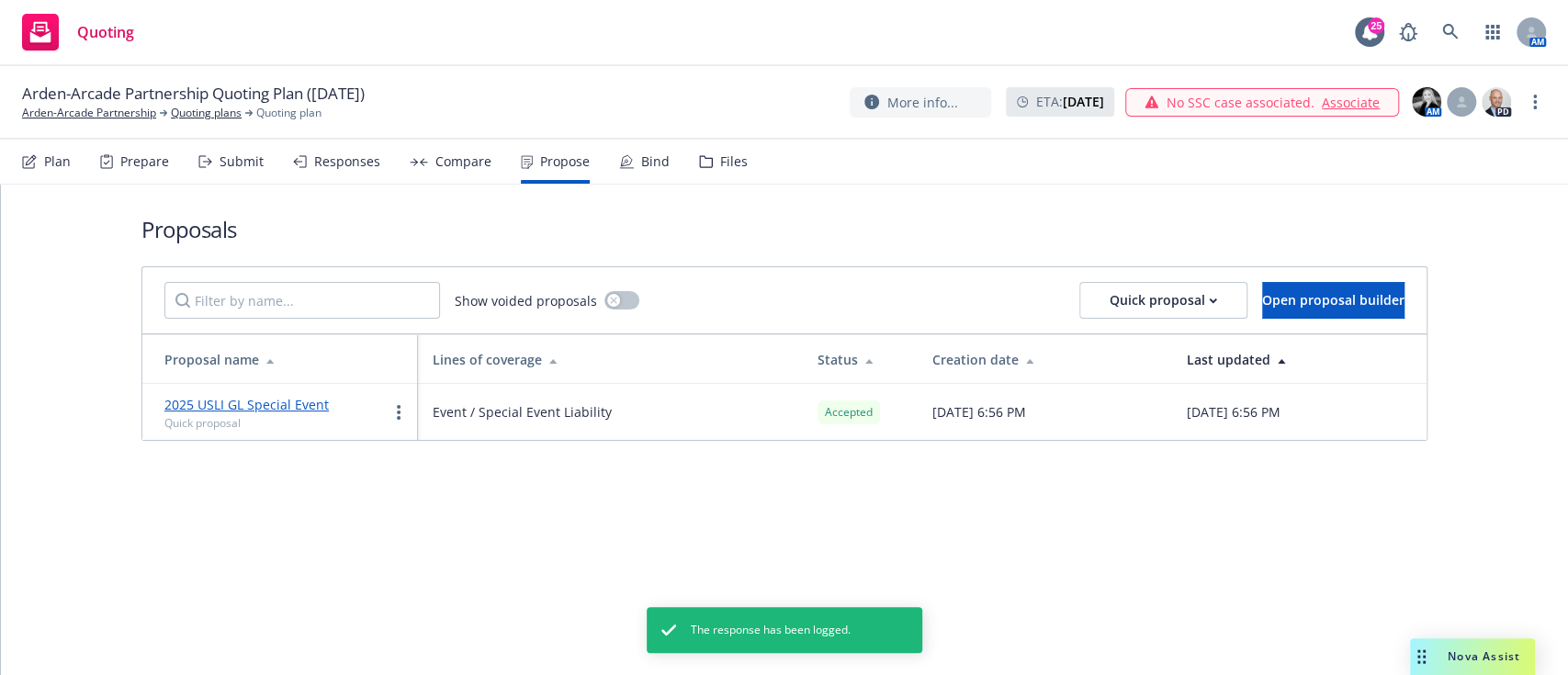
click at [469, 155] on div "Compare" at bounding box center [463, 161] width 56 height 14
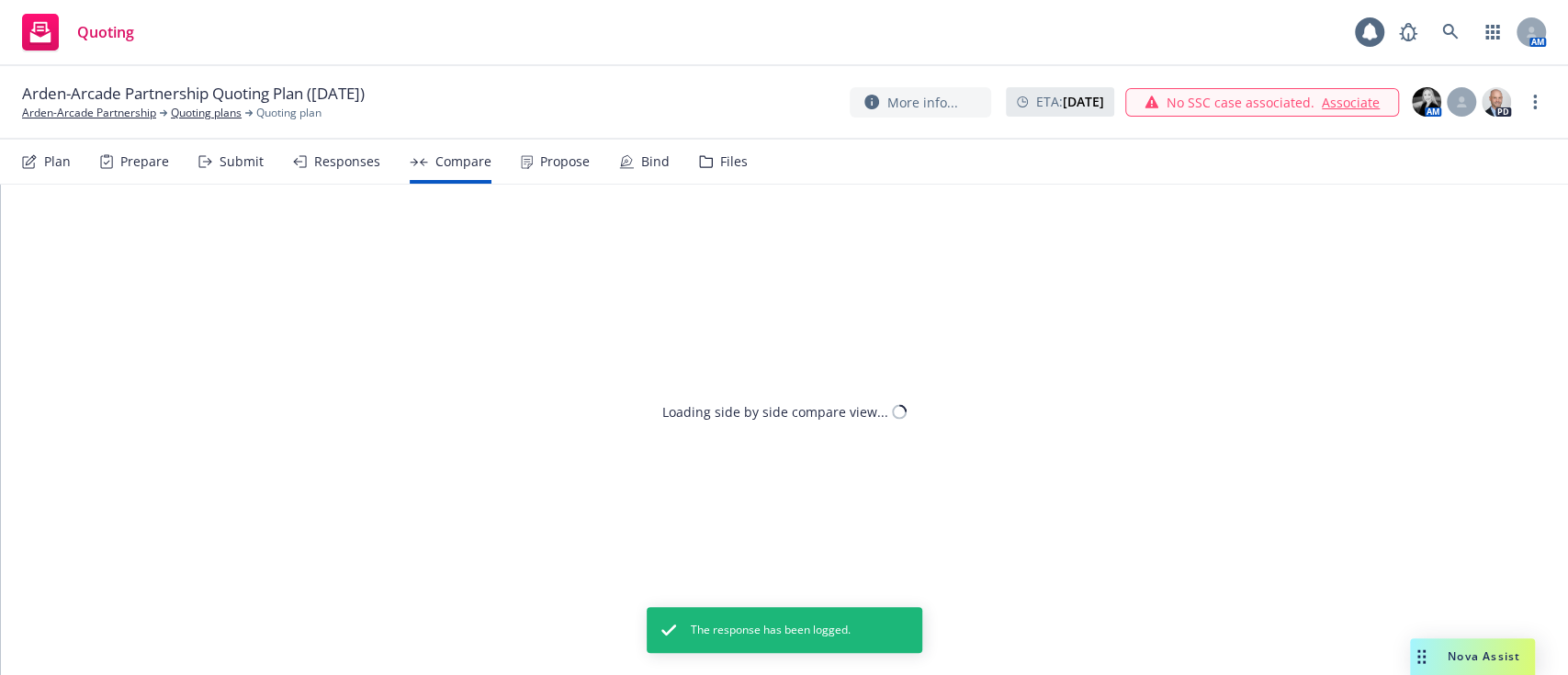
click at [360, 162] on div "Responses" at bounding box center [346, 161] width 66 height 14
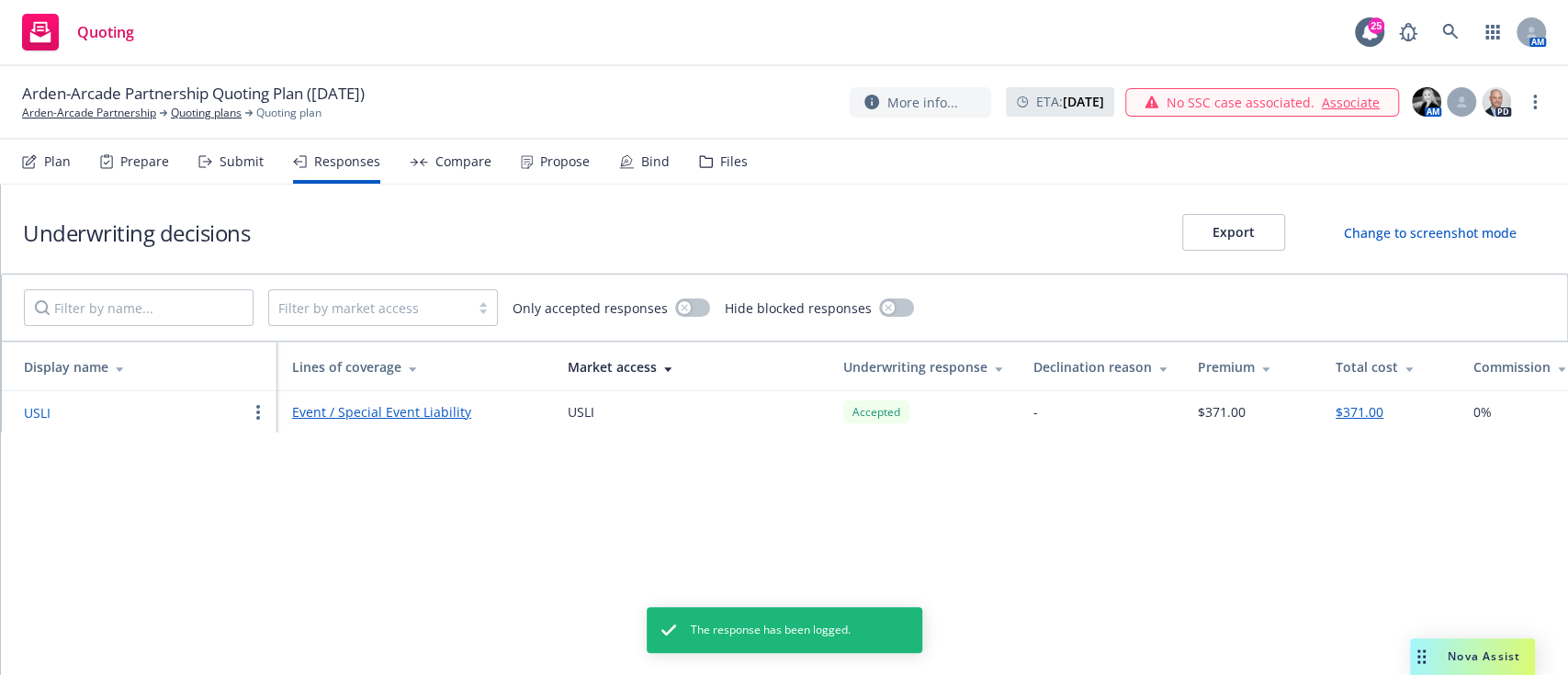
click at [528, 166] on icon at bounding box center [530, 165] width 4 height 4
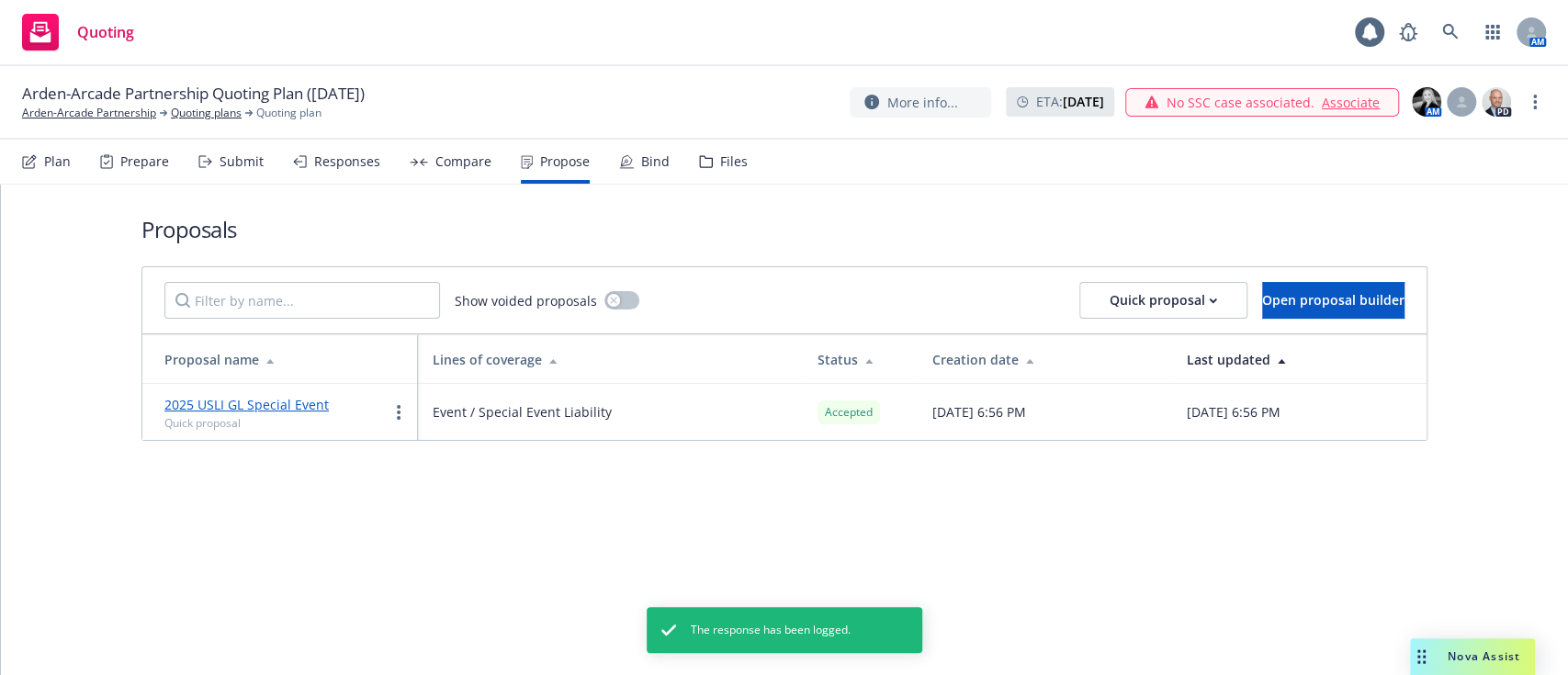
click at [443, 165] on div "Compare" at bounding box center [463, 161] width 56 height 14
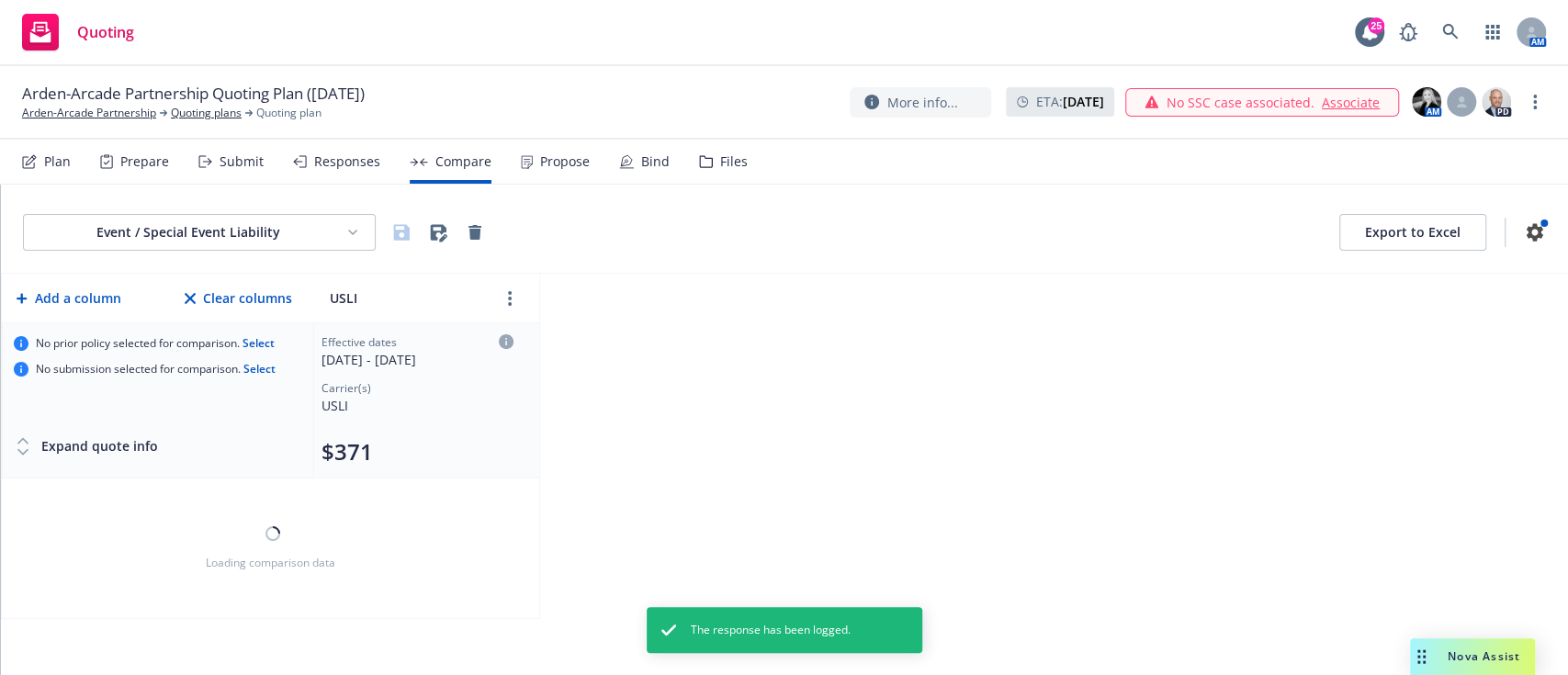
click at [611, 184] on div "Event / Special Event Liability Export to Excel" at bounding box center [784, 228] width 1567 height 89
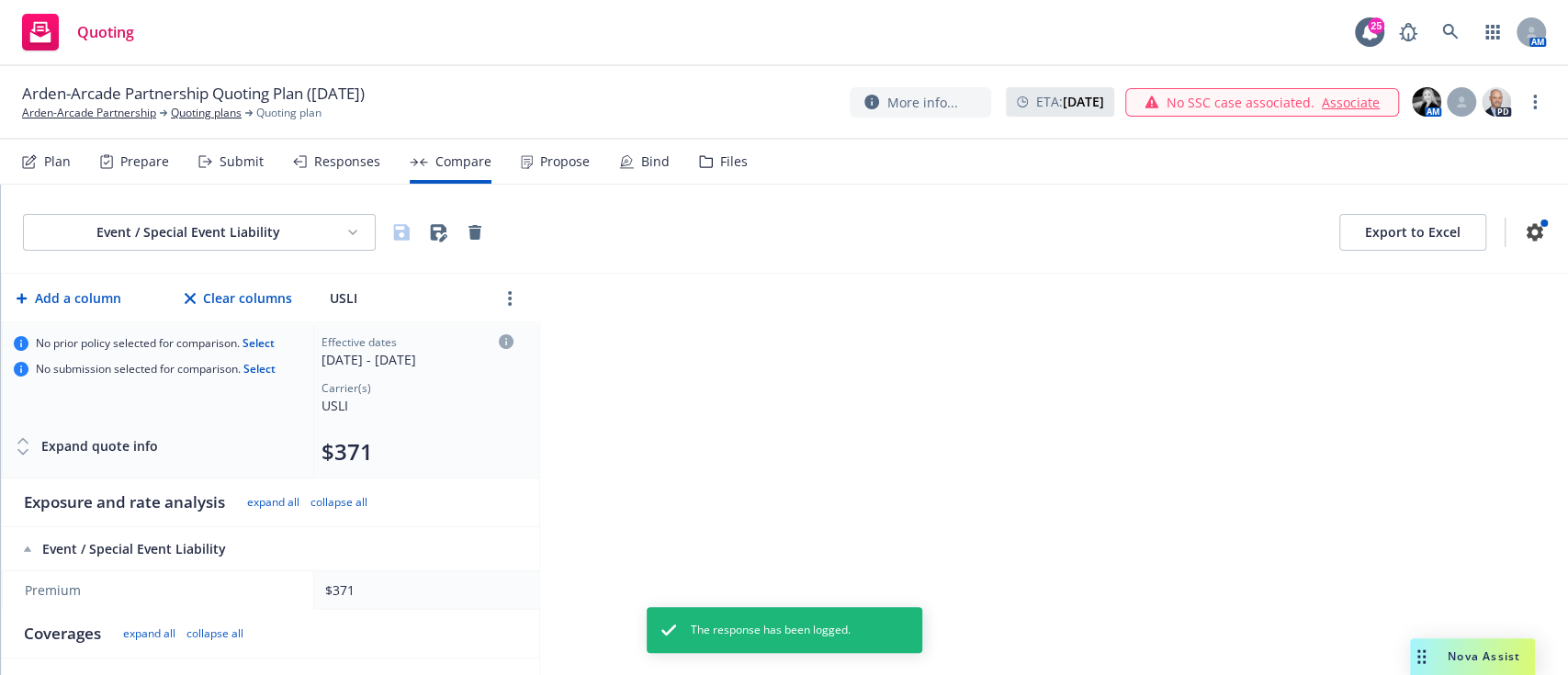
click at [633, 166] on div "Bind" at bounding box center [644, 161] width 51 height 44
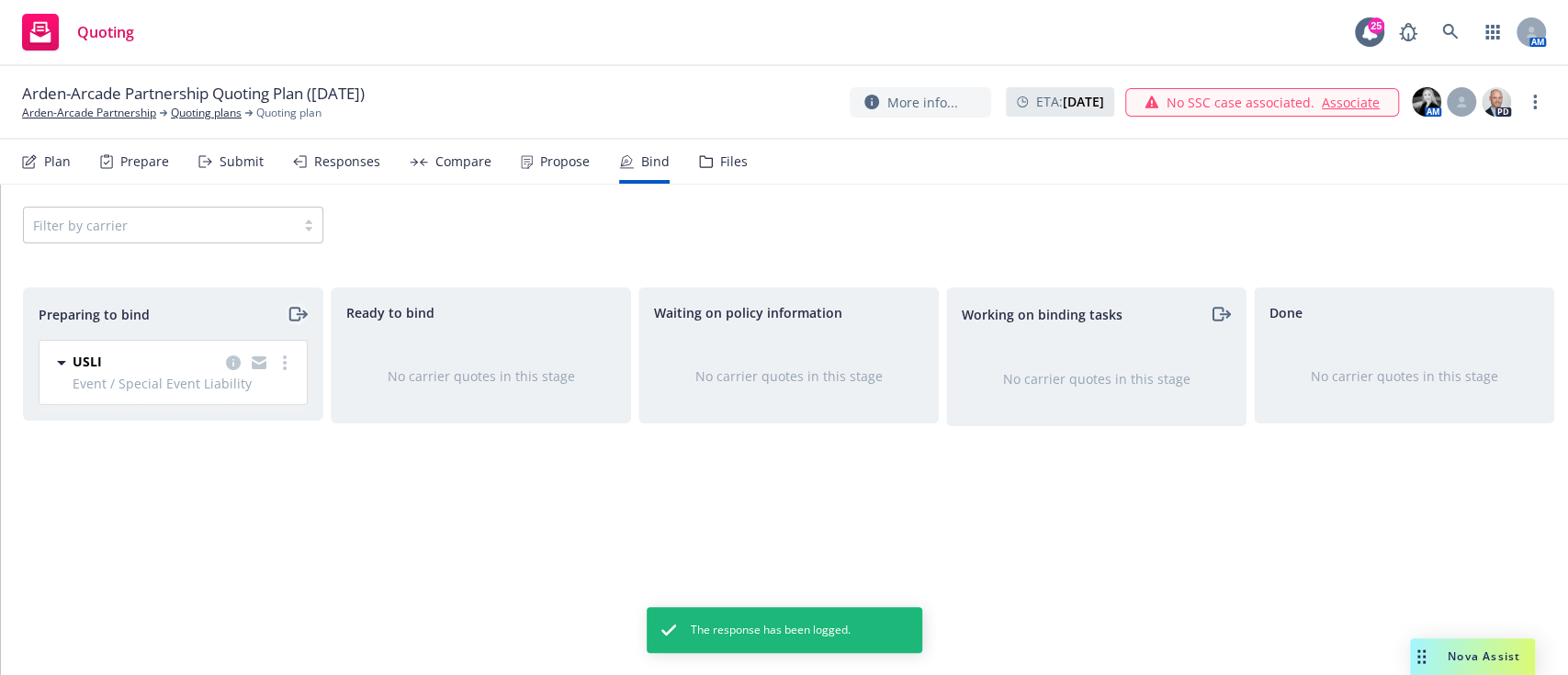
drag, startPoint x: 307, startPoint y: 312, endPoint x: 295, endPoint y: 312, distance: 12.0
click at [295, 312] on div "Preparing to bind" at bounding box center [173, 314] width 299 height 52
click at [295, 312] on icon "moveRight" at bounding box center [297, 314] width 21 height 22
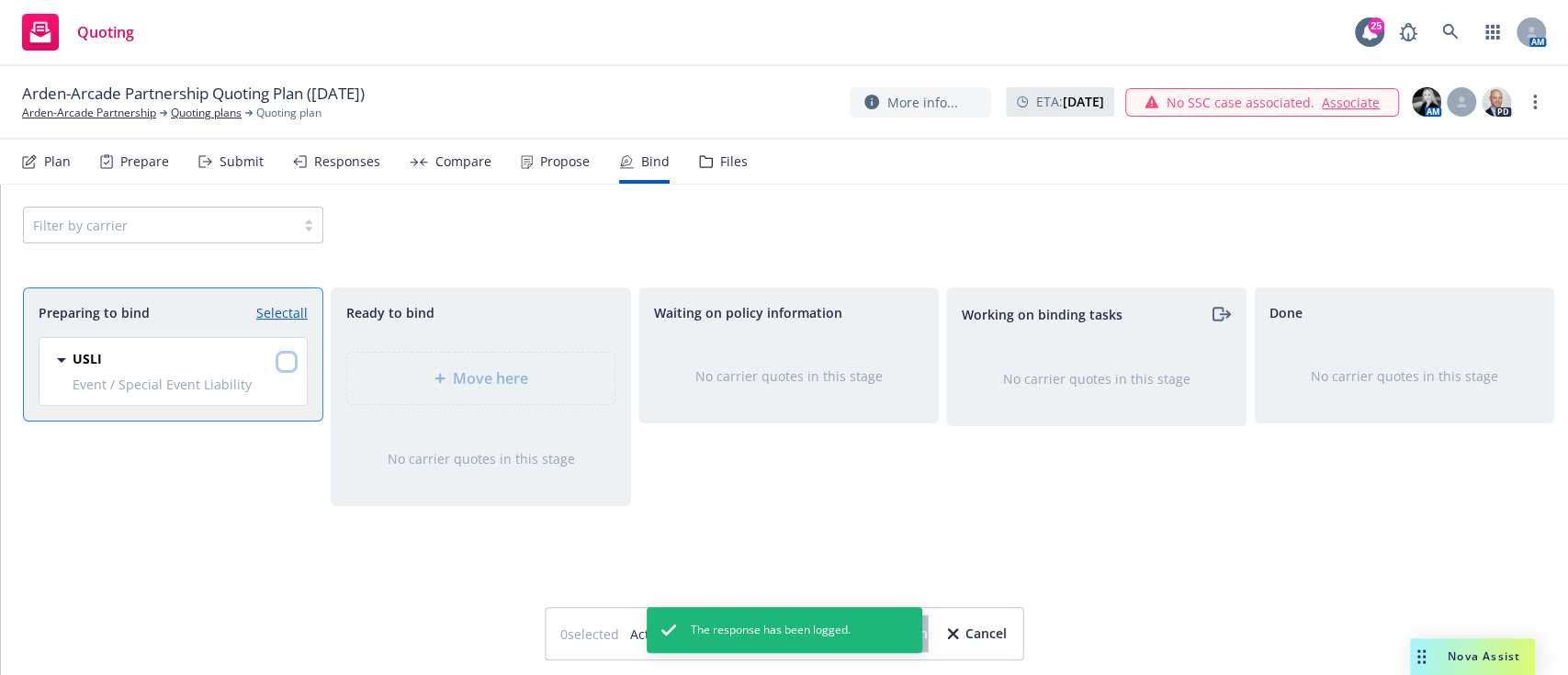
click at [283, 367] on input "checkbox" at bounding box center [286, 362] width 18 height 18
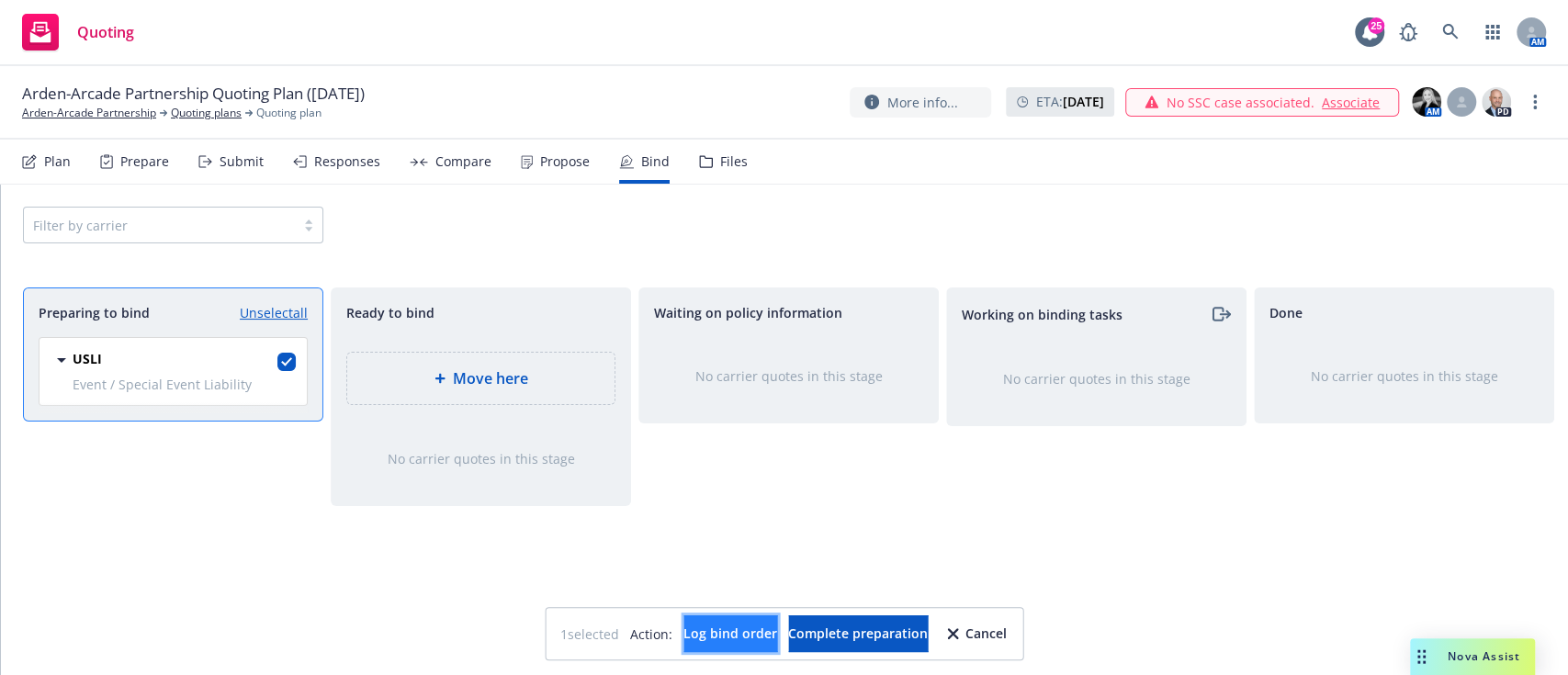
click at [722, 632] on span "Log bind order" at bounding box center [730, 633] width 94 height 17
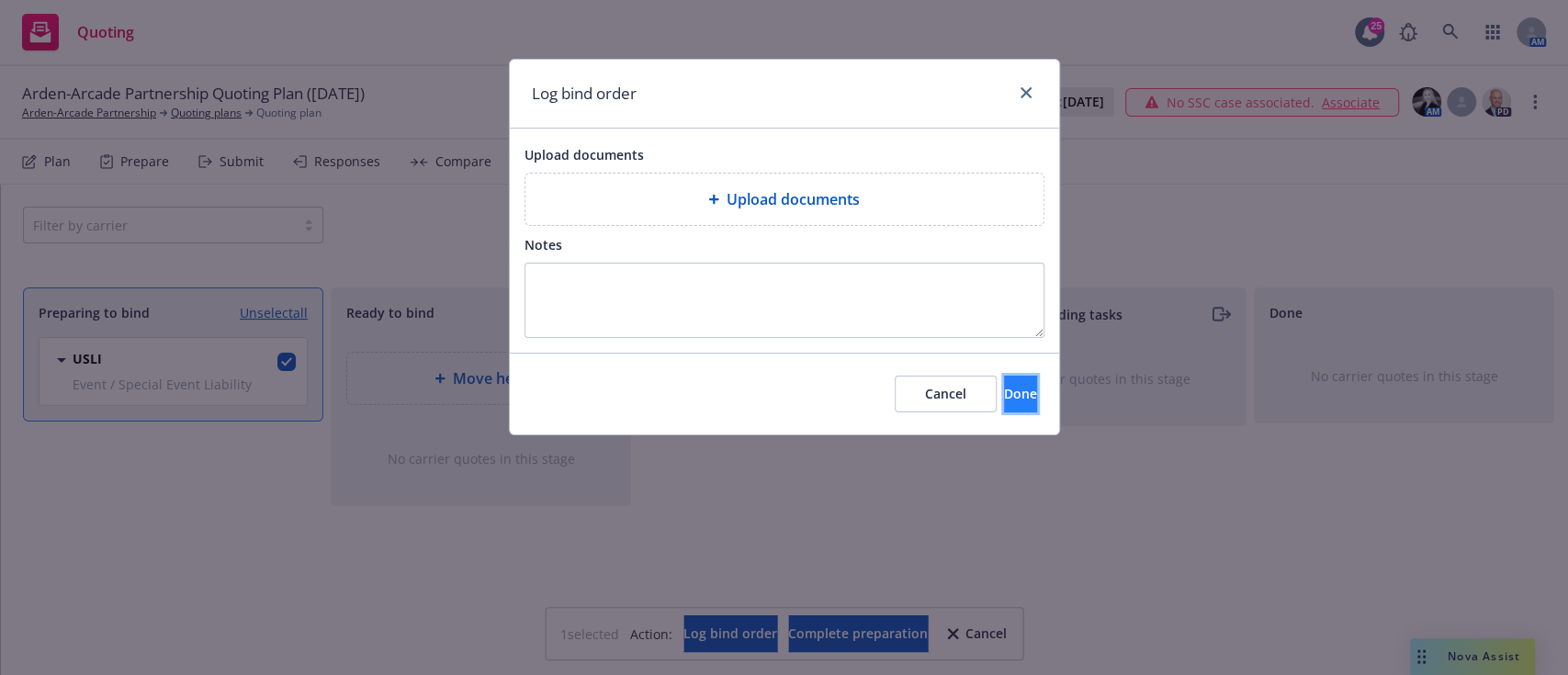
click at [781, 403] on button "Done" at bounding box center [1020, 394] width 33 height 36
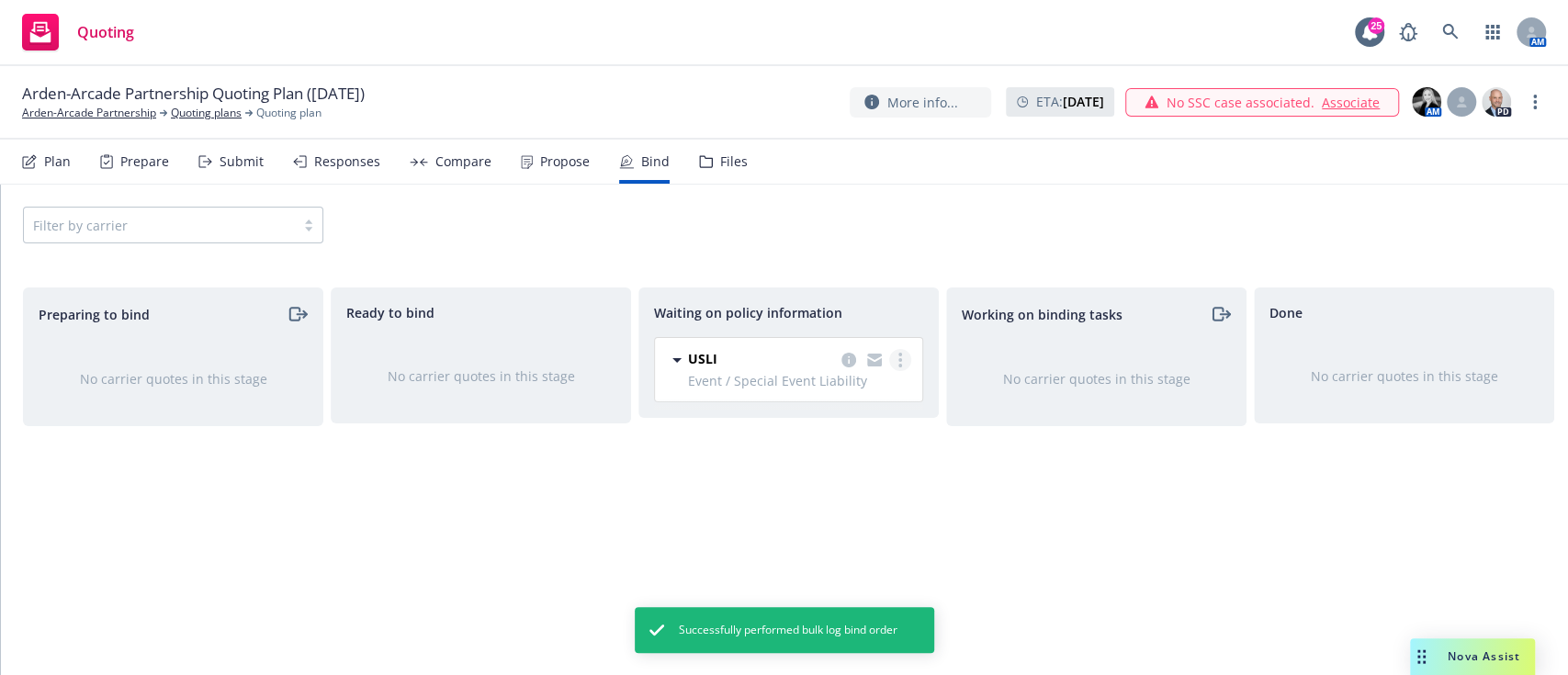
click at [781, 354] on circle "more" at bounding box center [900, 355] width 4 height 4
click at [781, 396] on span "Create policies" at bounding box center [811, 397] width 135 height 17
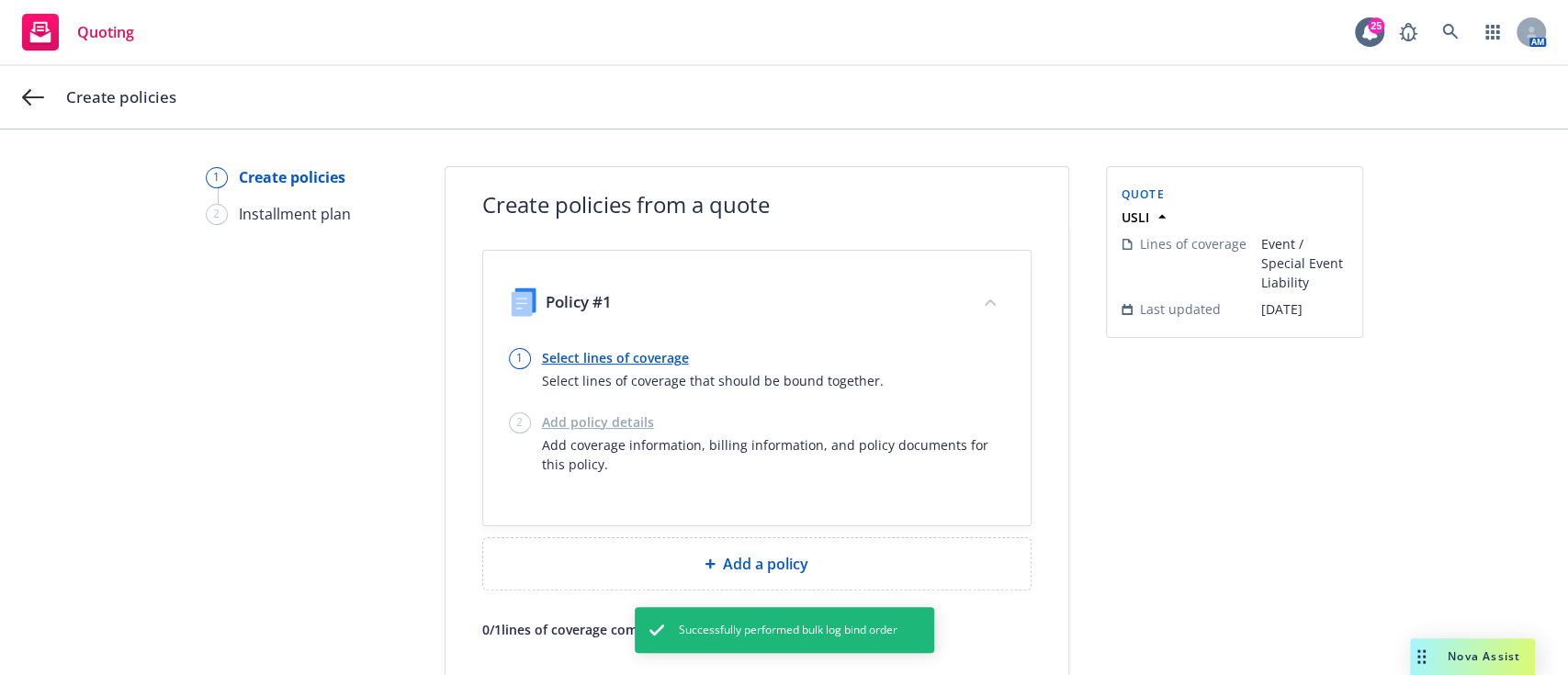
scroll to position [110, 0]
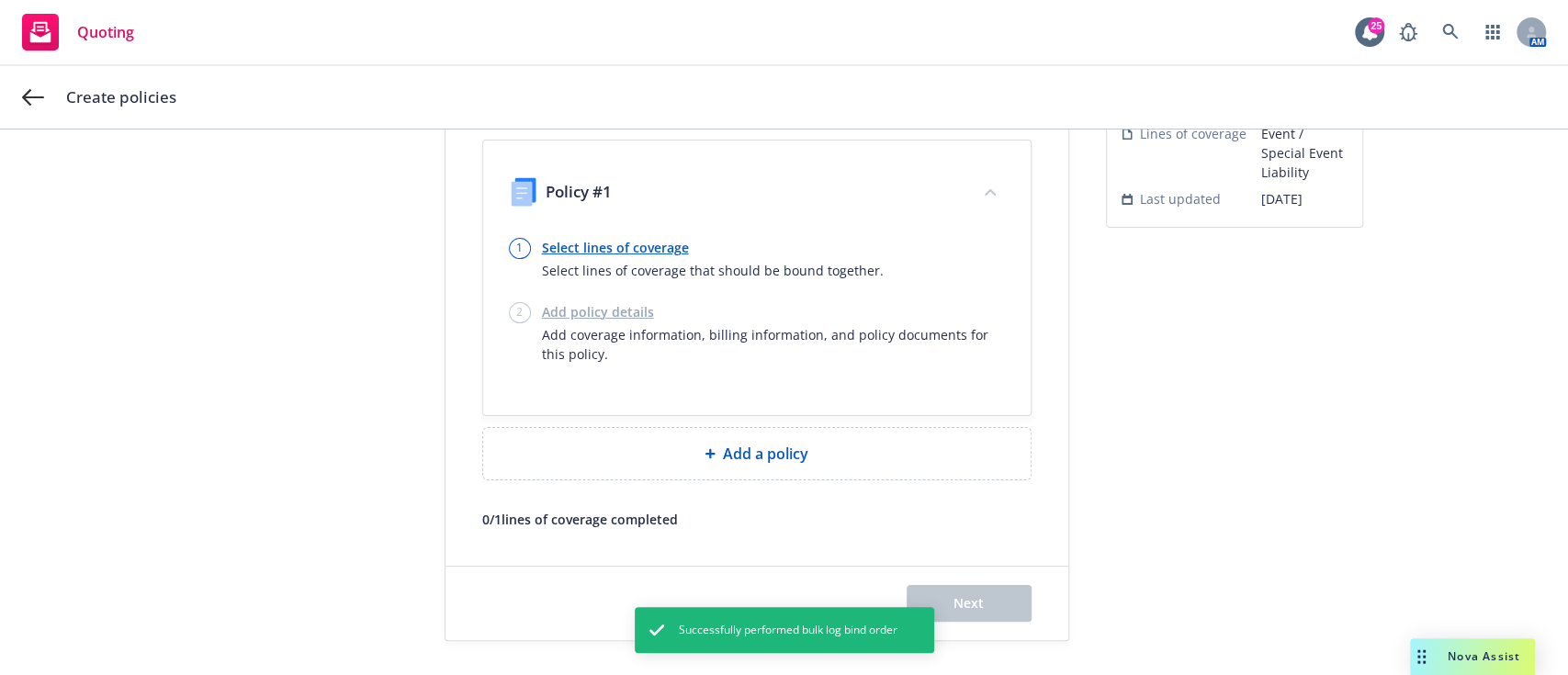
click at [637, 255] on link "Select lines of coverage" at bounding box center [713, 247] width 342 height 19
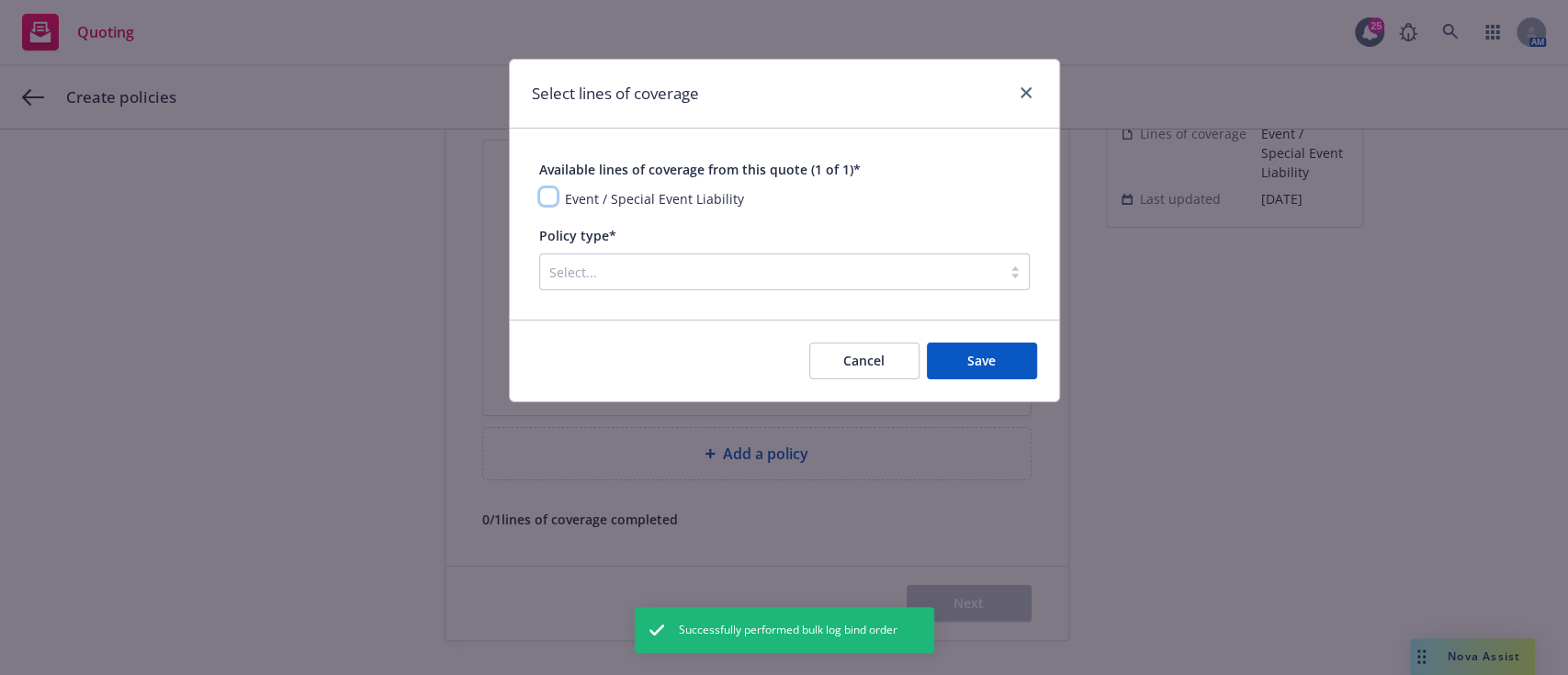
click at [545, 200] on input "checkbox" at bounding box center [548, 196] width 18 height 18
click at [594, 255] on div "Select..." at bounding box center [784, 272] width 491 height 36
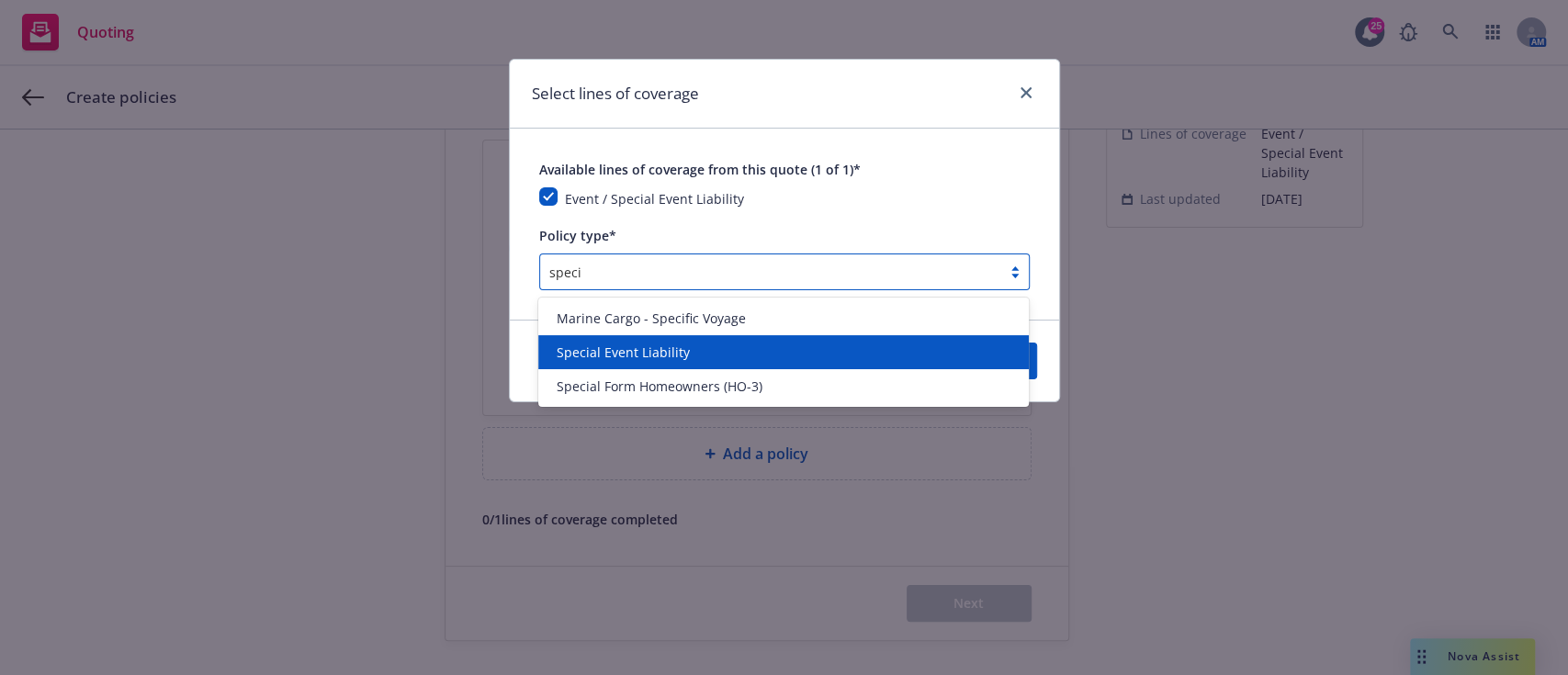
click at [646, 349] on span "Special Event Liability" at bounding box center [623, 352] width 134 height 19
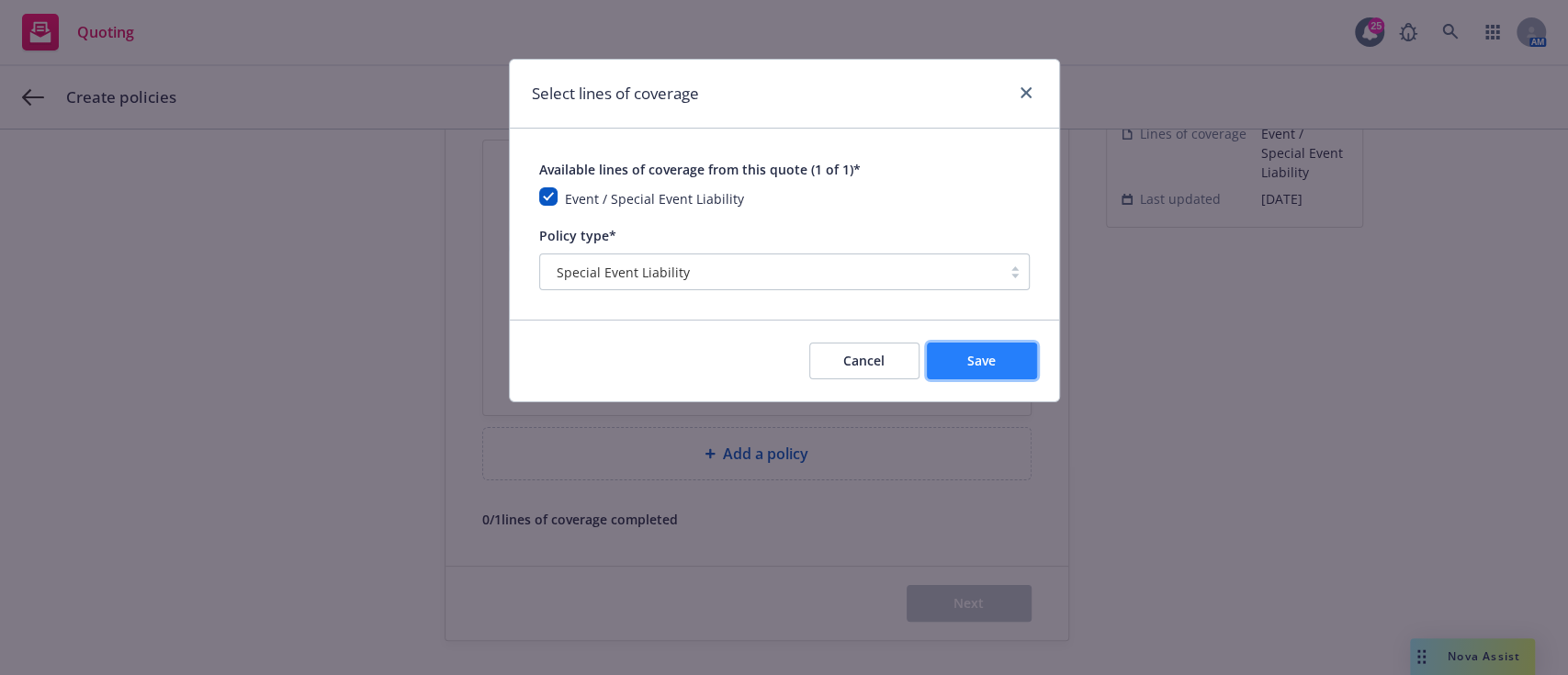
click at [781, 349] on button "Save" at bounding box center [981, 361] width 110 height 36
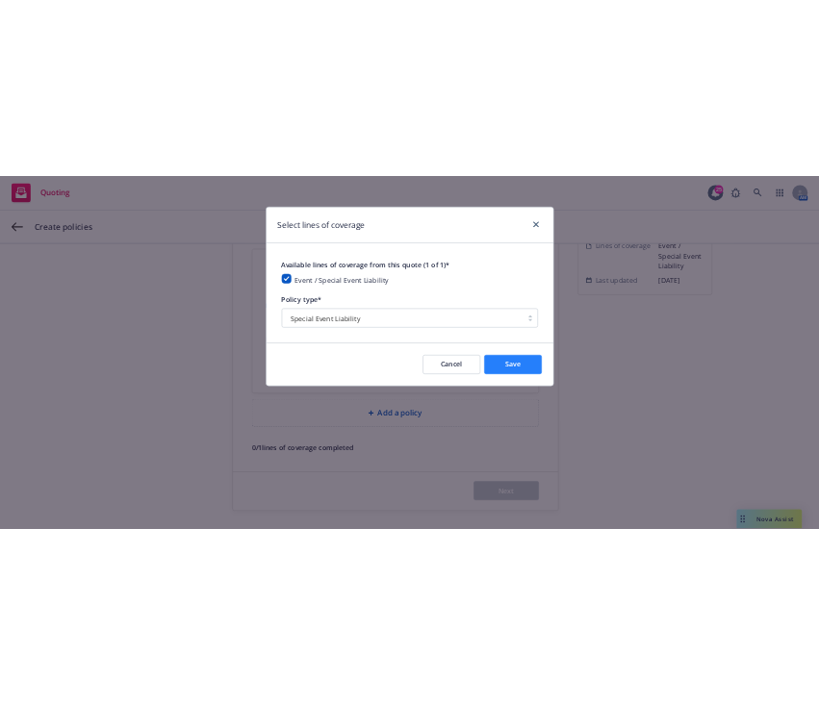
scroll to position [100, 0]
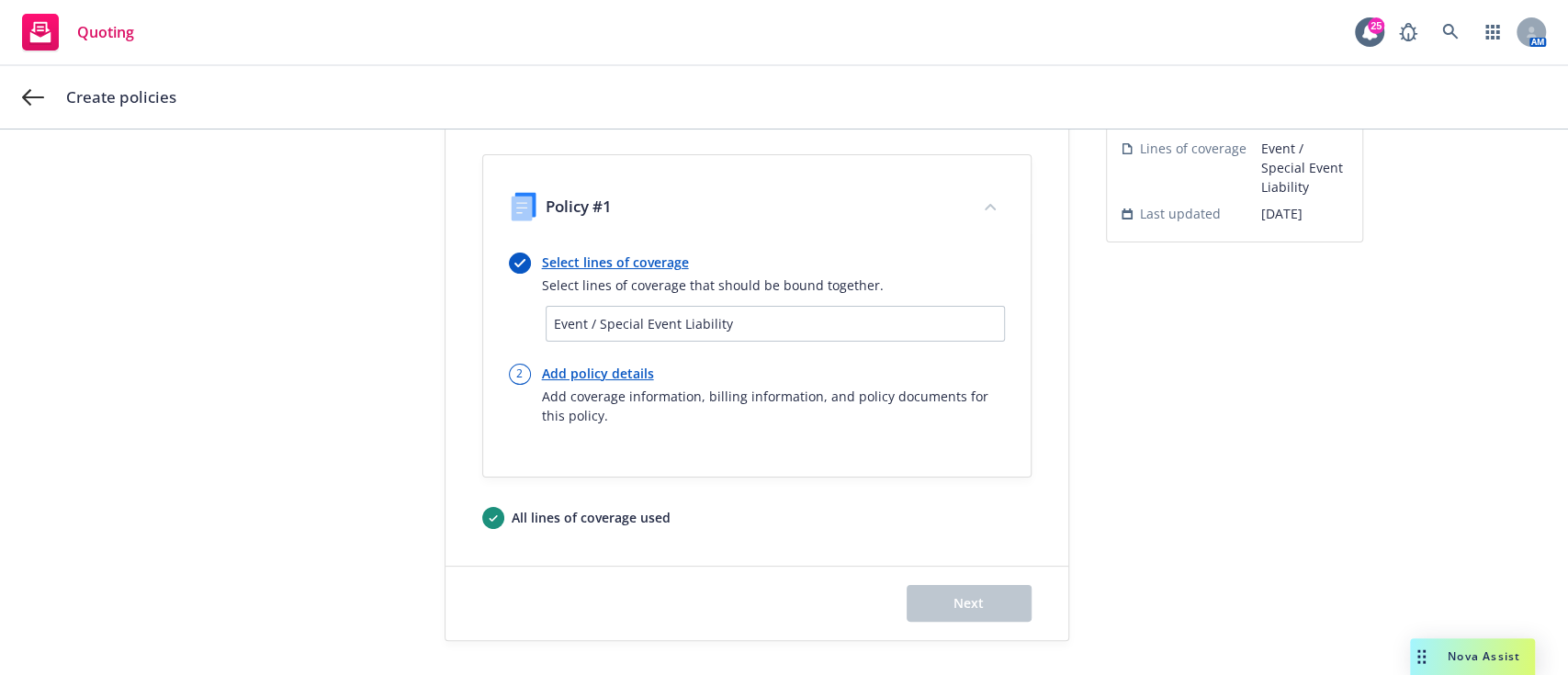
click at [595, 374] on link "Add policy details" at bounding box center [773, 373] width 463 height 19
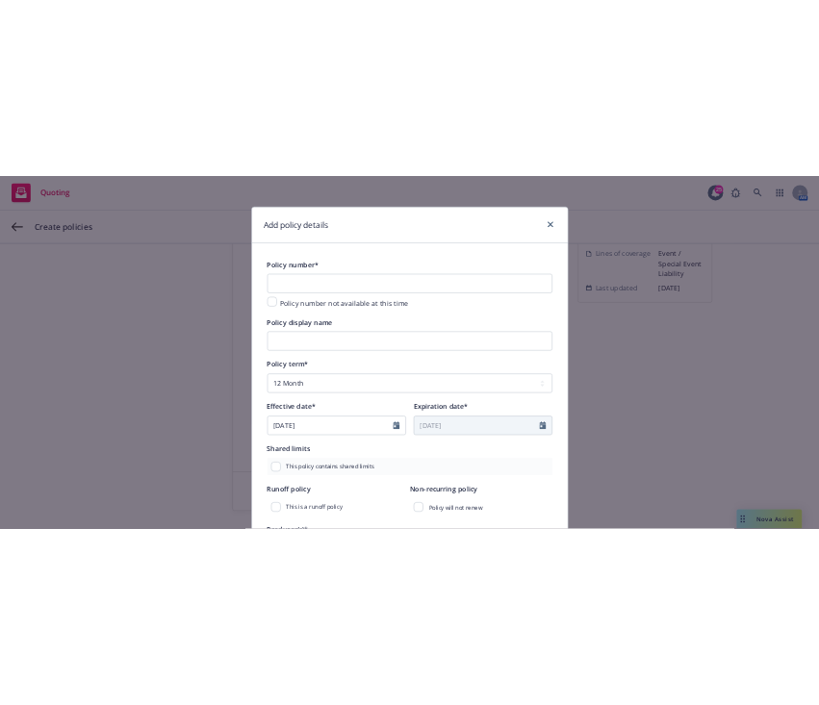
scroll to position [115, 0]
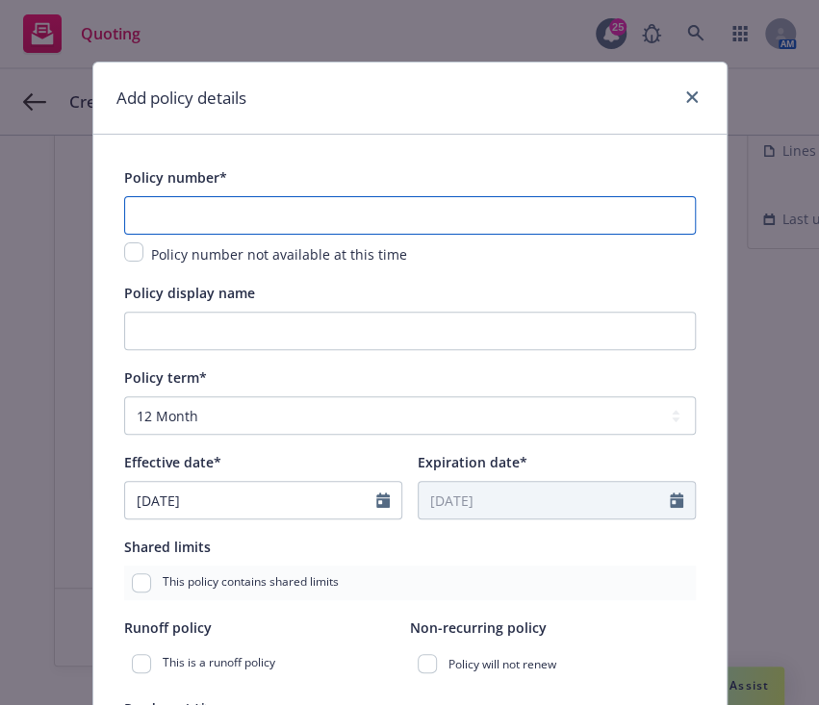
paste input "SE 1169321"
click at [237, 214] on input "SE 1169321" at bounding box center [410, 215] width 572 height 38
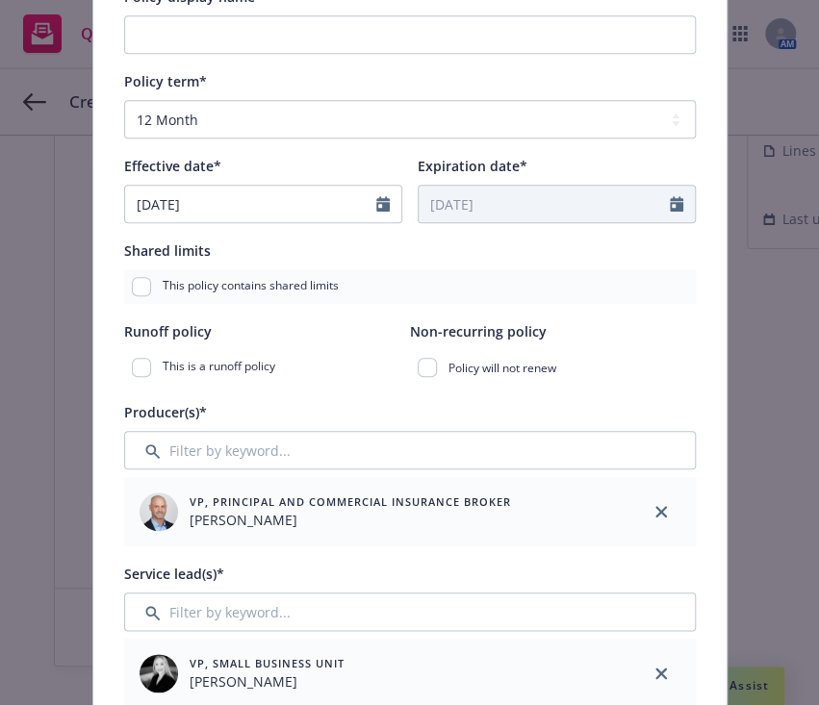
scroll to position [343, 0]
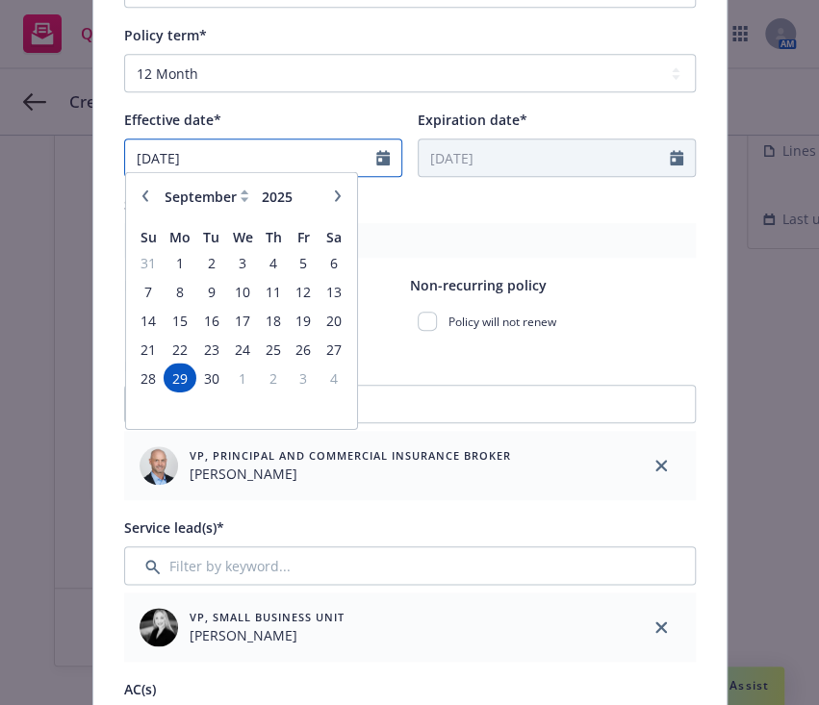
click at [285, 159] on input "[DATE]" at bounding box center [250, 158] width 251 height 37
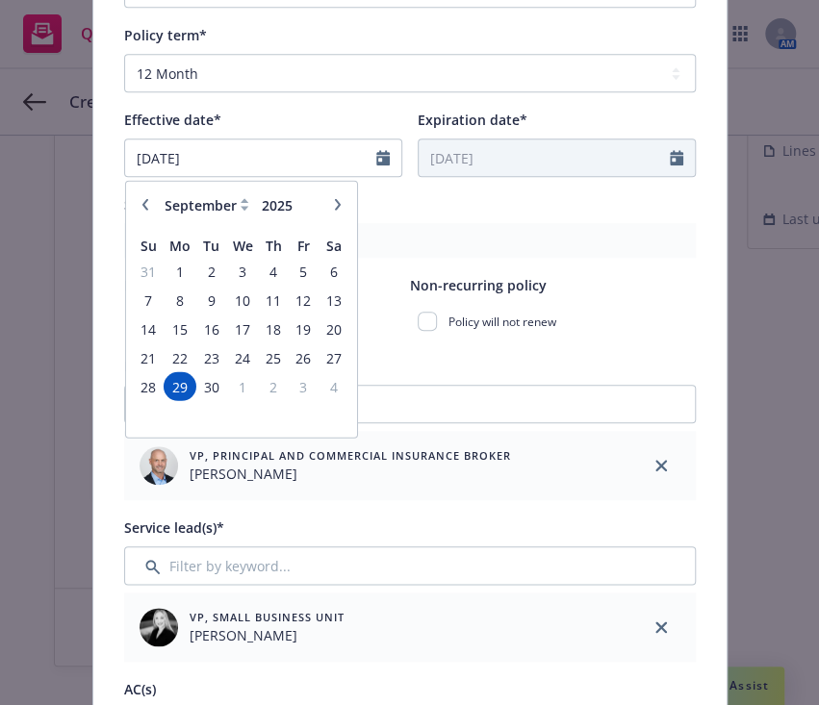
click at [331, 209] on icon "button" at bounding box center [337, 205] width 12 height 12
click at [200, 335] on span "14" at bounding box center [211, 329] width 26 height 24
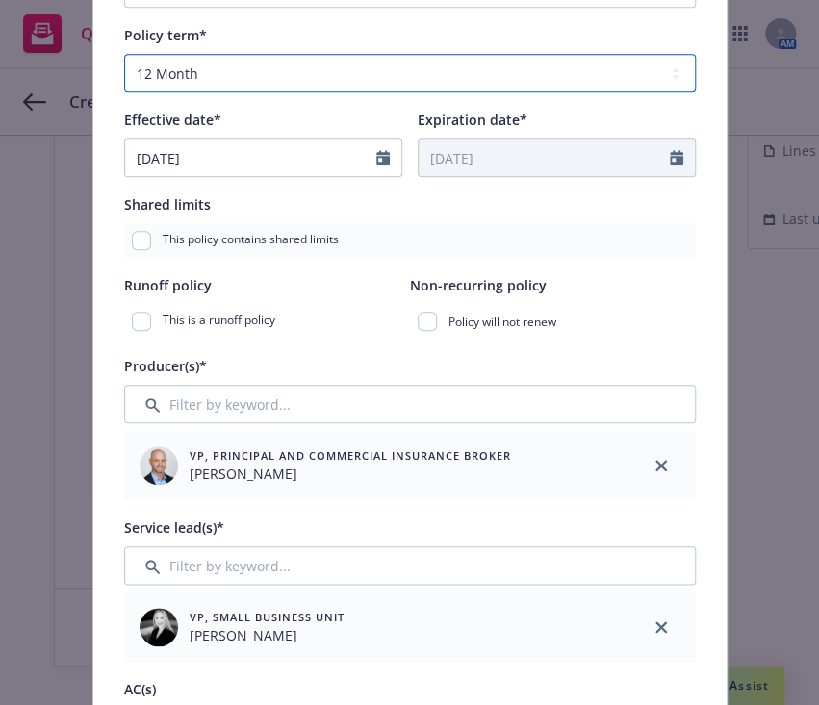
click at [218, 79] on select "Select policy term 12 Month 6 Month 4 Month 3 Month 2 Month 1 Month 36 Month (3…" at bounding box center [410, 73] width 572 height 38
click at [124, 54] on select "Select policy term 12 Month 6 Month 4 Month 3 Month 2 Month 1 Month 36 Month (3…" at bounding box center [410, 73] width 572 height 38
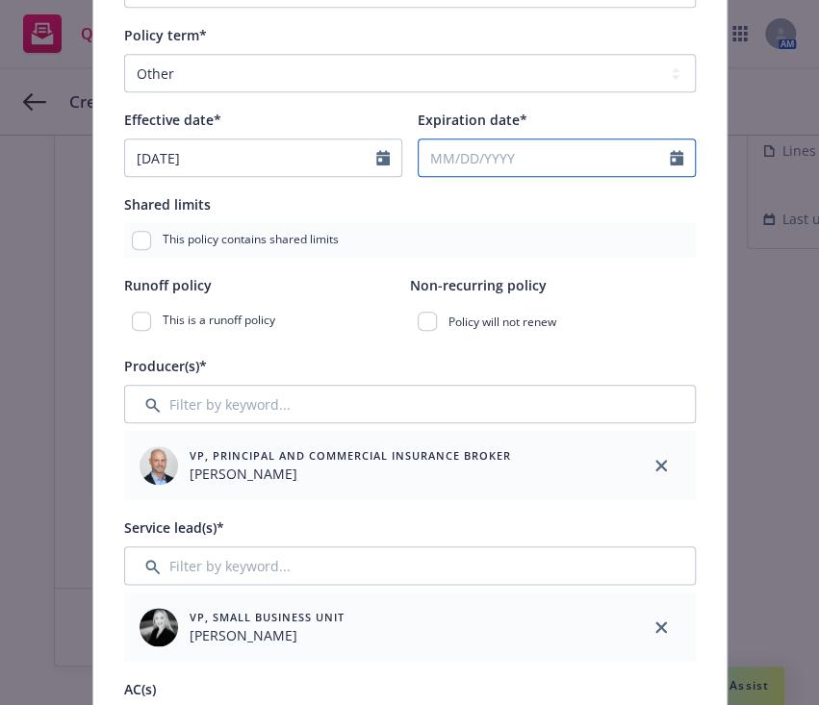
click at [670, 158] on icon "Calendar" at bounding box center [676, 157] width 13 height 15
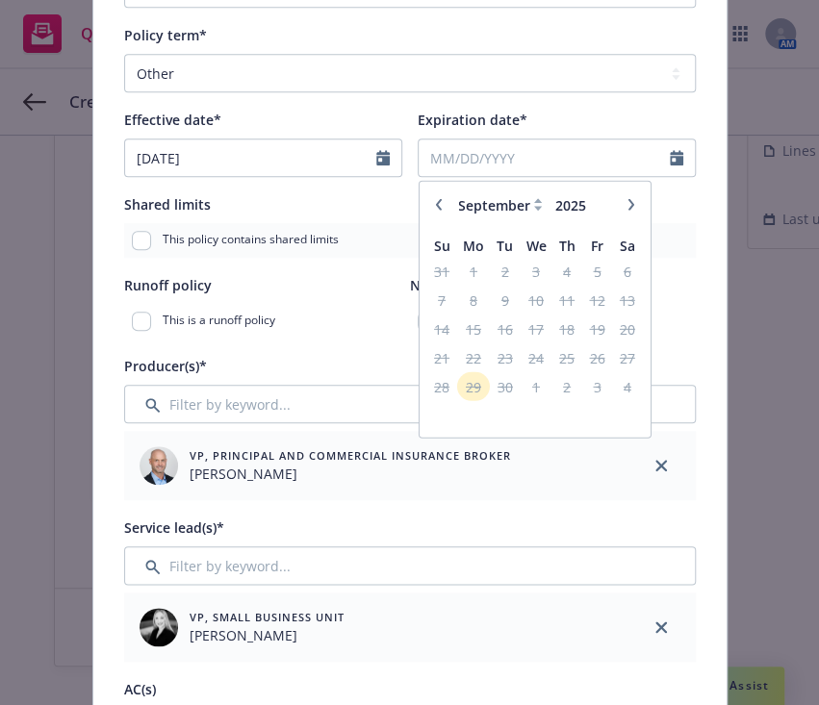
click at [619, 213] on button "button" at bounding box center [630, 204] width 23 height 23
click at [565, 328] on span "16" at bounding box center [566, 329] width 26 height 24
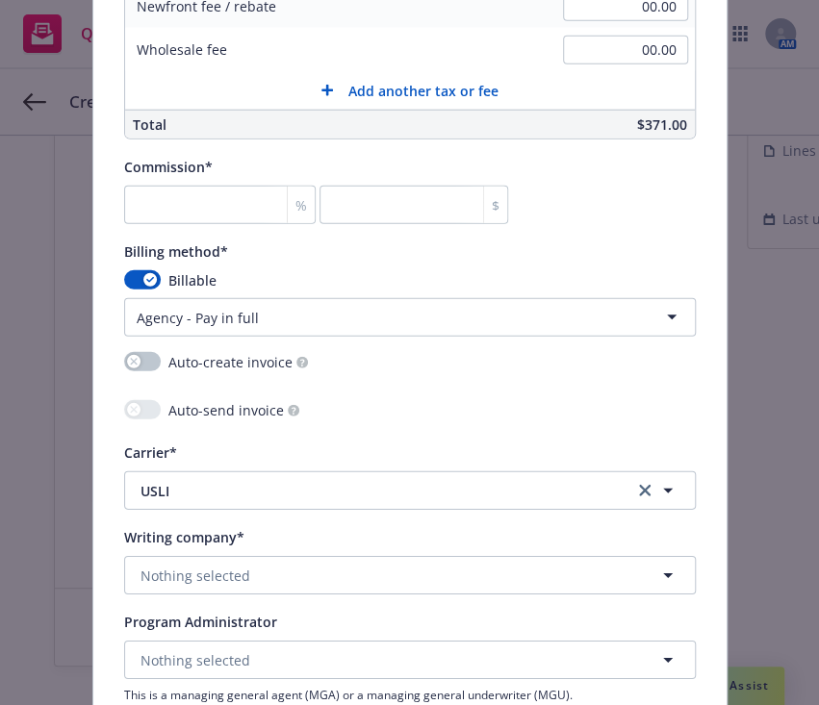
scroll to position [1730, 0]
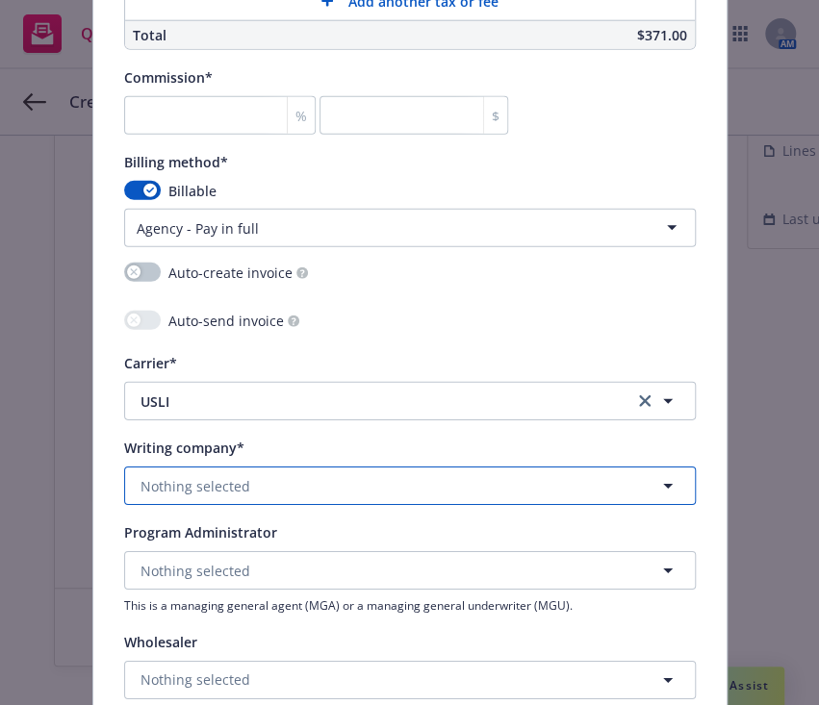
click at [395, 478] on button "Nothing selected" at bounding box center [410, 486] width 572 height 38
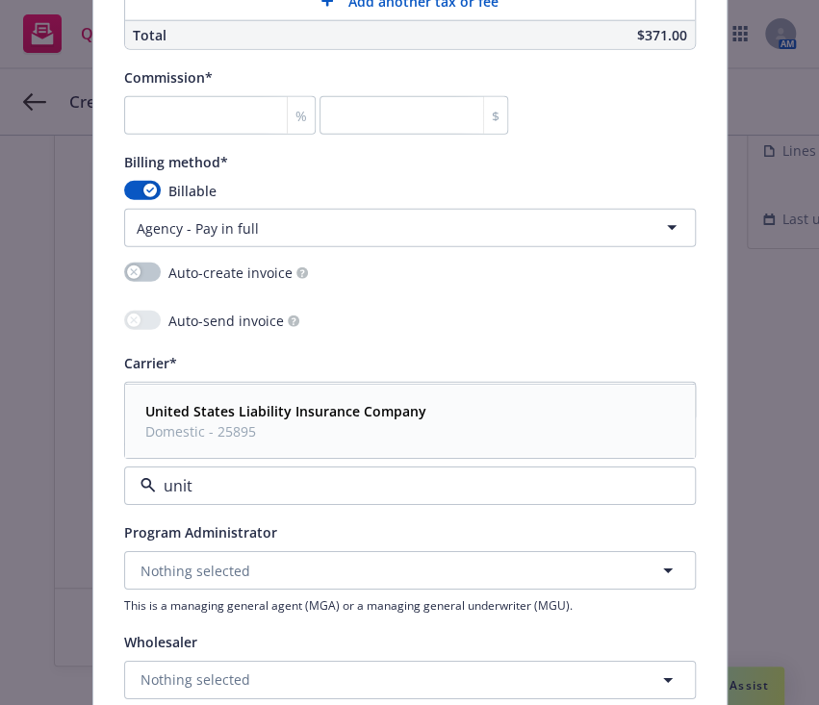
click at [431, 423] on div "United States Liability Insurance Company Domestic - 25895" at bounding box center [410, 422] width 545 height 48
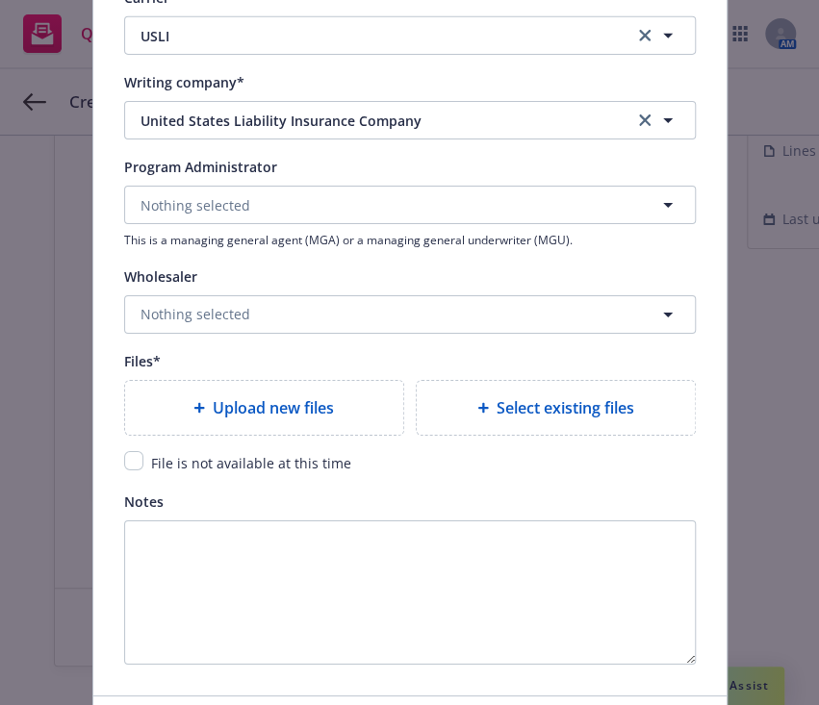
scroll to position [2121, 0]
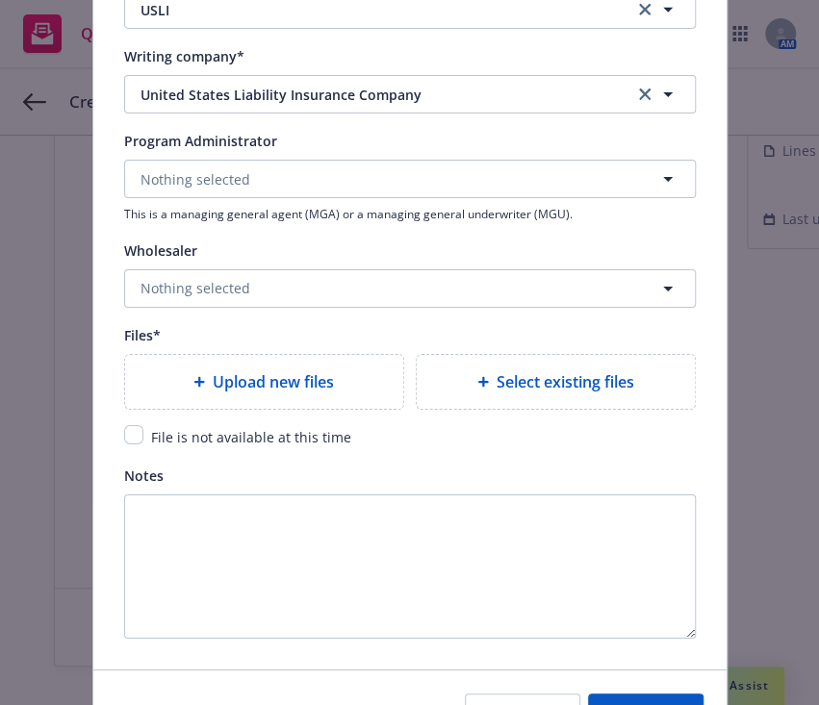
click at [543, 375] on span "Select existing files" at bounding box center [566, 382] width 138 height 23
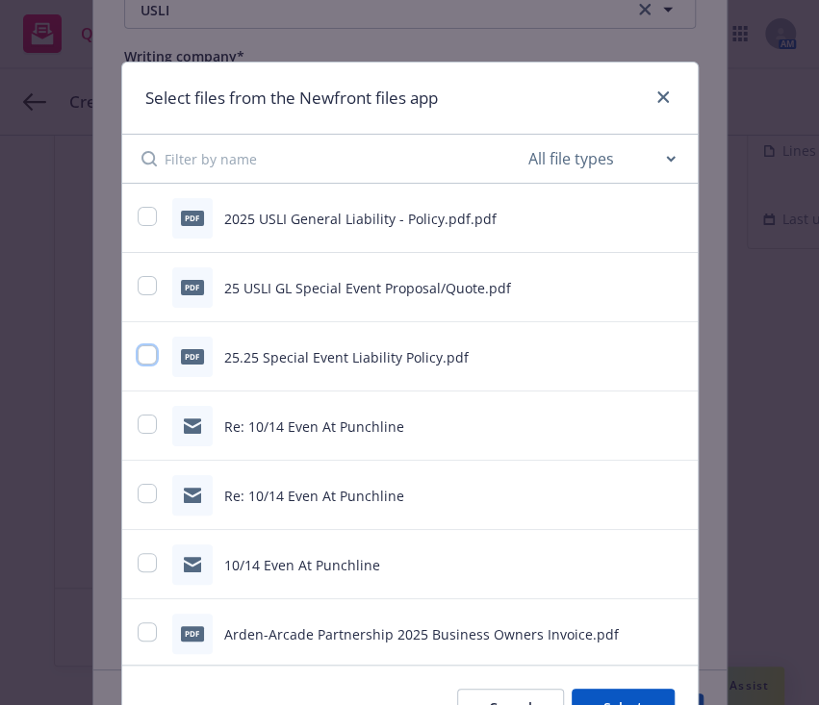
click at [138, 358] on input "checkbox" at bounding box center [147, 355] width 19 height 19
click at [606, 692] on button "Select 1 file" at bounding box center [605, 708] width 139 height 38
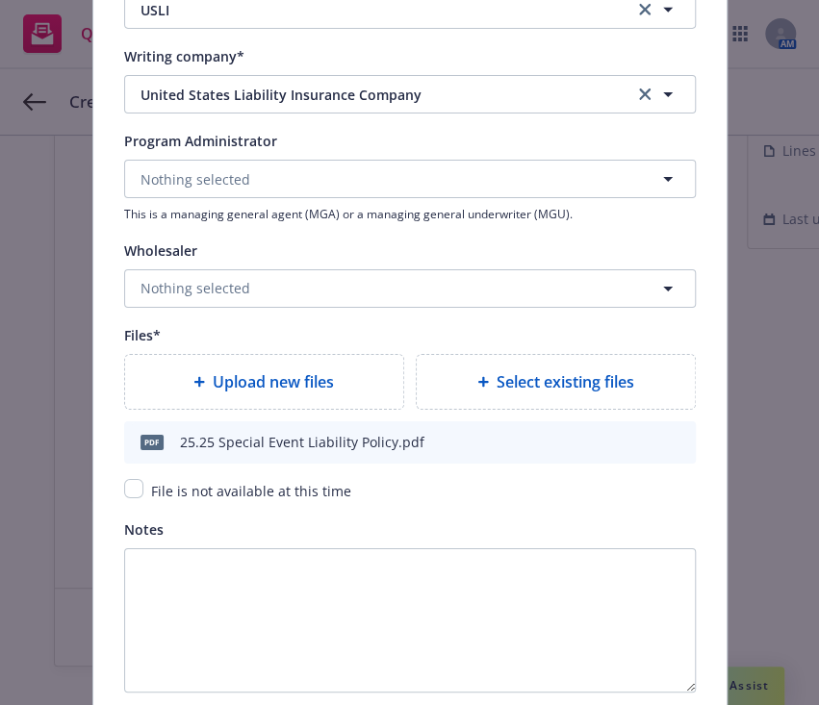
scroll to position [2206, 0]
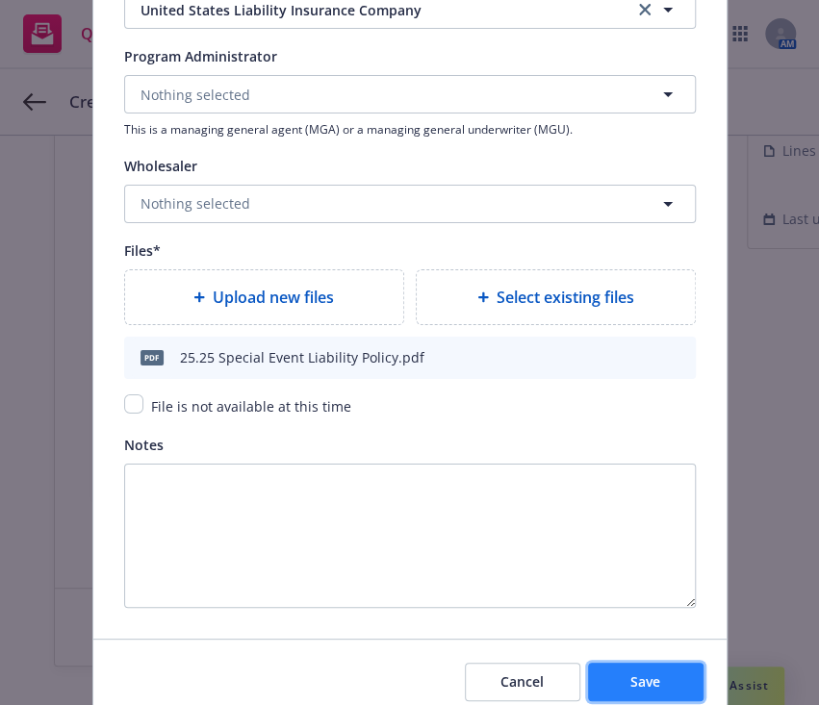
click at [630, 685] on span "Save" at bounding box center [645, 682] width 30 height 18
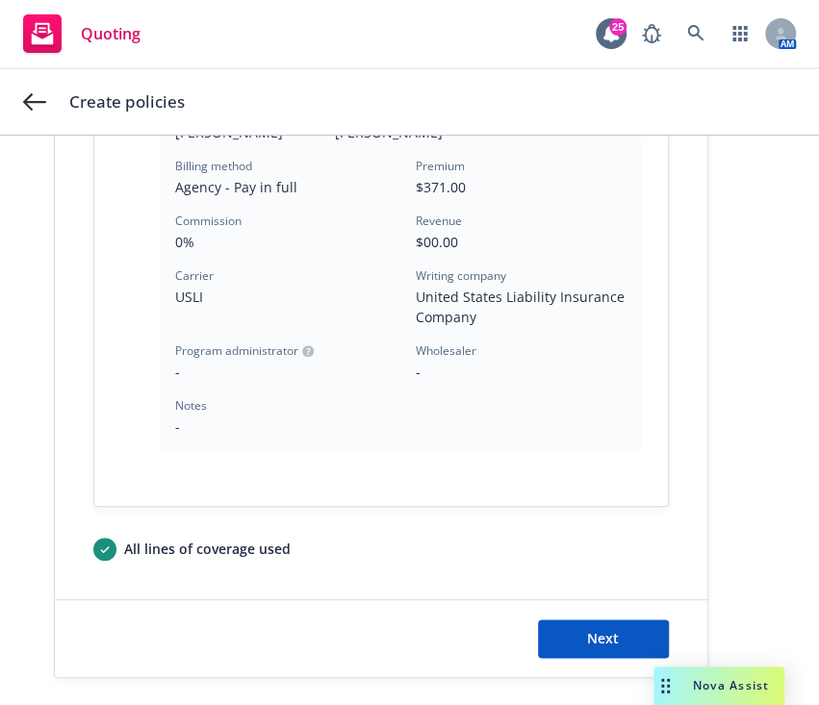
scroll to position [663, 0]
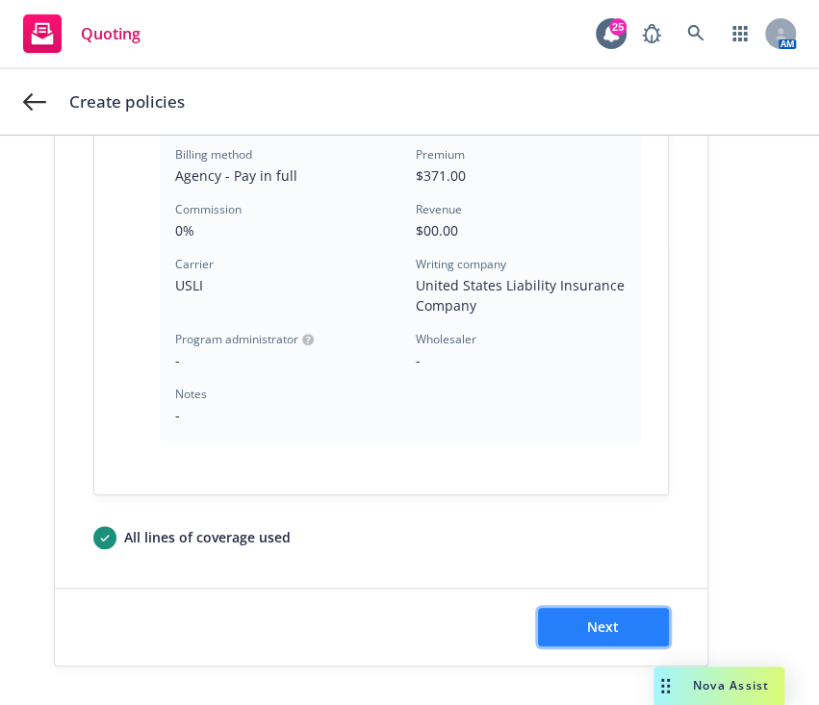
click at [631, 608] on button "Next" at bounding box center [603, 627] width 131 height 38
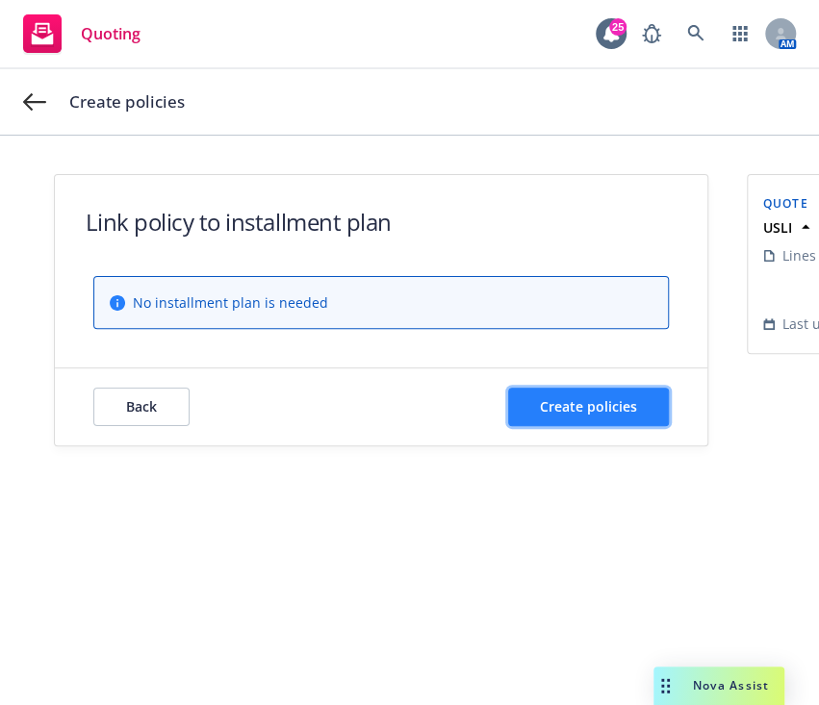
click at [596, 400] on span "Create policies" at bounding box center [588, 407] width 97 height 18
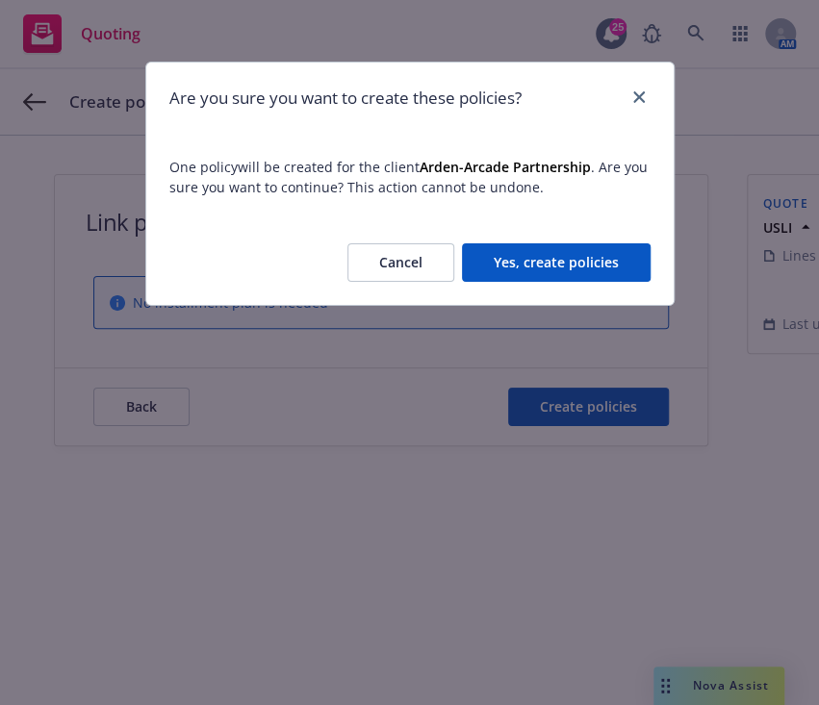
click at [563, 243] on div "Cancel Yes, create policies" at bounding box center [409, 262] width 527 height 85
click at [563, 244] on button "Yes, create policies" at bounding box center [556, 263] width 189 height 38
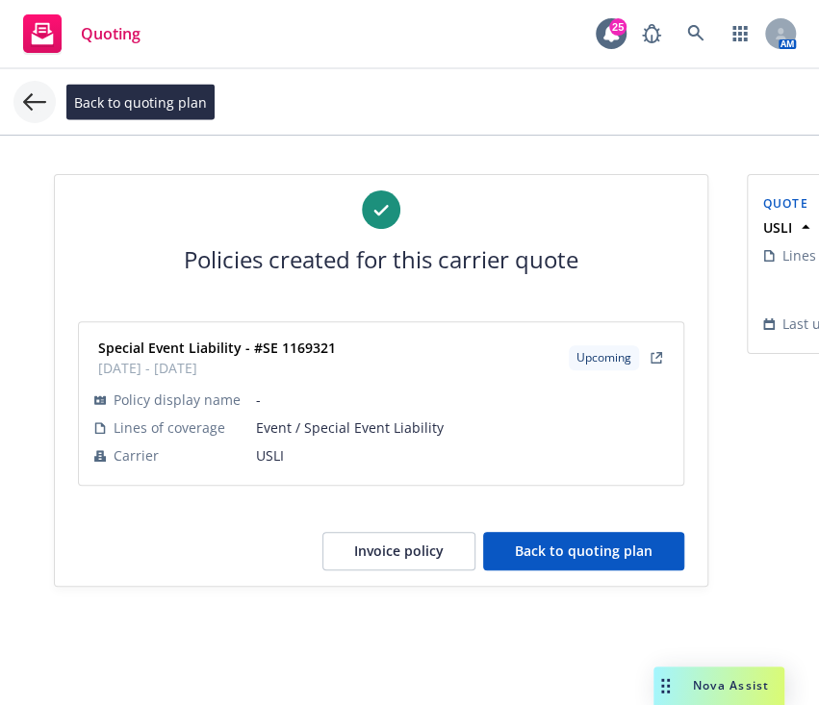
click at [31, 96] on icon at bounding box center [34, 101] width 23 height 17
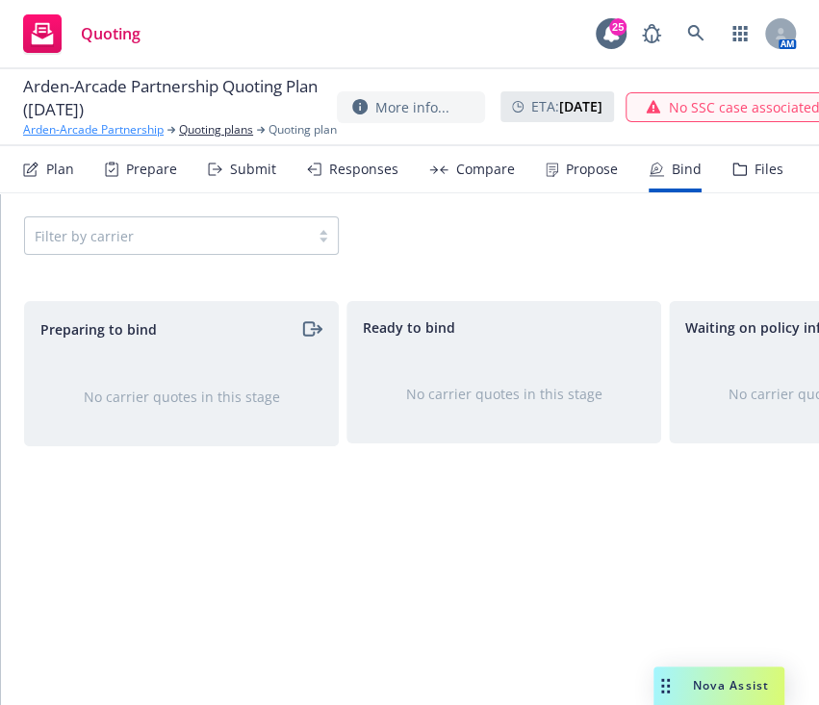
click at [120, 128] on link "Arden-Arcade Partnership" at bounding box center [93, 129] width 141 height 17
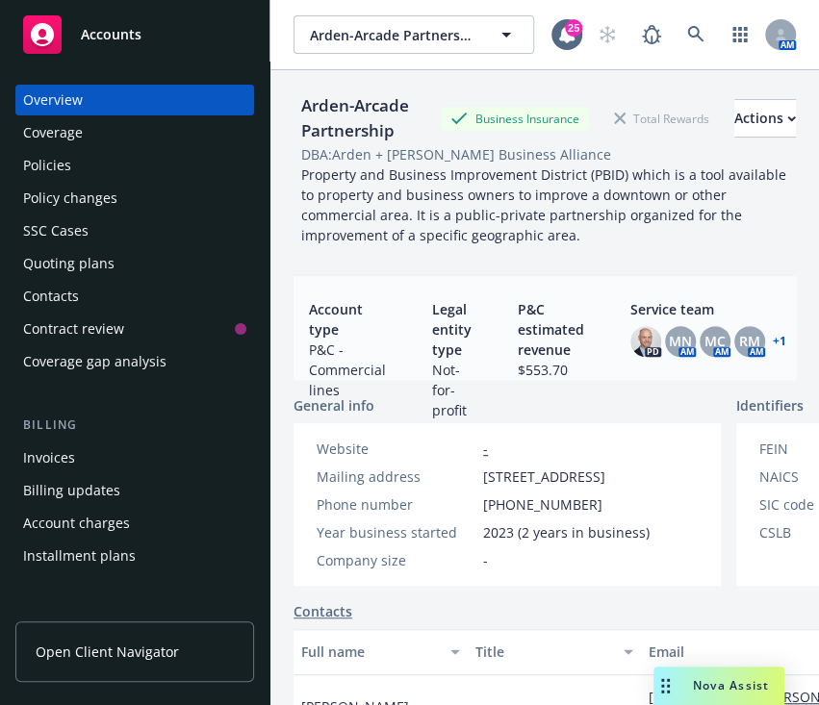
click at [54, 171] on div "Policies" at bounding box center [47, 165] width 48 height 31
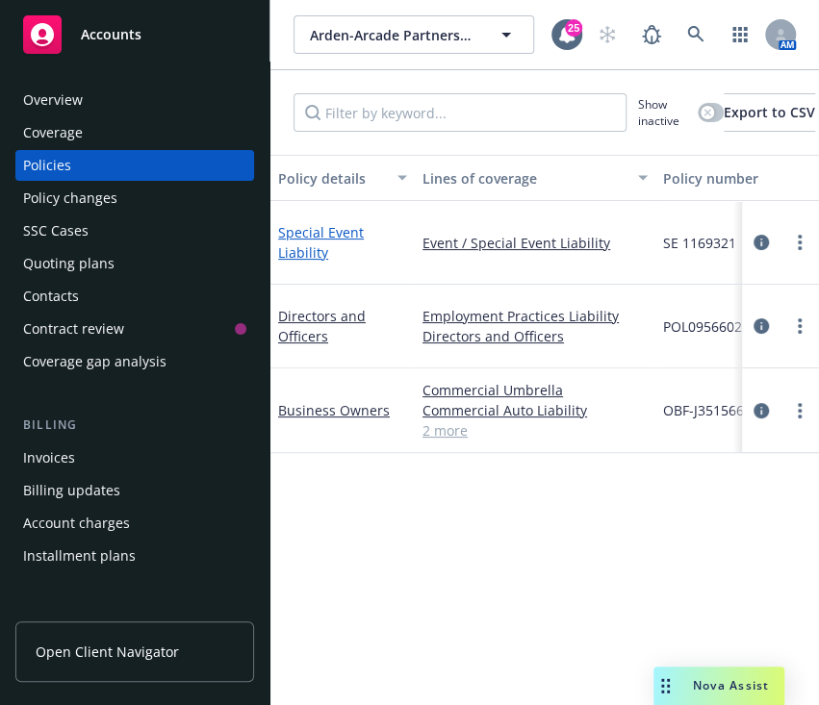
click at [298, 248] on link "Special Event Liability" at bounding box center [321, 242] width 86 height 38
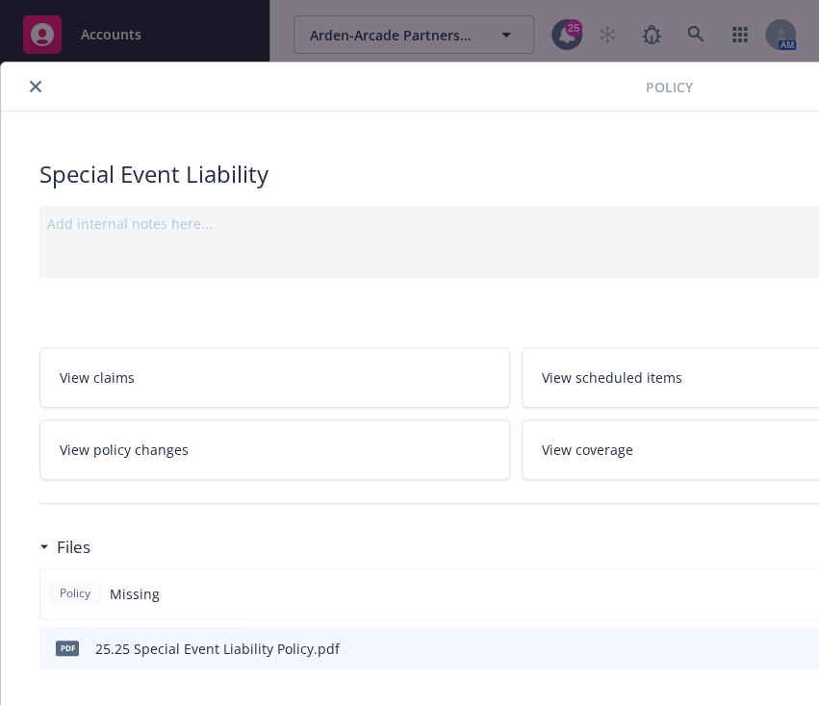
click at [36, 93] on button "close" at bounding box center [35, 86] width 23 height 23
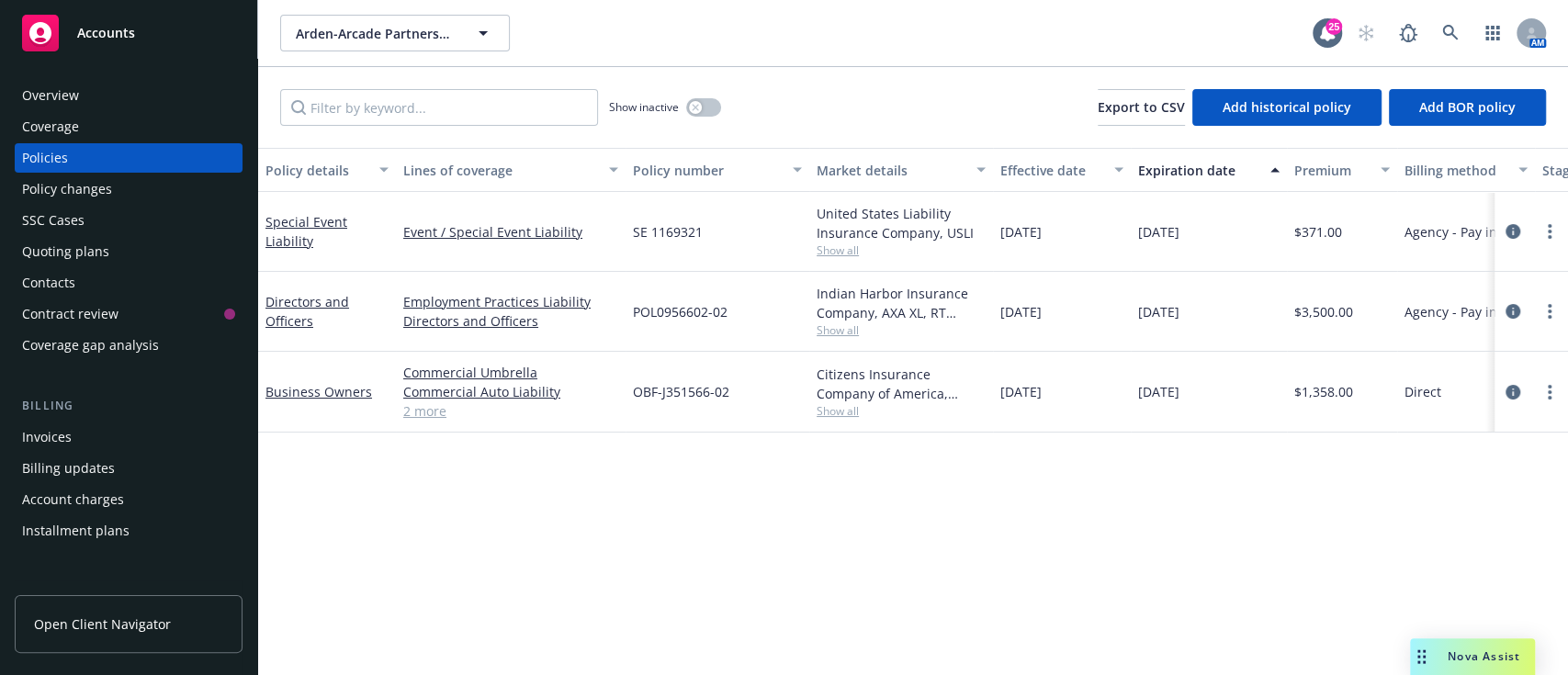
click at [107, 261] on div "Quoting plans" at bounding box center [128, 251] width 213 height 30
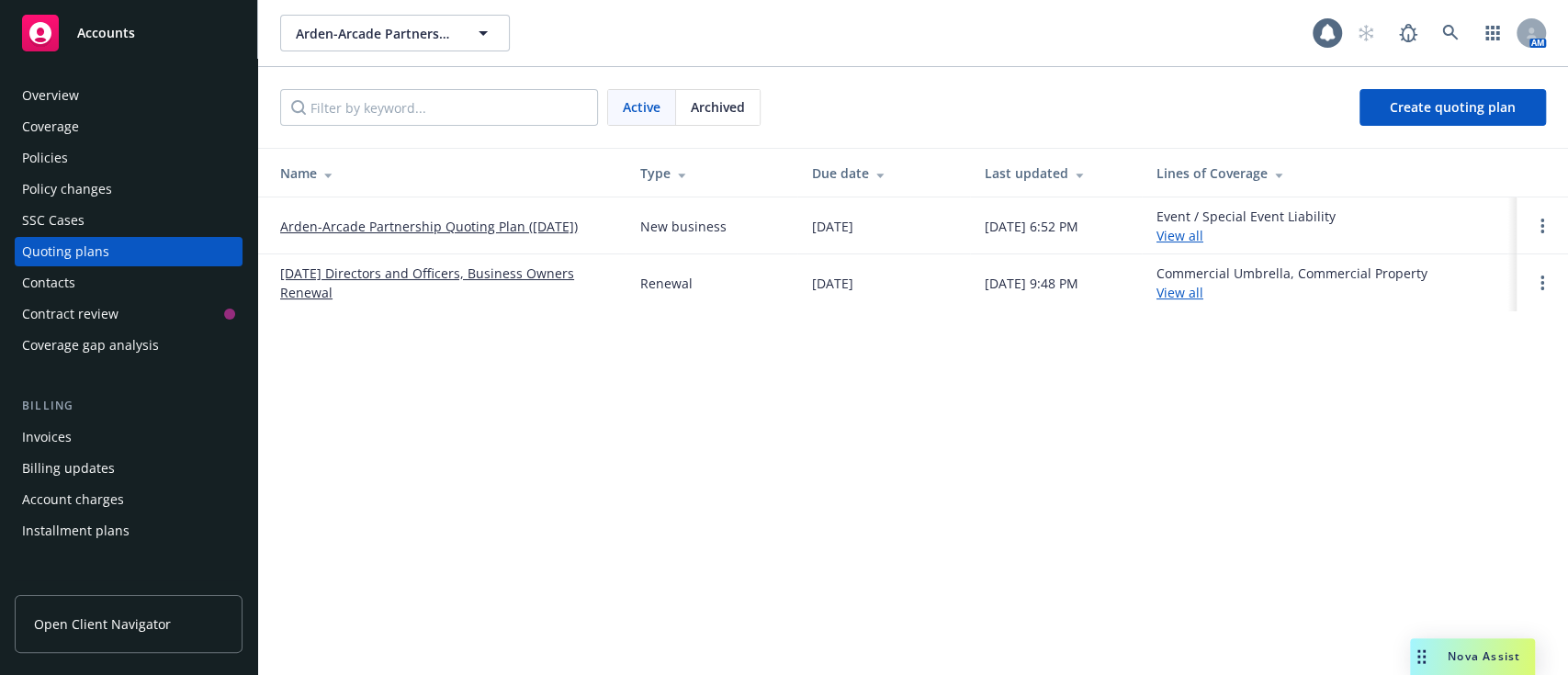
click at [550, 228] on link "Arden-Arcade Partnership Quoting Plan ([DATE])" at bounding box center [429, 226] width 298 height 19
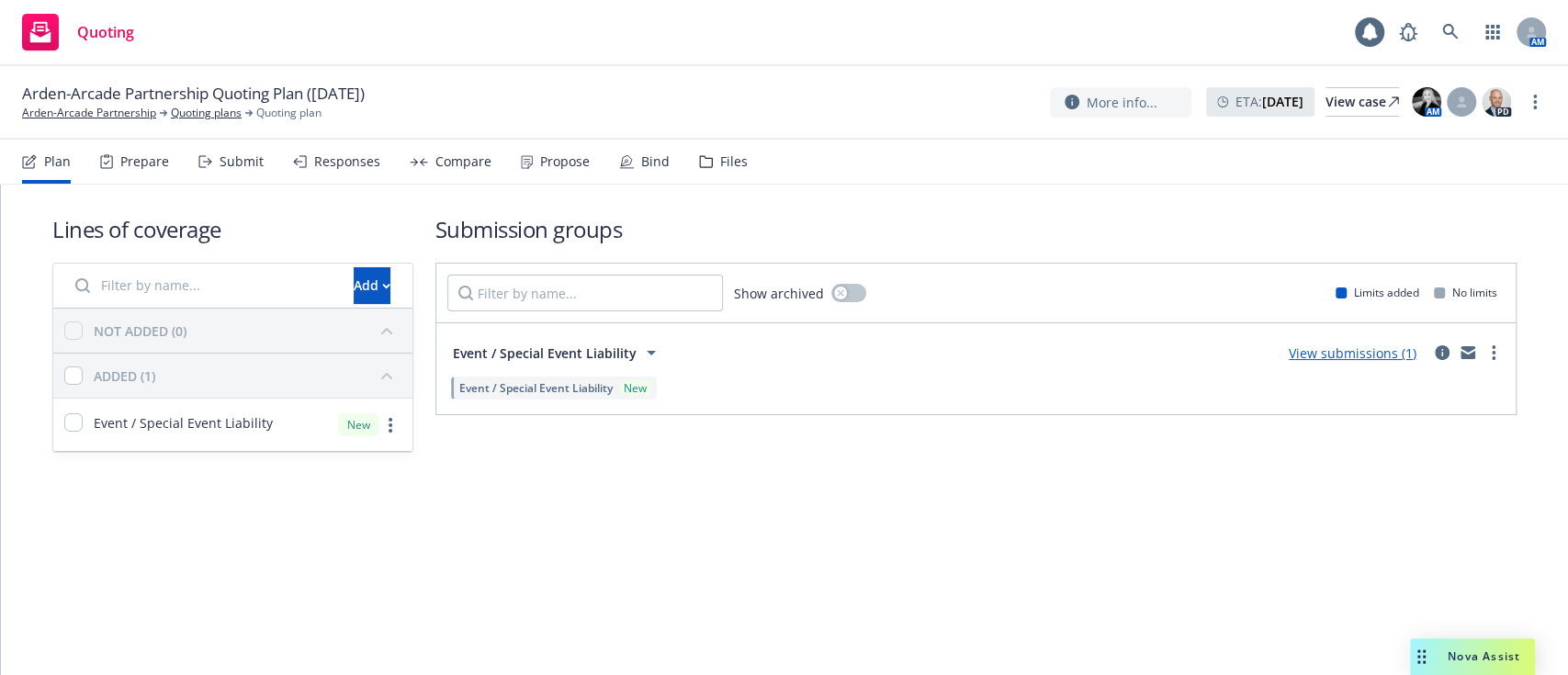
click at [722, 158] on div "Files" at bounding box center [734, 161] width 28 height 14
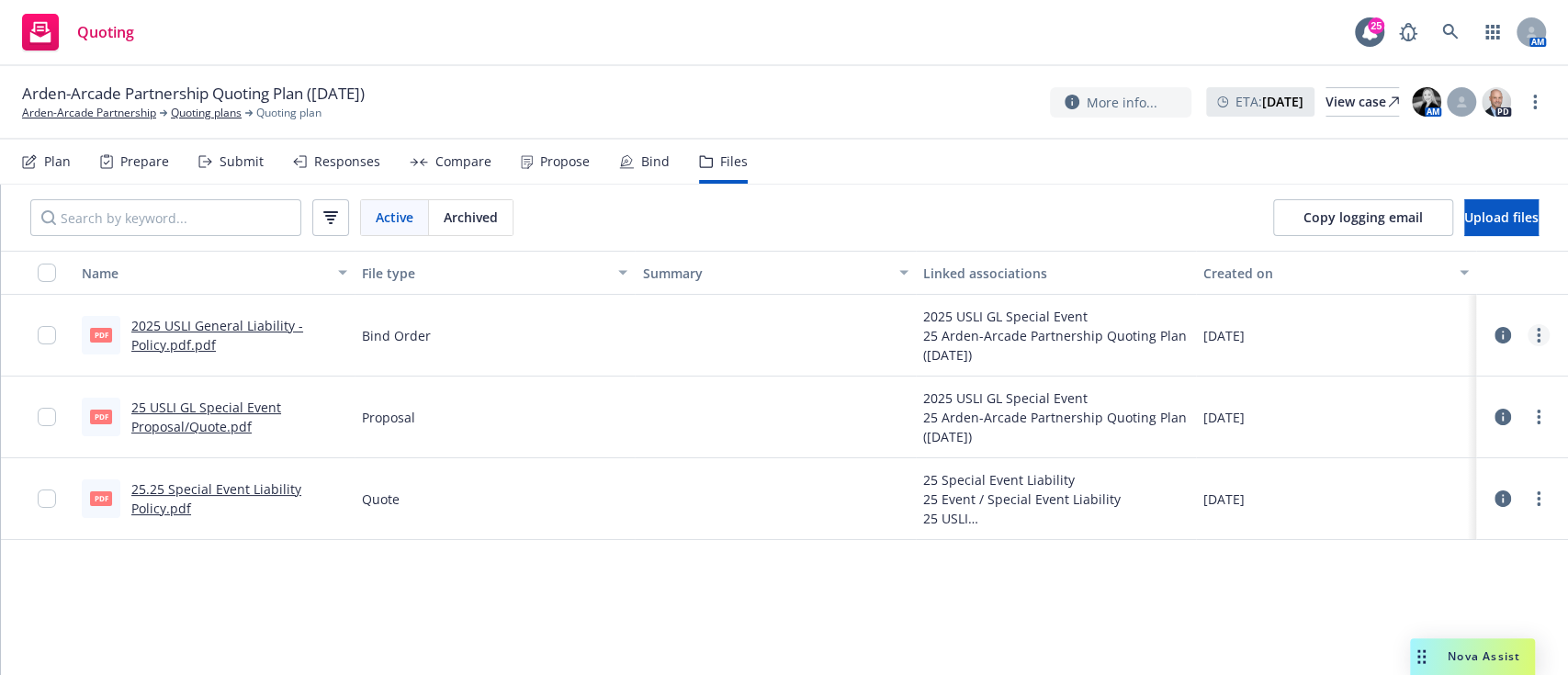
click at [1542, 339] on link "more" at bounding box center [1538, 335] width 22 height 22
click at [1425, 379] on link "Archive" at bounding box center [1457, 373] width 183 height 36
